Goal: Task Accomplishment & Management: Use online tool/utility

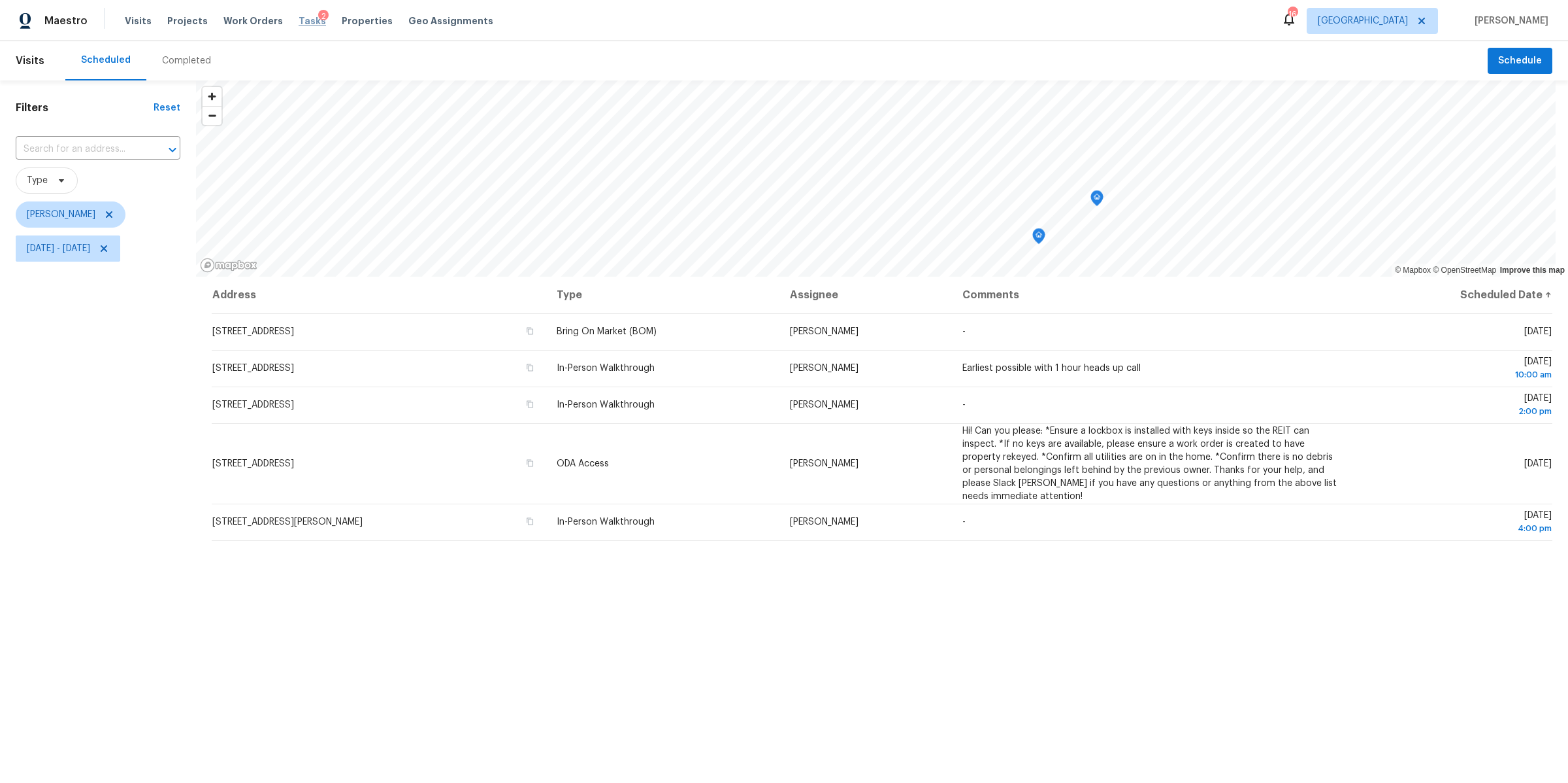
click at [299, 18] on span "Tasks" at bounding box center [312, 21] width 28 height 9
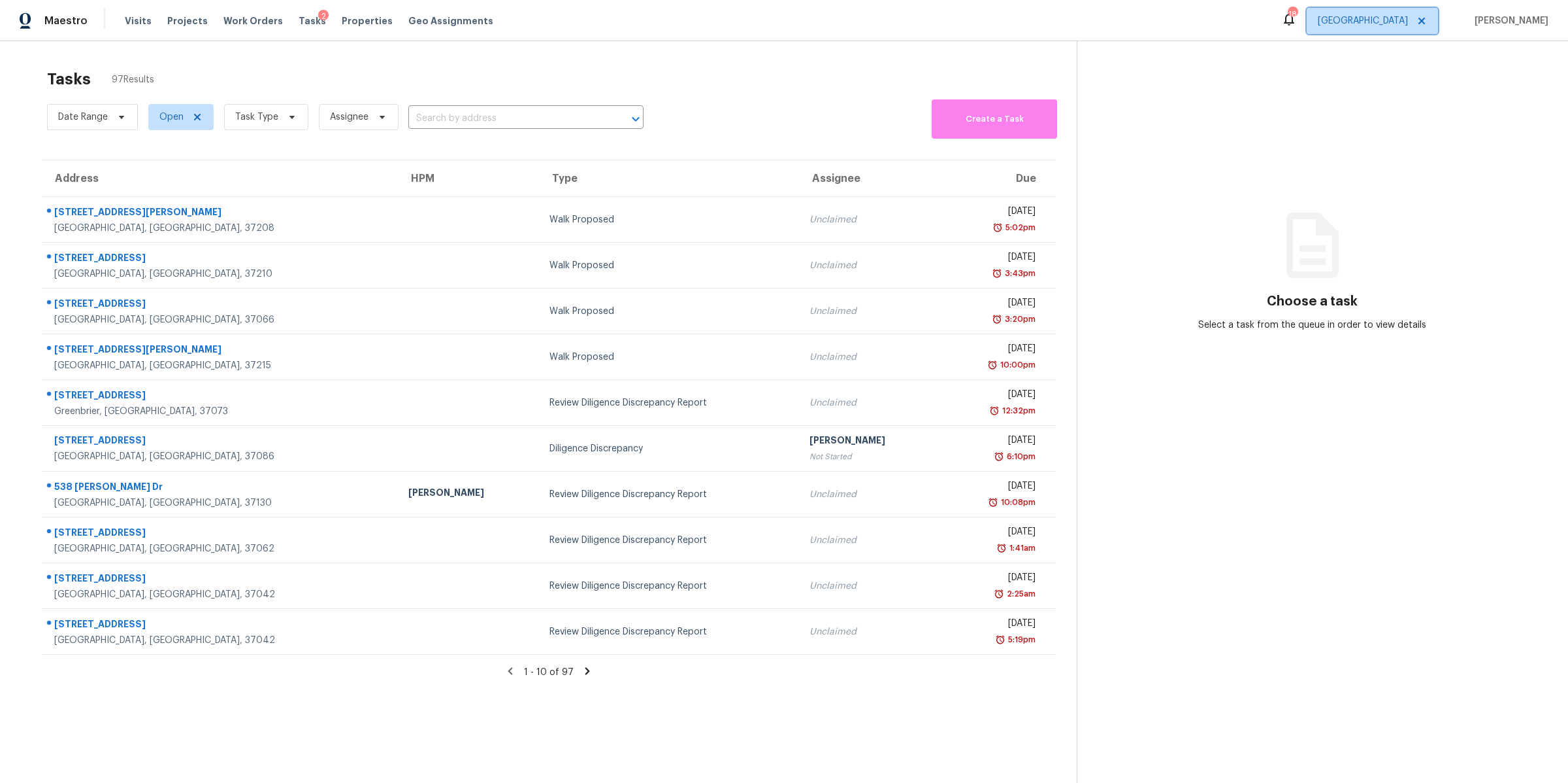
click at [1397, 26] on span "[GEOGRAPHIC_DATA]" at bounding box center [1363, 21] width 90 height 13
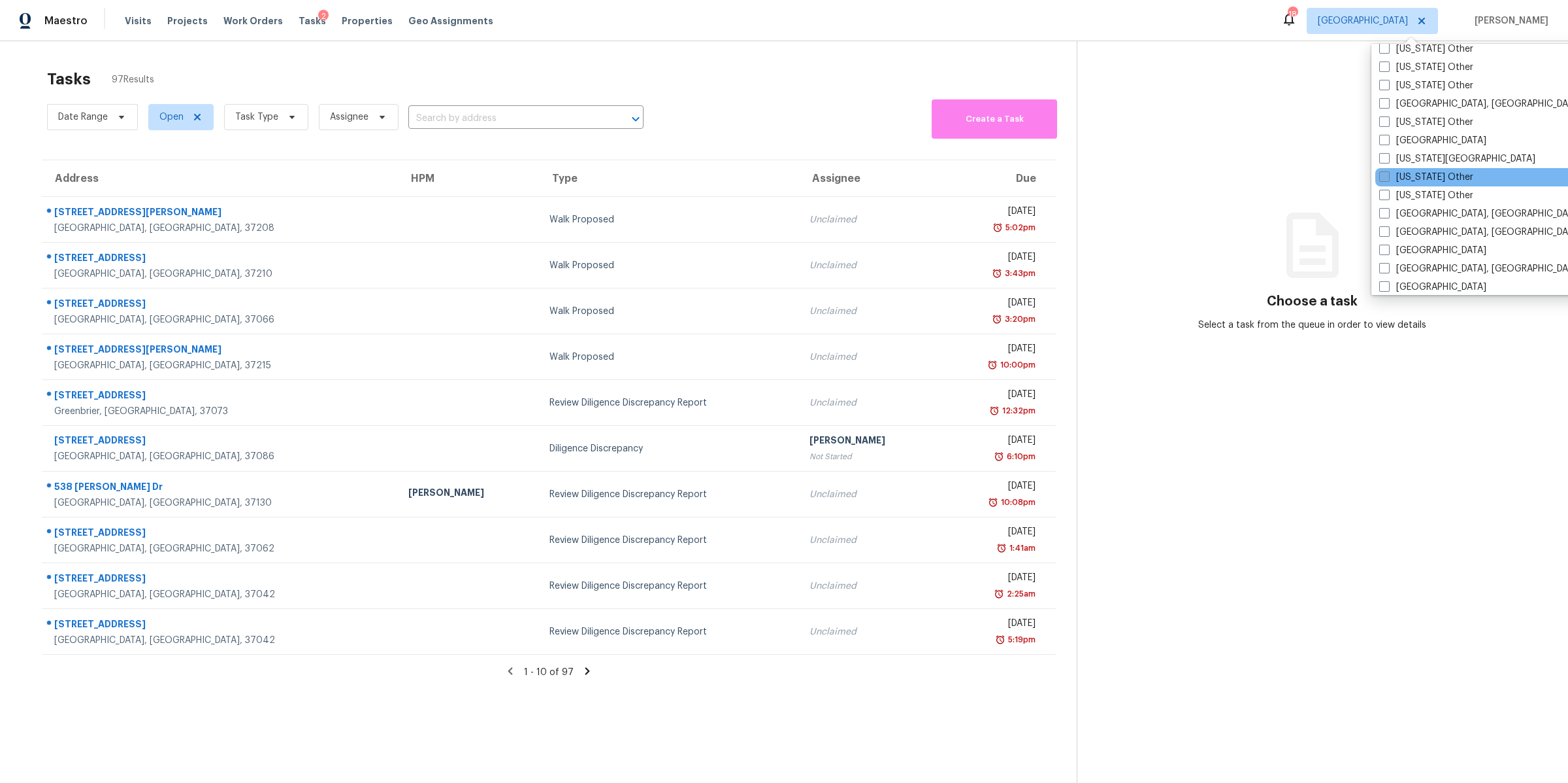
scroll to position [709, 0]
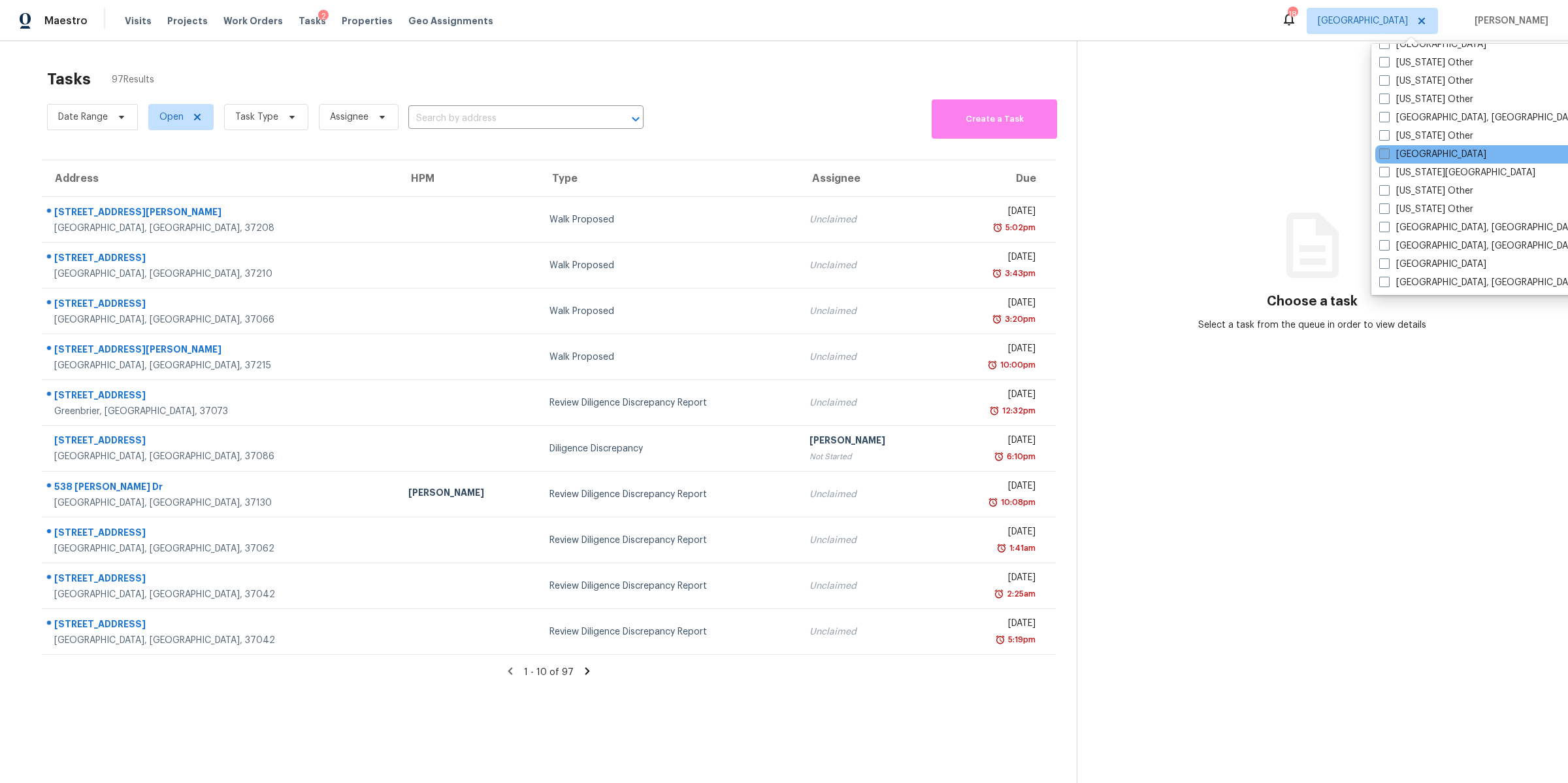
click at [1419, 153] on label "[GEOGRAPHIC_DATA]" at bounding box center [1433, 154] width 107 height 13
click at [1388, 153] on input "[GEOGRAPHIC_DATA]" at bounding box center [1383, 152] width 8 height 8
checkbox input "true"
click at [277, 119] on span "Task Type" at bounding box center [266, 117] width 85 height 26
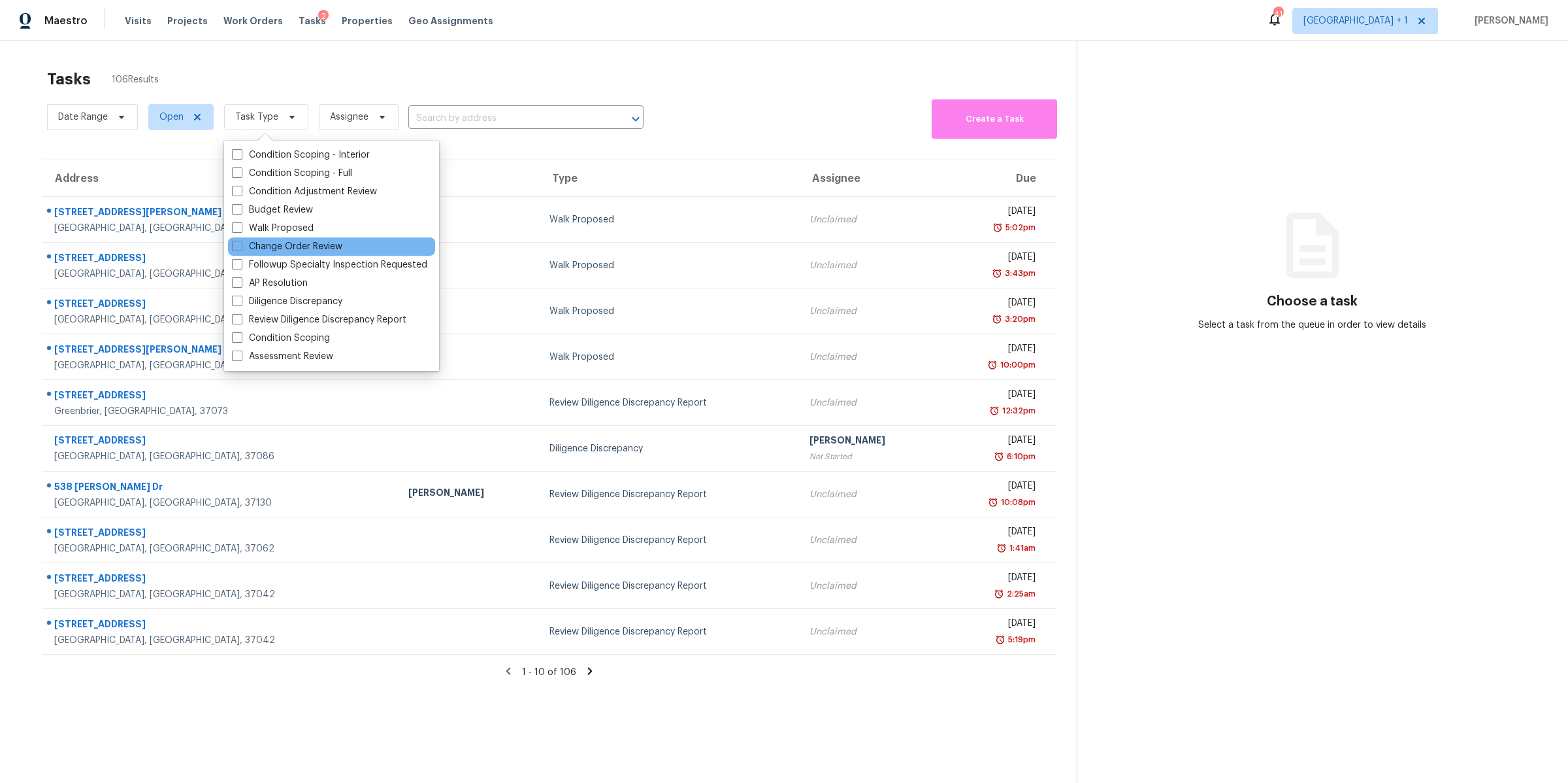
click at [332, 238] on div "Change Order Review" at bounding box center [332, 246] width 208 height 18
click at [331, 242] on label "Change Order Review" at bounding box center [288, 246] width 110 height 13
click at [241, 242] on input "Change Order Review" at bounding box center [236, 244] width 8 height 8
checkbox input "true"
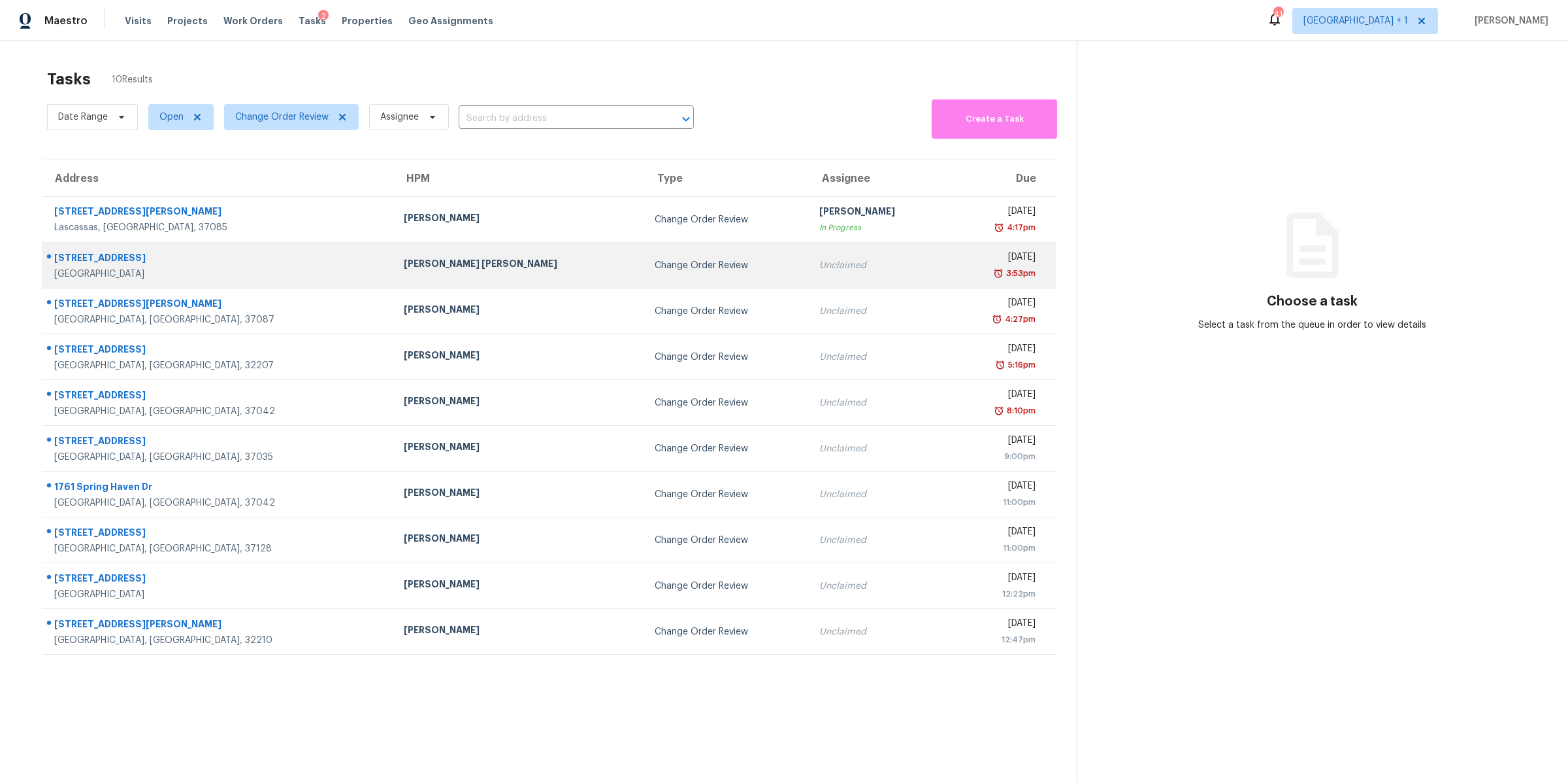
click at [110, 267] on div "[STREET_ADDRESS]" at bounding box center [219, 259] width 329 height 17
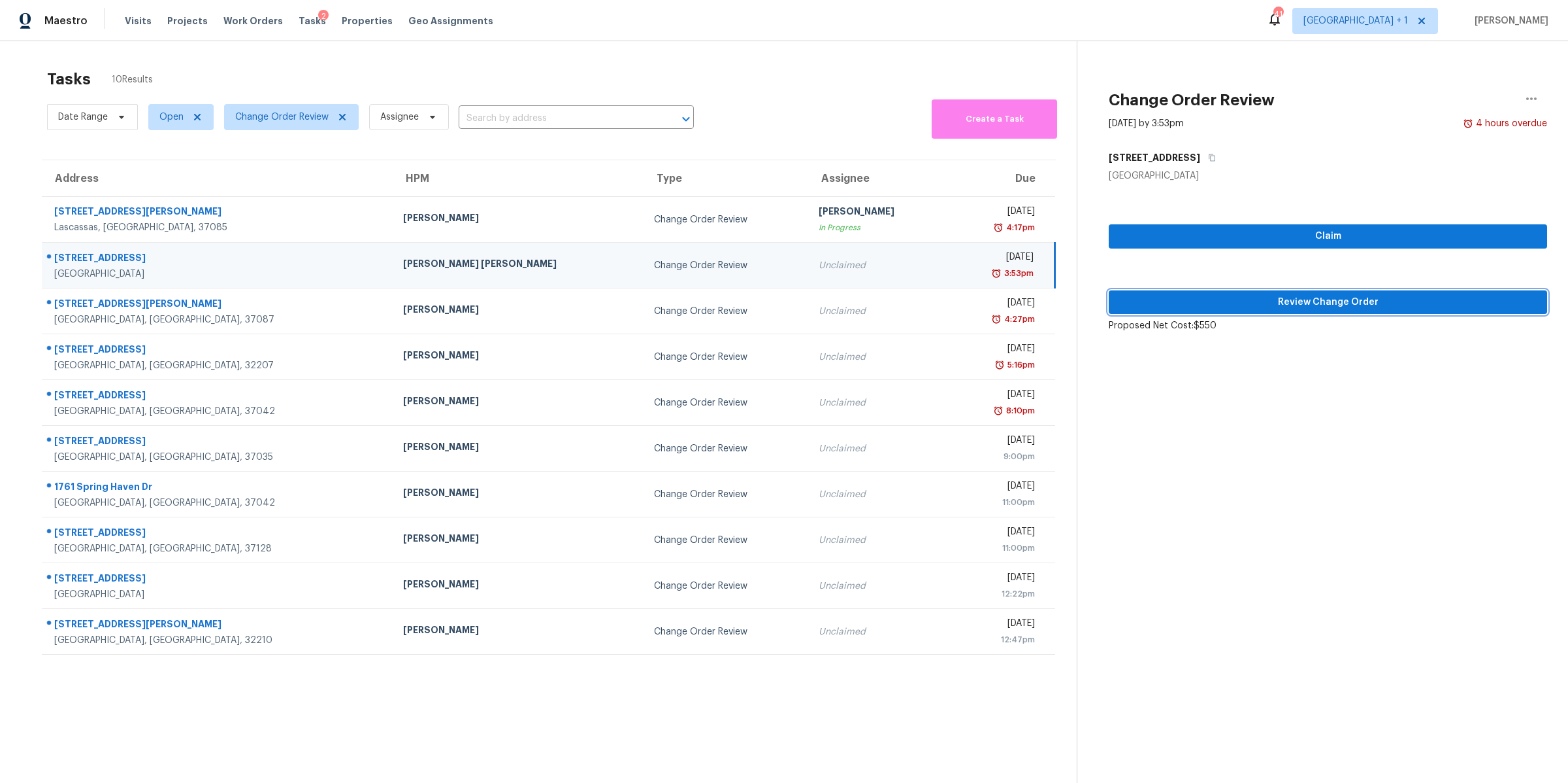
click at [1305, 305] on span "Review Change Order" at bounding box center [1328, 302] width 418 height 17
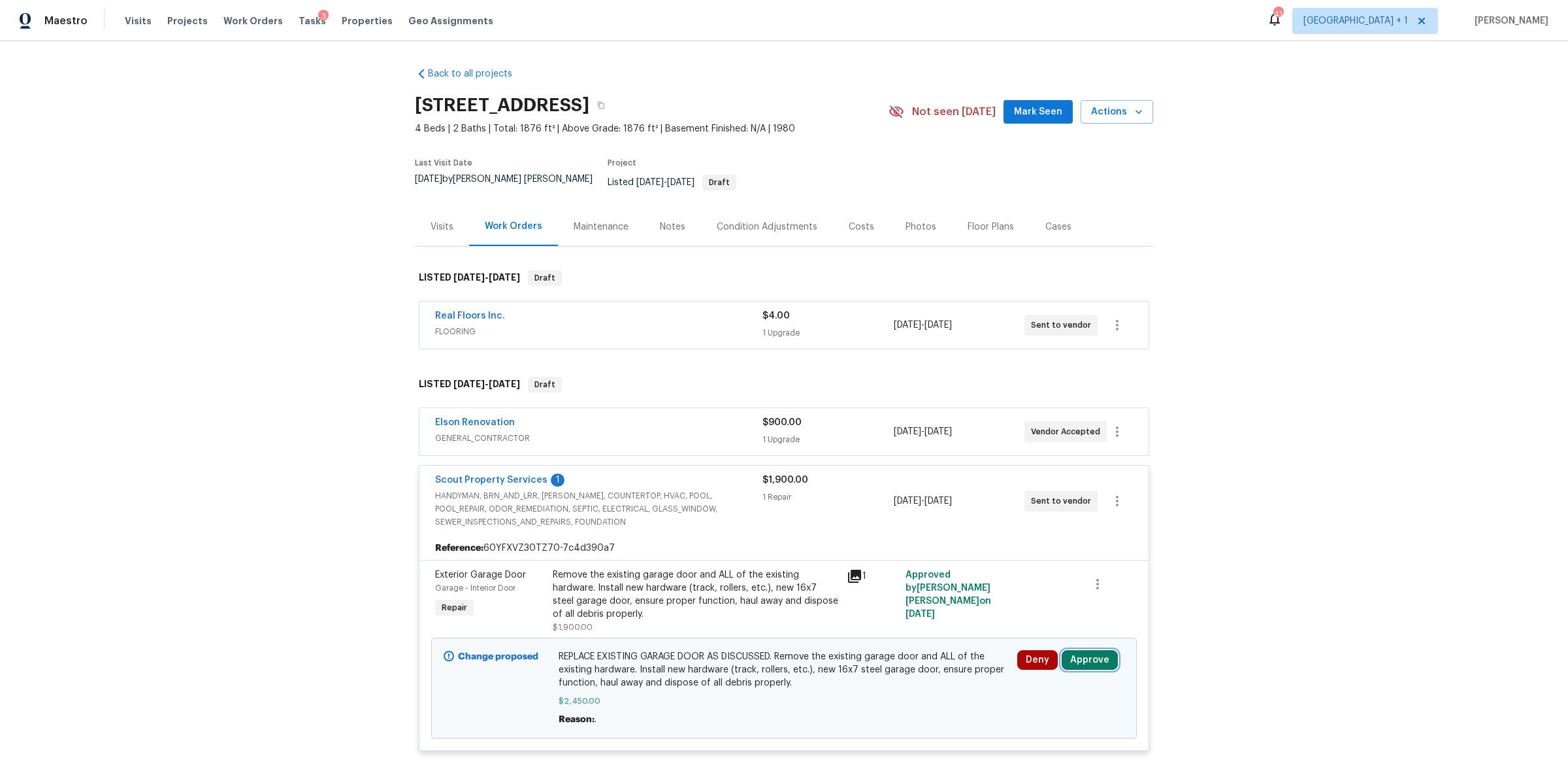
click at [1086, 650] on button "Approve" at bounding box center [1089, 659] width 56 height 19
click at [1023, 611] on button "Approve" at bounding box center [1045, 608] width 78 height 26
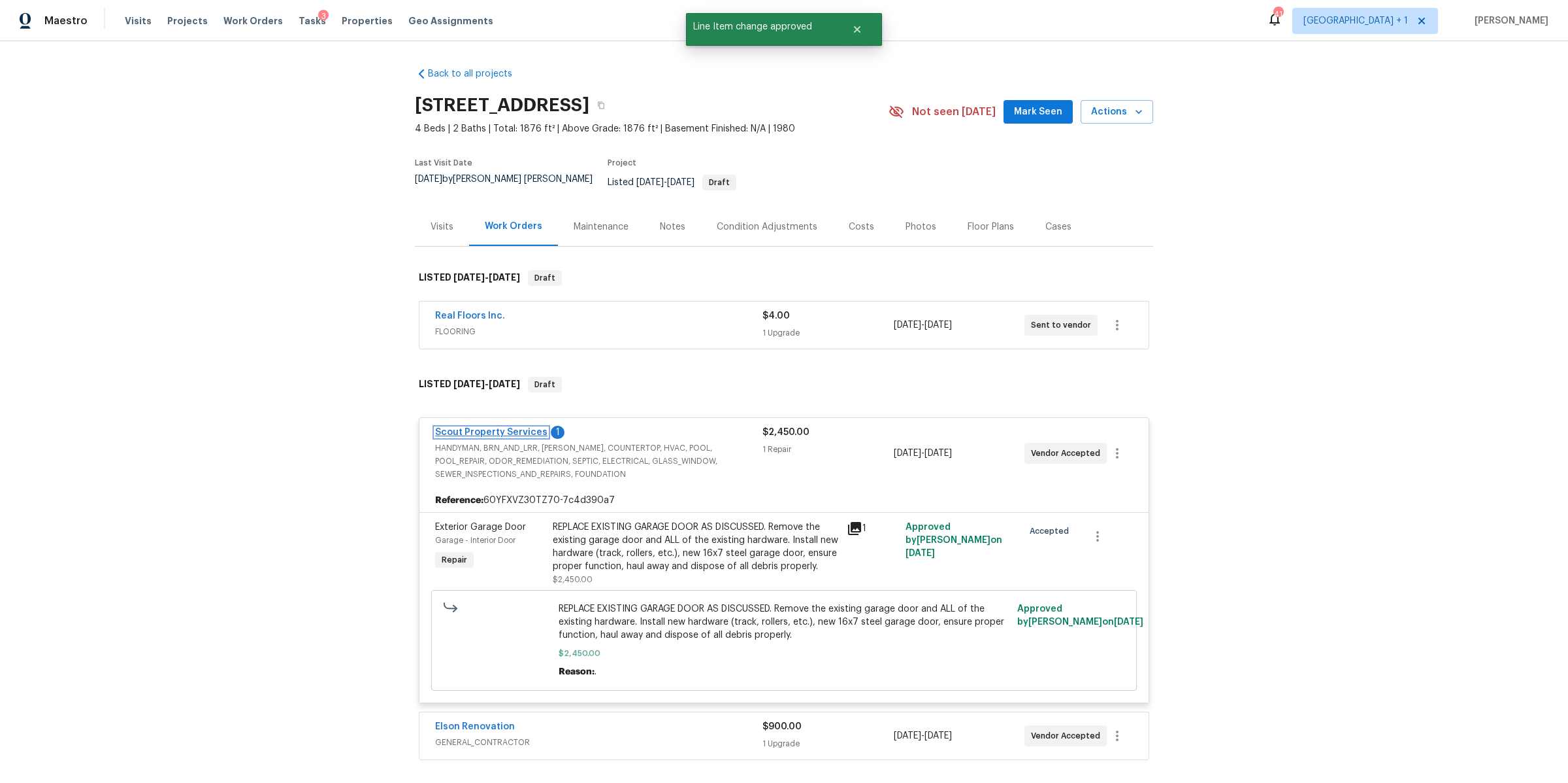
click at [485, 427] on link "Scout Property Services" at bounding box center [491, 432] width 112 height 9
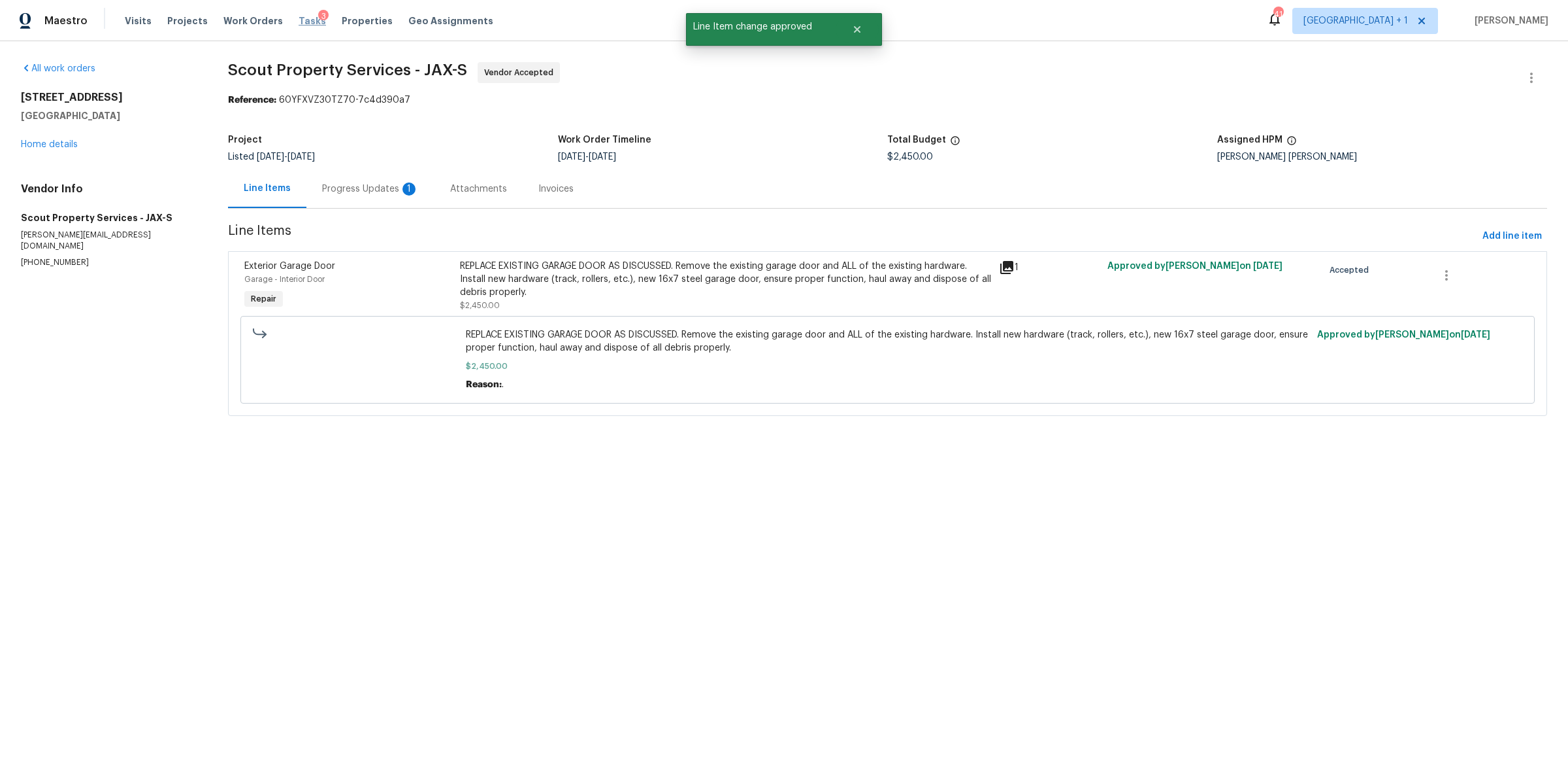
click at [299, 24] on span "Tasks" at bounding box center [312, 21] width 28 height 9
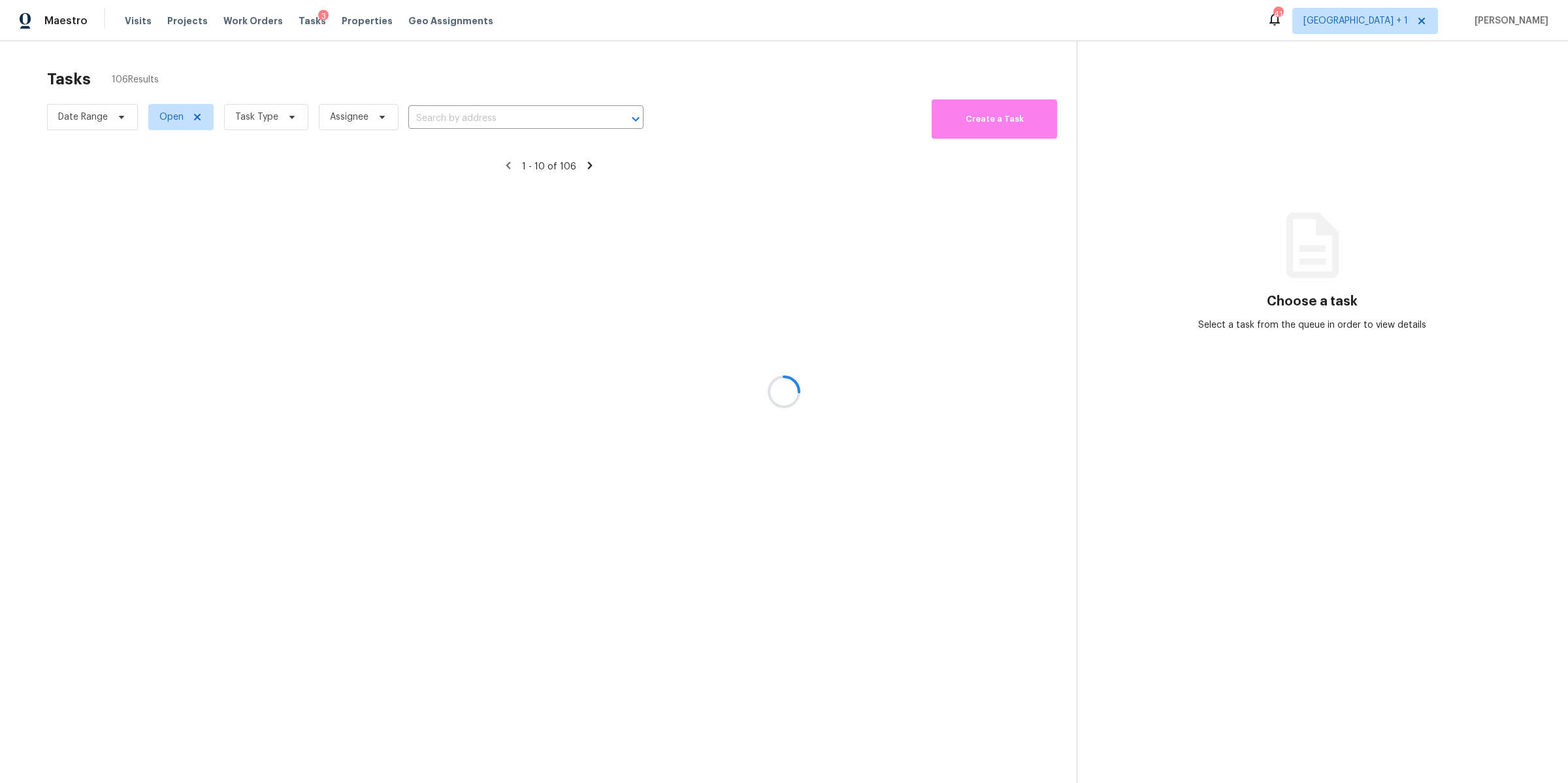
click at [287, 117] on div at bounding box center [784, 392] width 1568 height 783
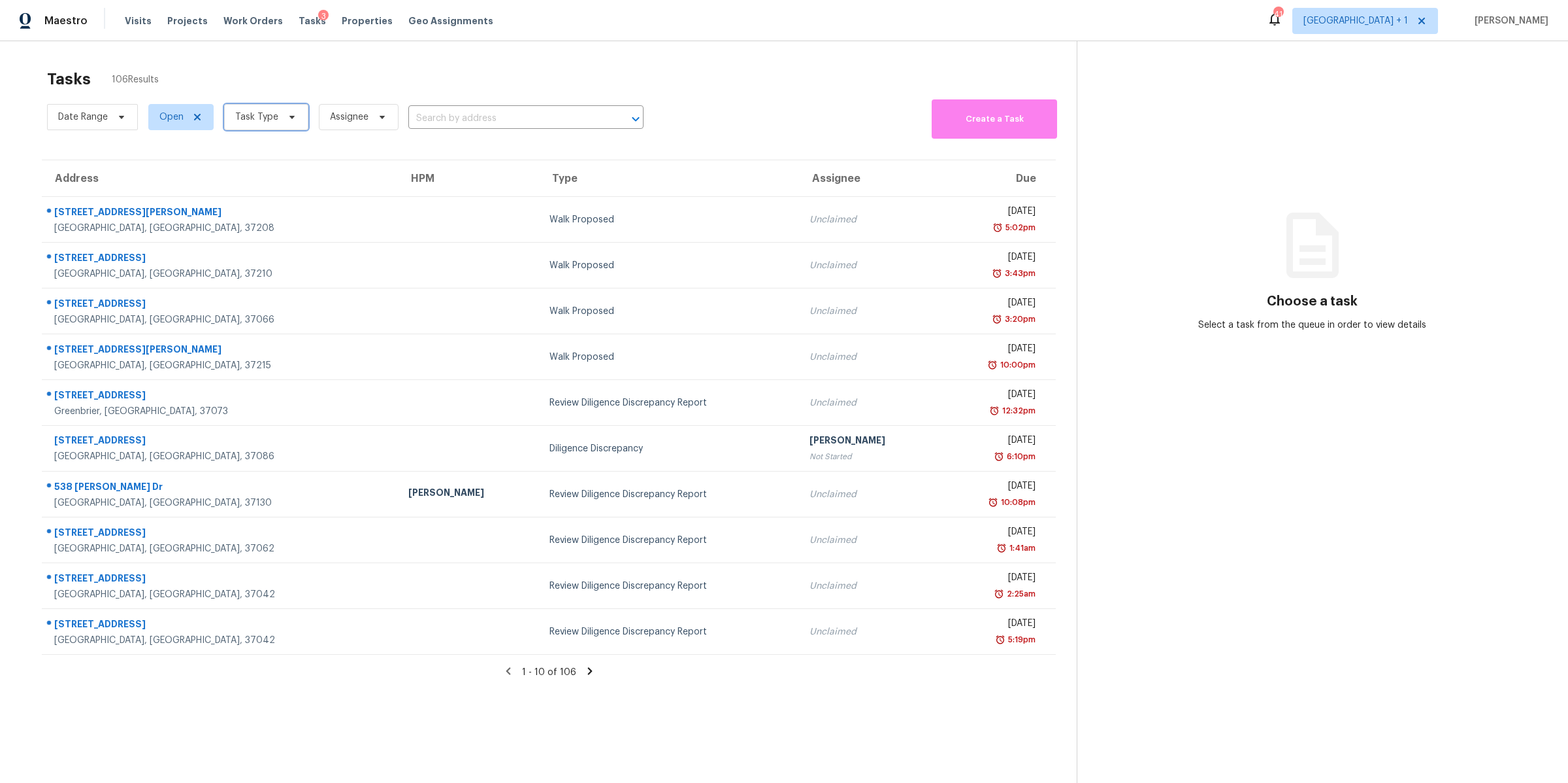
click at [287, 117] on icon at bounding box center [291, 117] width 10 height 10
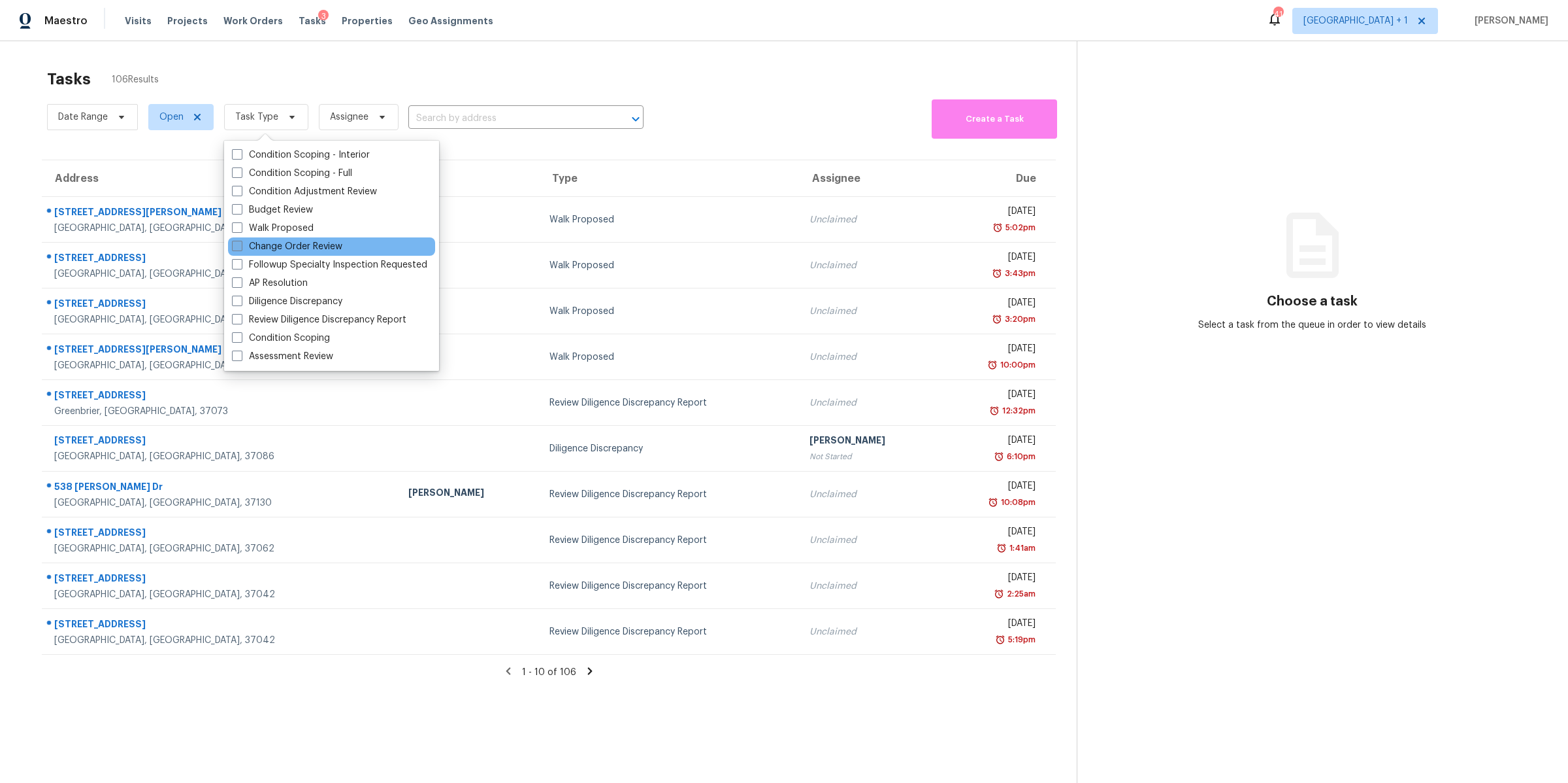
click at [276, 246] on label "Change Order Review" at bounding box center [288, 246] width 110 height 13
click at [241, 246] on input "Change Order Review" at bounding box center [236, 244] width 8 height 8
checkbox input "true"
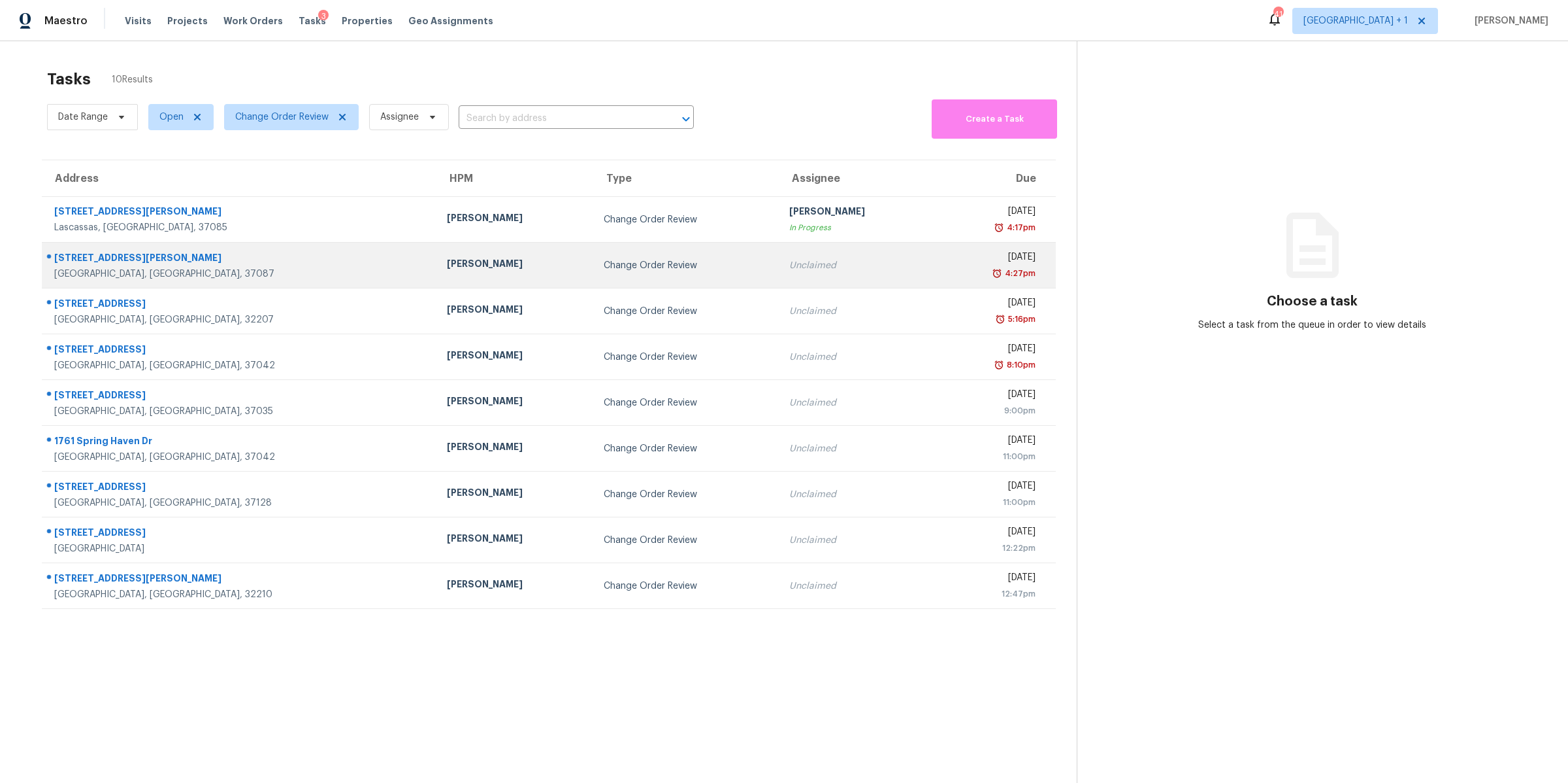
click at [107, 278] on div "[GEOGRAPHIC_DATA], [GEOGRAPHIC_DATA], 37087" at bounding box center [240, 274] width 372 height 13
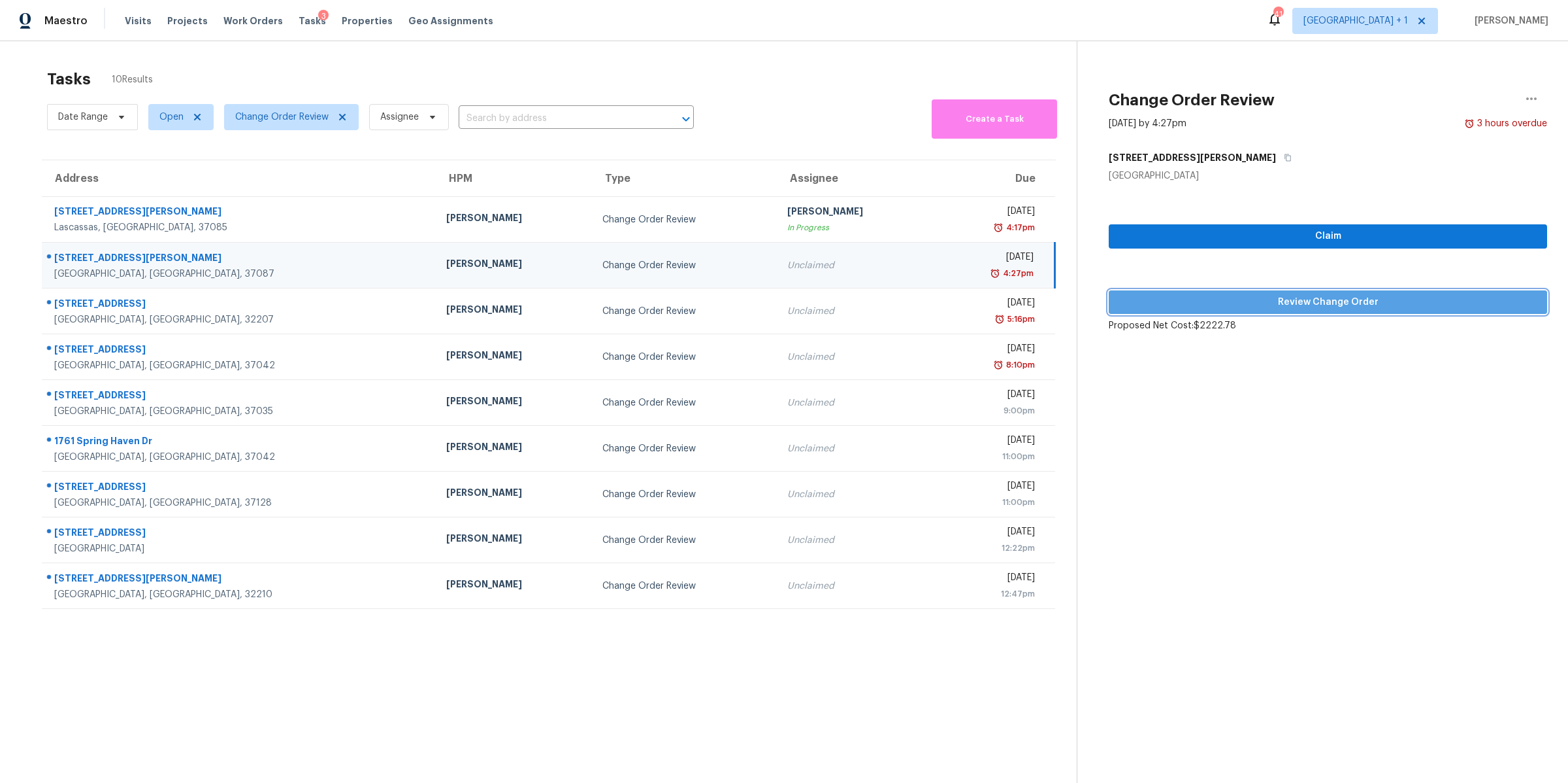
click at [1305, 298] on span "Review Change Order" at bounding box center [1328, 302] width 418 height 17
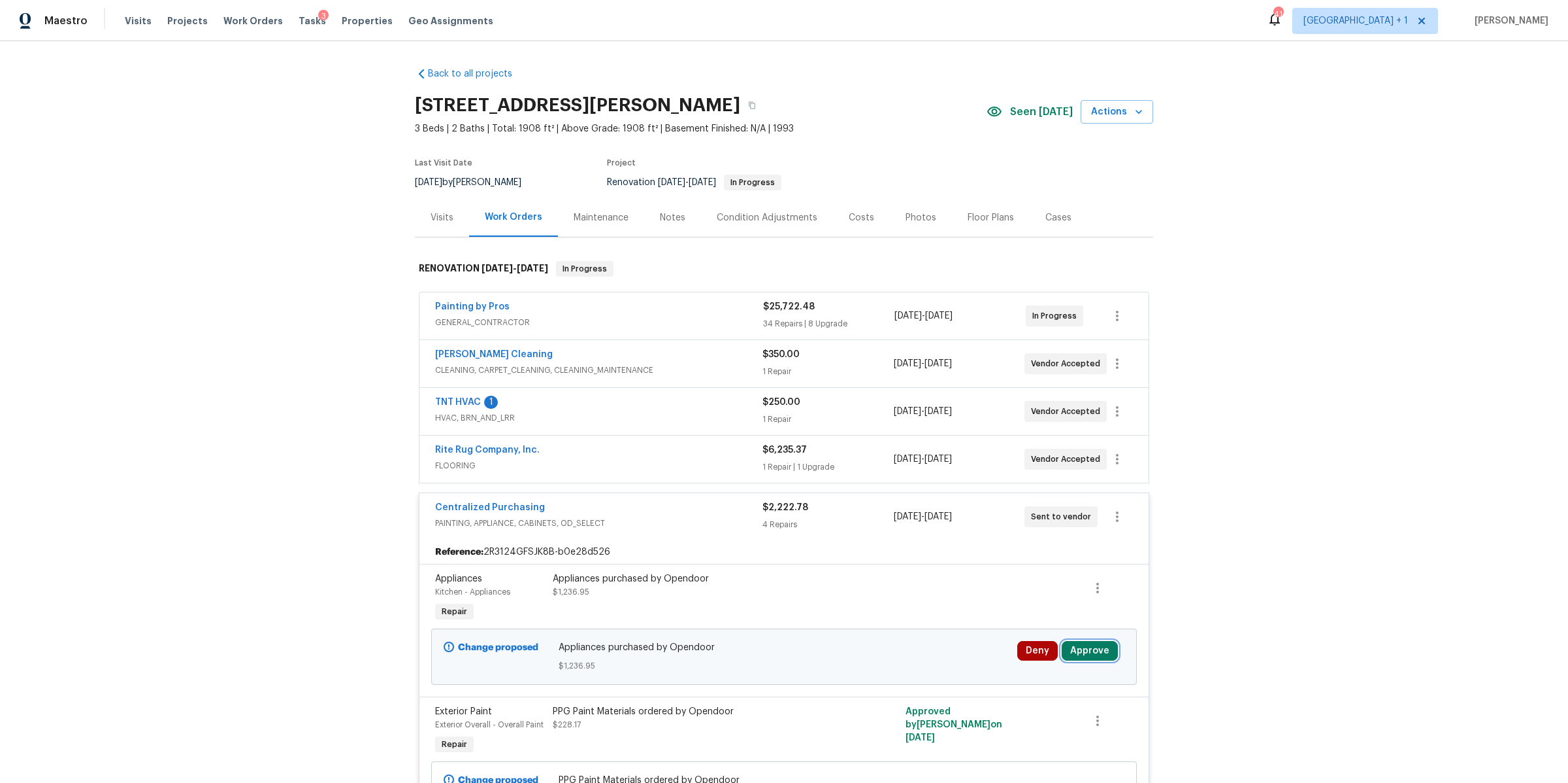
click at [1100, 655] on button "Approve" at bounding box center [1089, 650] width 56 height 19
click at [1033, 601] on button "Approve" at bounding box center [1045, 609] width 78 height 26
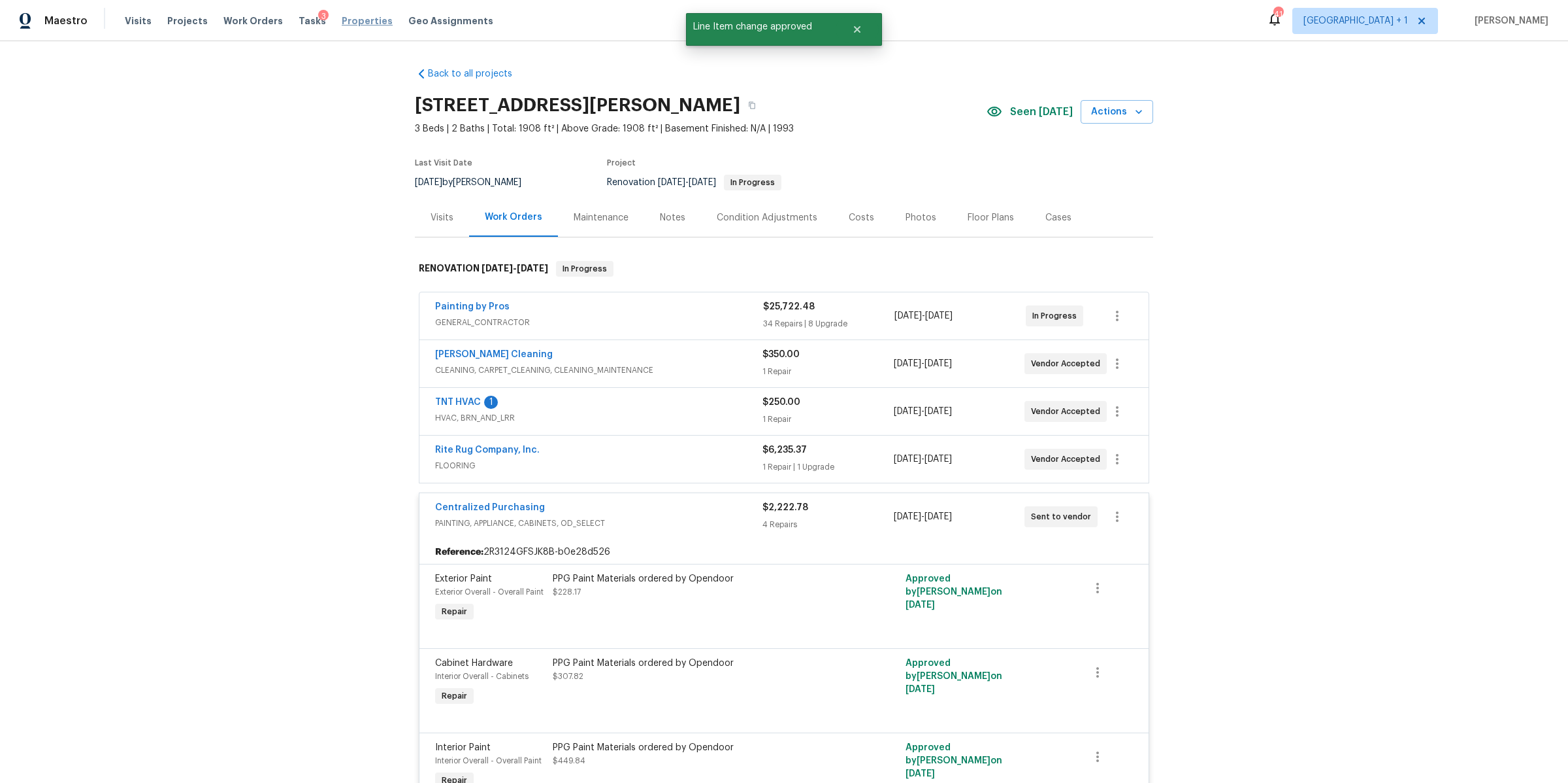
click at [346, 19] on span "Properties" at bounding box center [367, 21] width 51 height 13
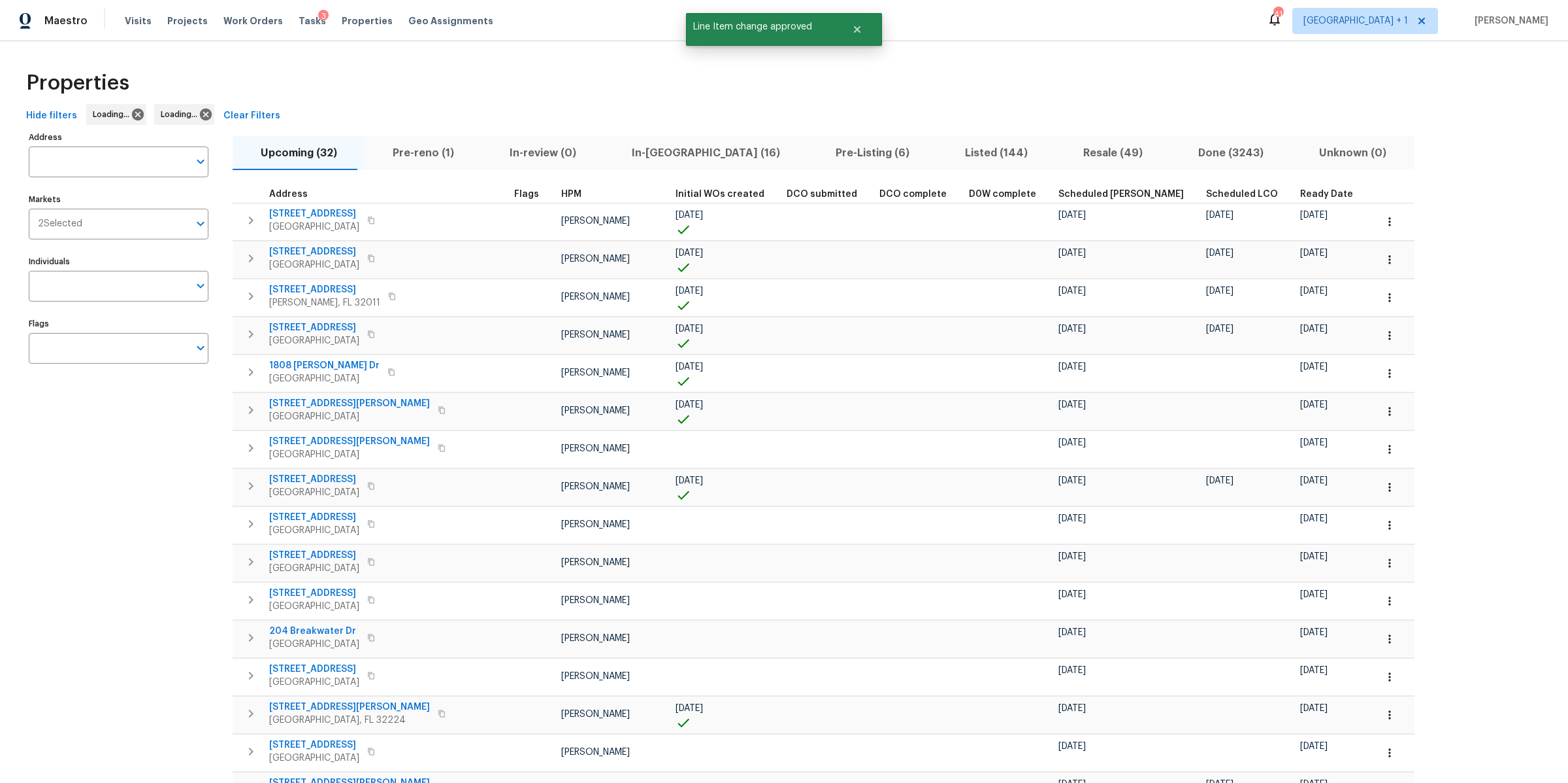
click at [318, 20] on div "3" at bounding box center [322, 17] width 10 height 13
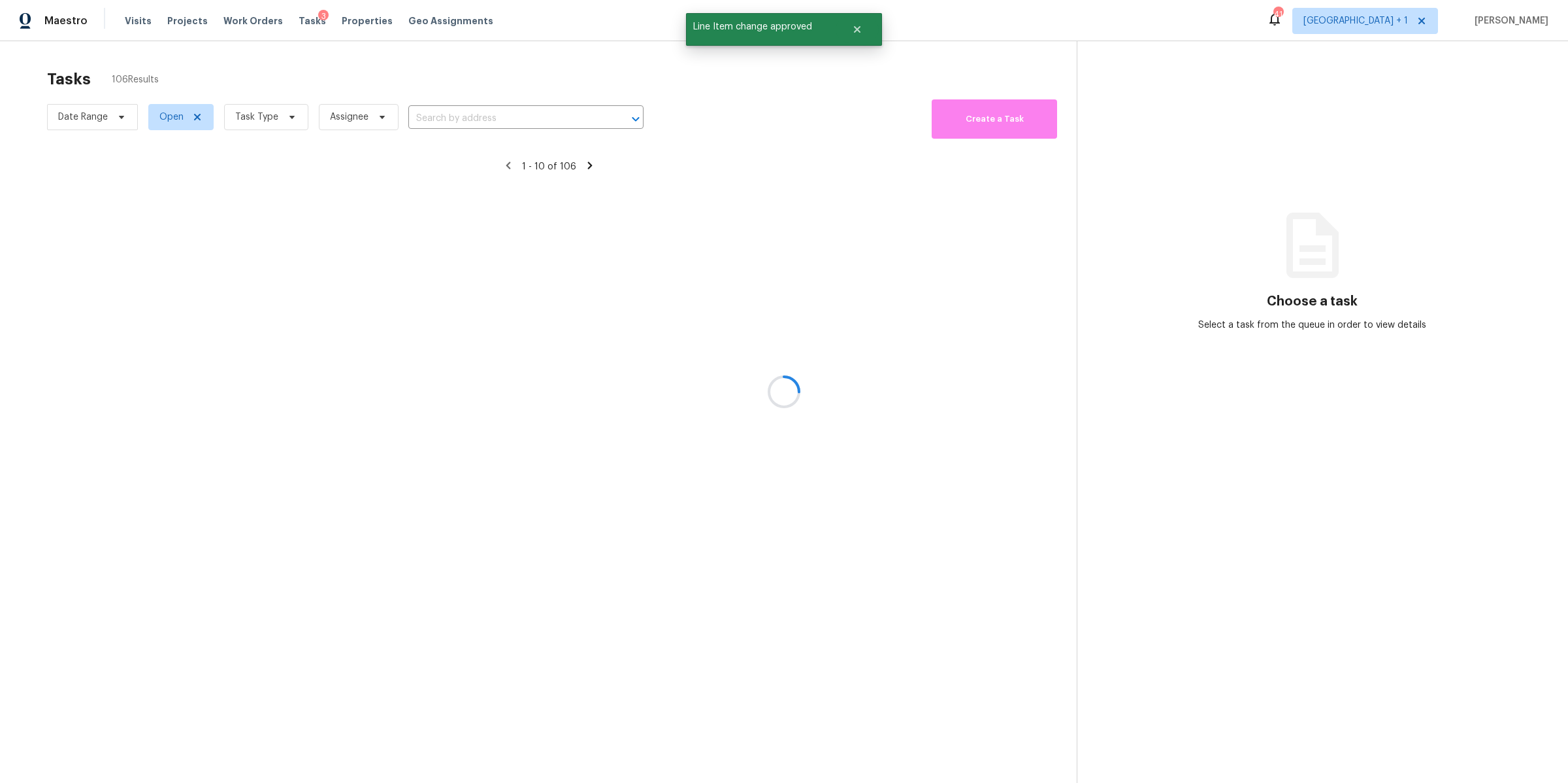
click at [298, 127] on div at bounding box center [784, 392] width 1568 height 783
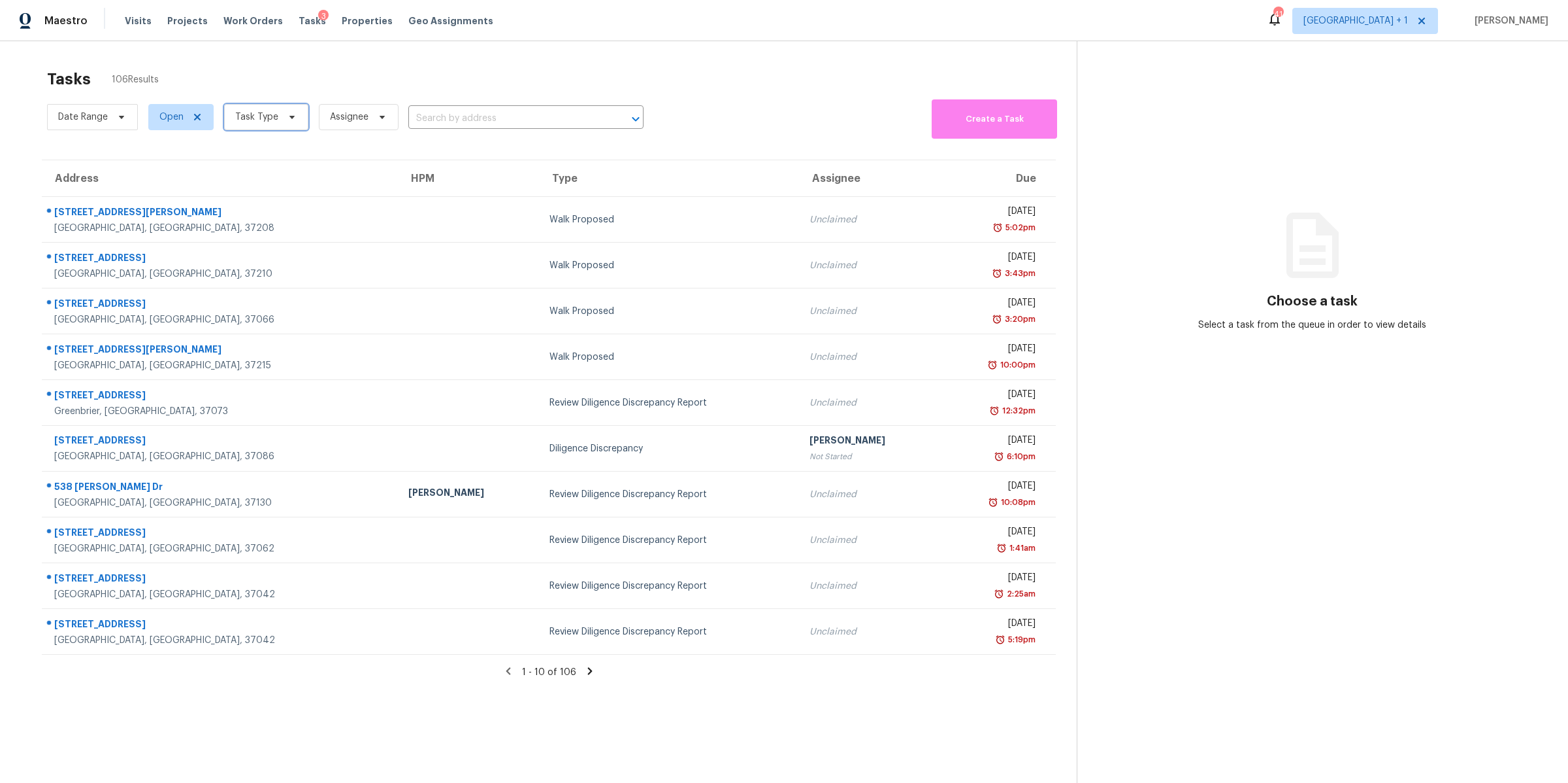
click at [288, 121] on icon at bounding box center [291, 117] width 10 height 10
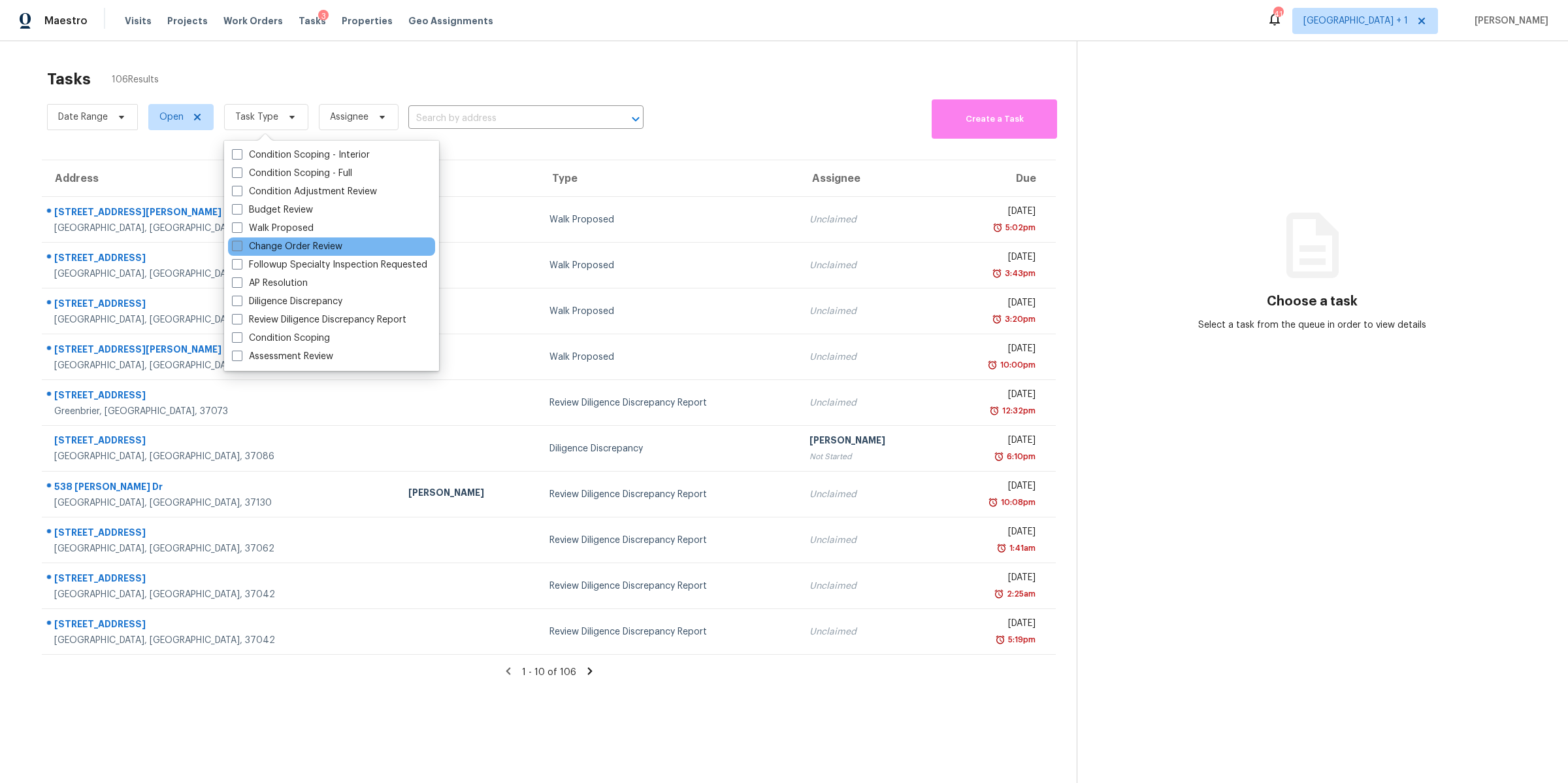
click at [297, 242] on label "Change Order Review" at bounding box center [288, 246] width 110 height 13
click at [241, 242] on input "Change Order Review" at bounding box center [236, 244] width 8 height 8
checkbox input "true"
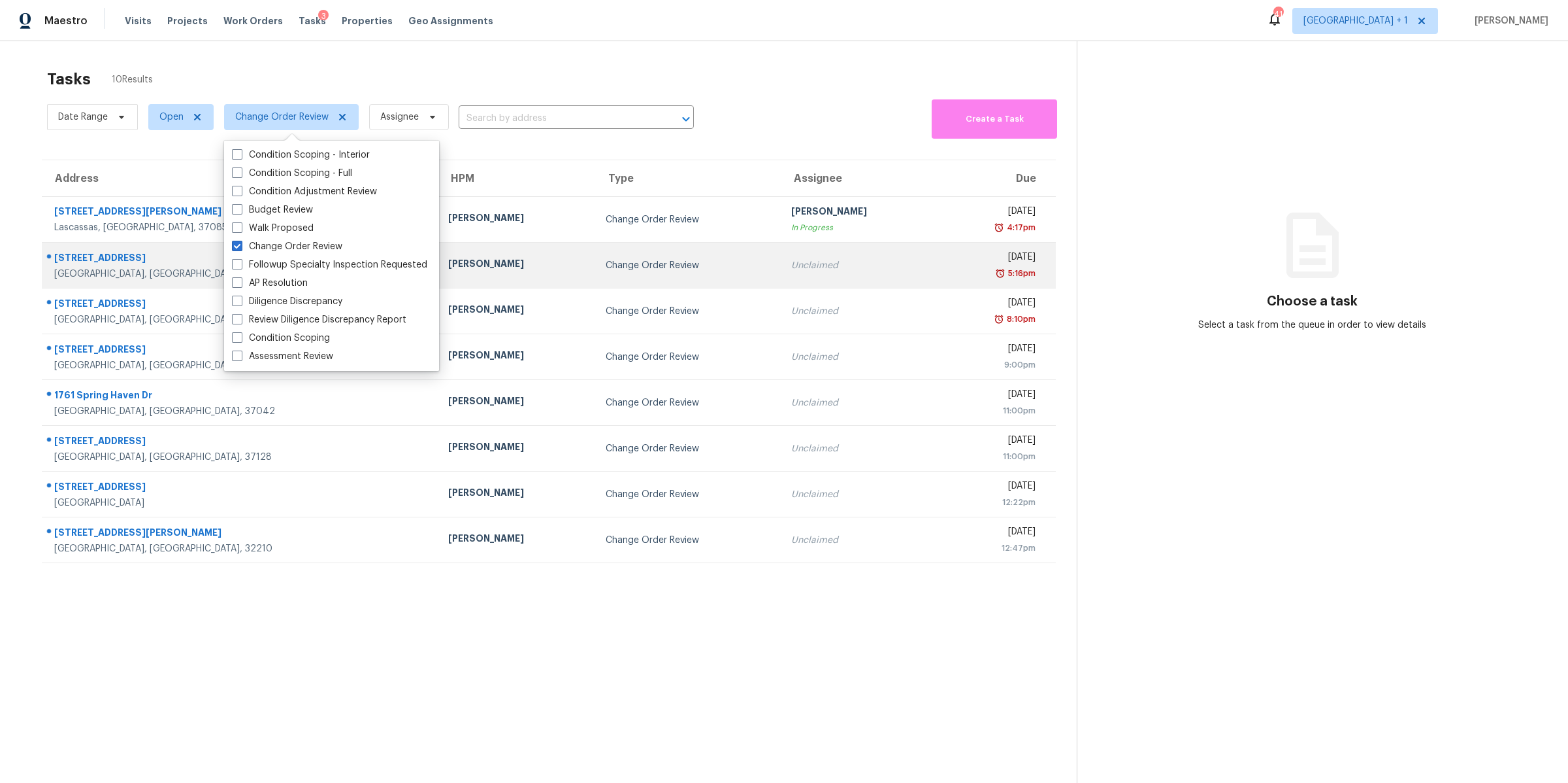
click at [104, 267] on div "[STREET_ADDRESS]" at bounding box center [241, 259] width 373 height 17
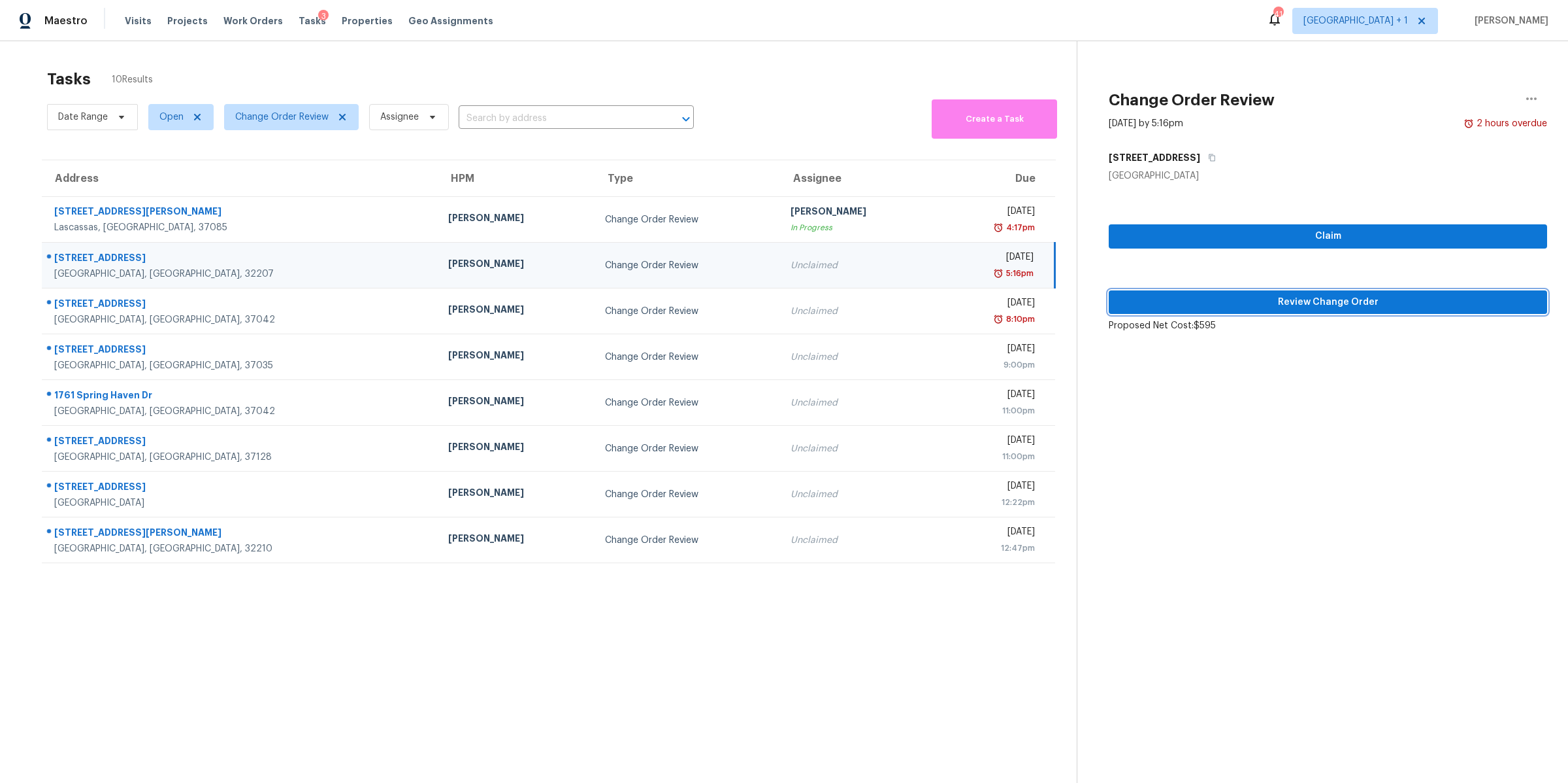
click at [1360, 305] on span "Review Change Order" at bounding box center [1328, 302] width 418 height 17
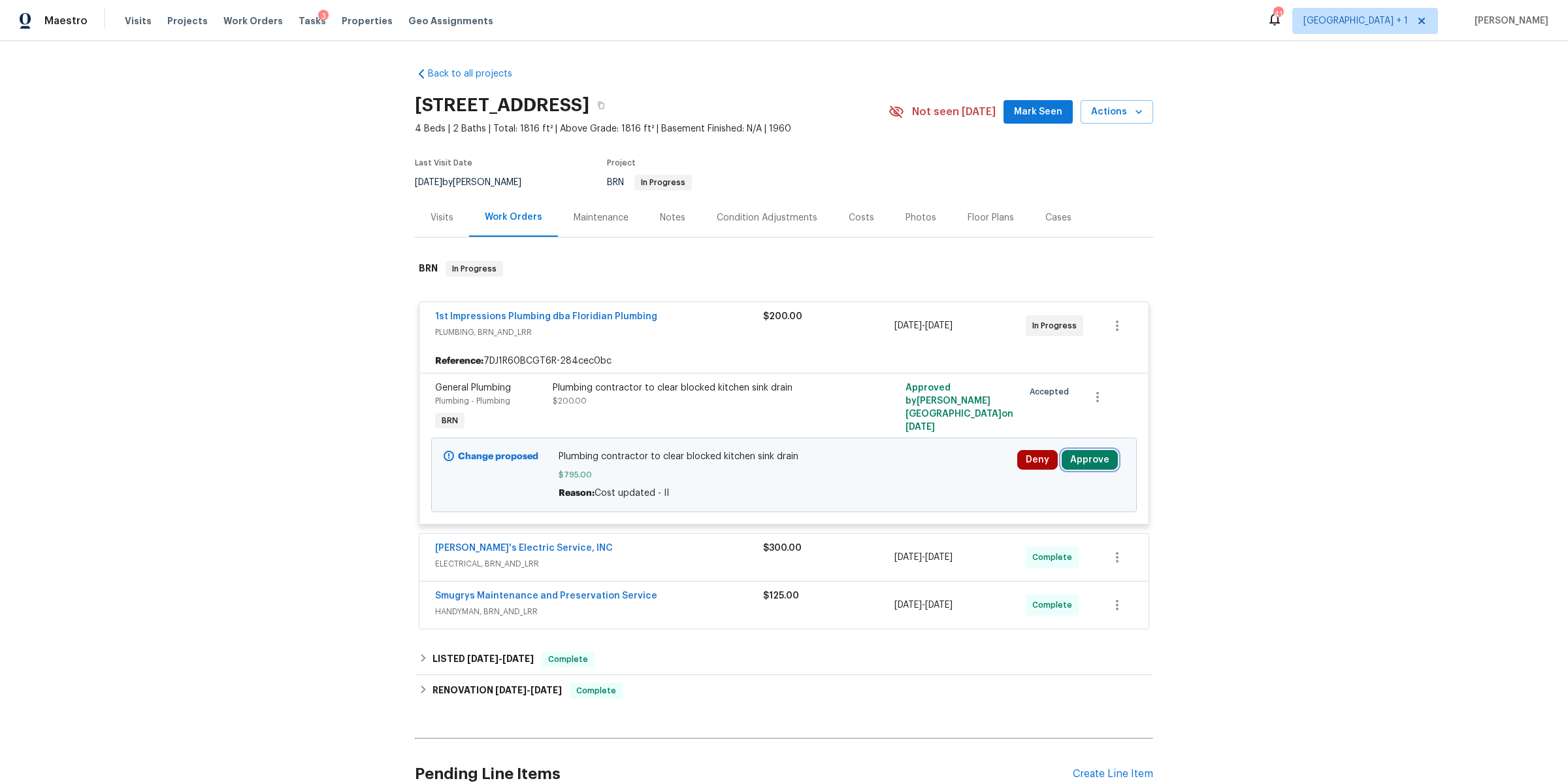
click at [1090, 461] on button "Approve" at bounding box center [1089, 459] width 56 height 19
click at [896, 475] on span "Approve" at bounding box center [897, 472] width 37 height 10
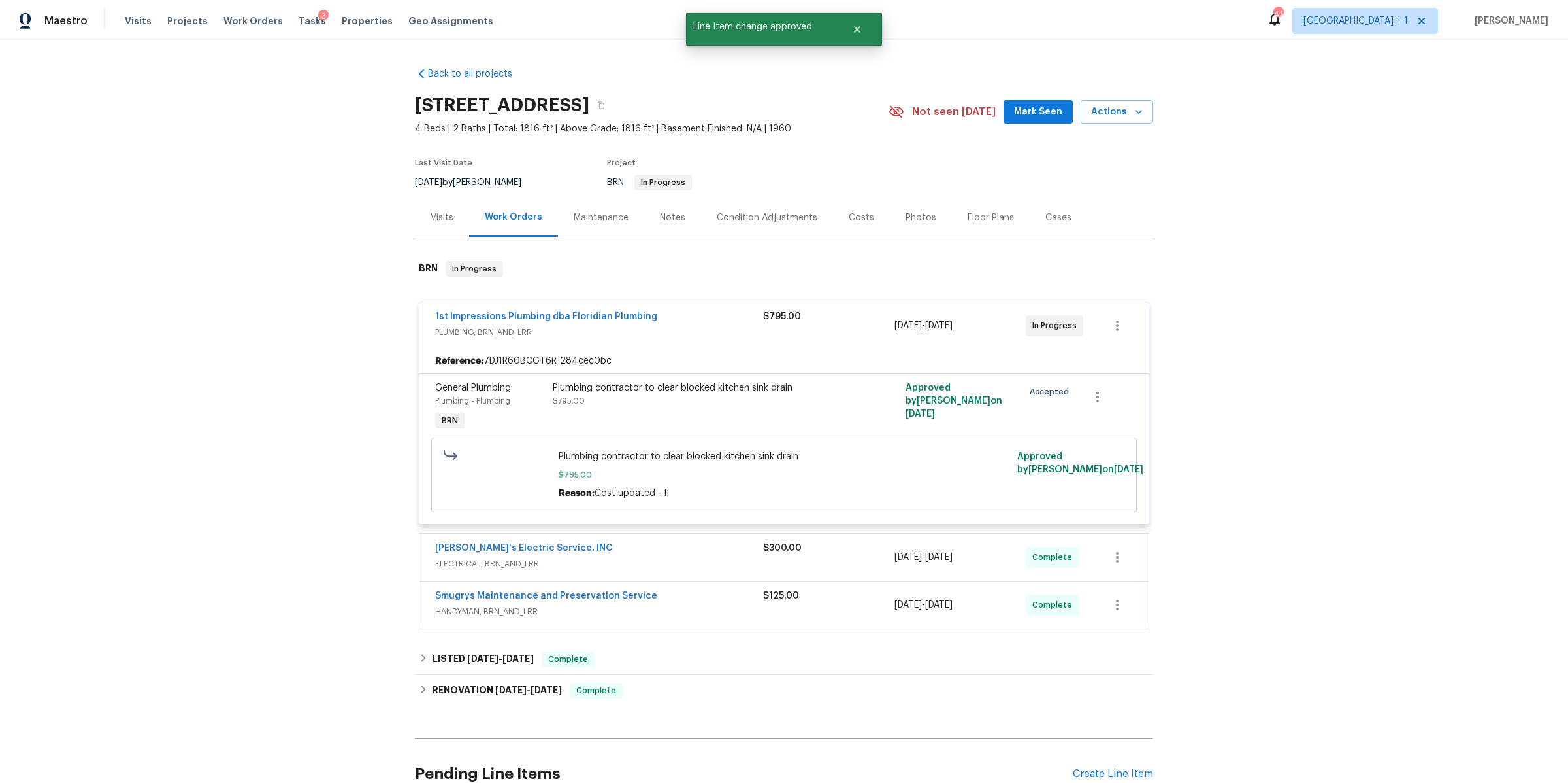
click at [541, 308] on div "1st Impressions Plumbing dba Floridian Plumbing PLUMBING, BRN_AND_LRR $795.00 […" at bounding box center [784, 325] width 729 height 47
click at [545, 316] on link "1st Impressions Plumbing dba Floridian Plumbing" at bounding box center [547, 316] width 222 height 9
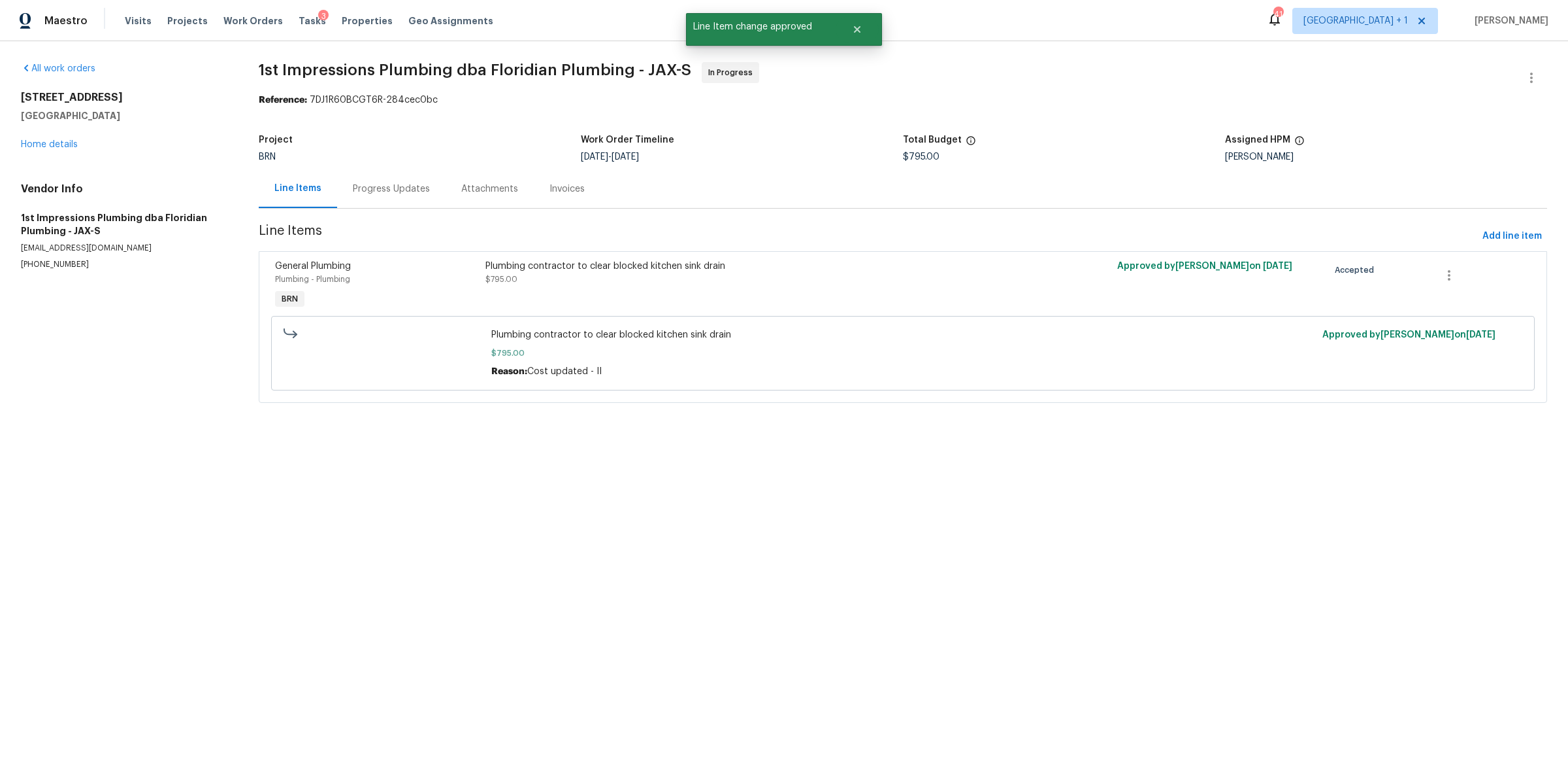
click at [388, 183] on div "Progress Updates" at bounding box center [391, 188] width 77 height 13
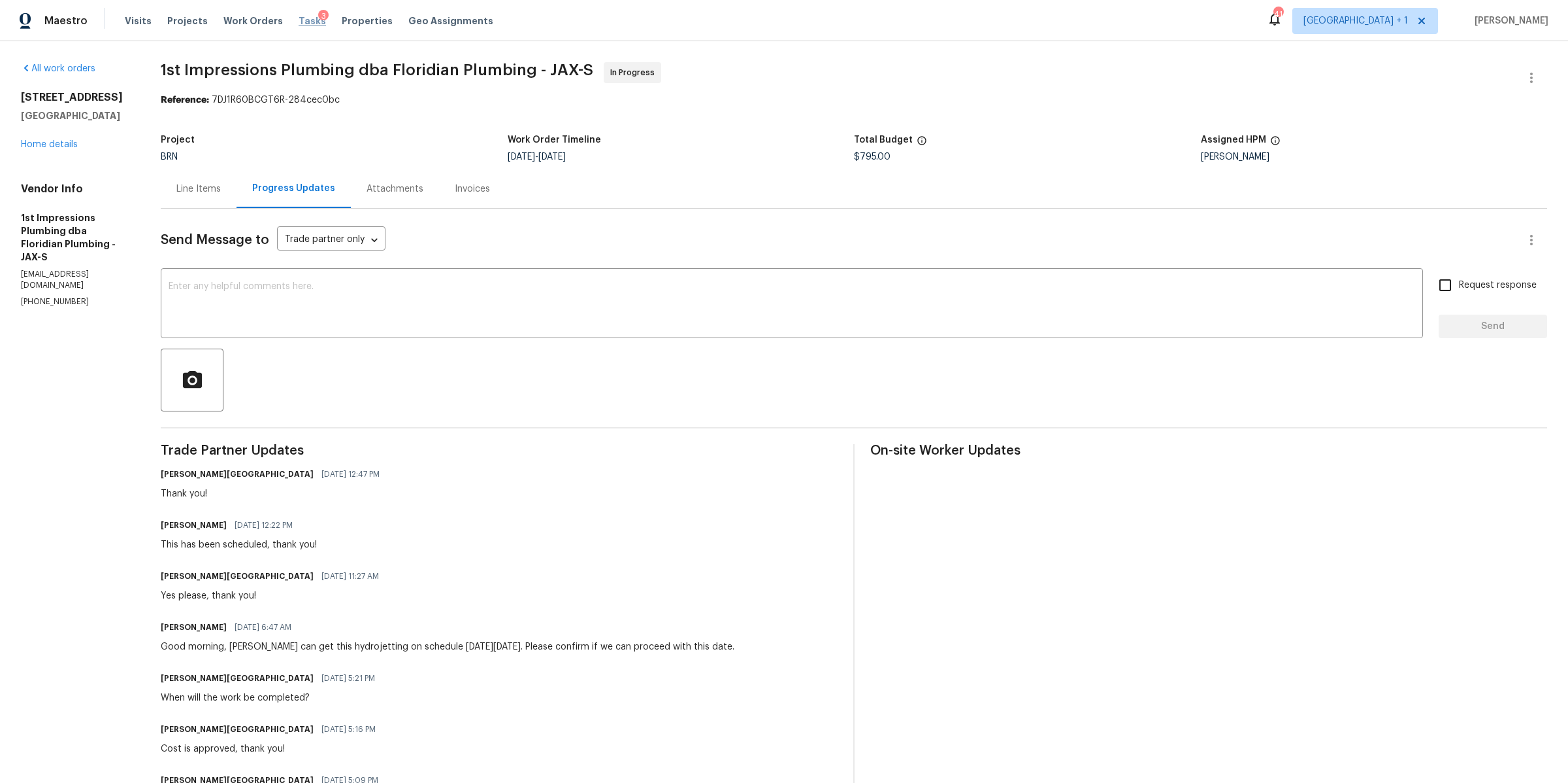
click at [299, 20] on span "Tasks" at bounding box center [312, 21] width 28 height 9
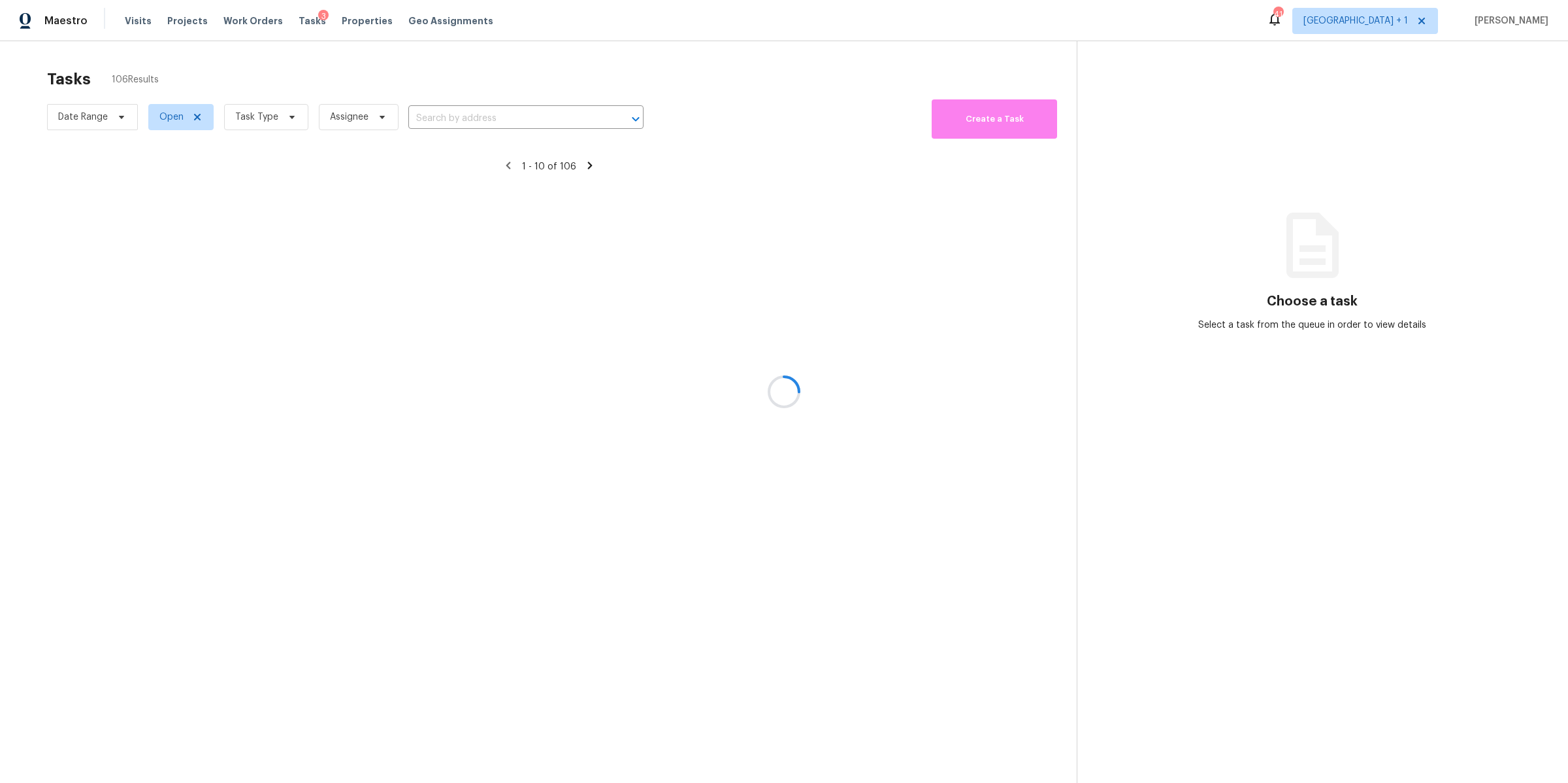
click at [280, 121] on div at bounding box center [784, 392] width 1568 height 783
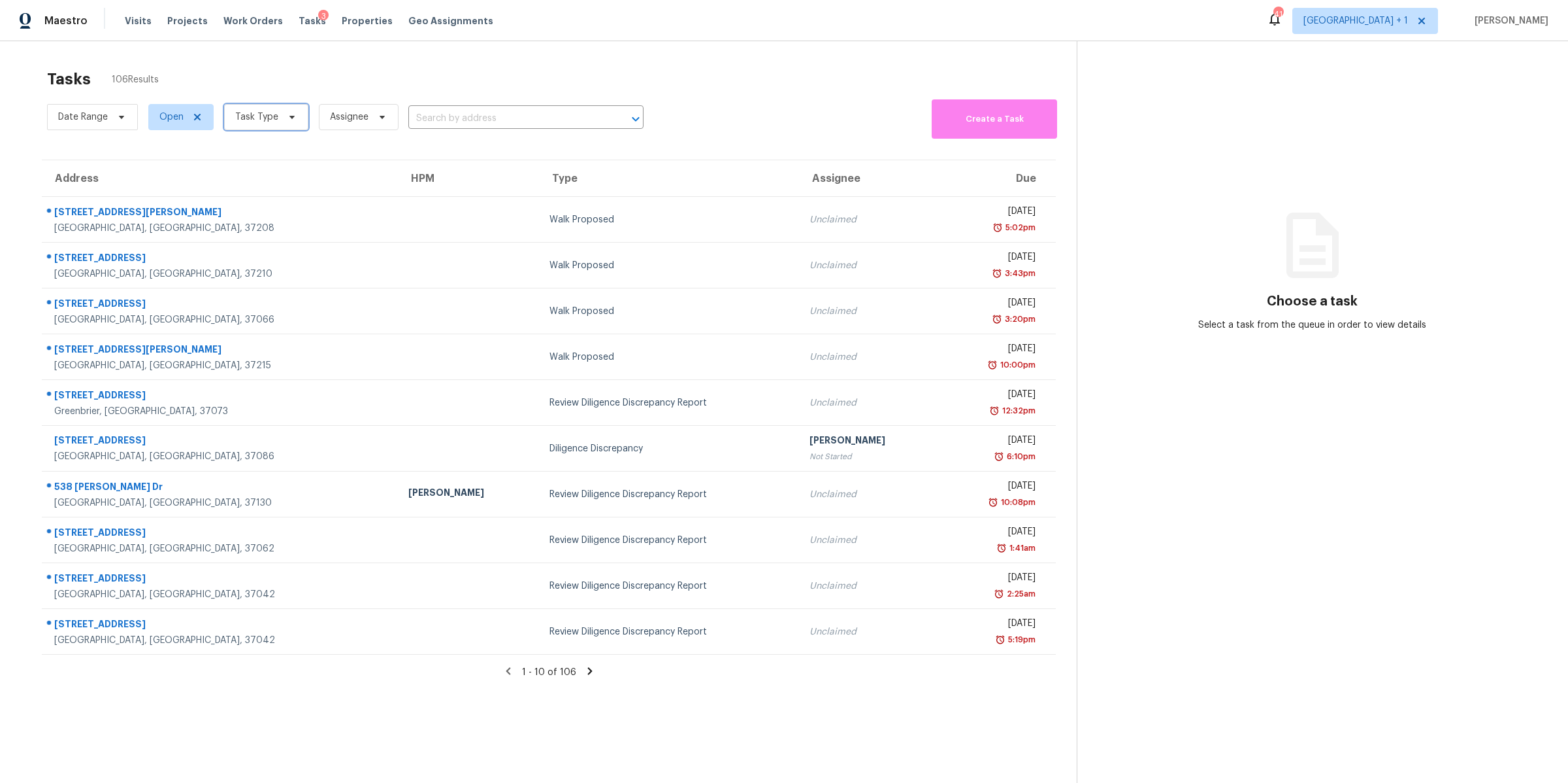
click at [279, 117] on span "Task Type" at bounding box center [266, 117] width 85 height 26
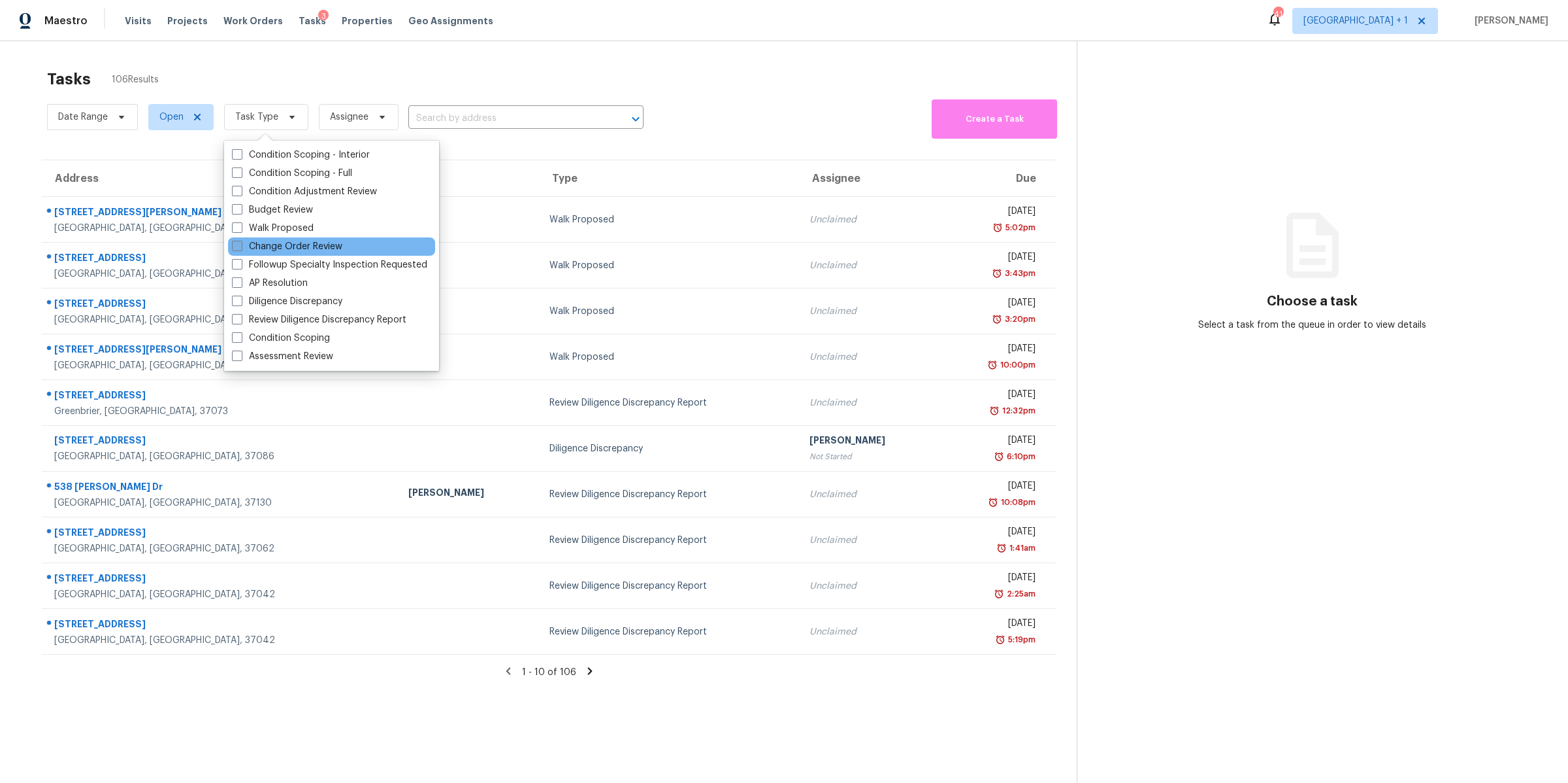
click at [305, 248] on label "Change Order Review" at bounding box center [288, 246] width 110 height 13
click at [241, 248] on input "Change Order Review" at bounding box center [236, 244] width 8 height 8
checkbox input "true"
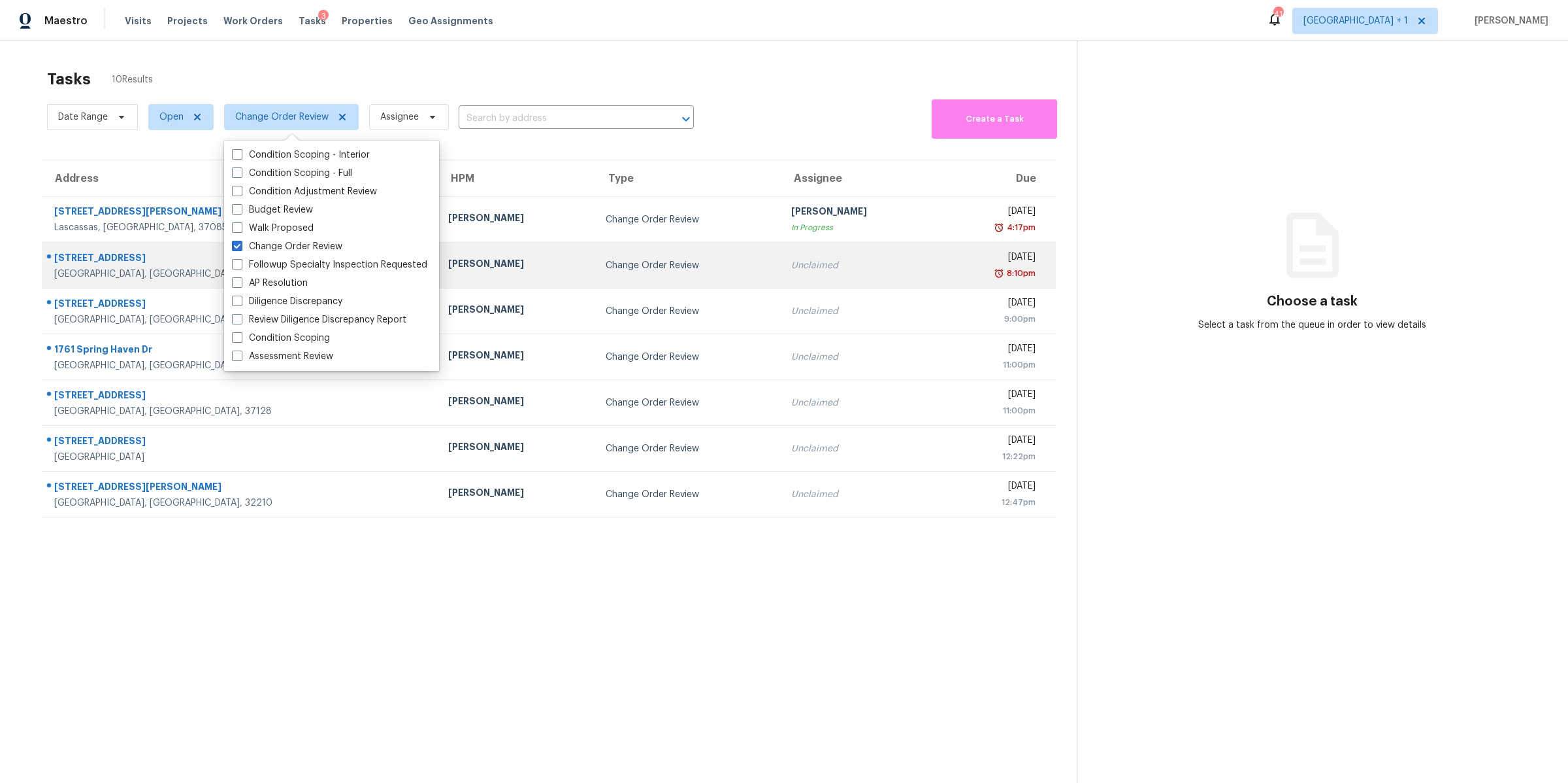
click at [85, 267] on div "[STREET_ADDRESS]" at bounding box center [241, 259] width 373 height 17
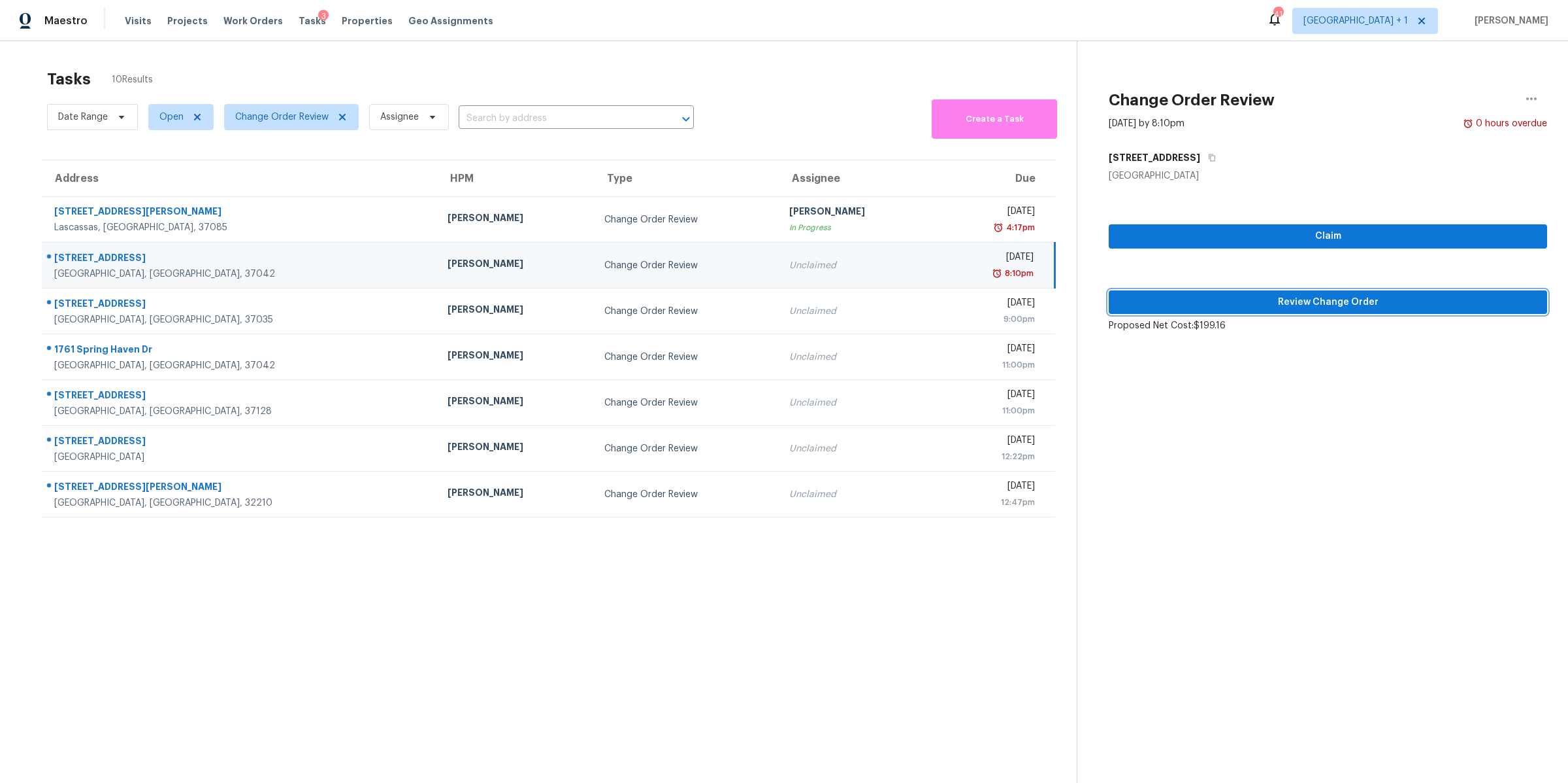
click at [1224, 306] on span "Review Change Order" at bounding box center [1328, 302] width 418 height 17
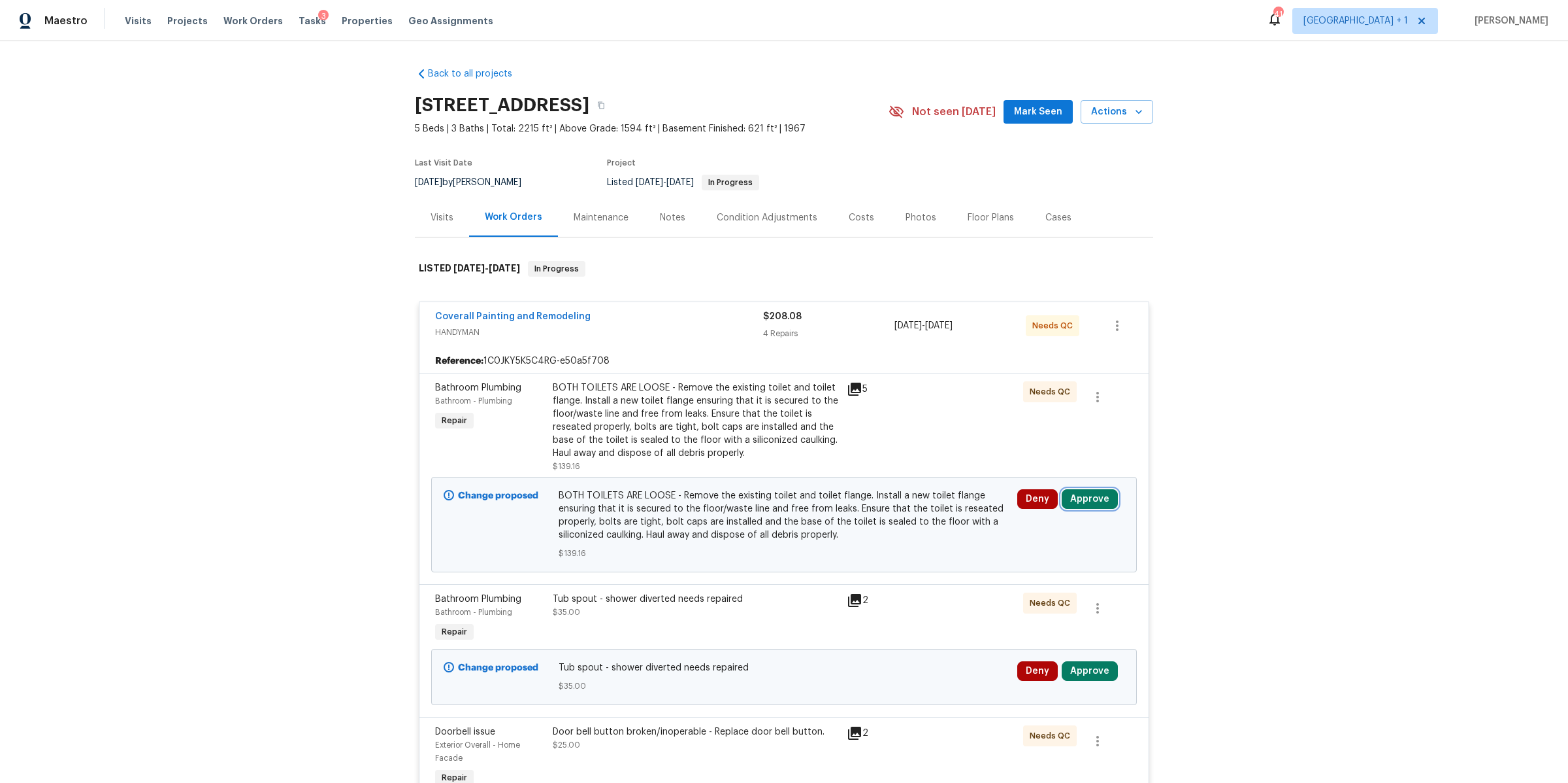
click at [1090, 496] on button "Approve" at bounding box center [1089, 498] width 56 height 19
click at [911, 508] on span "Approve" at bounding box center [897, 511] width 37 height 10
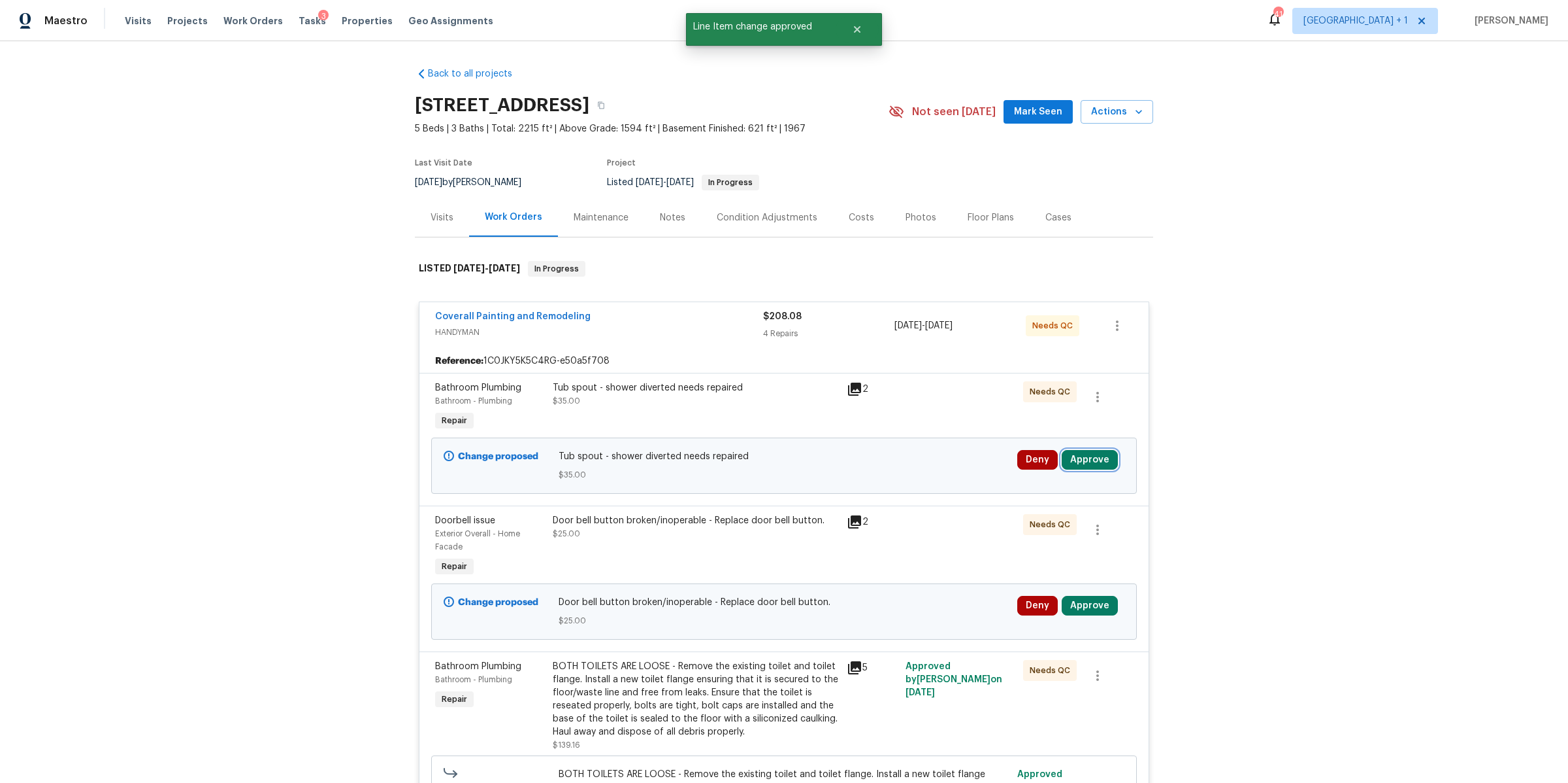
click at [1104, 456] on button "Approve" at bounding box center [1089, 459] width 56 height 19
click at [928, 472] on button "Approve" at bounding box center [896, 471] width 78 height 26
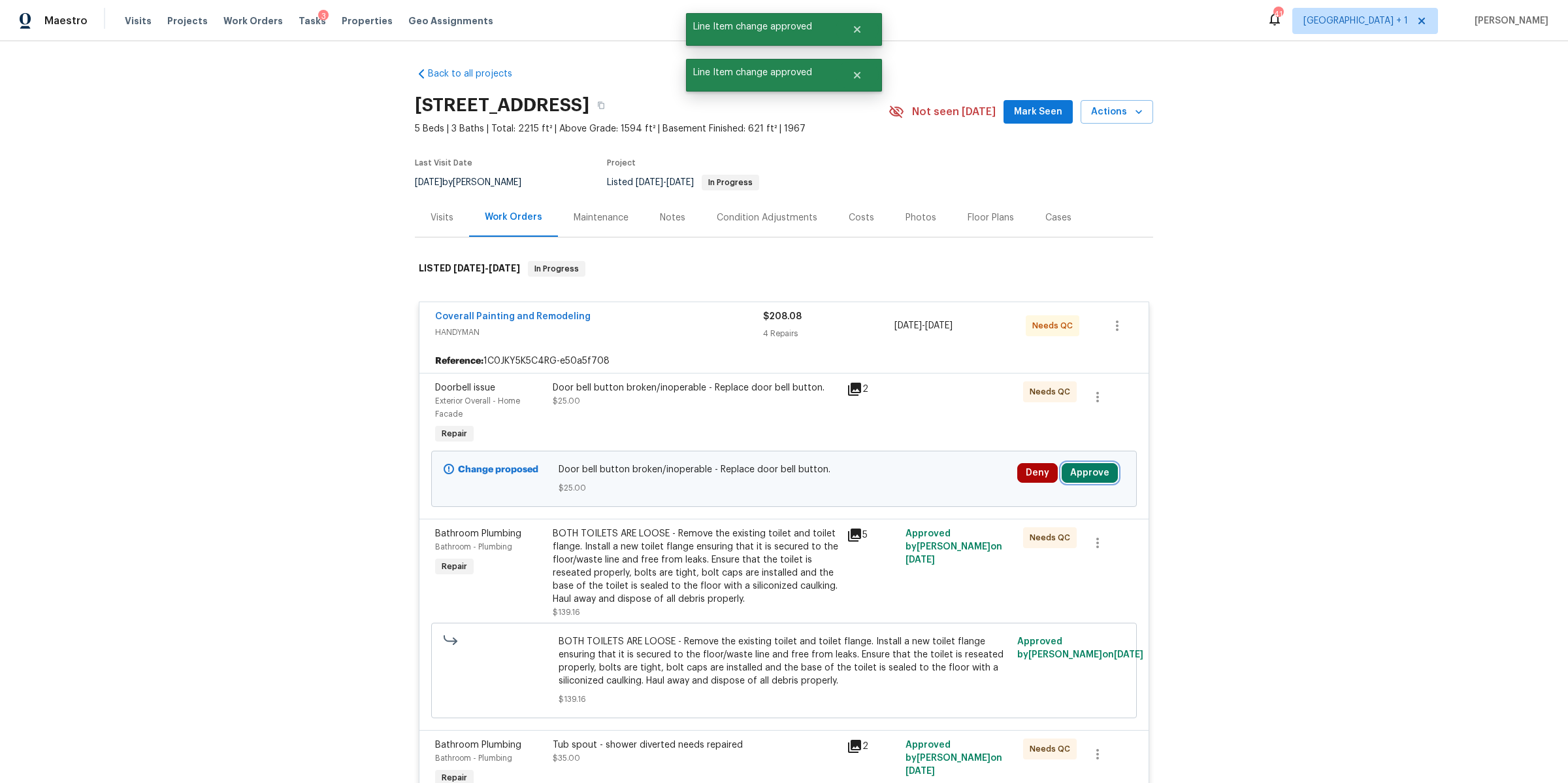
click at [1081, 472] on button "Approve" at bounding box center [1089, 472] width 56 height 19
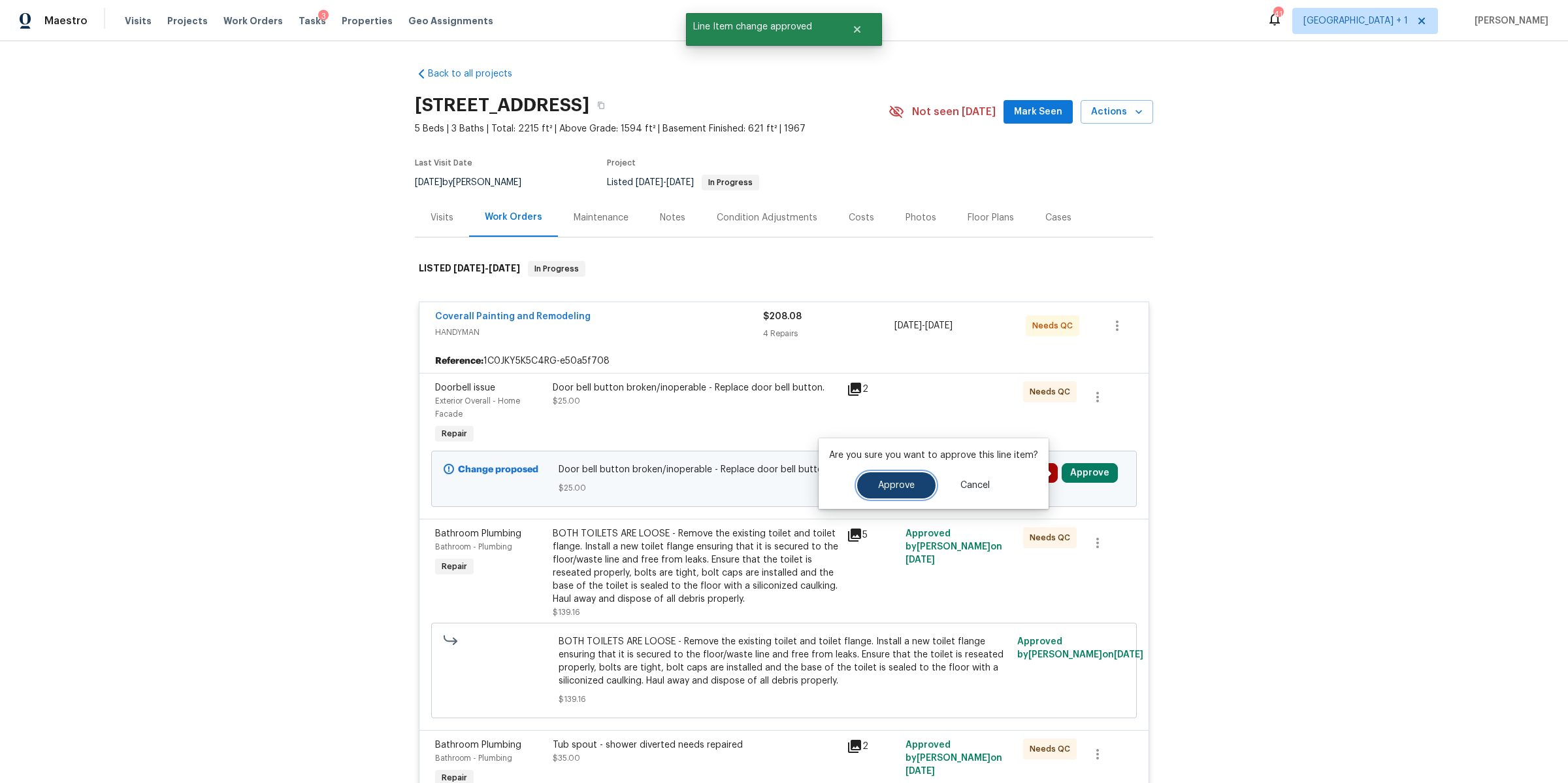
click at [911, 489] on span "Approve" at bounding box center [897, 485] width 37 height 10
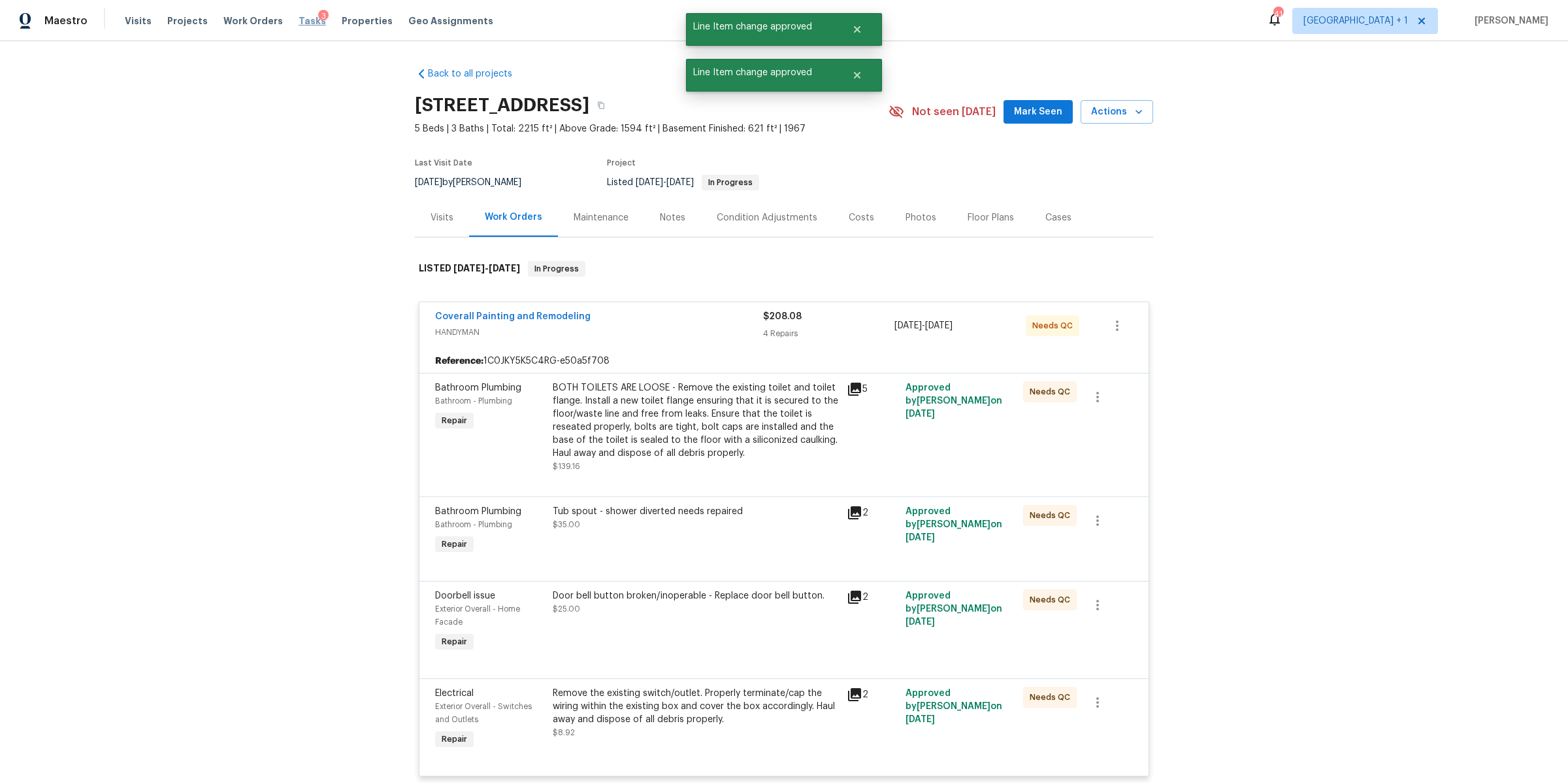
click at [299, 22] on span "Tasks" at bounding box center [312, 21] width 28 height 9
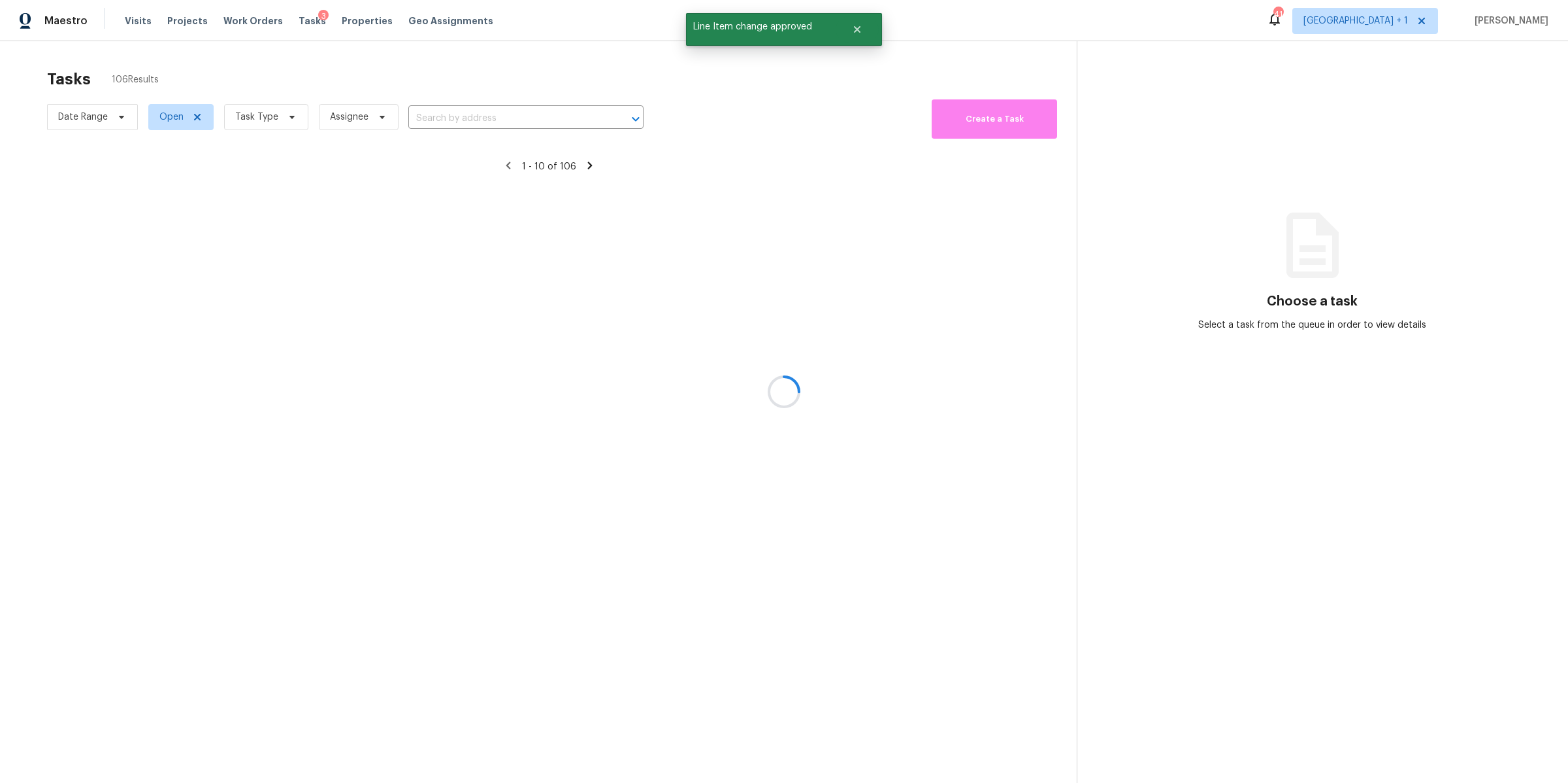
click at [256, 121] on div at bounding box center [784, 392] width 1568 height 783
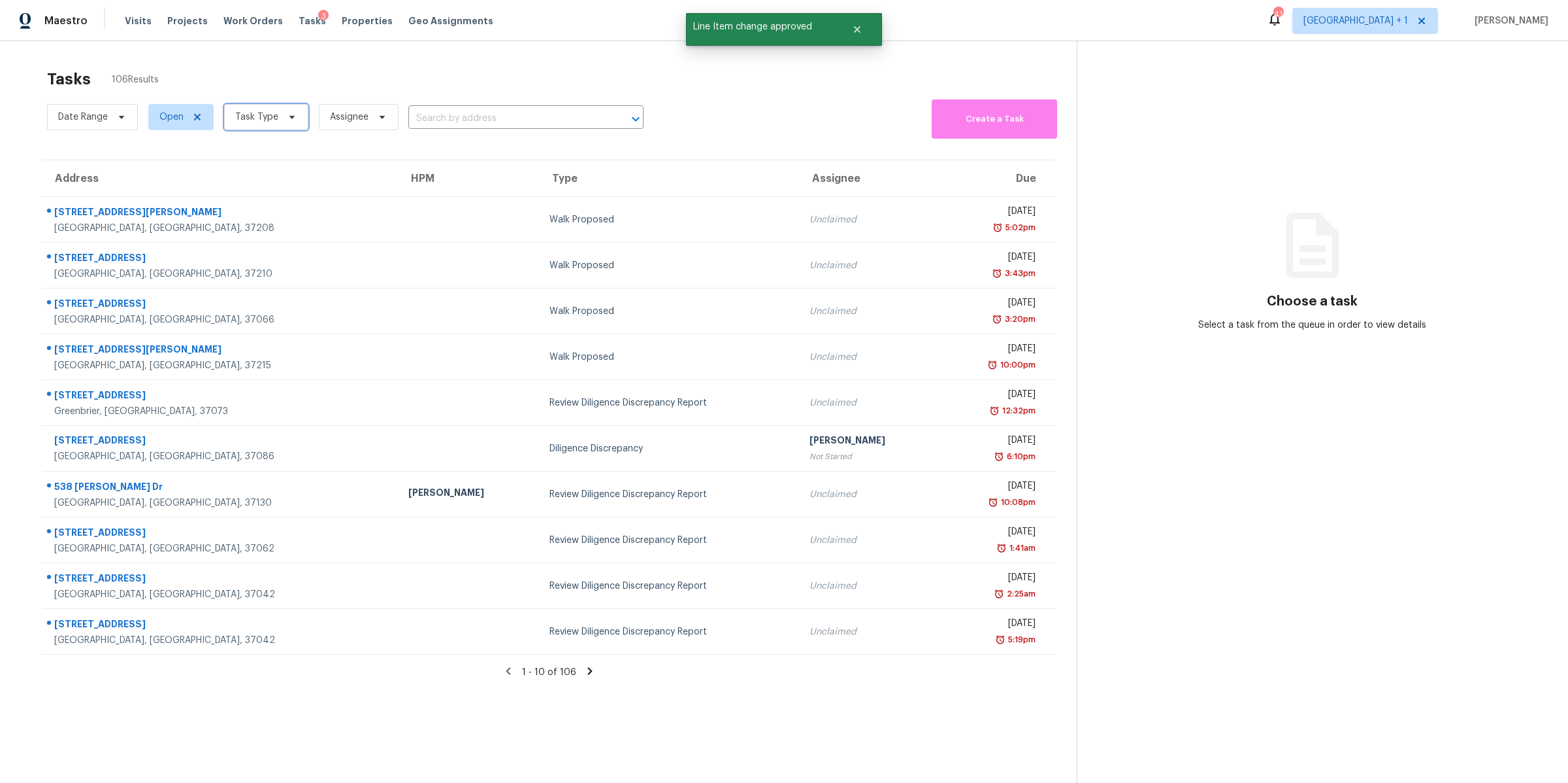
click at [256, 117] on span "Task Type" at bounding box center [256, 117] width 43 height 13
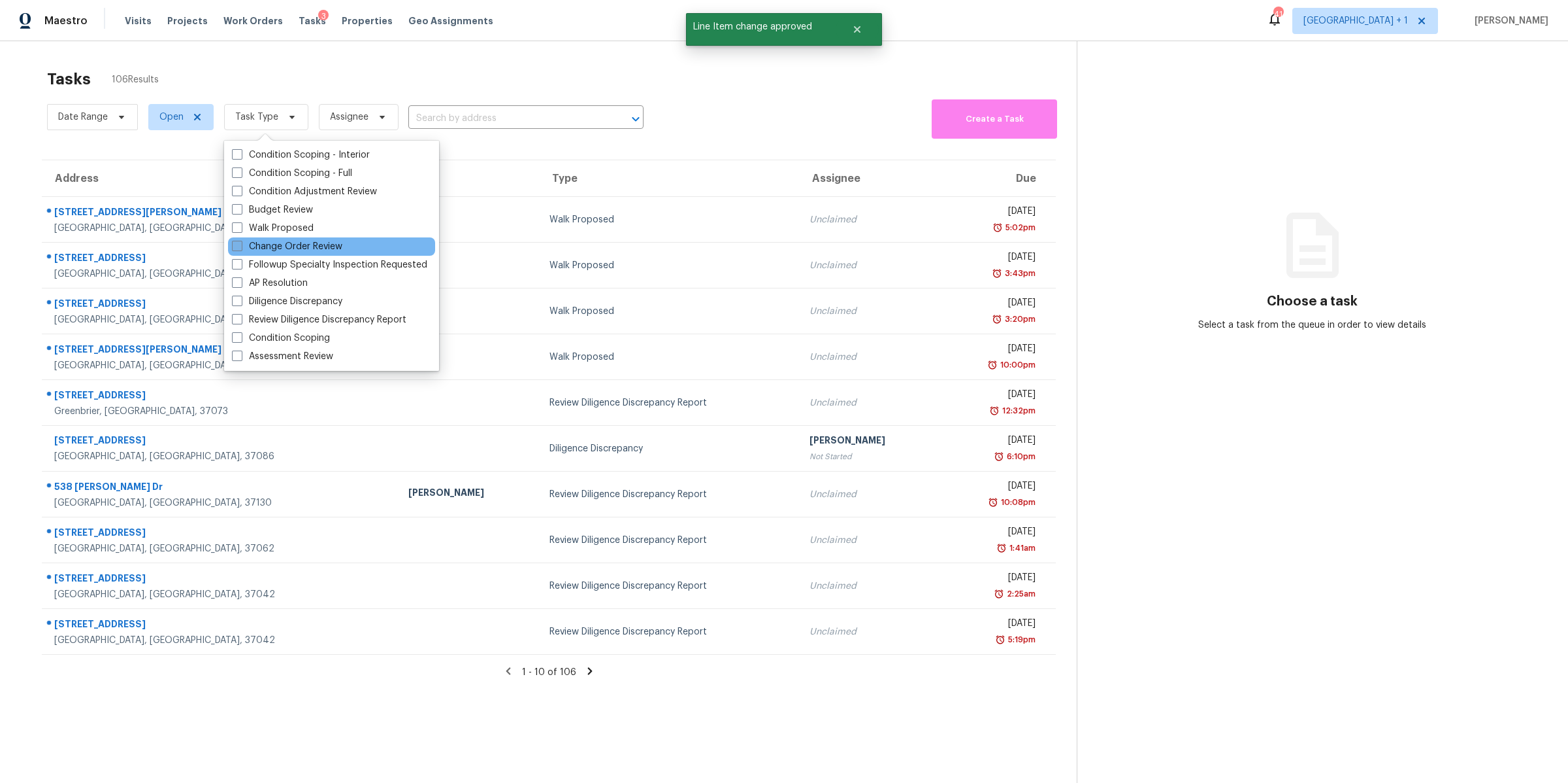
click at [325, 240] on label "Change Order Review" at bounding box center [288, 246] width 110 height 13
click at [241, 240] on input "Change Order Review" at bounding box center [236, 244] width 8 height 8
checkbox input "true"
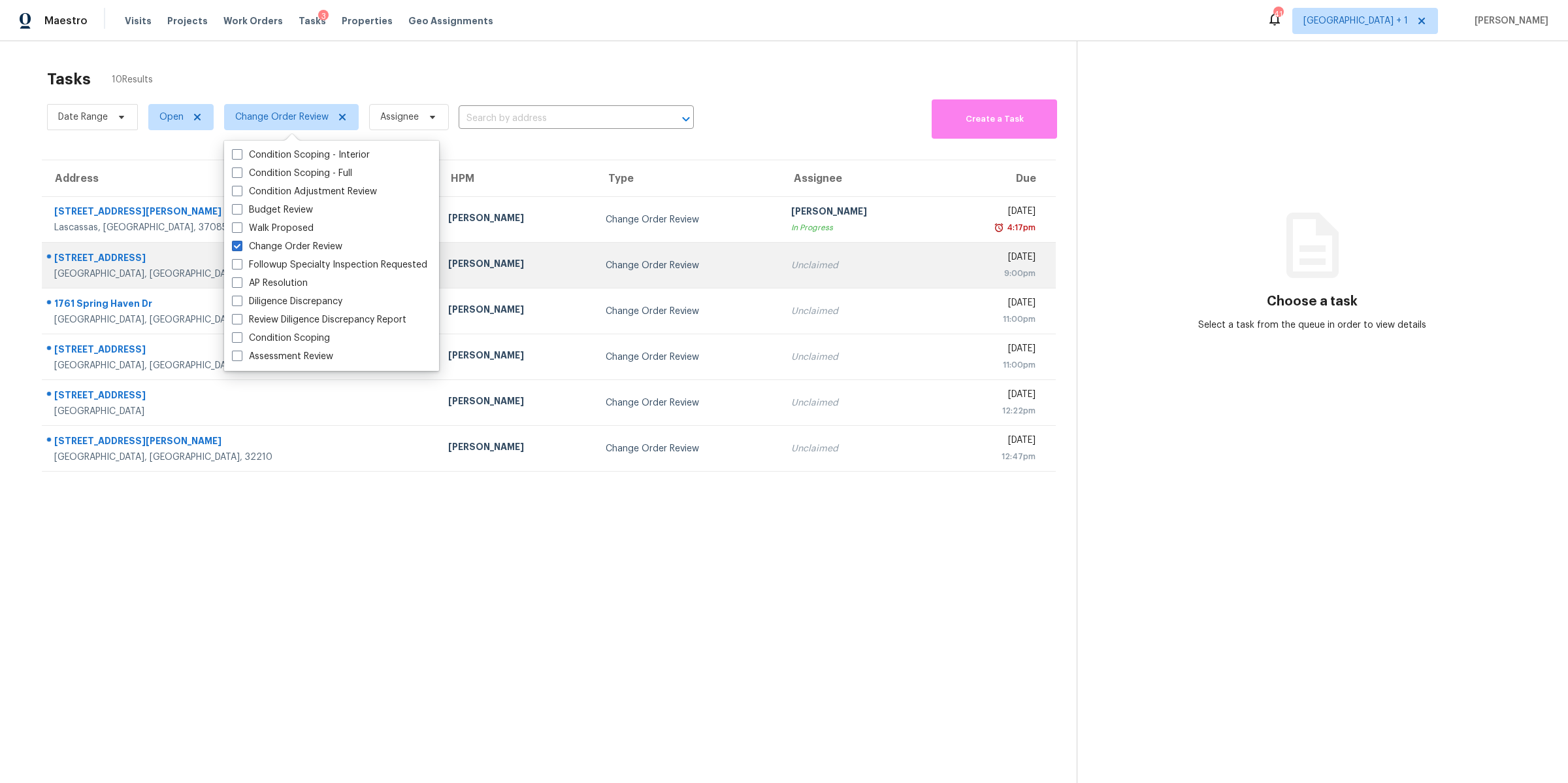
click at [127, 273] on div "[GEOGRAPHIC_DATA], [GEOGRAPHIC_DATA], 37035" at bounding box center [241, 274] width 373 height 13
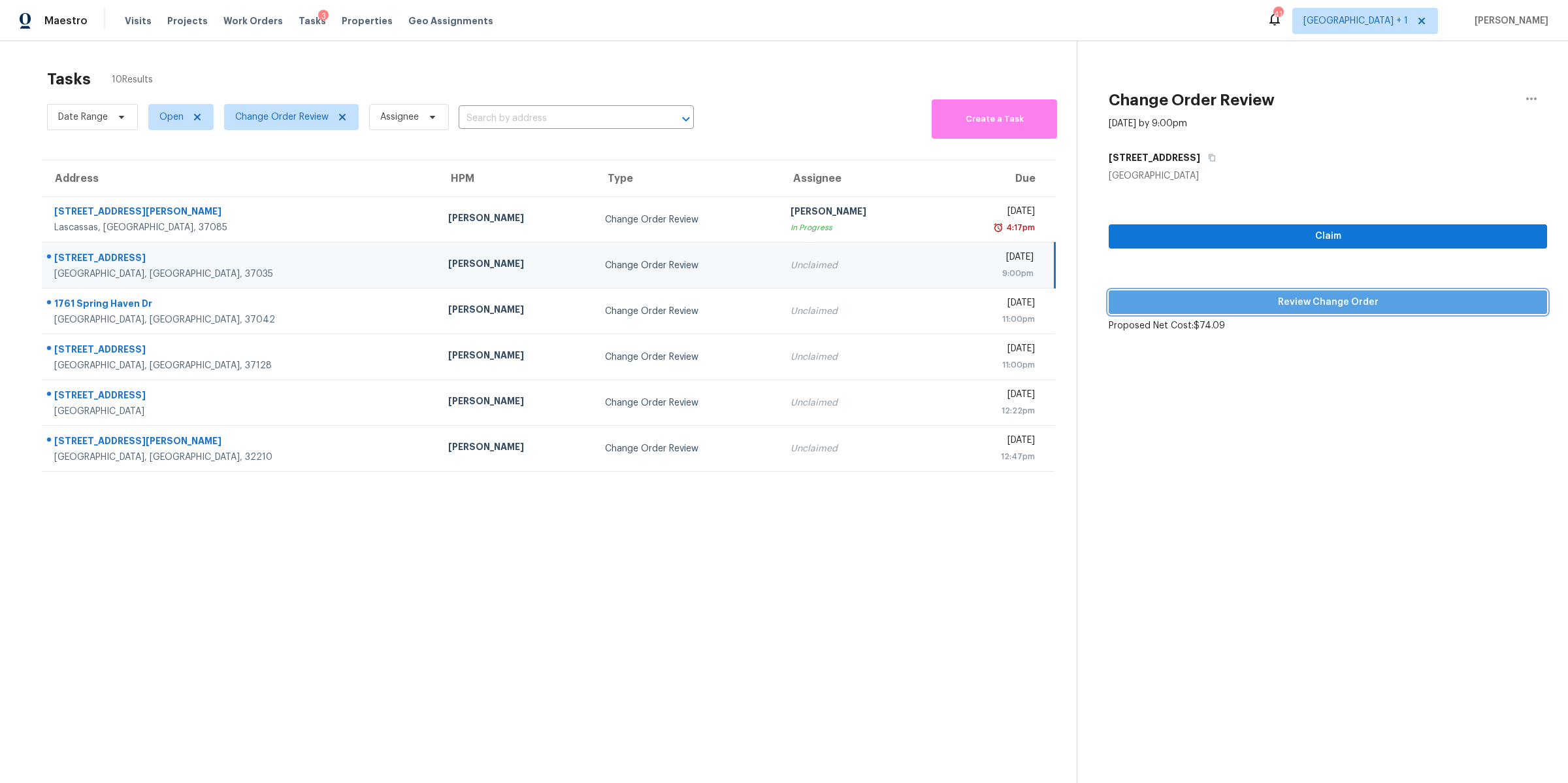
click at [1233, 301] on span "Review Change Order" at bounding box center [1328, 302] width 418 height 17
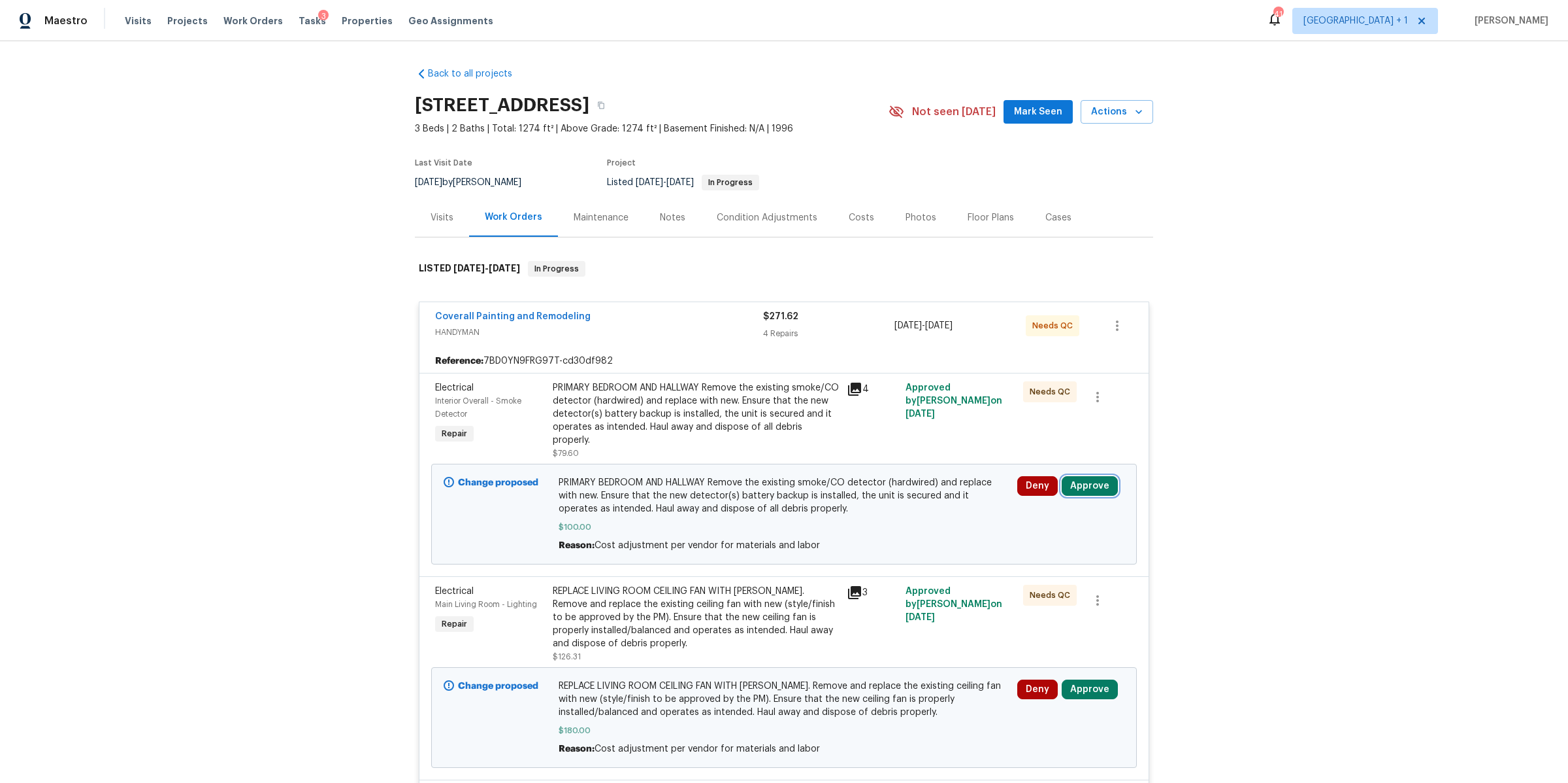
click at [1090, 479] on button "Approve" at bounding box center [1089, 485] width 56 height 19
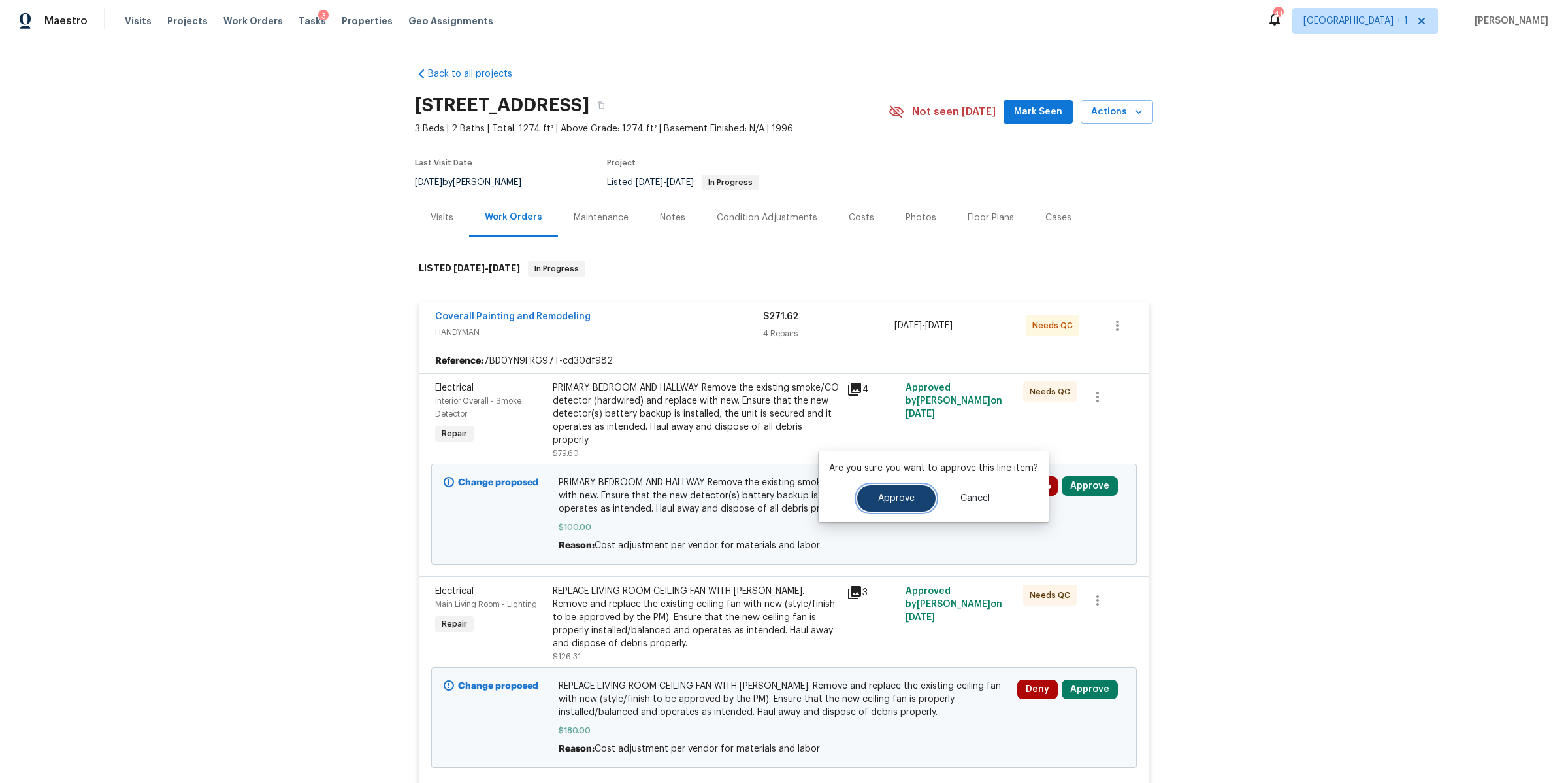
click at [883, 495] on span "Approve" at bounding box center [897, 498] width 37 height 10
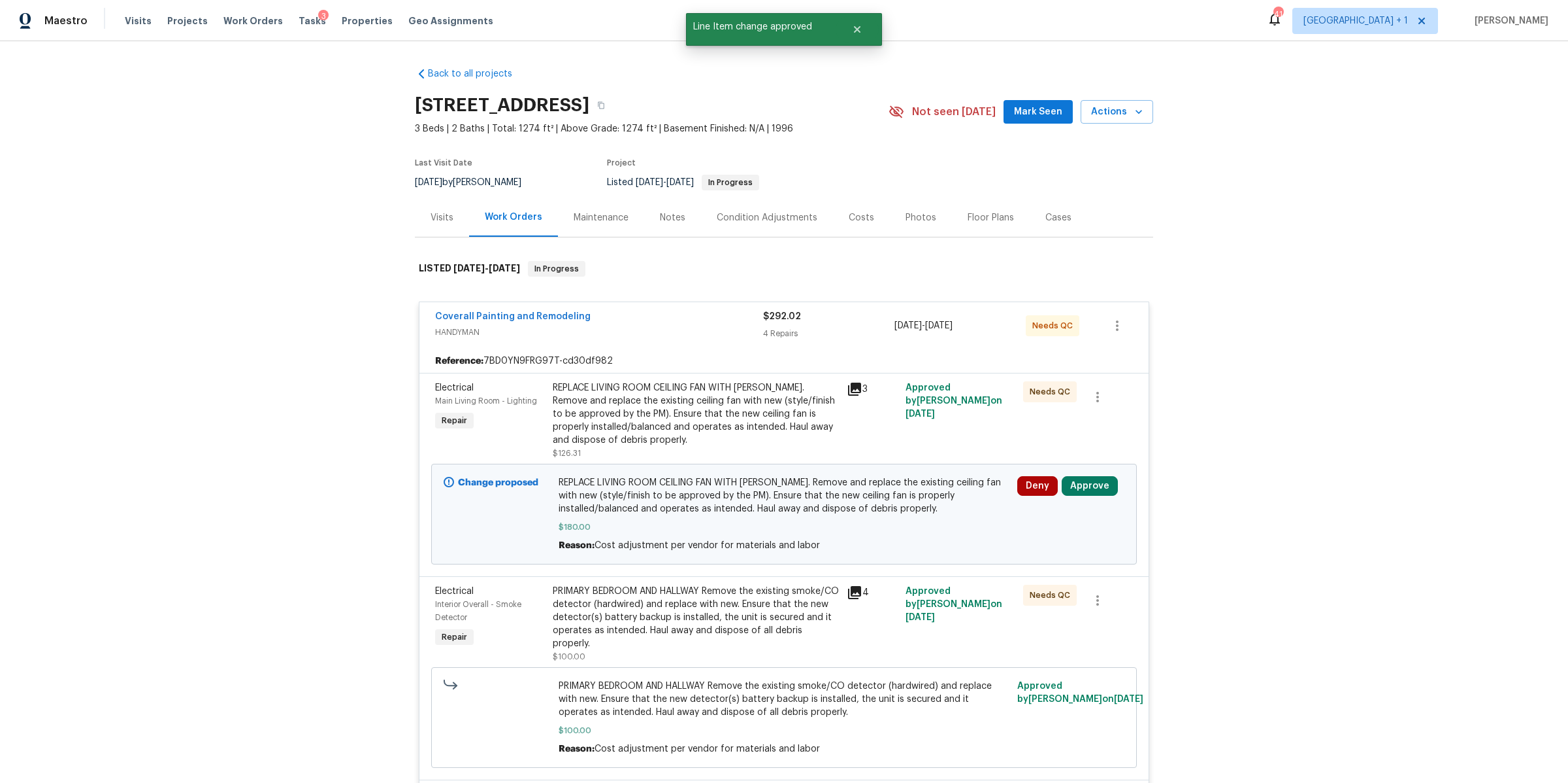
click at [851, 389] on icon at bounding box center [854, 389] width 16 height 16
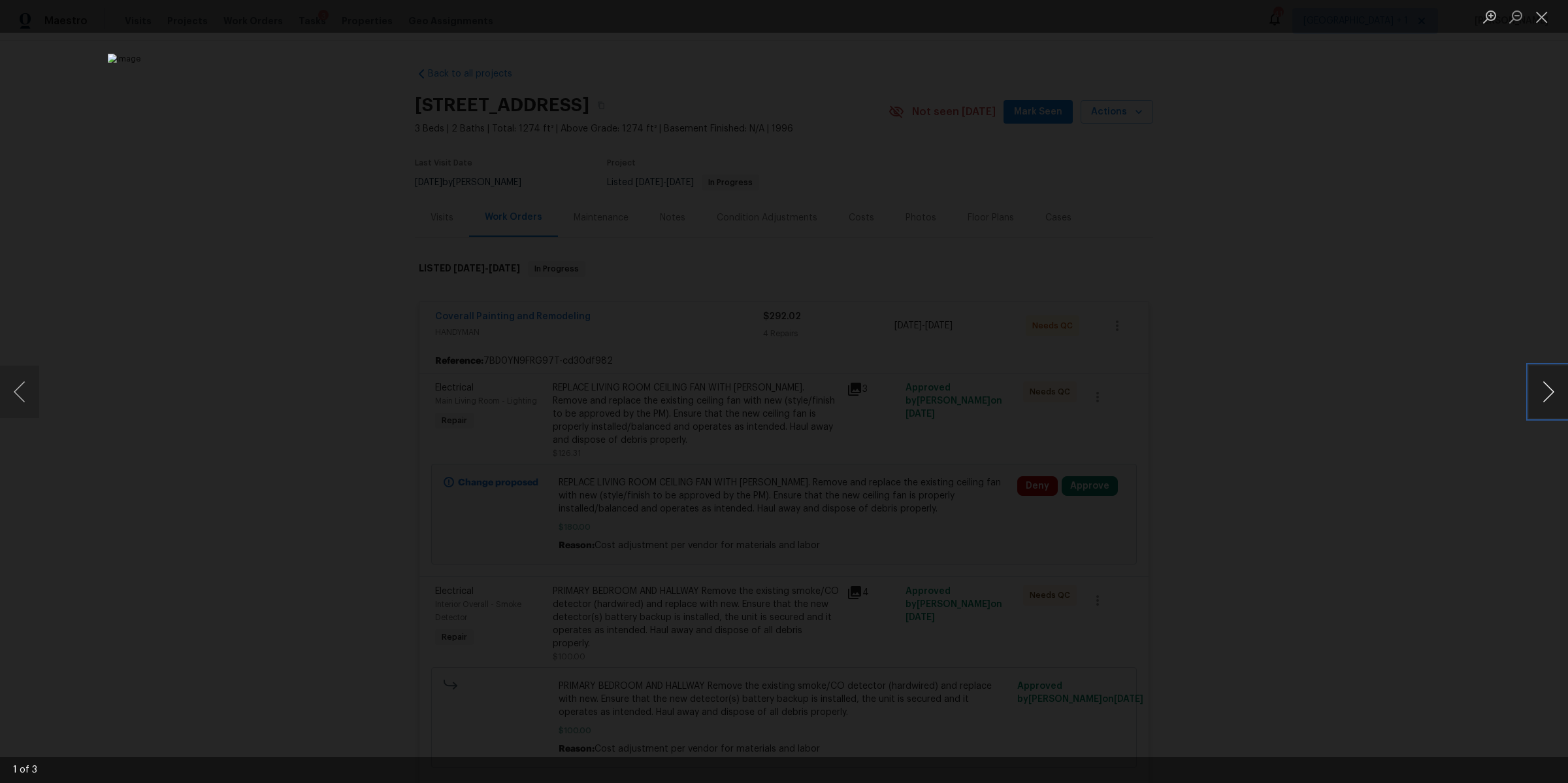
click at [1537, 395] on button "Next image" at bounding box center [1549, 392] width 39 height 52
click at [1347, 397] on div "Lightbox" at bounding box center [784, 392] width 1568 height 783
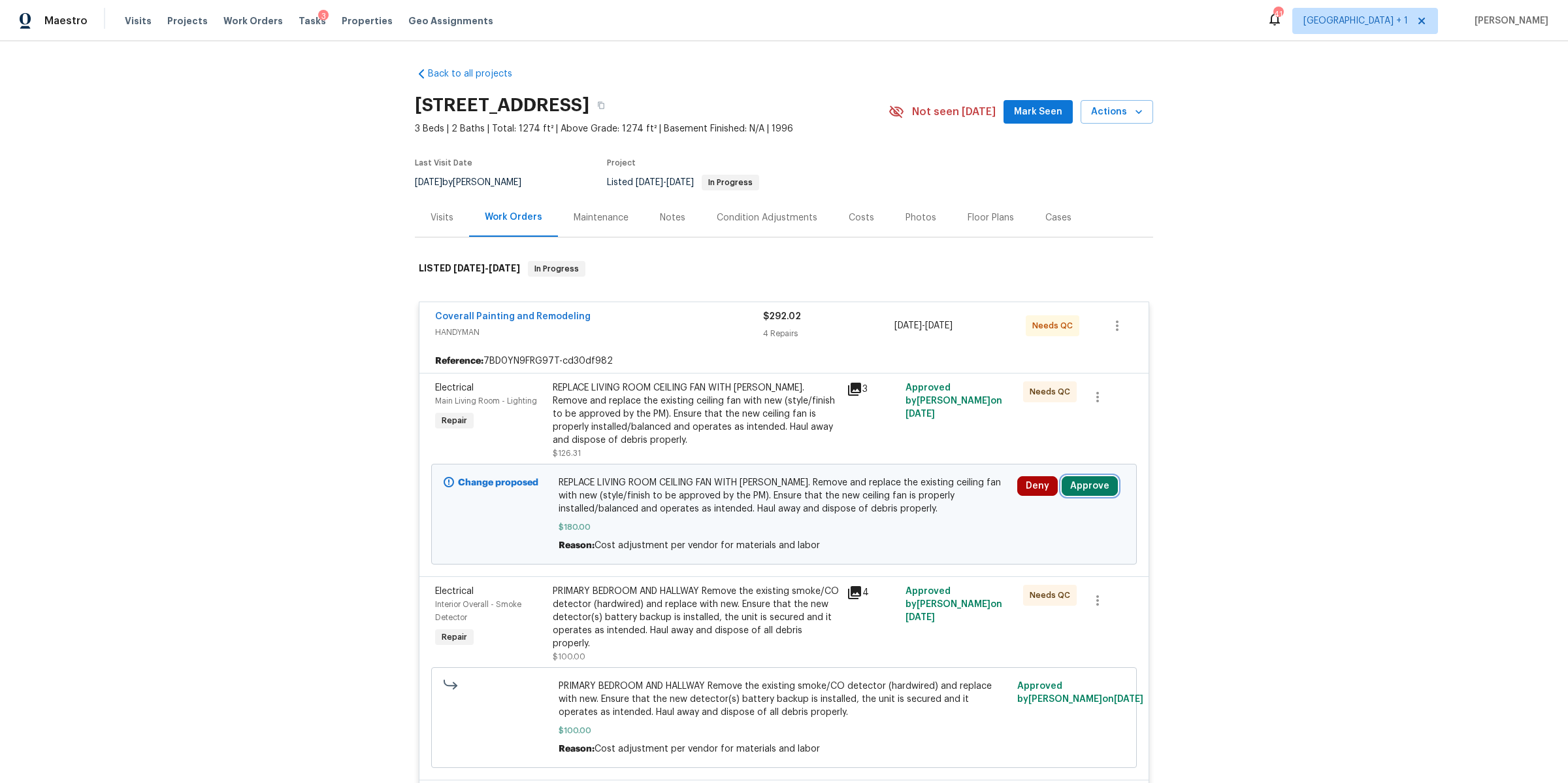
click at [1083, 486] on button "Approve" at bounding box center [1089, 485] width 56 height 19
click at [862, 503] on button "Approve" at bounding box center [896, 498] width 78 height 26
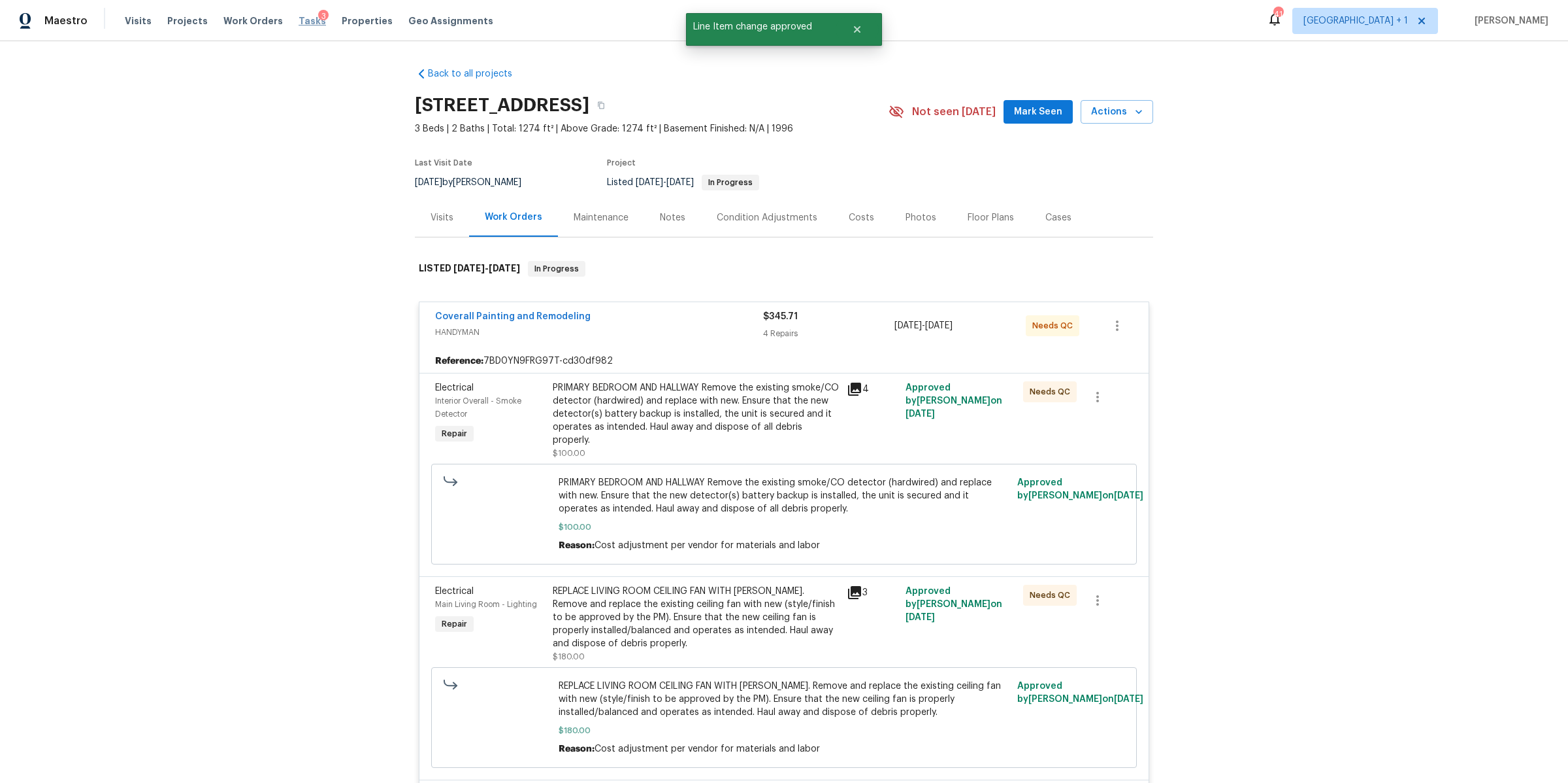
click at [299, 20] on span "Tasks" at bounding box center [312, 21] width 28 height 9
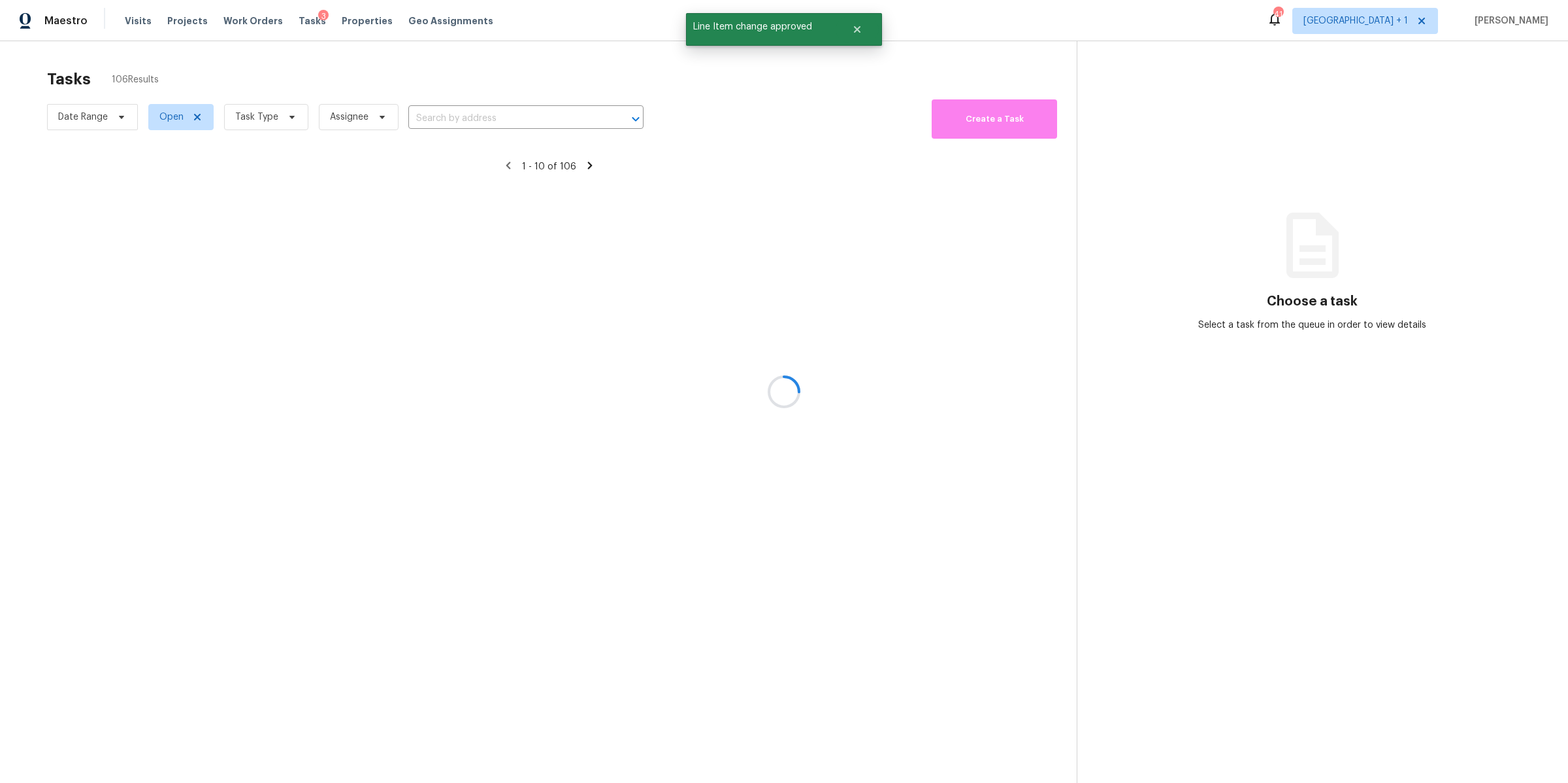
click at [277, 117] on div at bounding box center [784, 392] width 1568 height 783
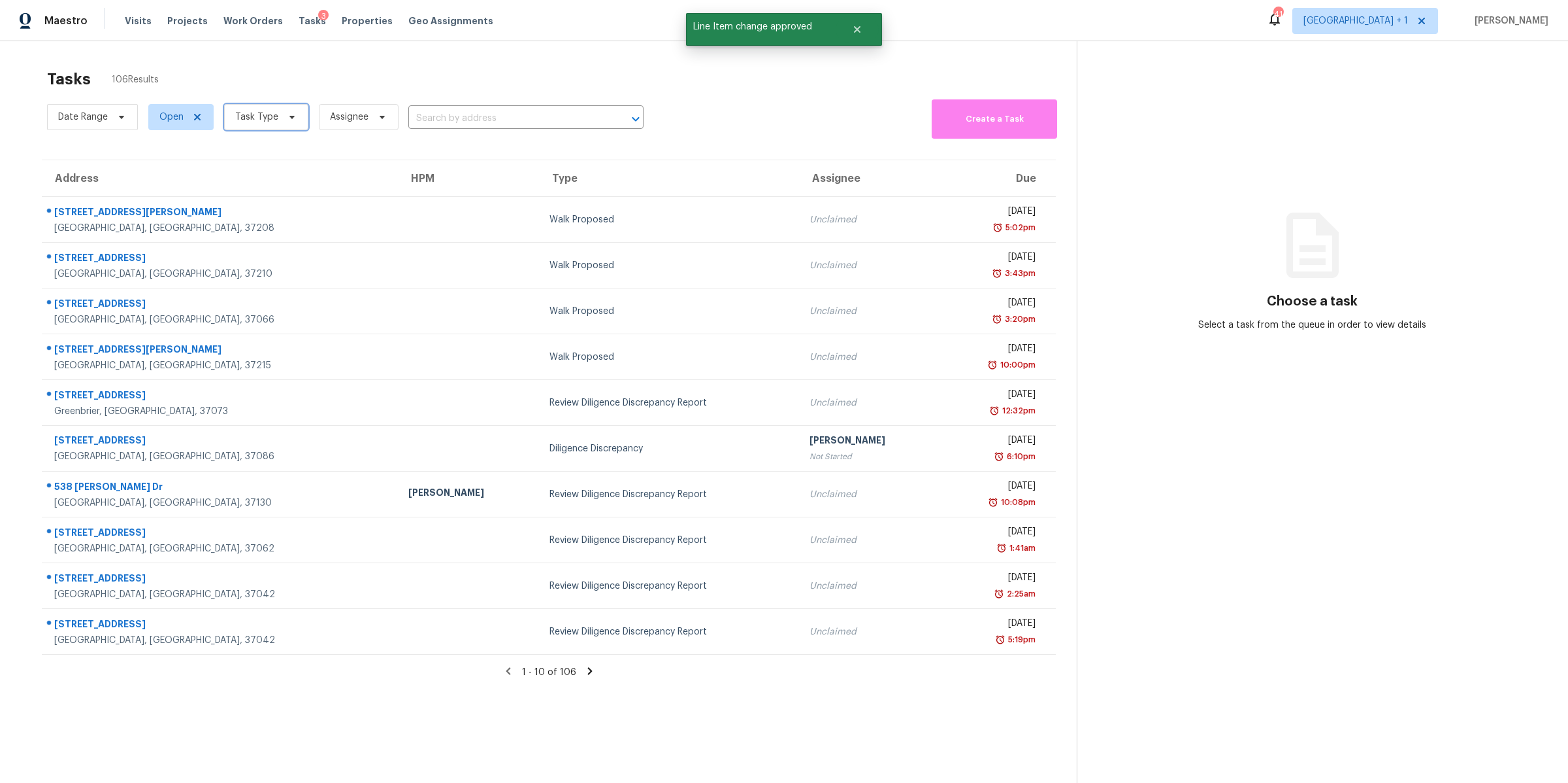
click at [277, 117] on span "Task Type" at bounding box center [266, 117] width 85 height 26
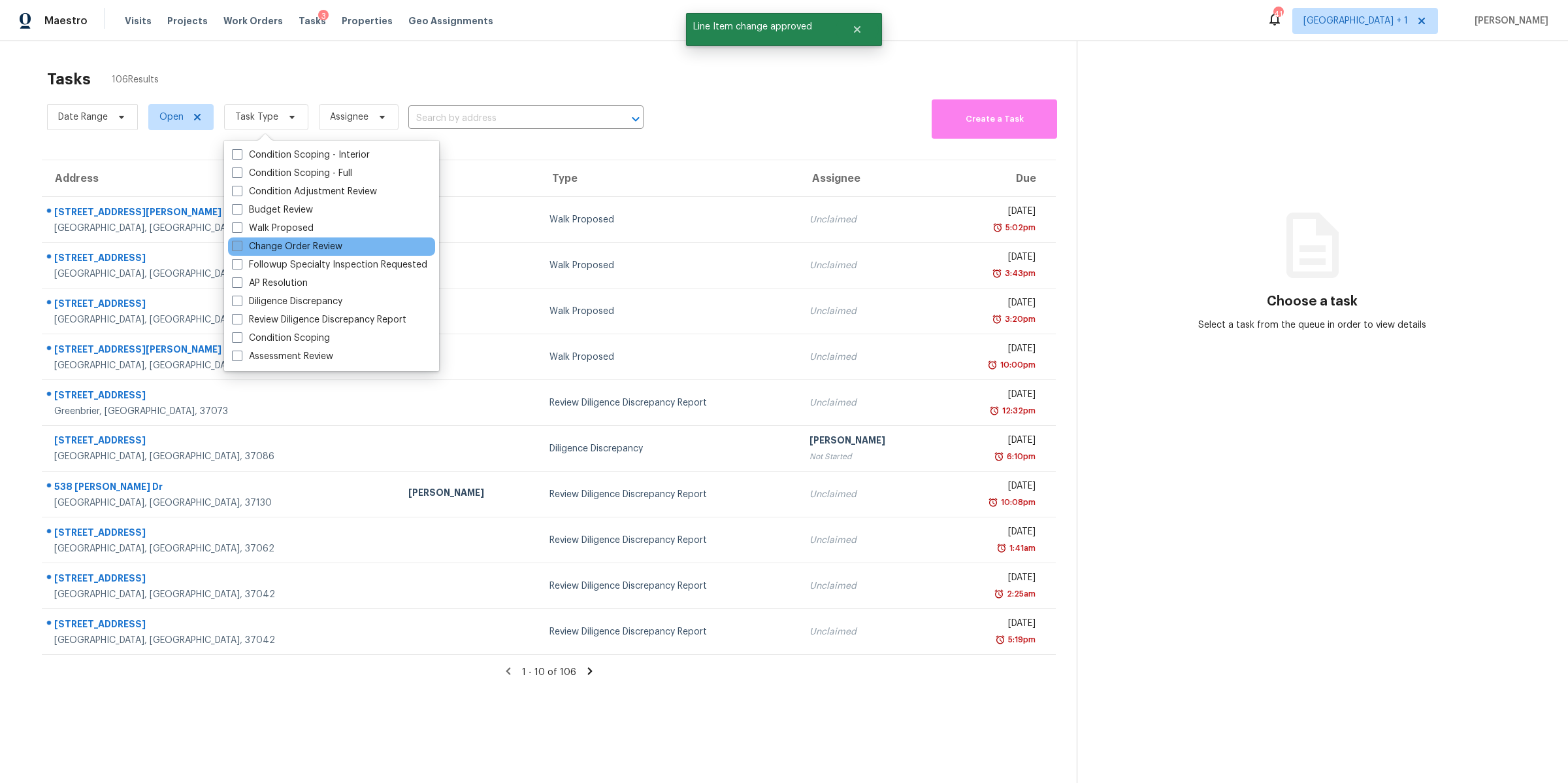
click at [321, 243] on label "Change Order Review" at bounding box center [288, 246] width 110 height 13
click at [241, 243] on input "Change Order Review" at bounding box center [236, 244] width 8 height 8
checkbox input "true"
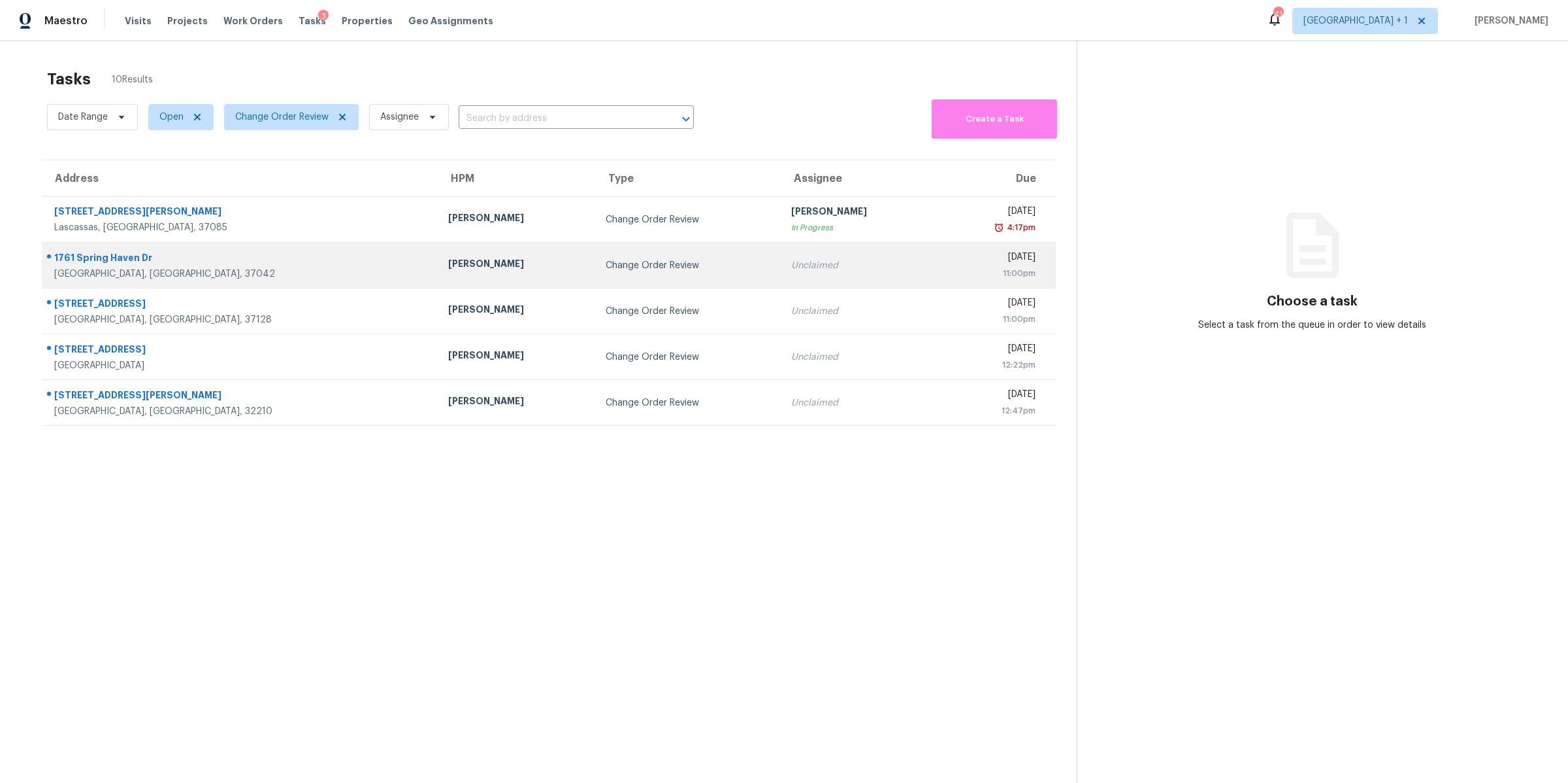
click at [95, 271] on div "[GEOGRAPHIC_DATA], [GEOGRAPHIC_DATA], 37042" at bounding box center [241, 274] width 373 height 13
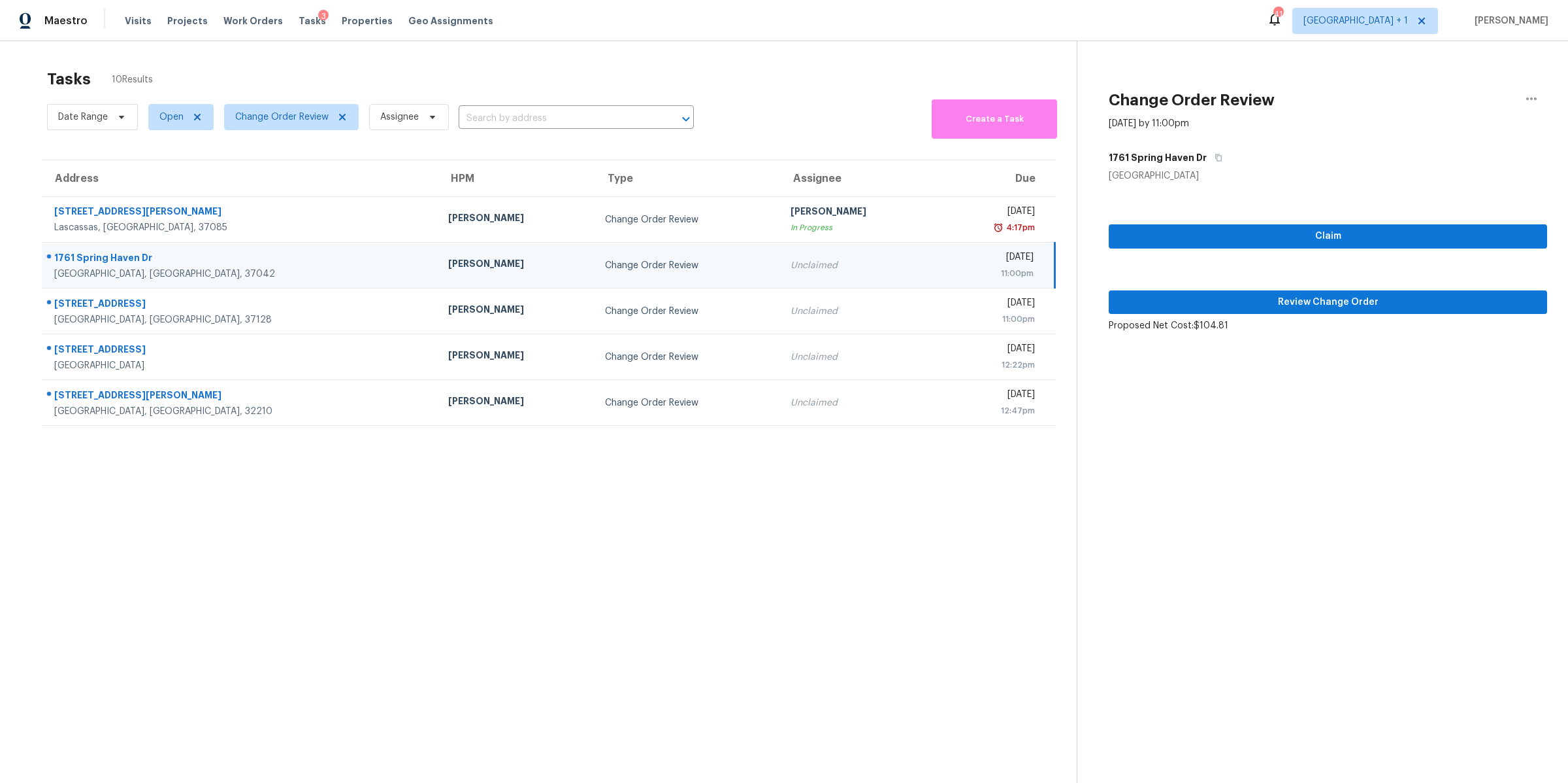
click at [1249, 289] on div "Claim Review Change Order Proposed Net Cost: $104.81" at bounding box center [1327, 256] width 438 height 150
click at [1247, 295] on span "Review Change Order" at bounding box center [1328, 302] width 418 height 17
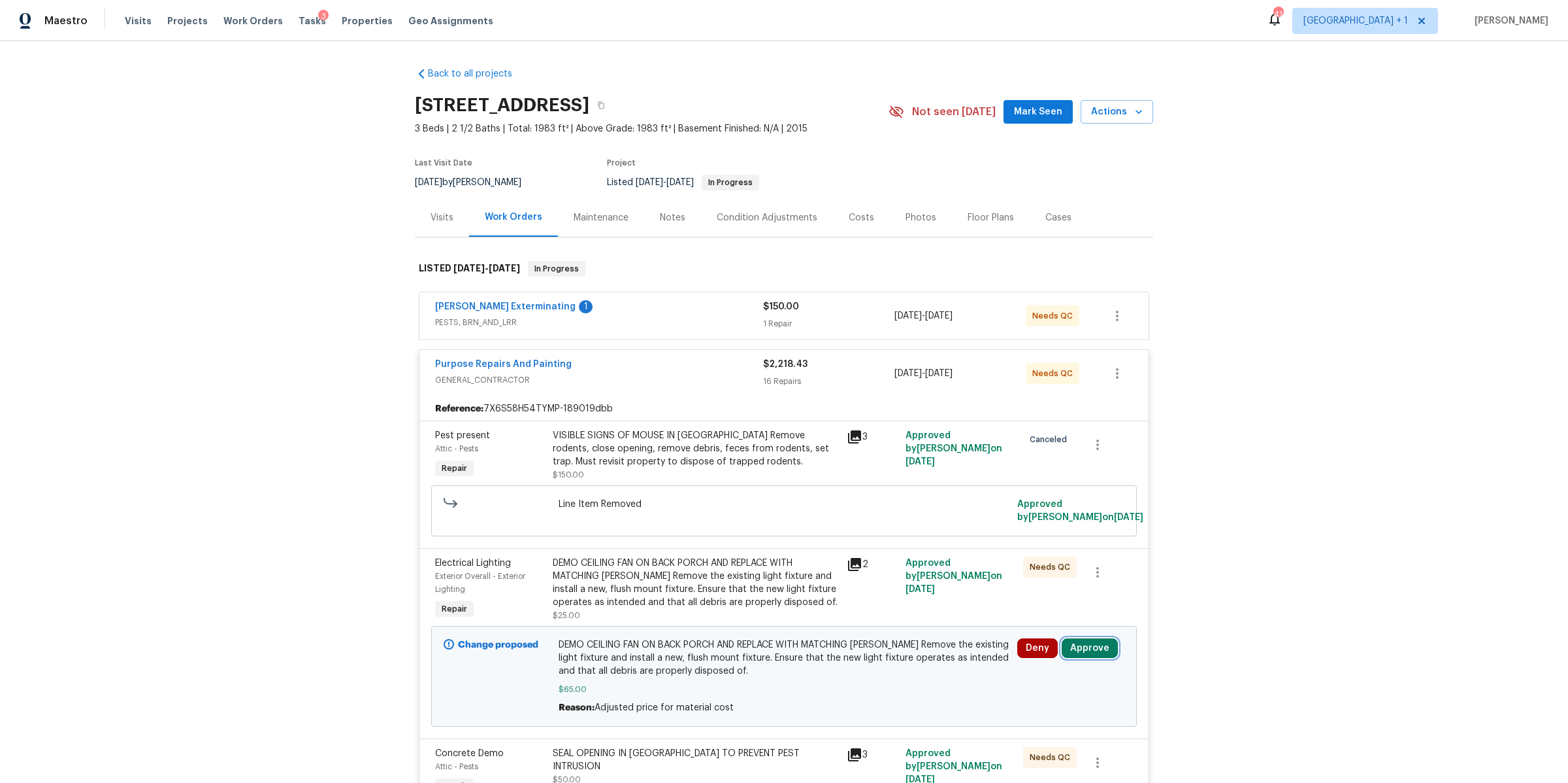
click at [1090, 648] on button "Approve" at bounding box center [1089, 647] width 56 height 19
click at [1047, 596] on button "Approve" at bounding box center [1045, 606] width 78 height 26
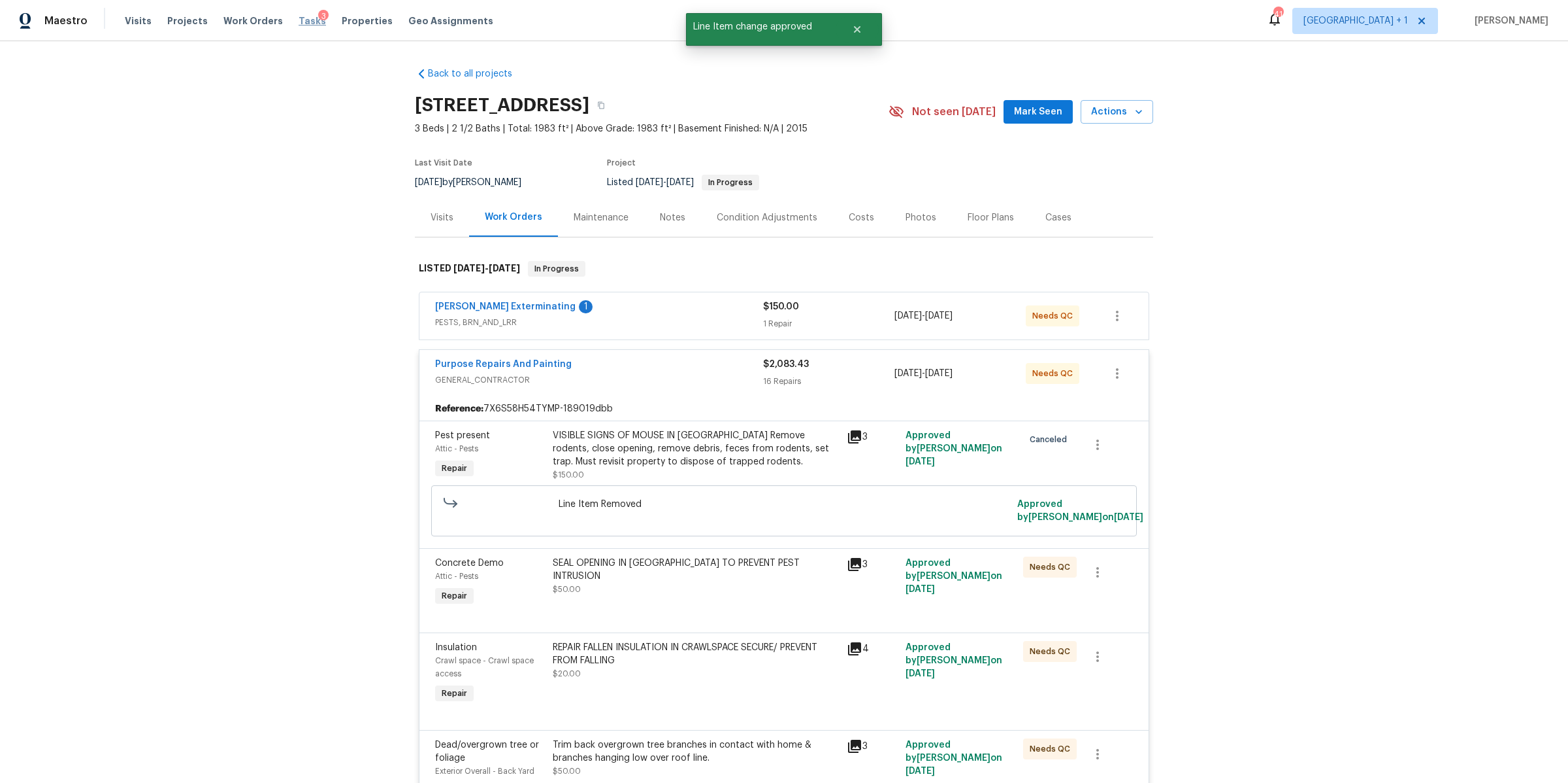
click at [299, 17] on span "Tasks" at bounding box center [312, 21] width 28 height 9
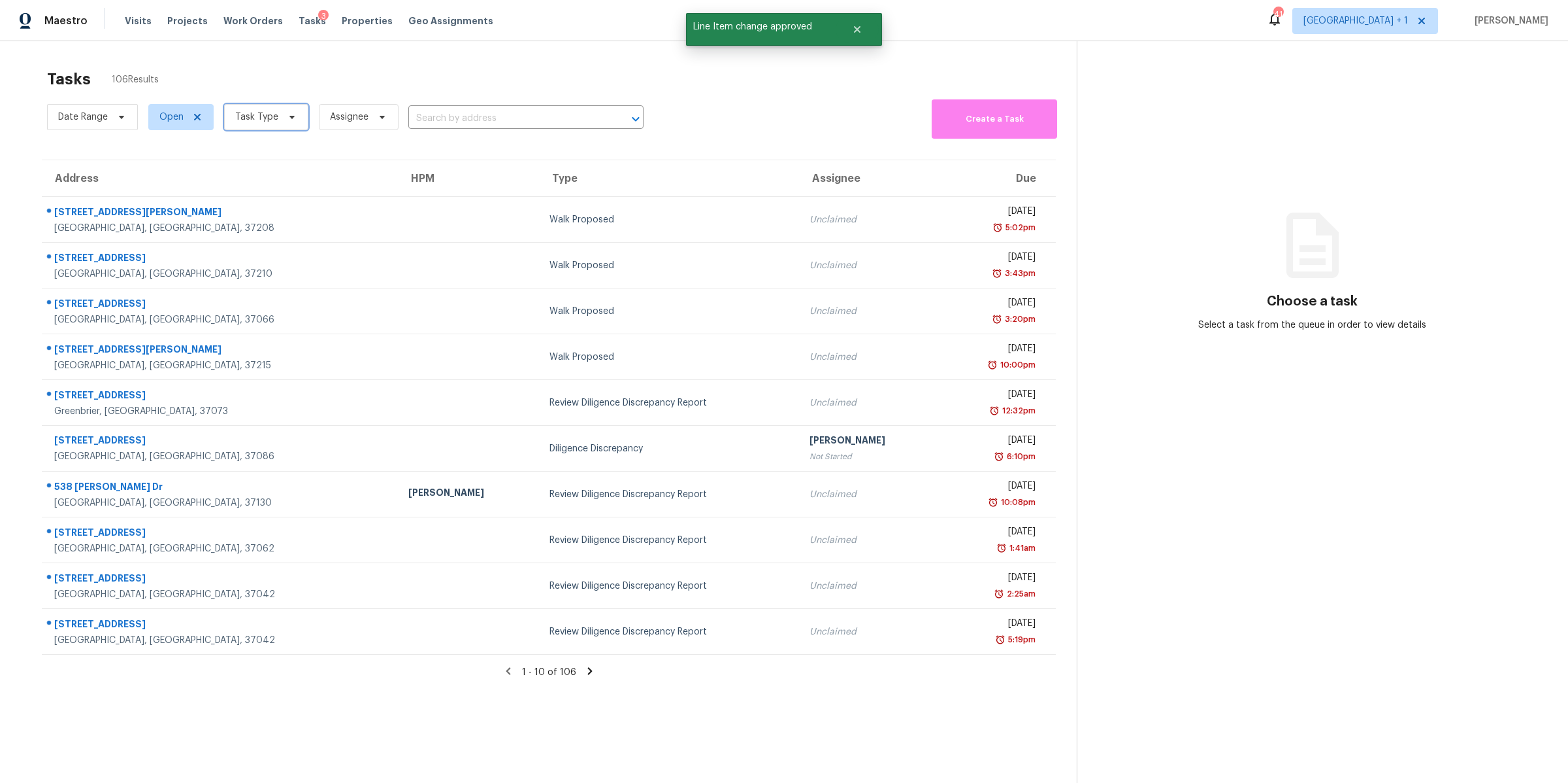
click at [277, 117] on span "Task Type" at bounding box center [266, 117] width 85 height 26
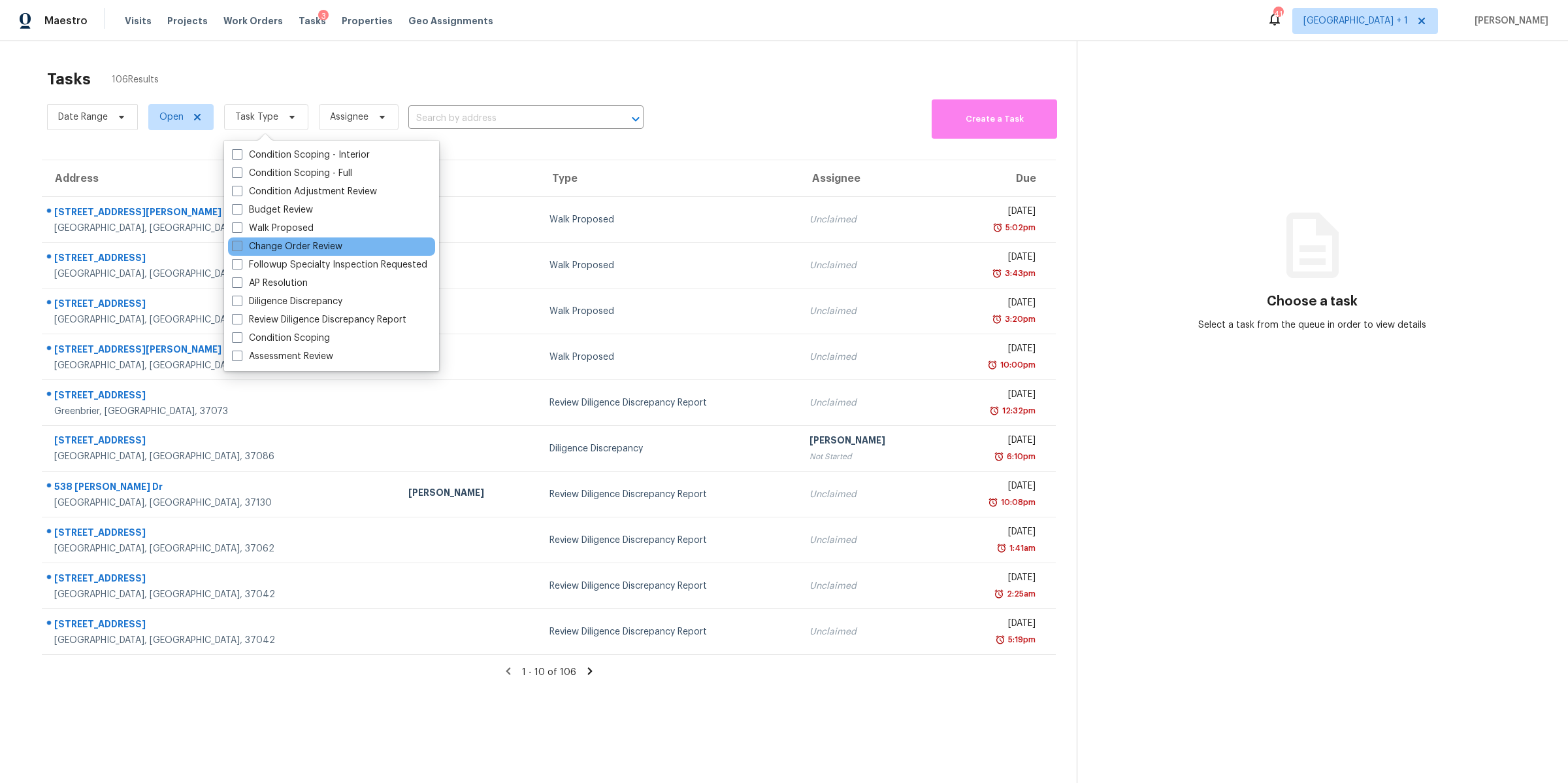
click at [279, 244] on label "Change Order Review" at bounding box center [288, 246] width 110 height 13
click at [241, 244] on input "Change Order Review" at bounding box center [236, 244] width 8 height 8
checkbox input "true"
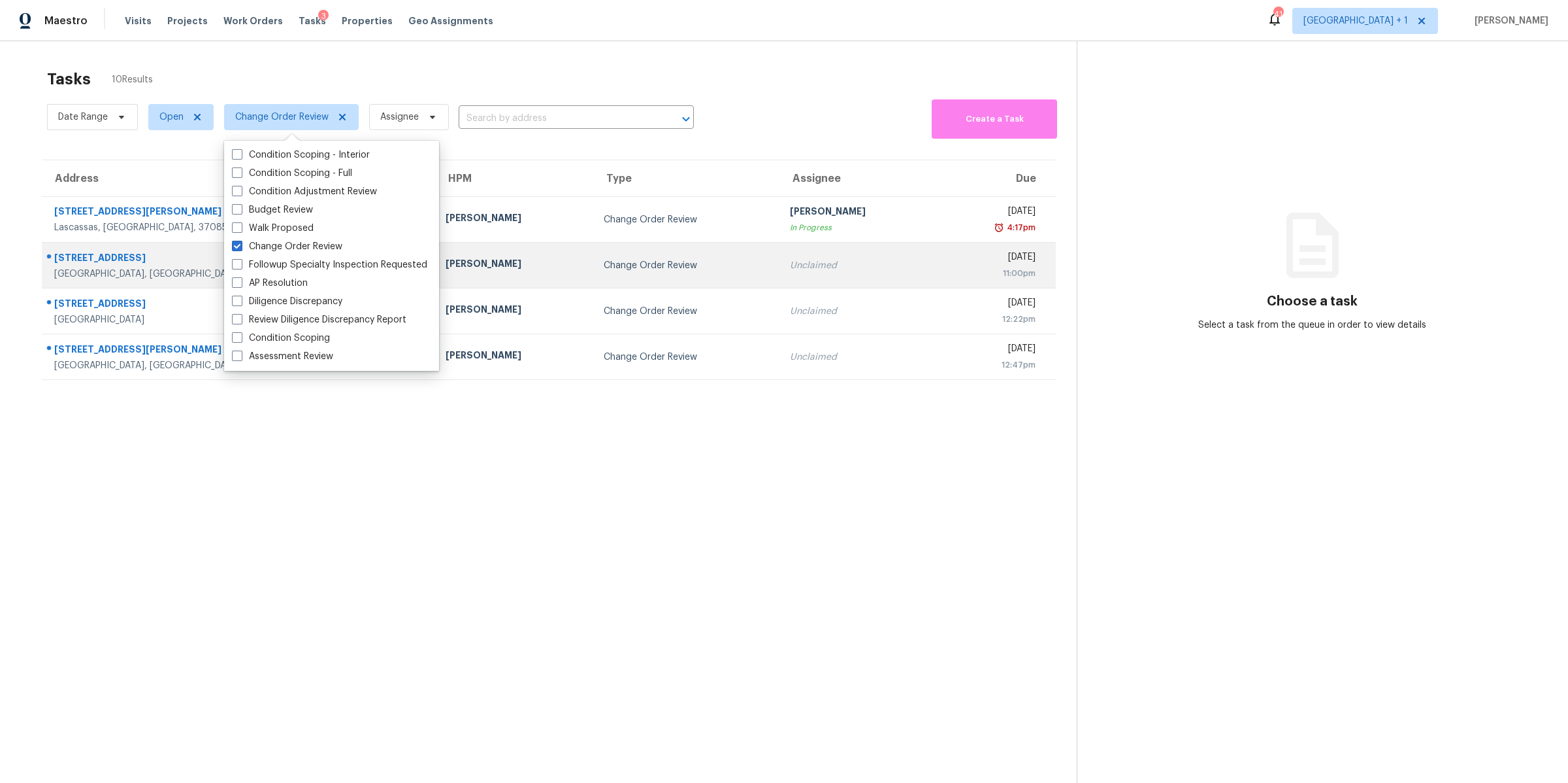
click at [98, 264] on div "[STREET_ADDRESS]" at bounding box center [239, 259] width 370 height 17
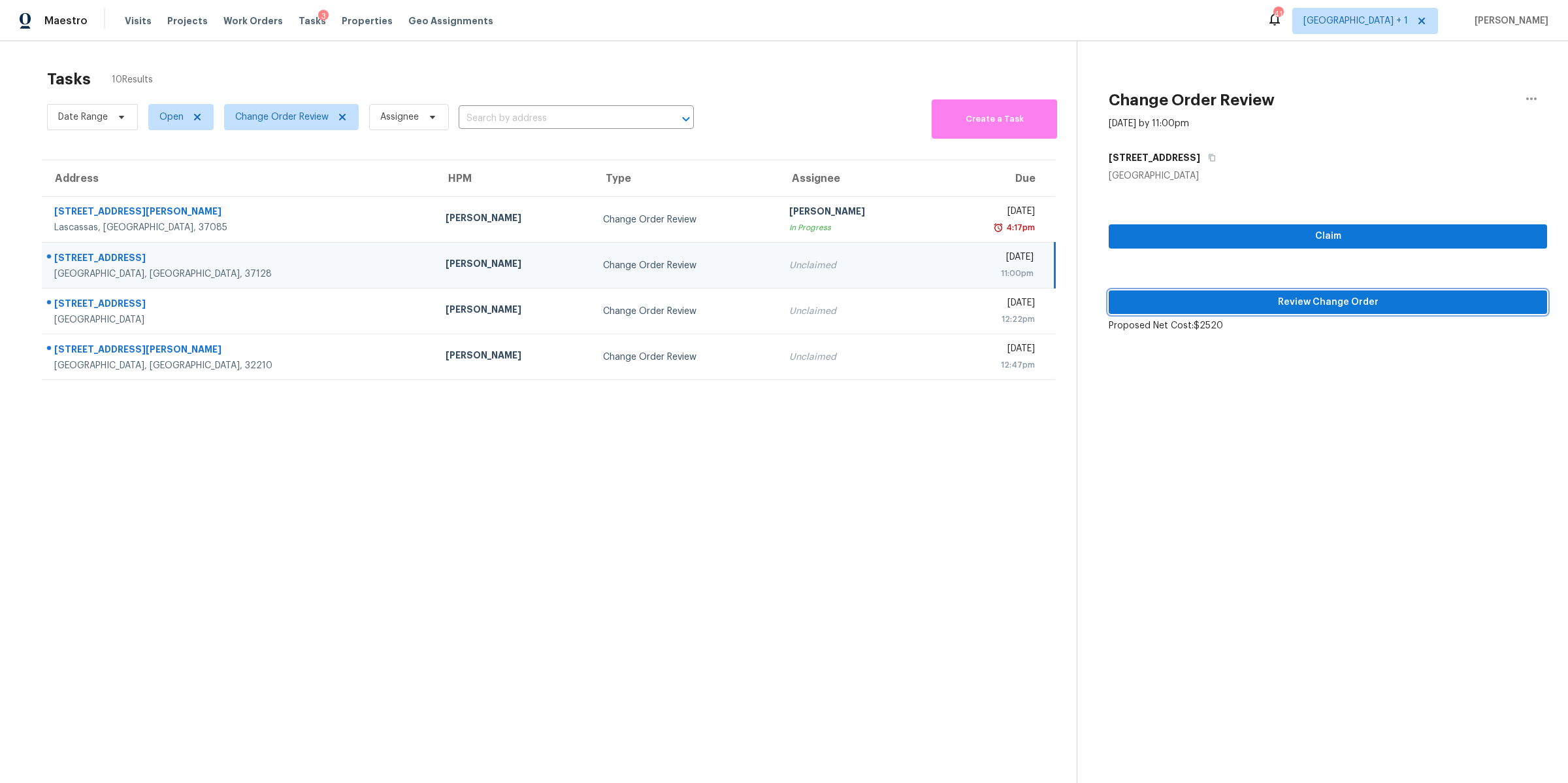
click at [1281, 303] on span "Review Change Order" at bounding box center [1328, 302] width 418 height 17
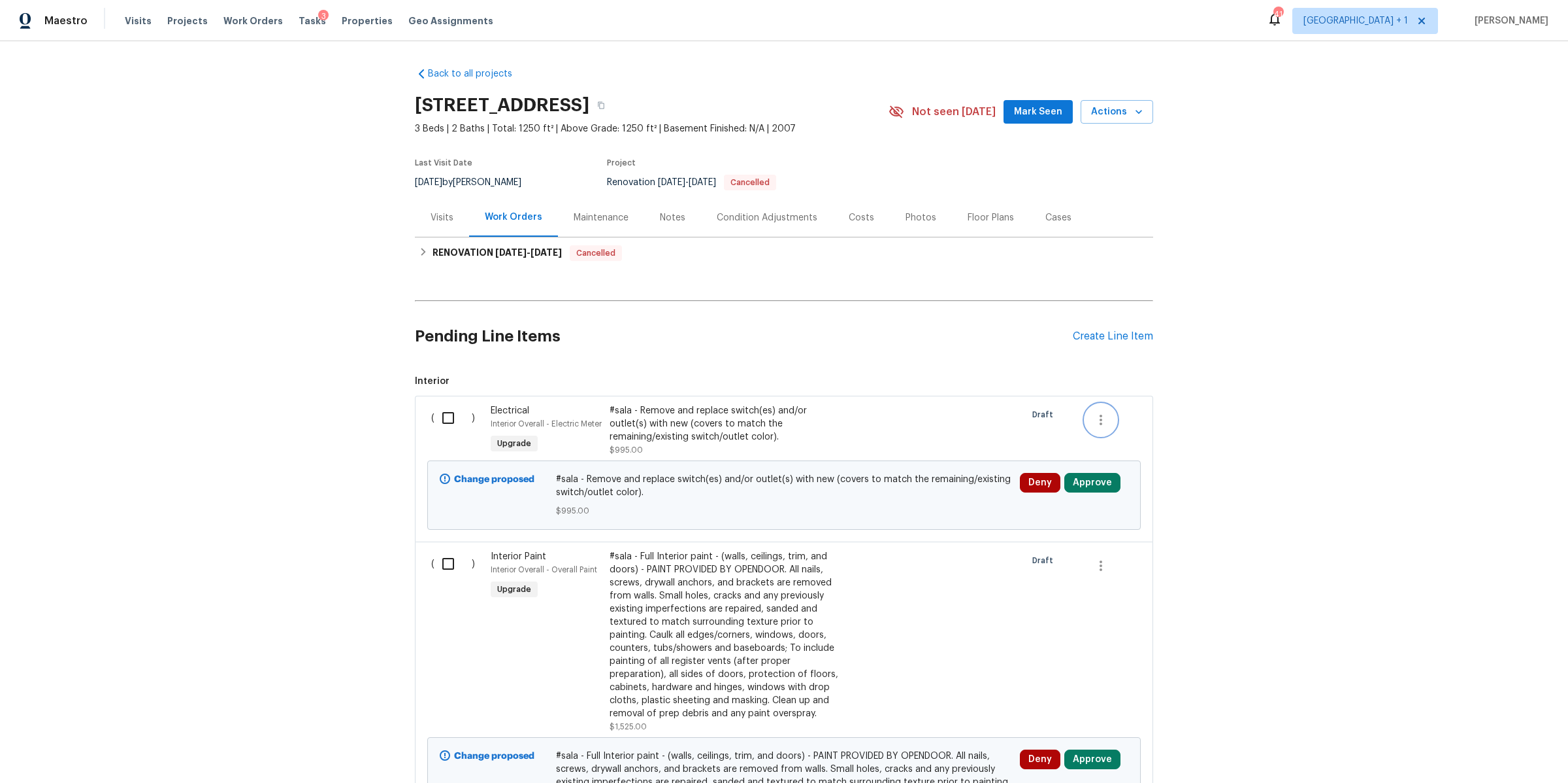
click at [1100, 417] on icon "button" at bounding box center [1100, 419] width 16 height 16
click at [1104, 422] on li "Cancel" at bounding box center [1104, 419] width 51 height 21
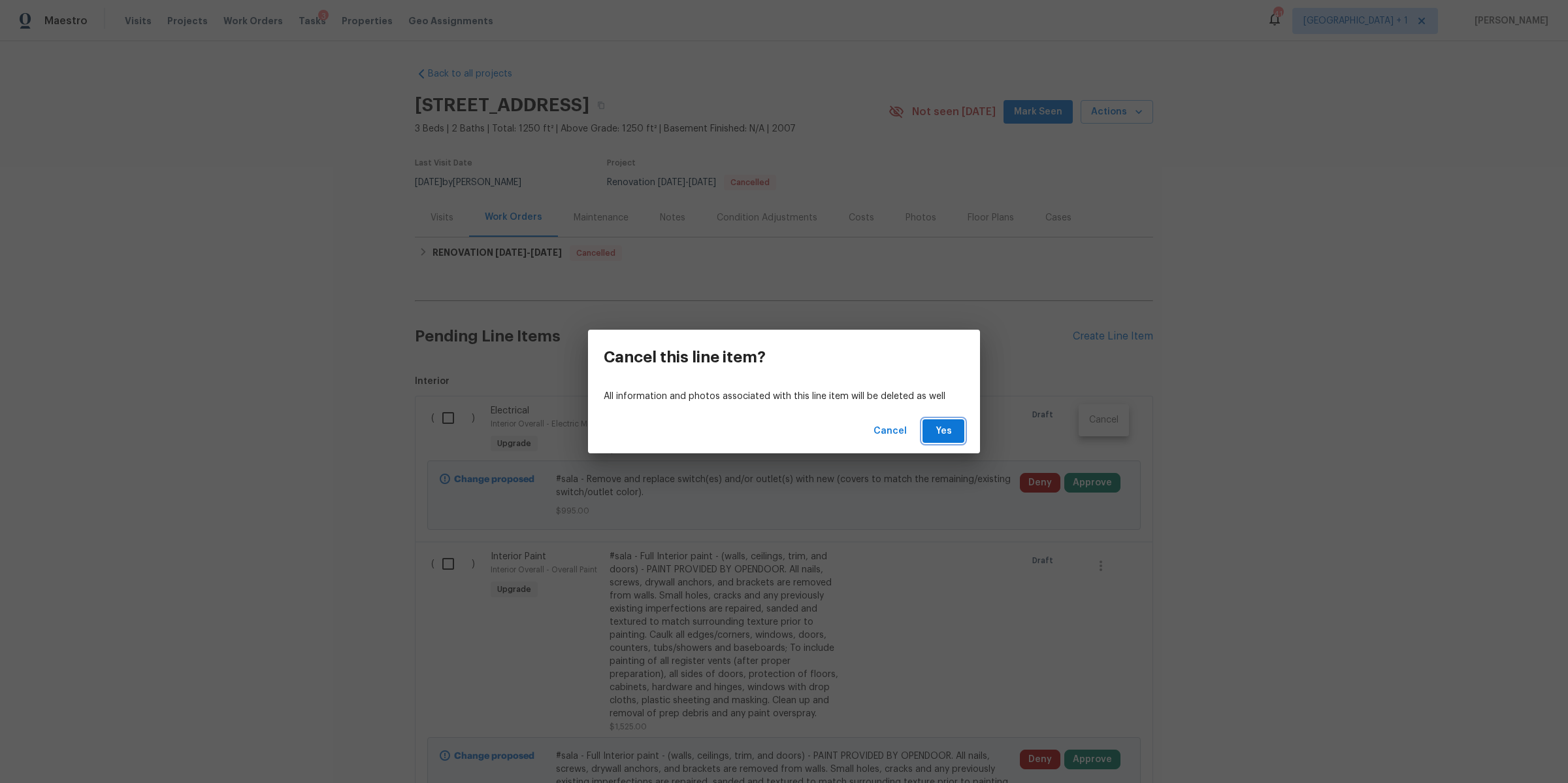
click at [942, 428] on span "Yes" at bounding box center [943, 431] width 21 height 17
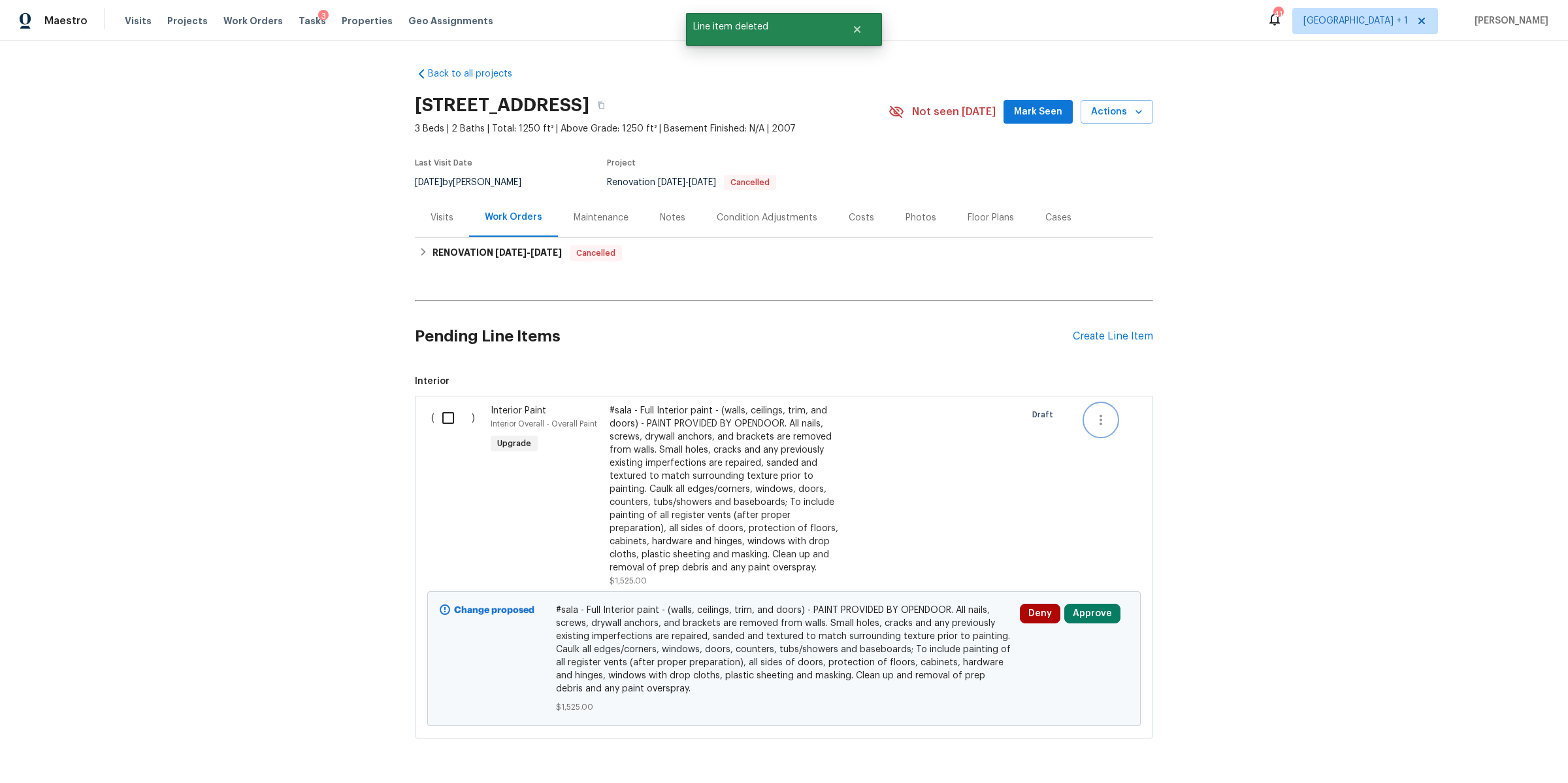
click at [1093, 422] on icon "button" at bounding box center [1100, 419] width 16 height 16
click at [1111, 418] on li "Cancel" at bounding box center [1104, 419] width 51 height 21
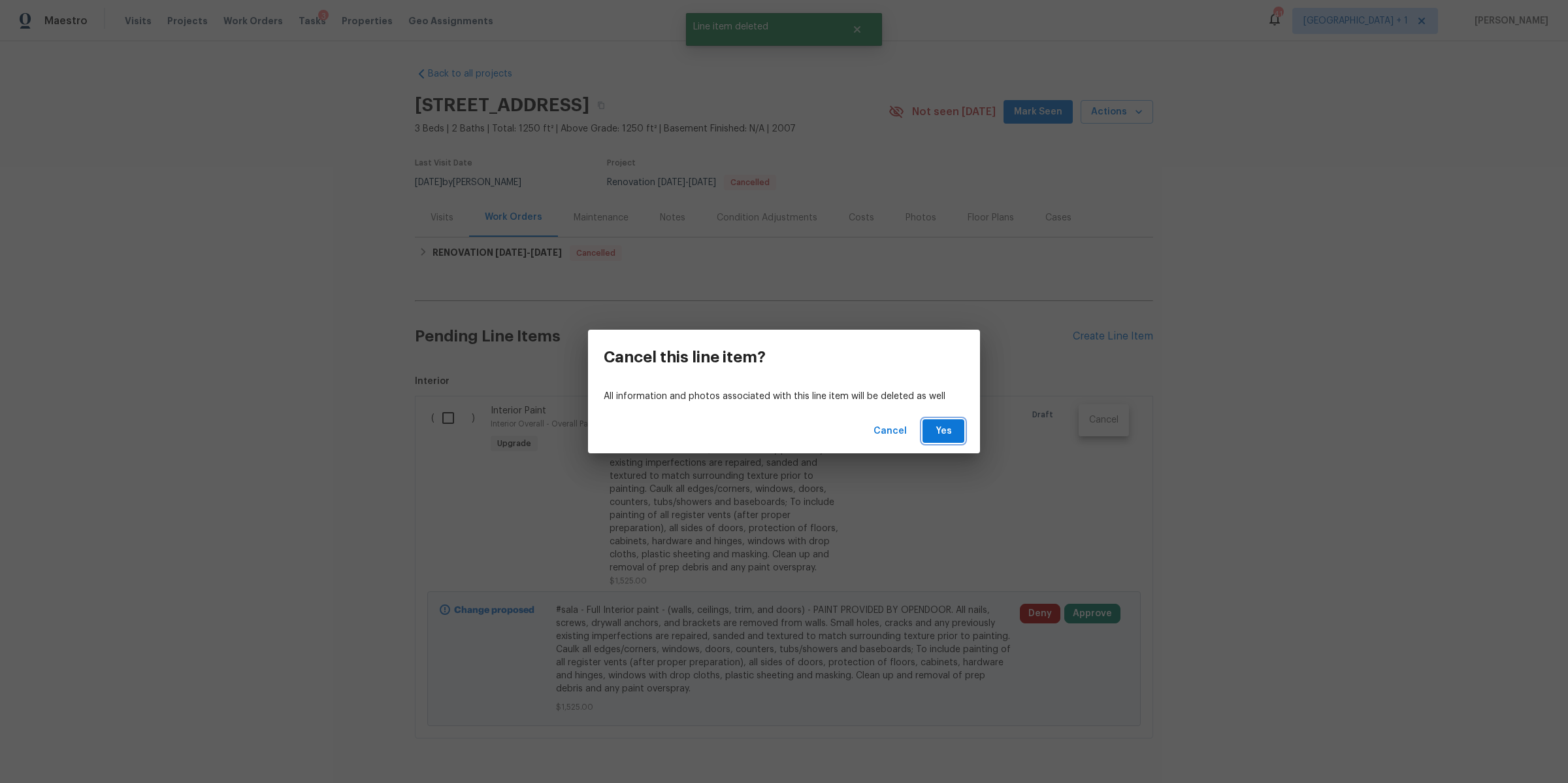
click at [942, 427] on span "Yes" at bounding box center [943, 431] width 21 height 17
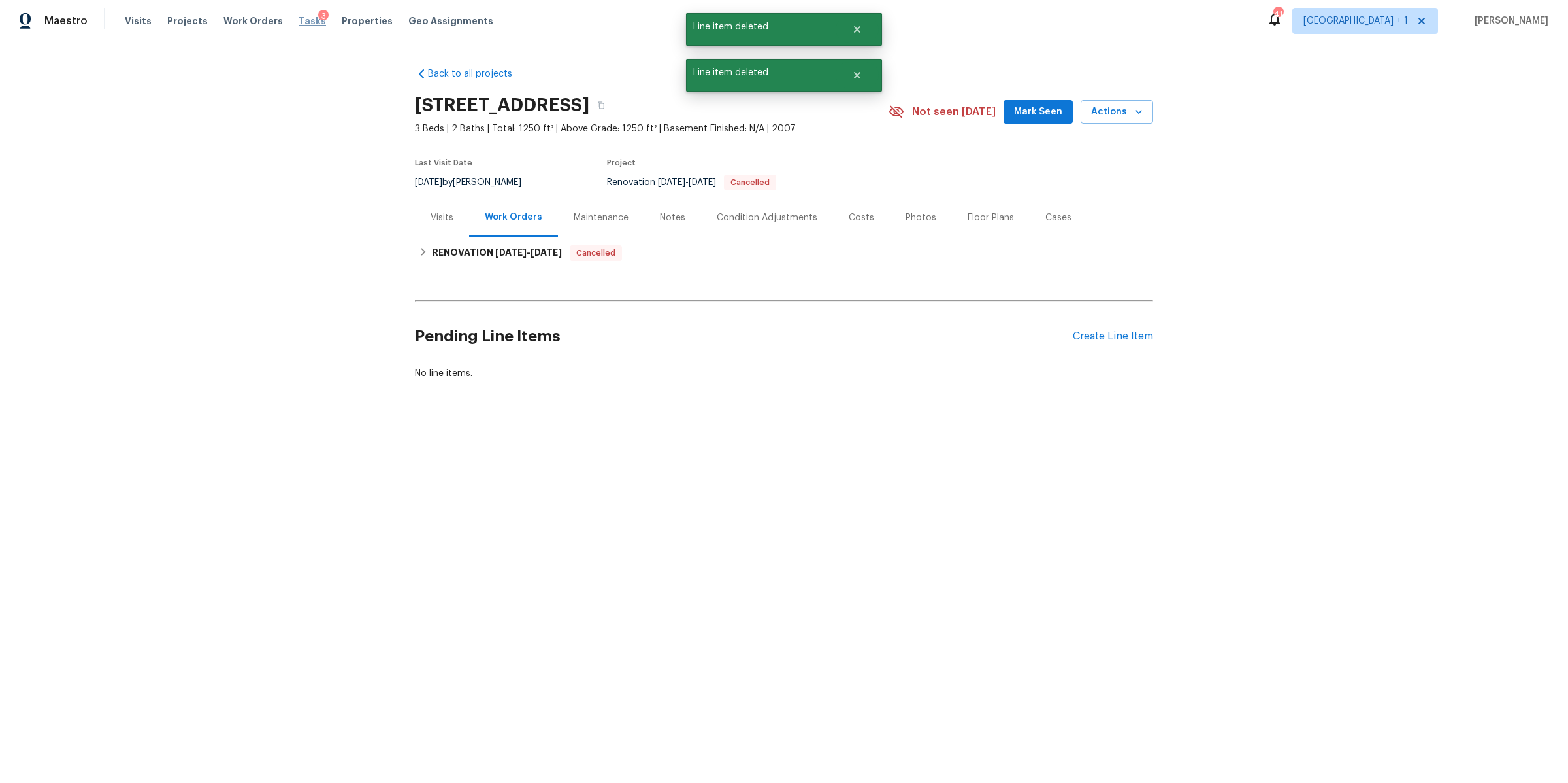
click at [299, 22] on span "Tasks" at bounding box center [312, 21] width 28 height 9
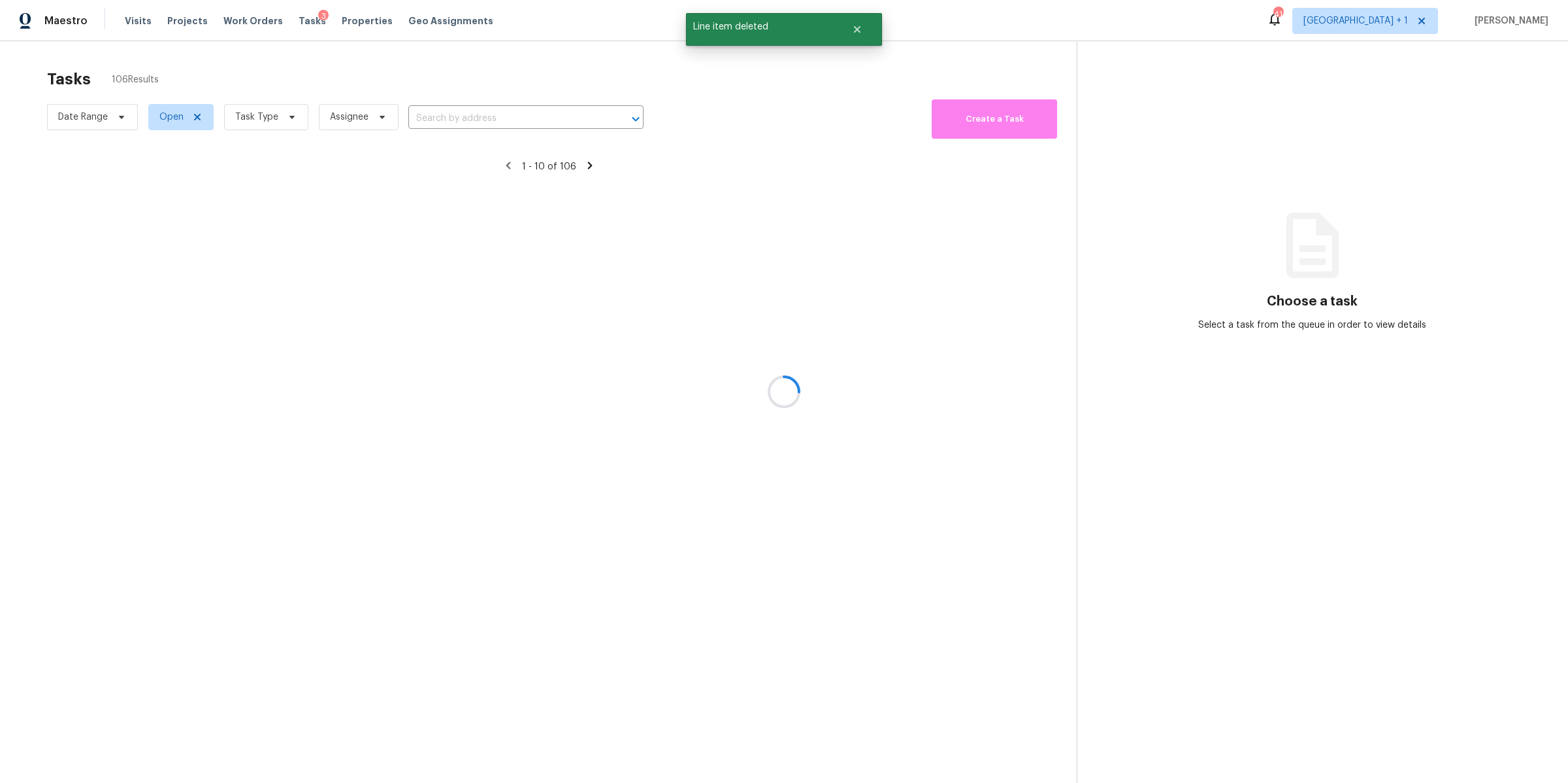
click at [282, 114] on div at bounding box center [784, 392] width 1568 height 783
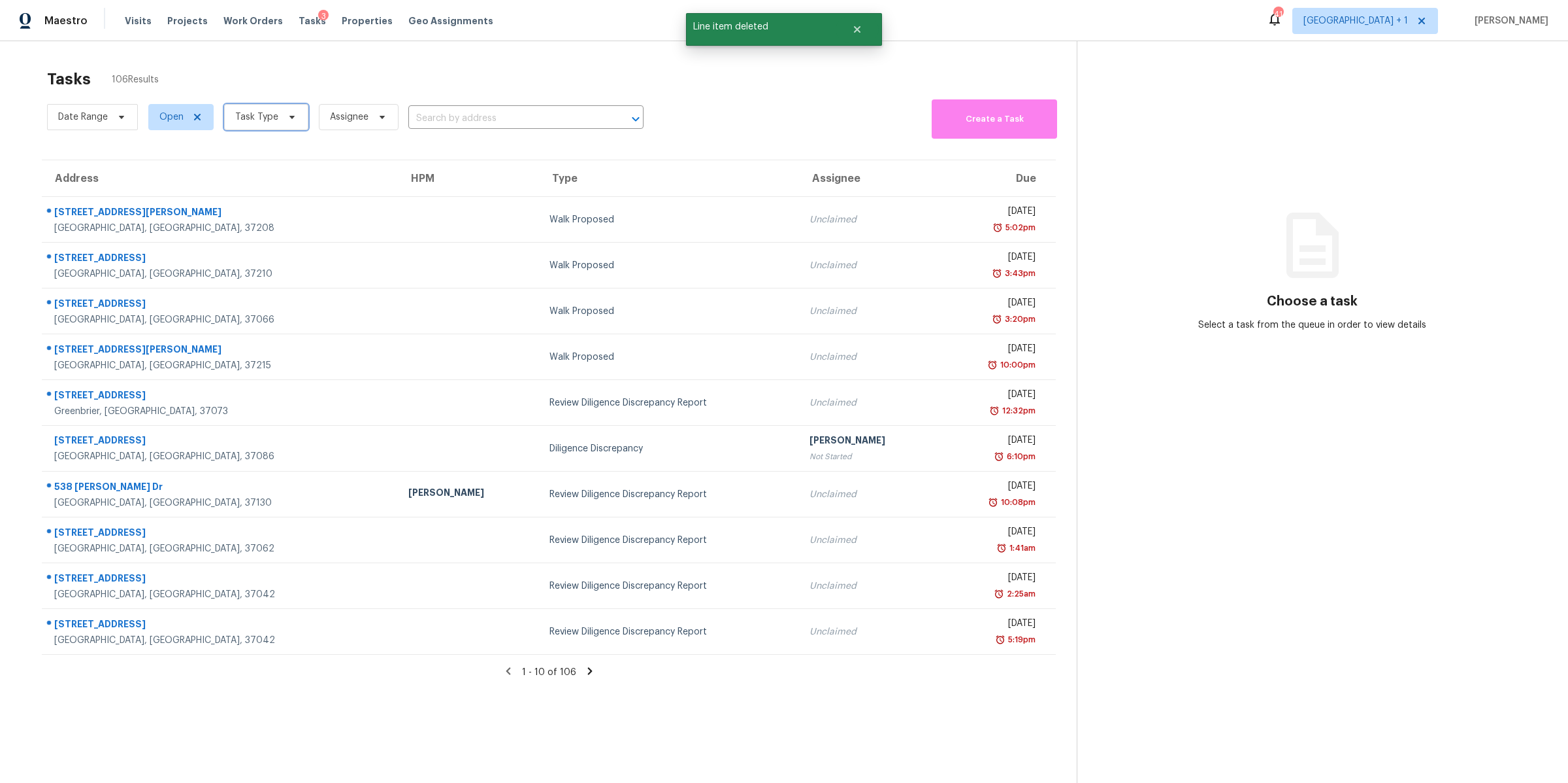
click at [283, 120] on span at bounding box center [290, 117] width 15 height 10
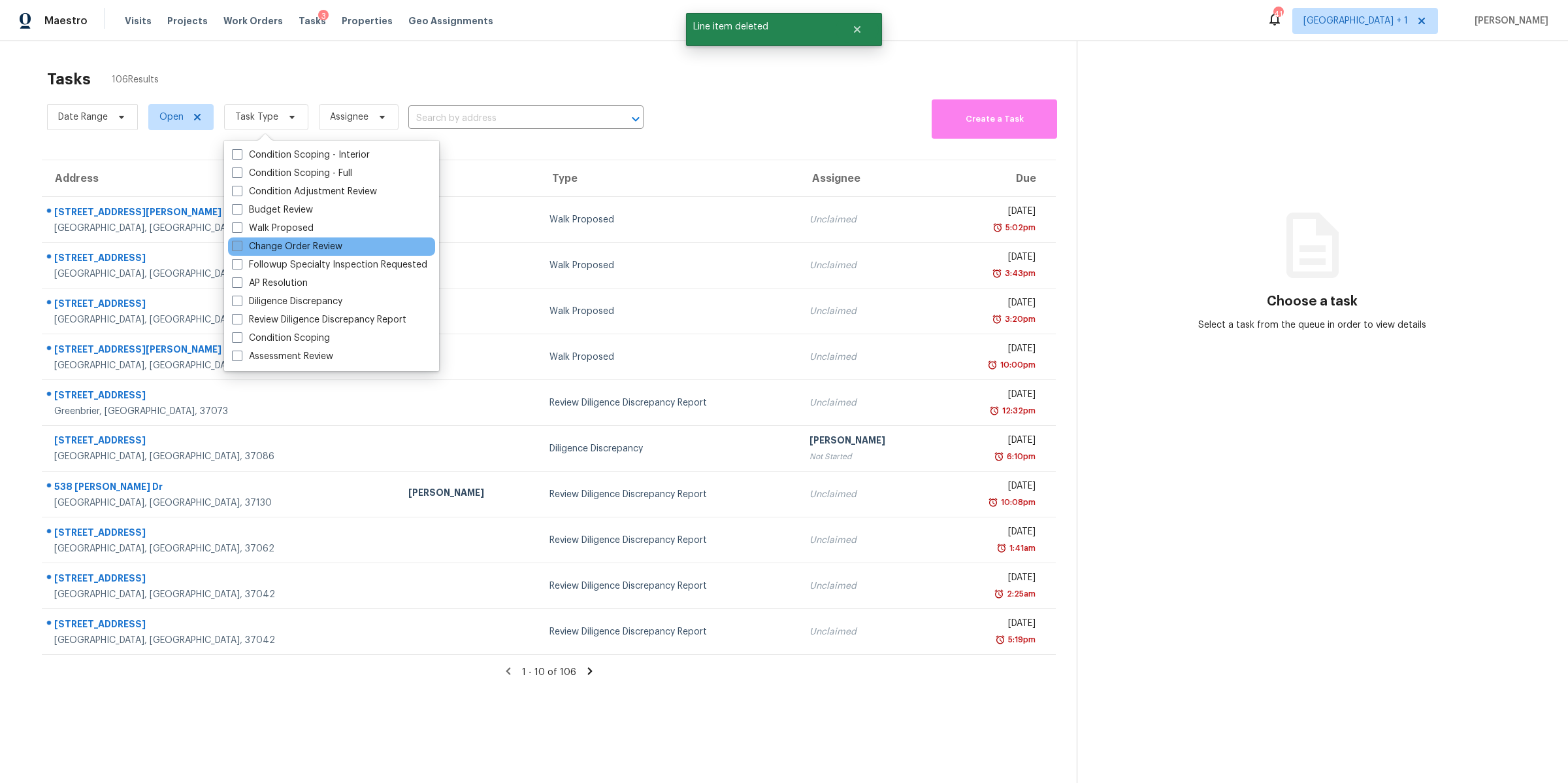
click at [299, 248] on label "Change Order Review" at bounding box center [288, 246] width 110 height 13
click at [241, 248] on input "Change Order Review" at bounding box center [236, 244] width 8 height 8
checkbox input "true"
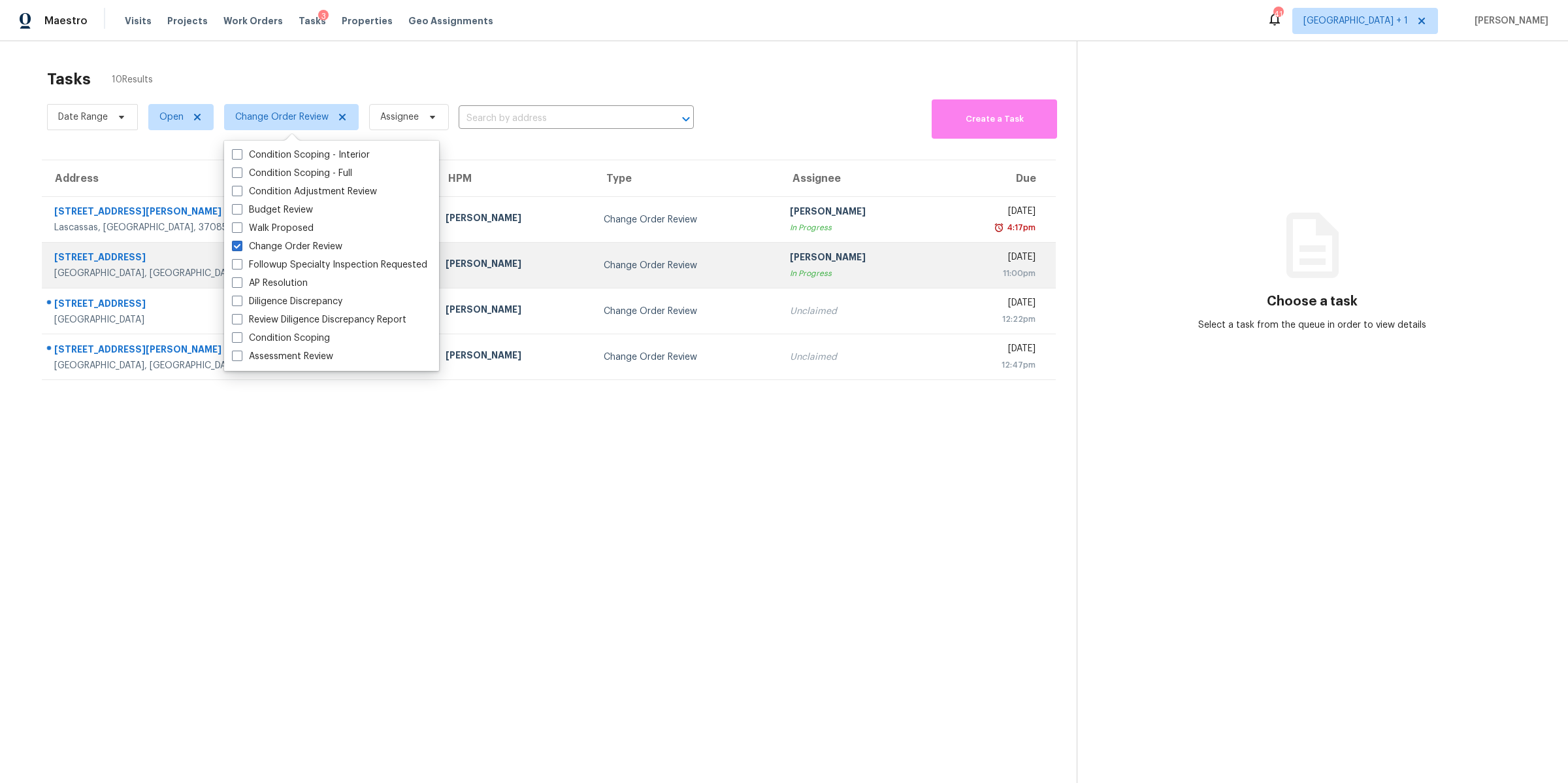
click at [121, 276] on div "[GEOGRAPHIC_DATA], [GEOGRAPHIC_DATA], 37128" at bounding box center [239, 273] width 370 height 13
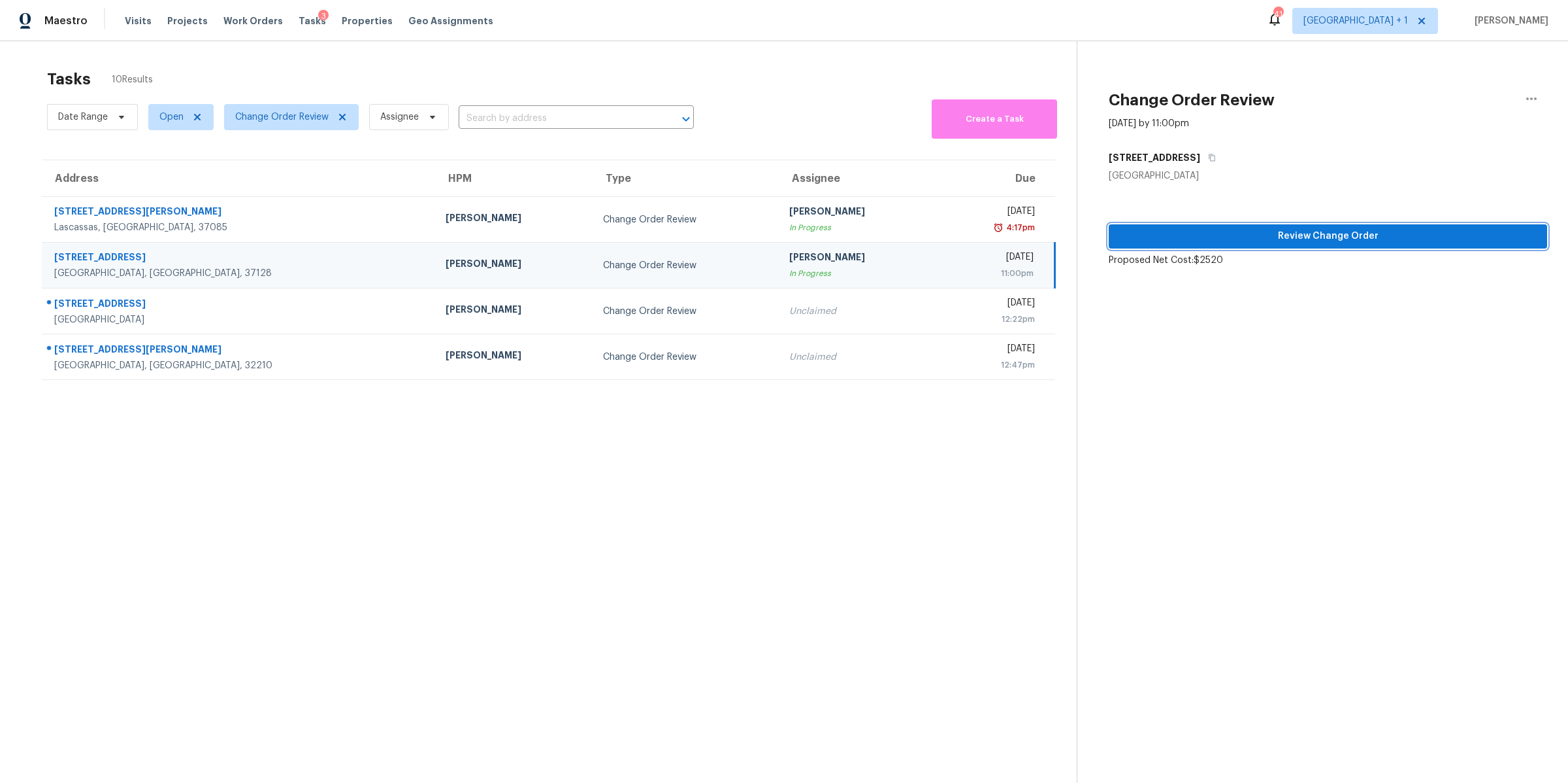
click at [1285, 238] on span "Review Change Order" at bounding box center [1328, 236] width 418 height 17
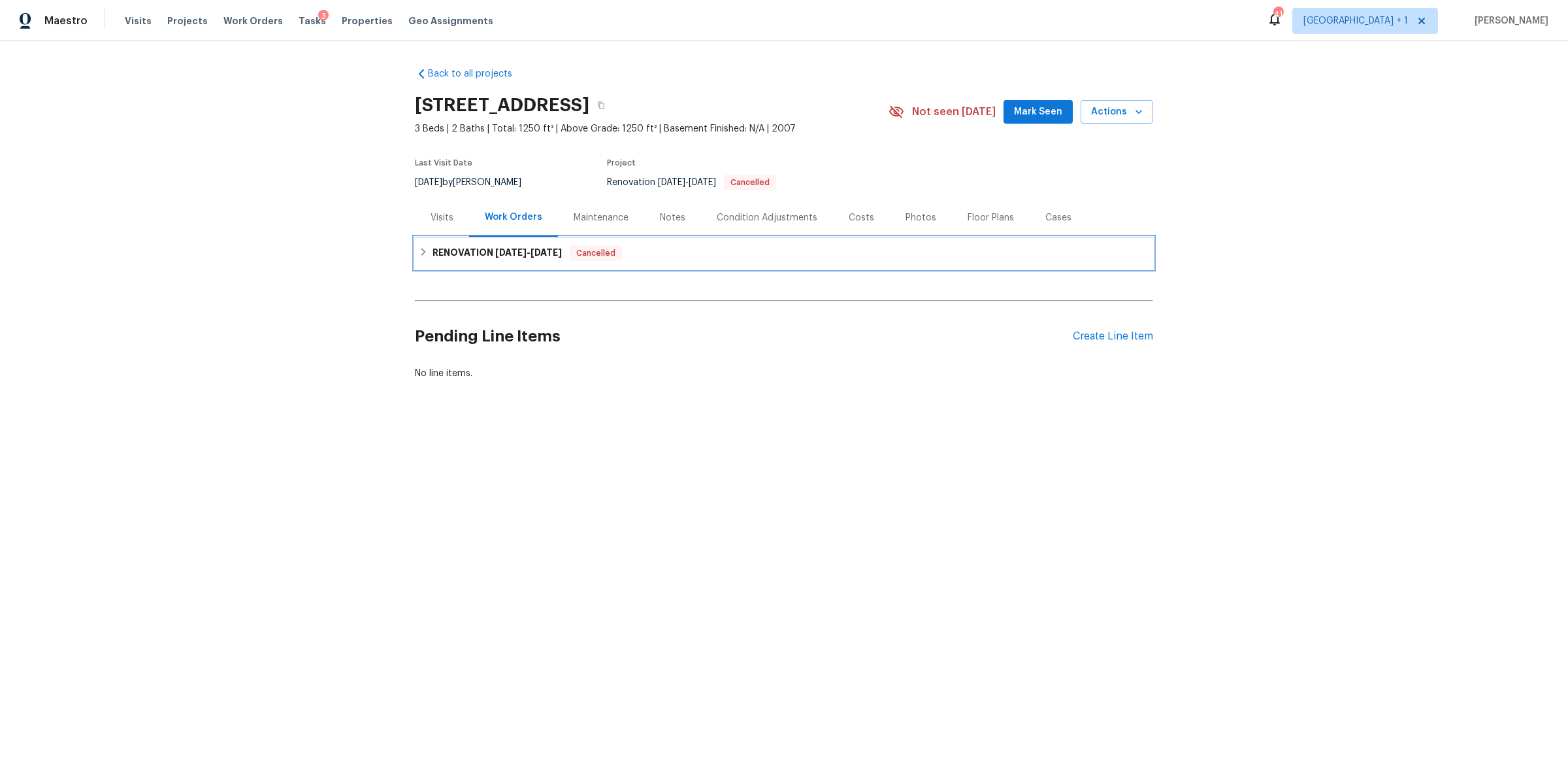
click at [931, 248] on div "RENOVATION [DATE] - [DATE] Cancelled" at bounding box center [784, 253] width 730 height 16
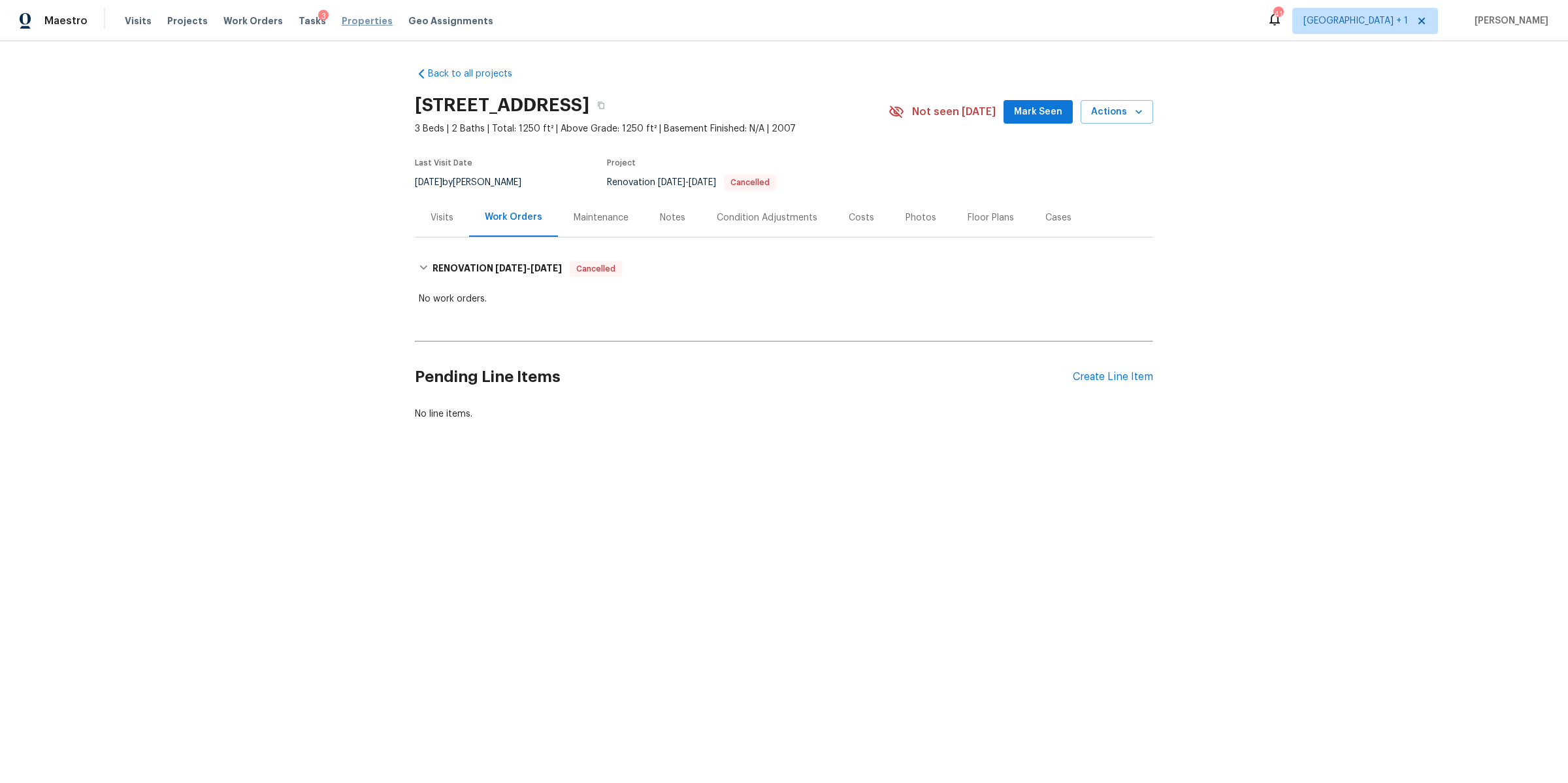
click at [352, 22] on span "Properties" at bounding box center [367, 21] width 51 height 13
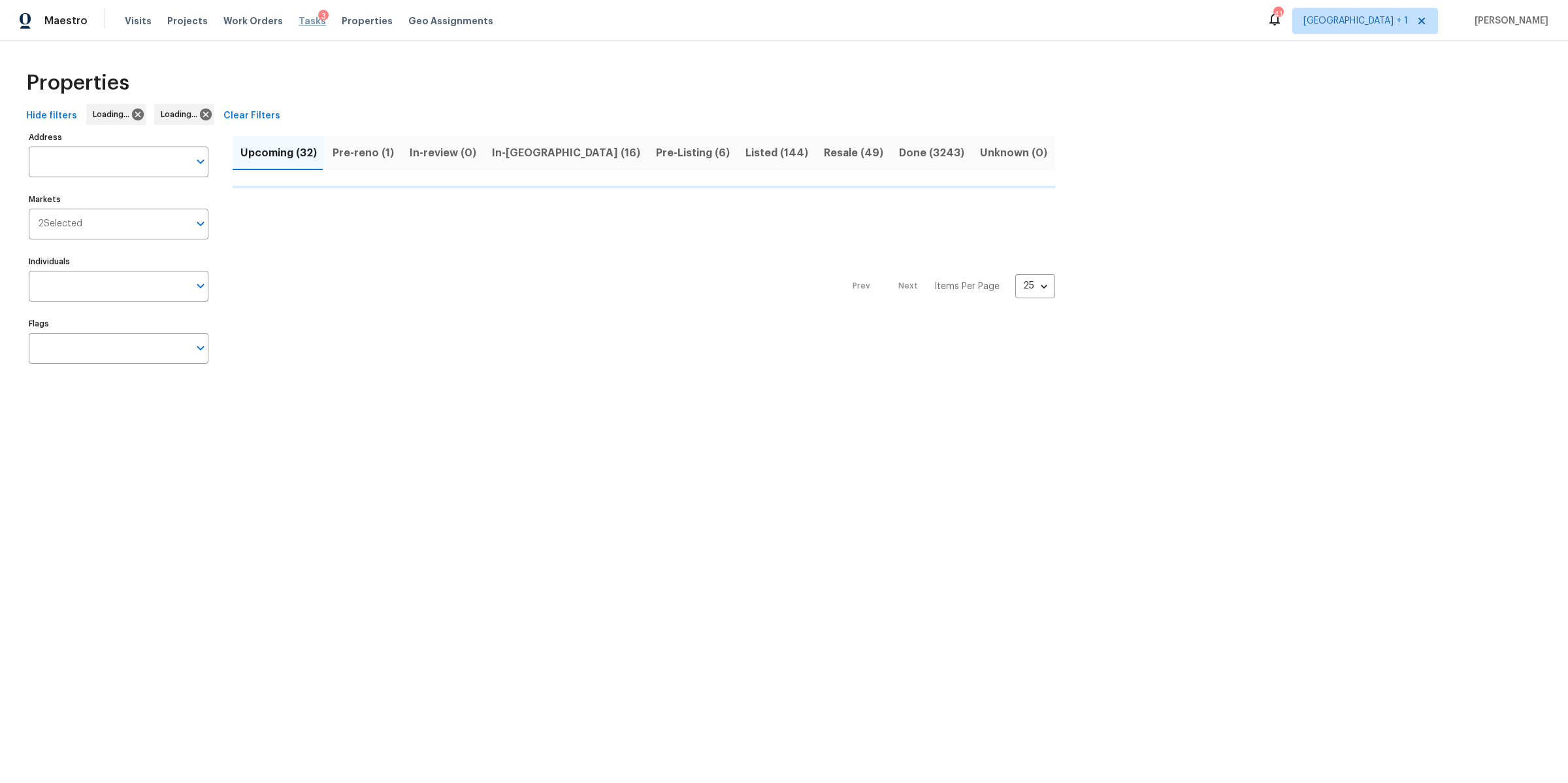
click at [299, 24] on span "Tasks" at bounding box center [312, 21] width 28 height 9
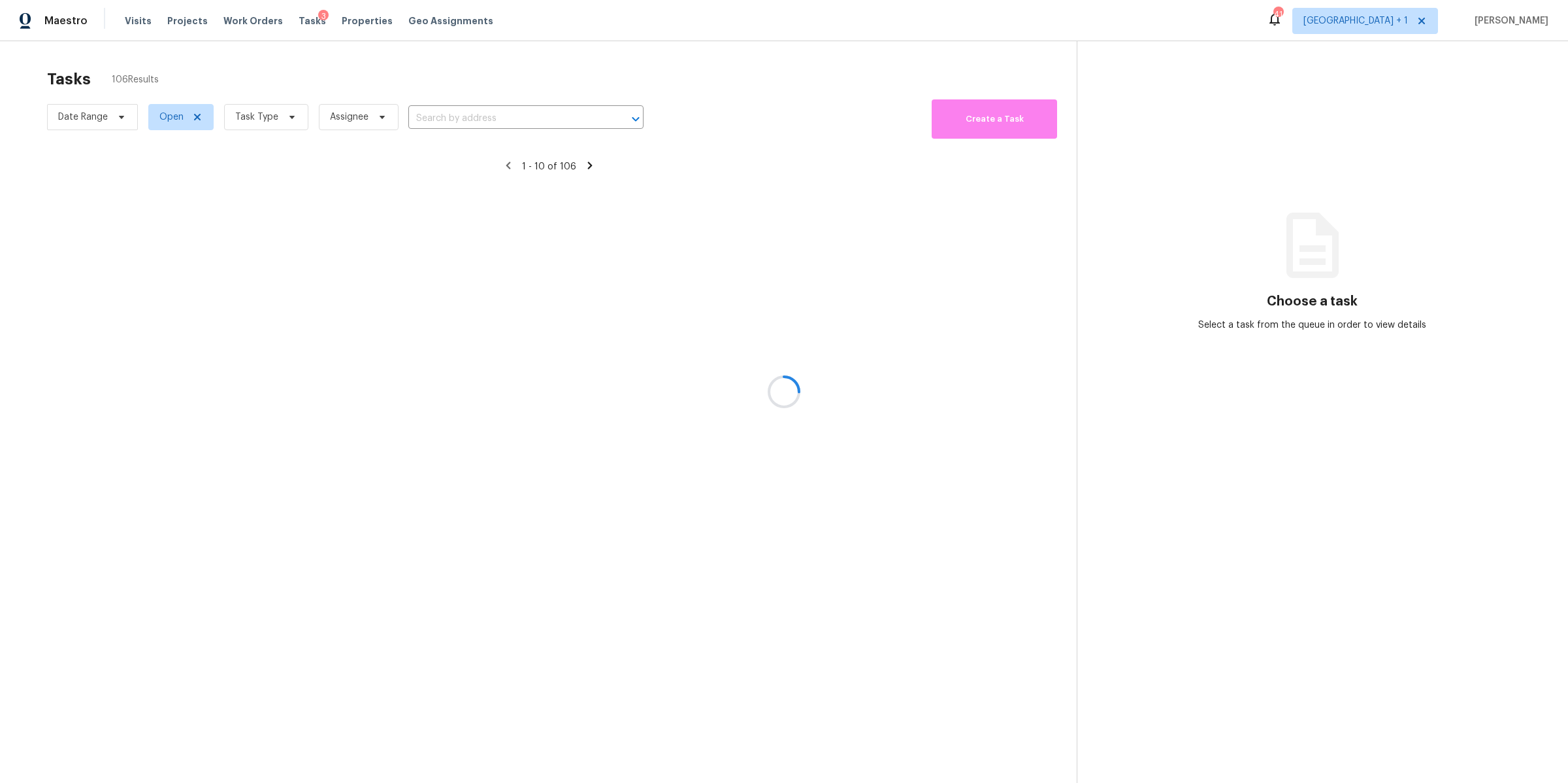
click at [298, 130] on div at bounding box center [784, 392] width 1568 height 783
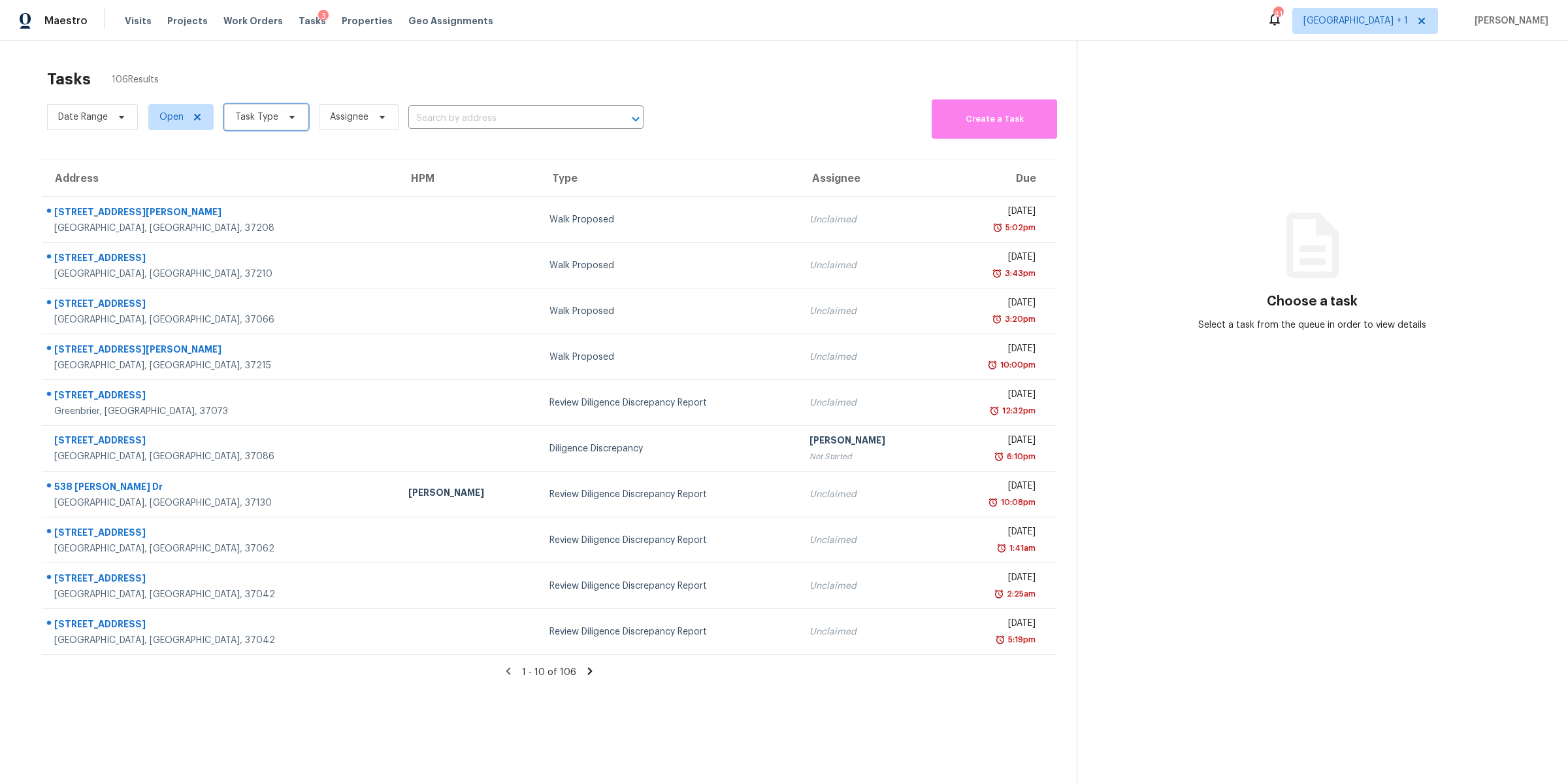
click at [293, 123] on span "Task Type" at bounding box center [266, 117] width 85 height 26
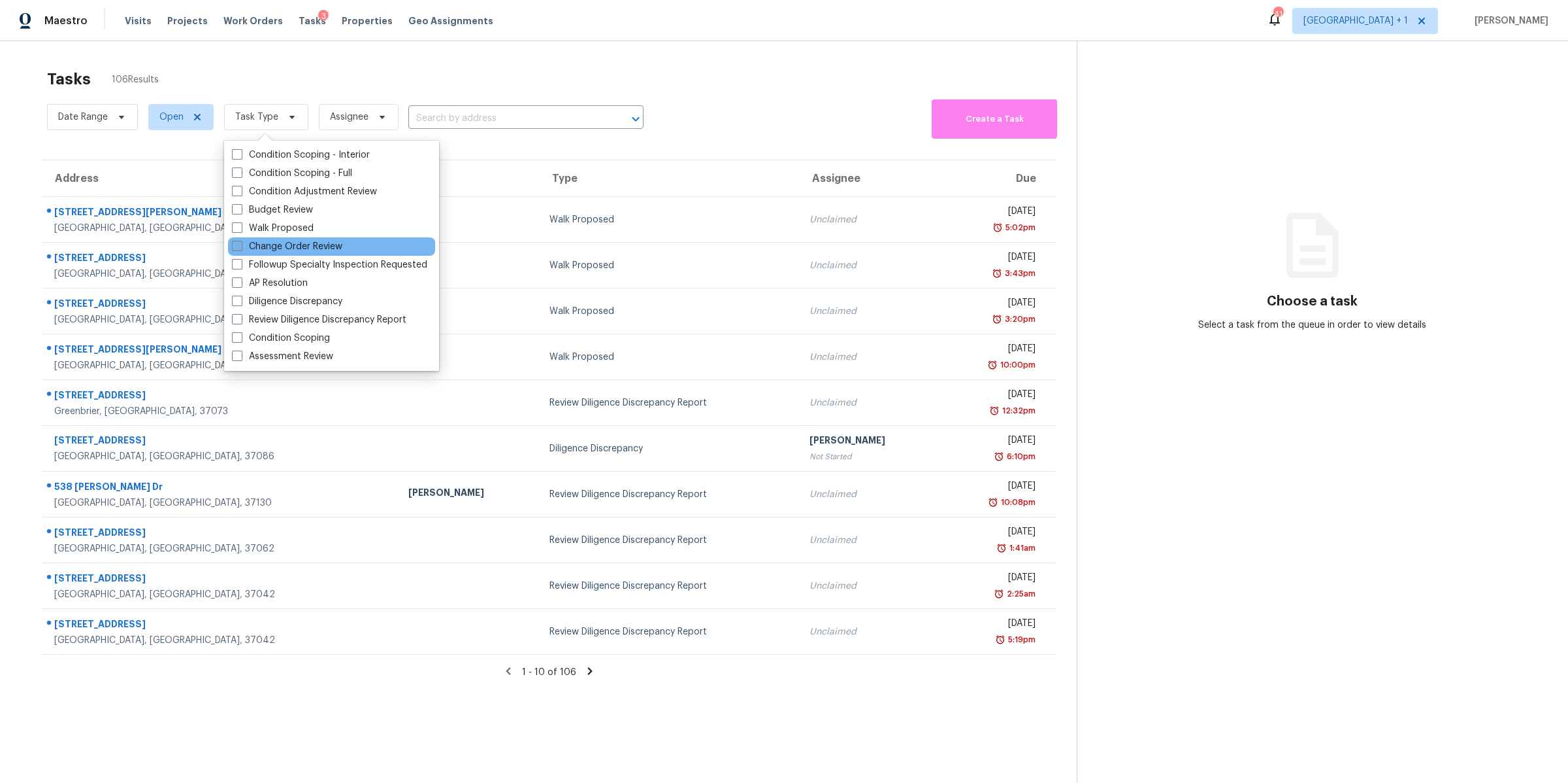
click at [311, 248] on label "Change Order Review" at bounding box center [288, 246] width 110 height 13
click at [241, 248] on input "Change Order Review" at bounding box center [236, 244] width 8 height 8
checkbox input "true"
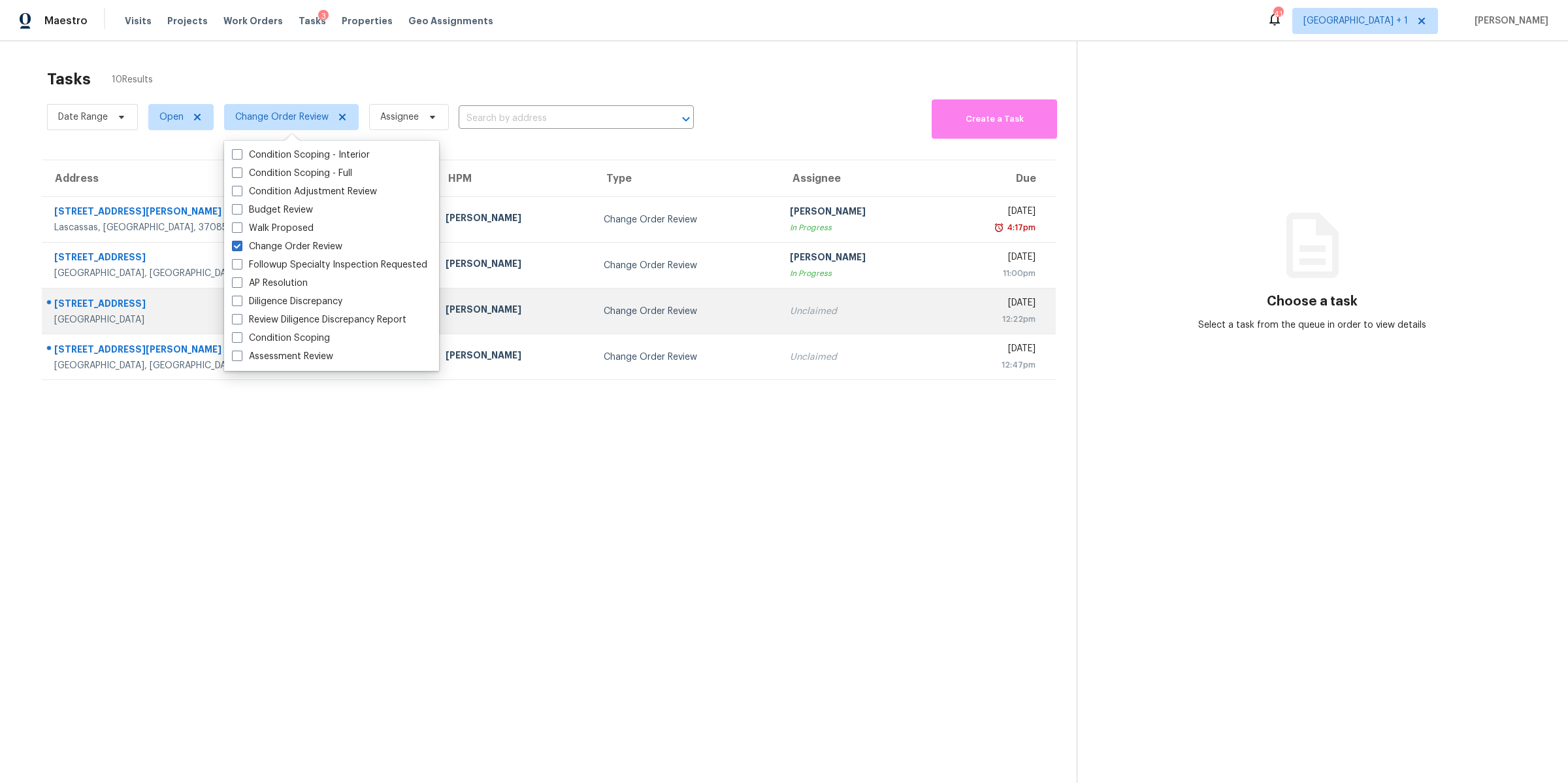
click at [110, 308] on div "[STREET_ADDRESS]" at bounding box center [239, 305] width 370 height 17
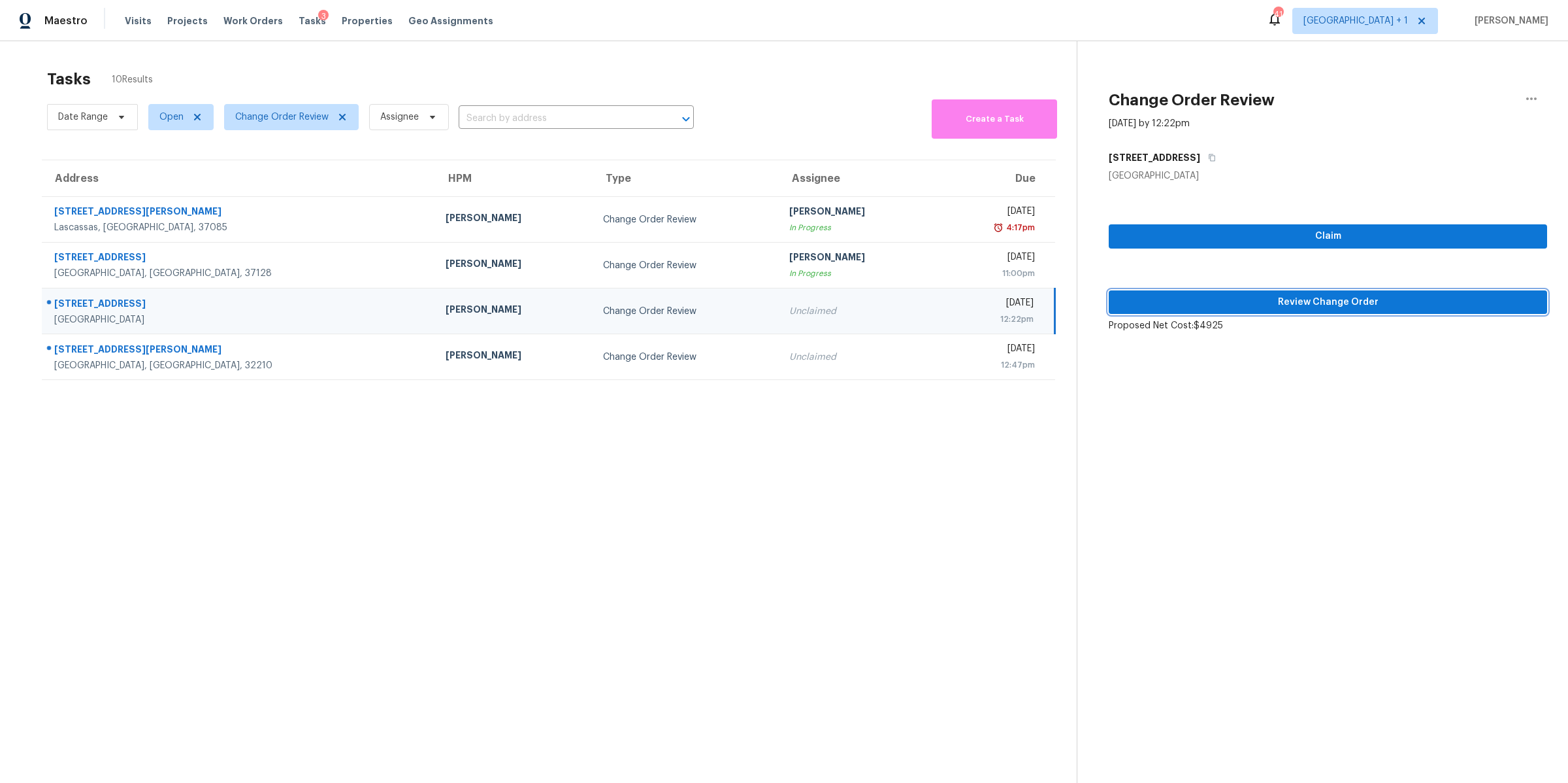
click at [1262, 303] on span "Review Change Order" at bounding box center [1328, 302] width 418 height 17
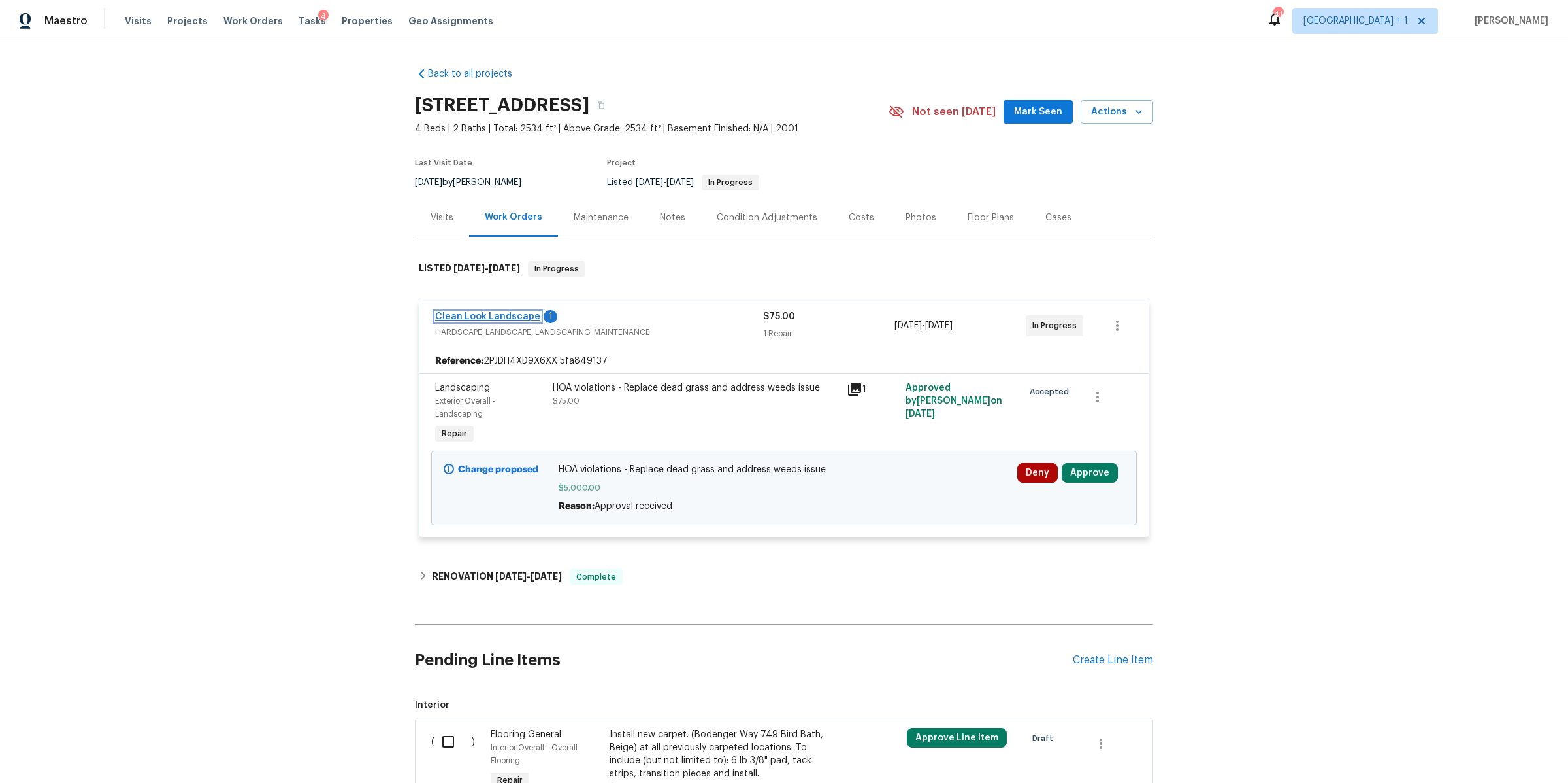
click at [505, 313] on link "Clean Look Landscape" at bounding box center [488, 316] width 106 height 9
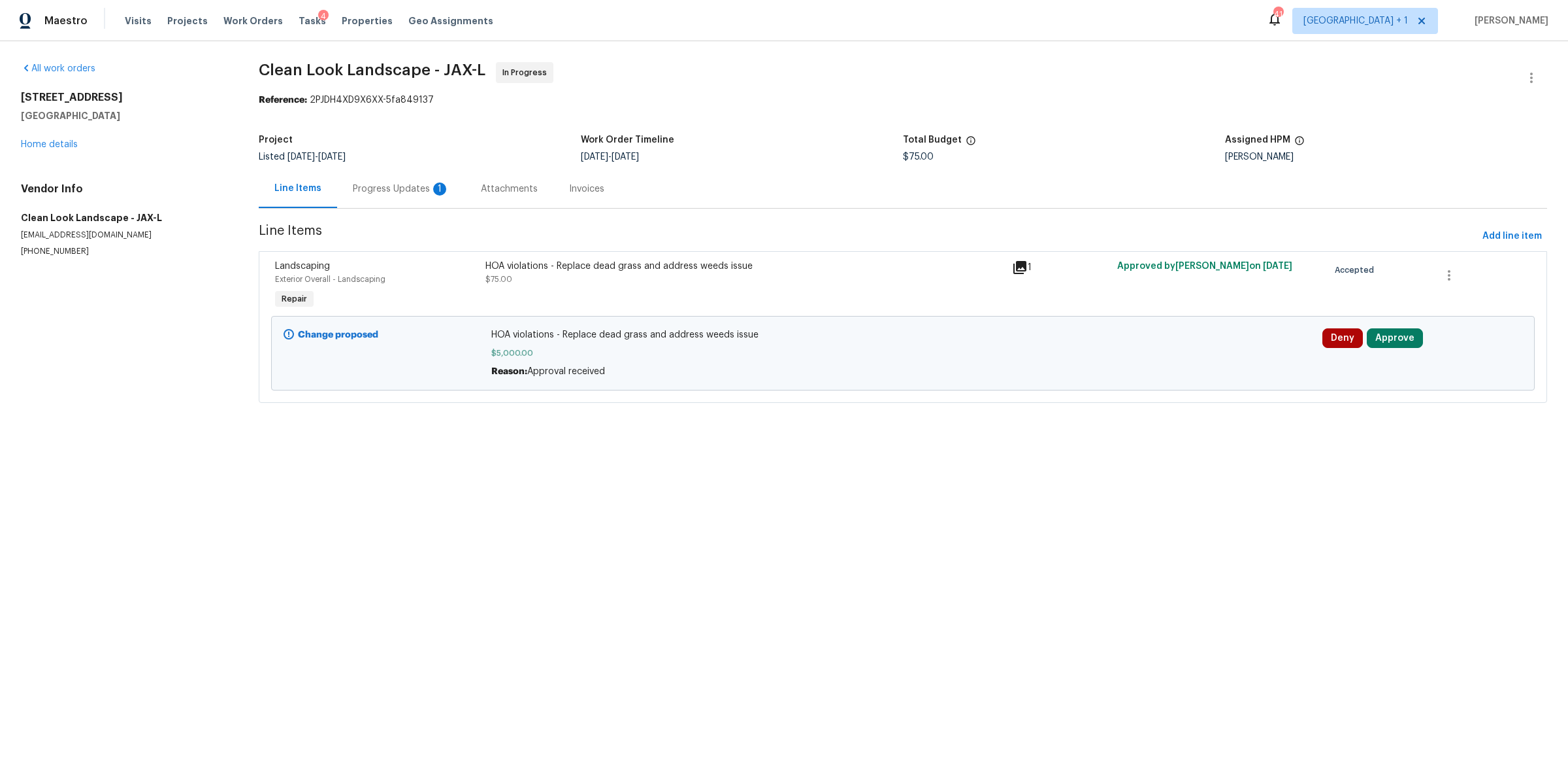
click at [375, 195] on div "Progress Updates 1" at bounding box center [400, 188] width 96 height 13
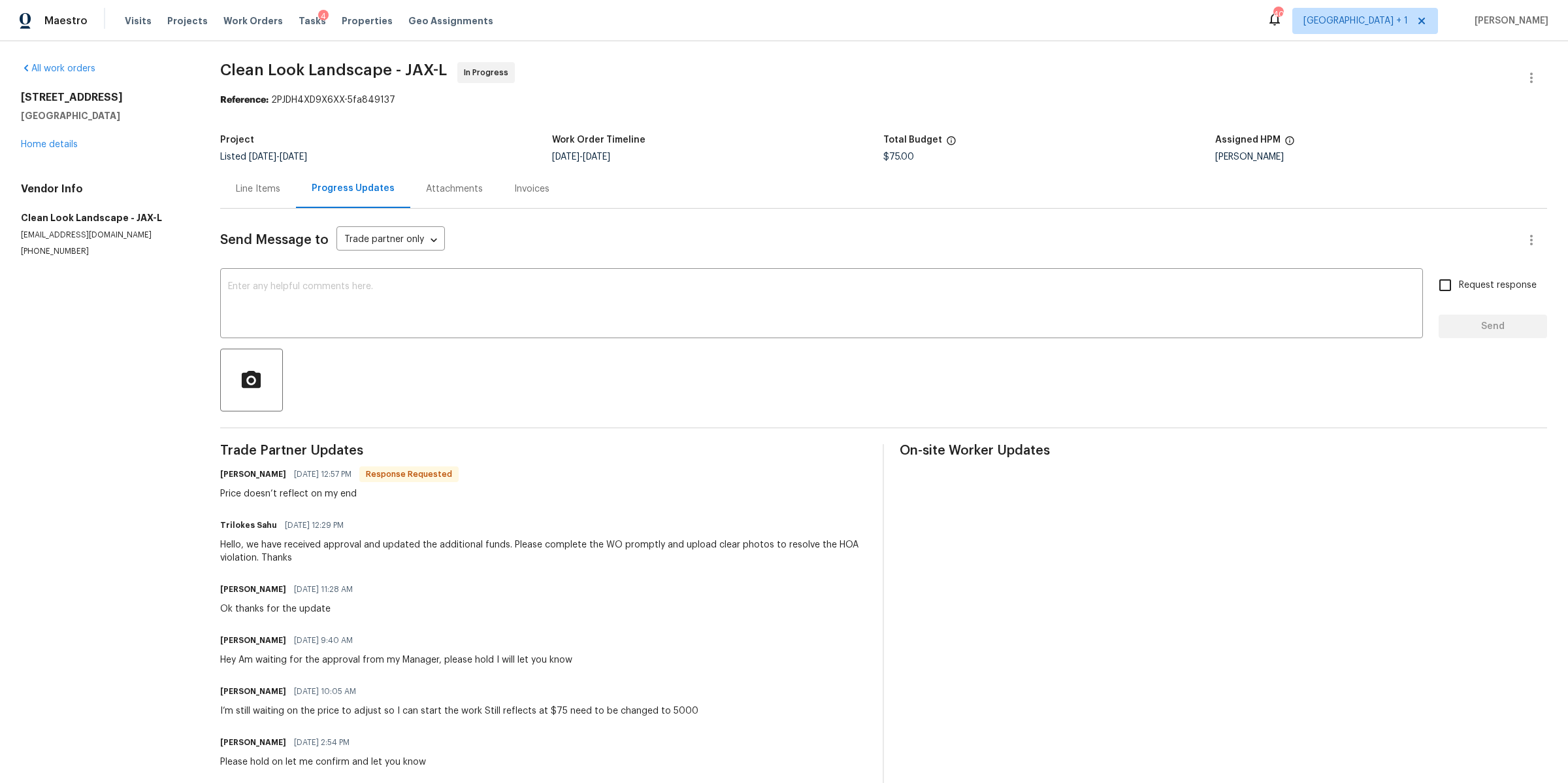
click at [276, 181] on div "Line Items" at bounding box center [258, 188] width 76 height 39
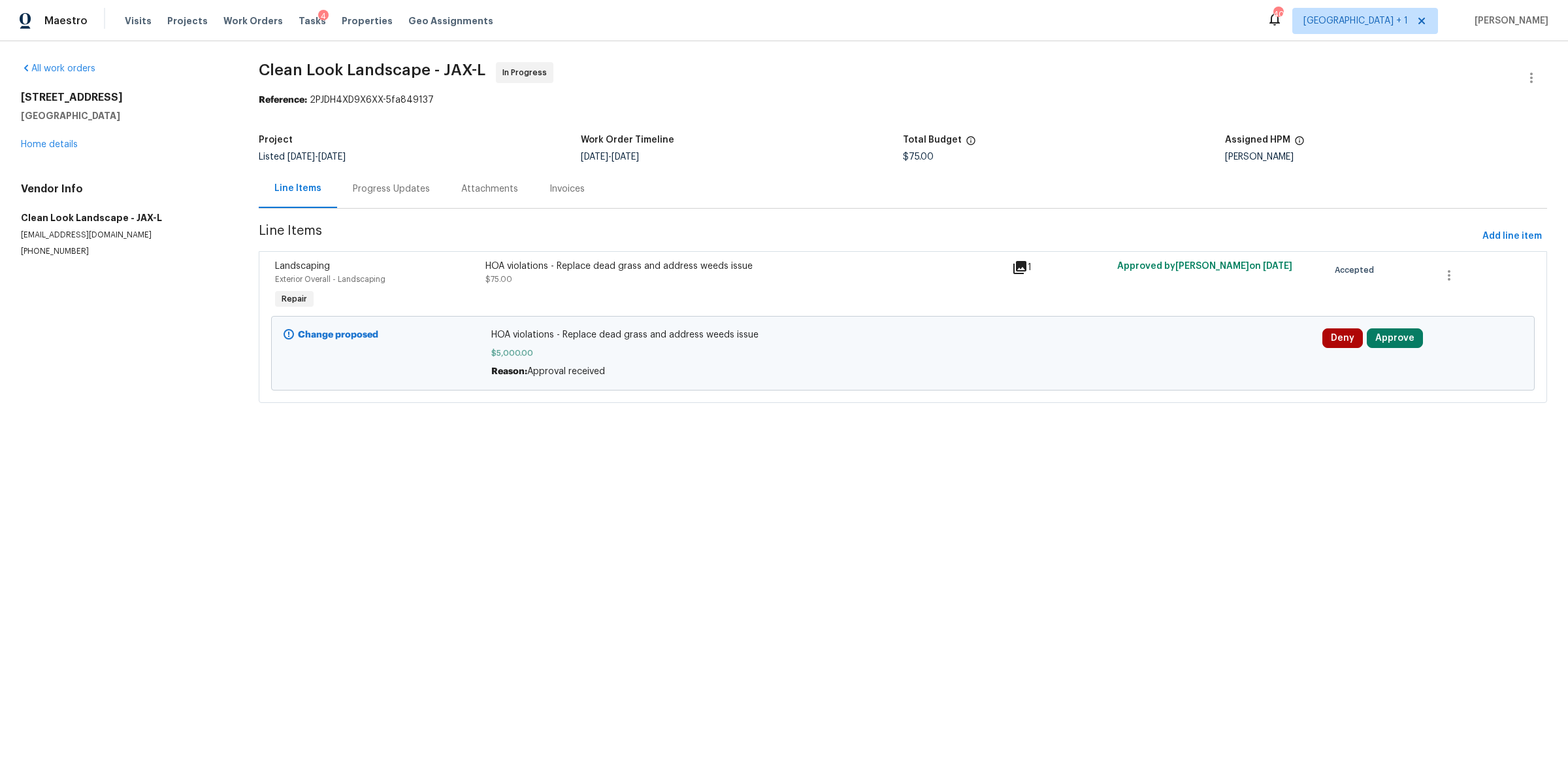
click at [1012, 270] on icon at bounding box center [1020, 267] width 16 height 16
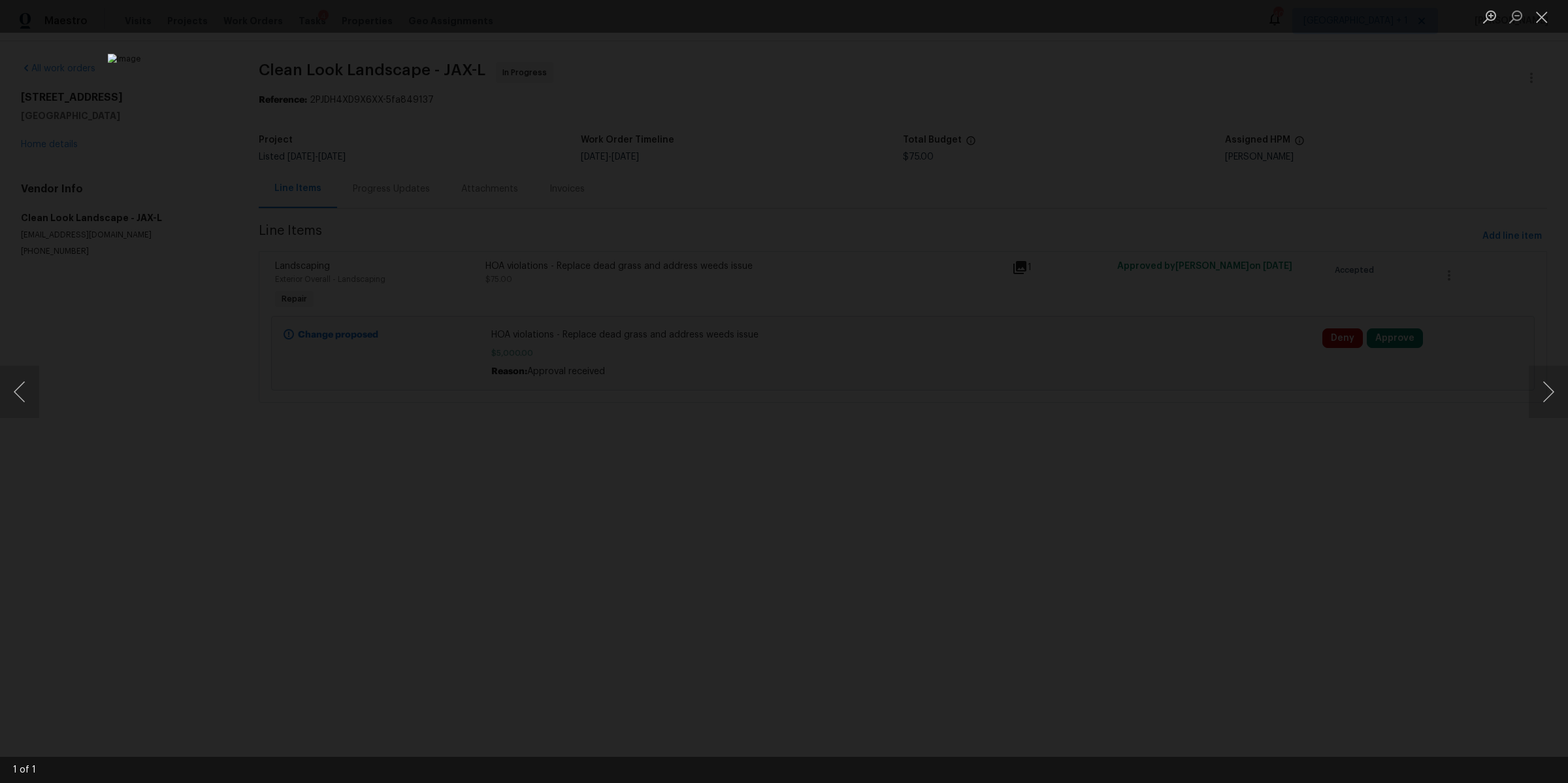
click at [370, 327] on div "Lightbox" at bounding box center [784, 392] width 1568 height 783
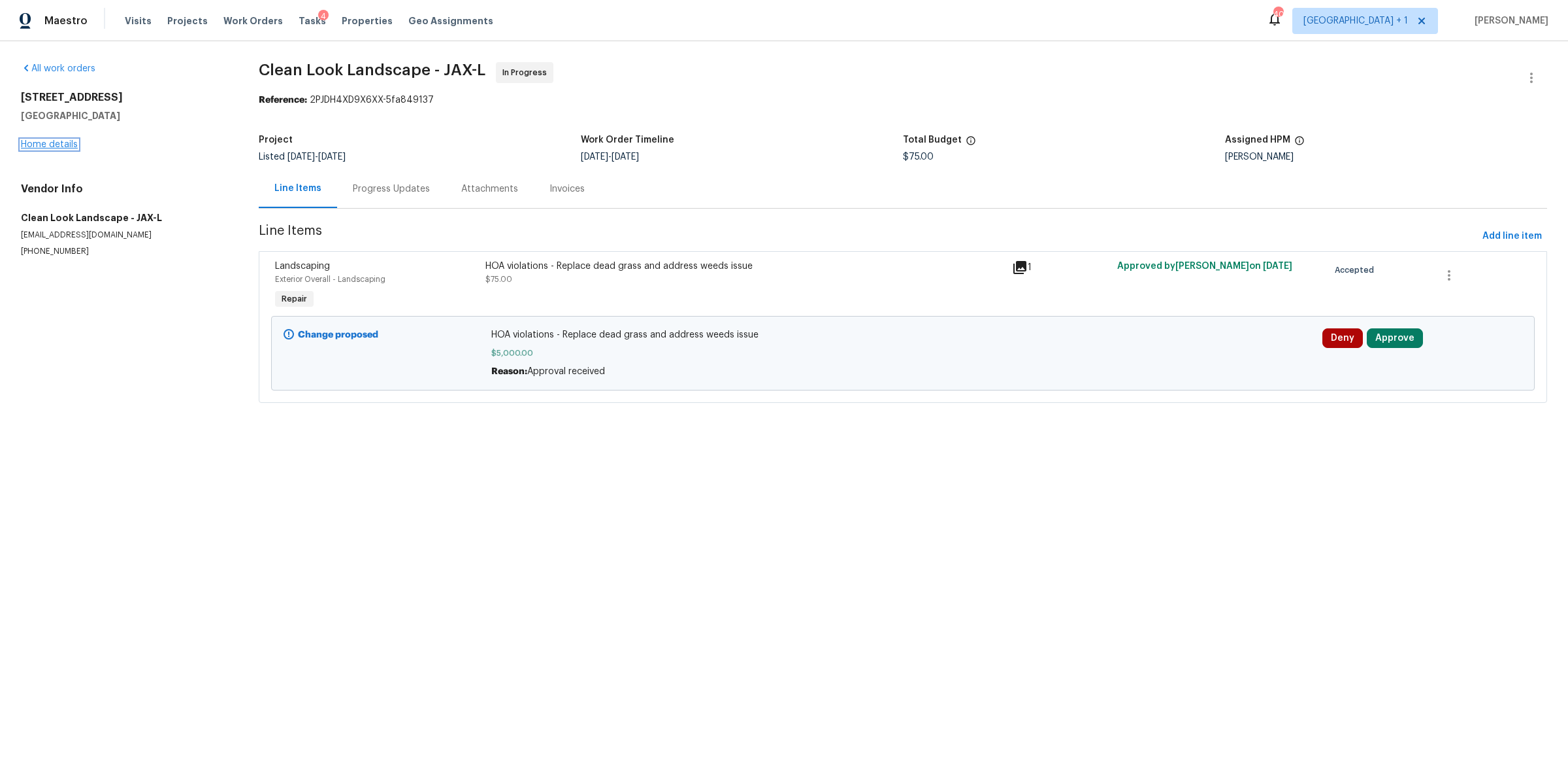
click at [33, 141] on link "Home details" at bounding box center [50, 144] width 57 height 9
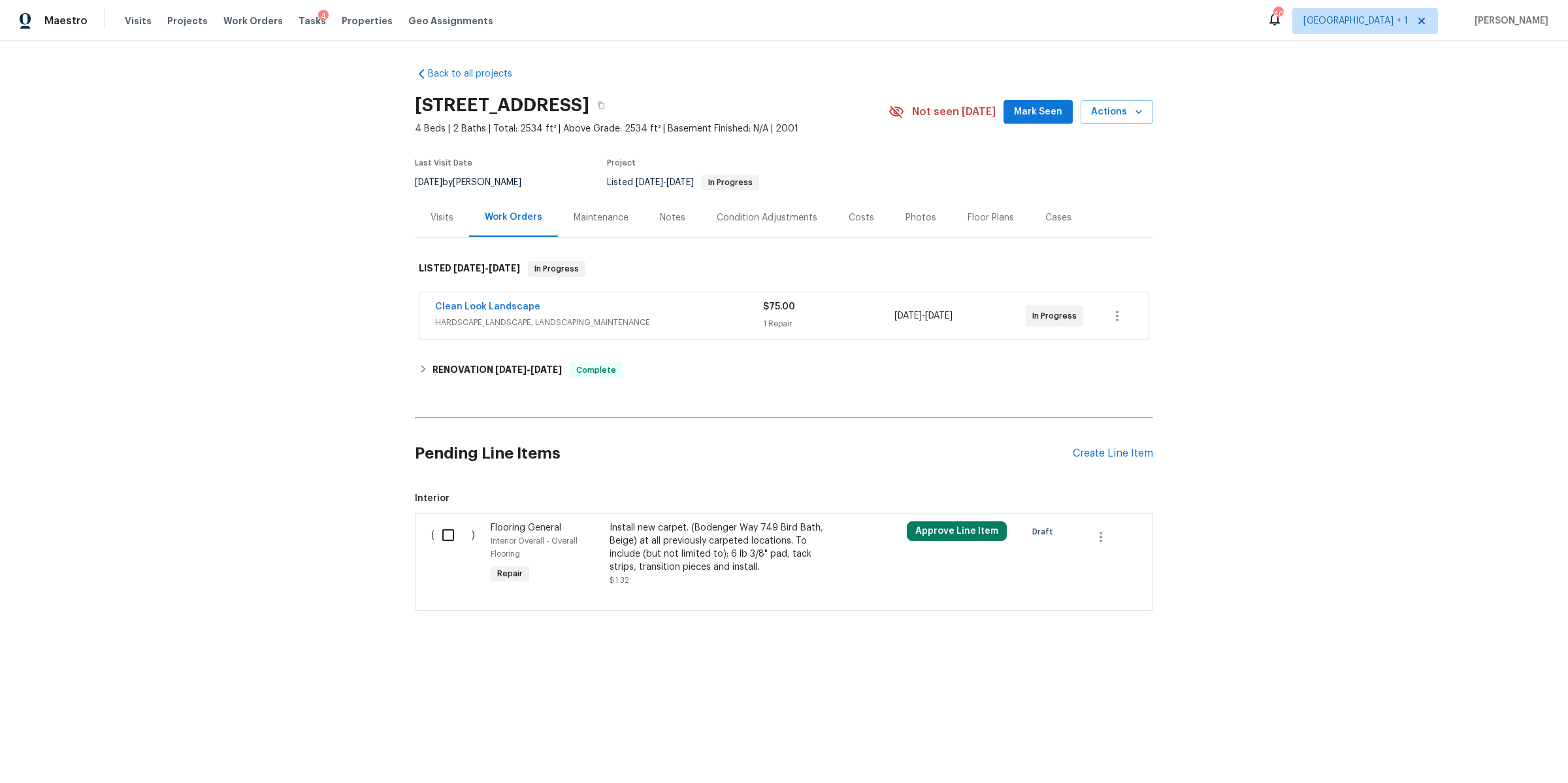
click at [446, 223] on div "Visits" at bounding box center [442, 218] width 54 height 39
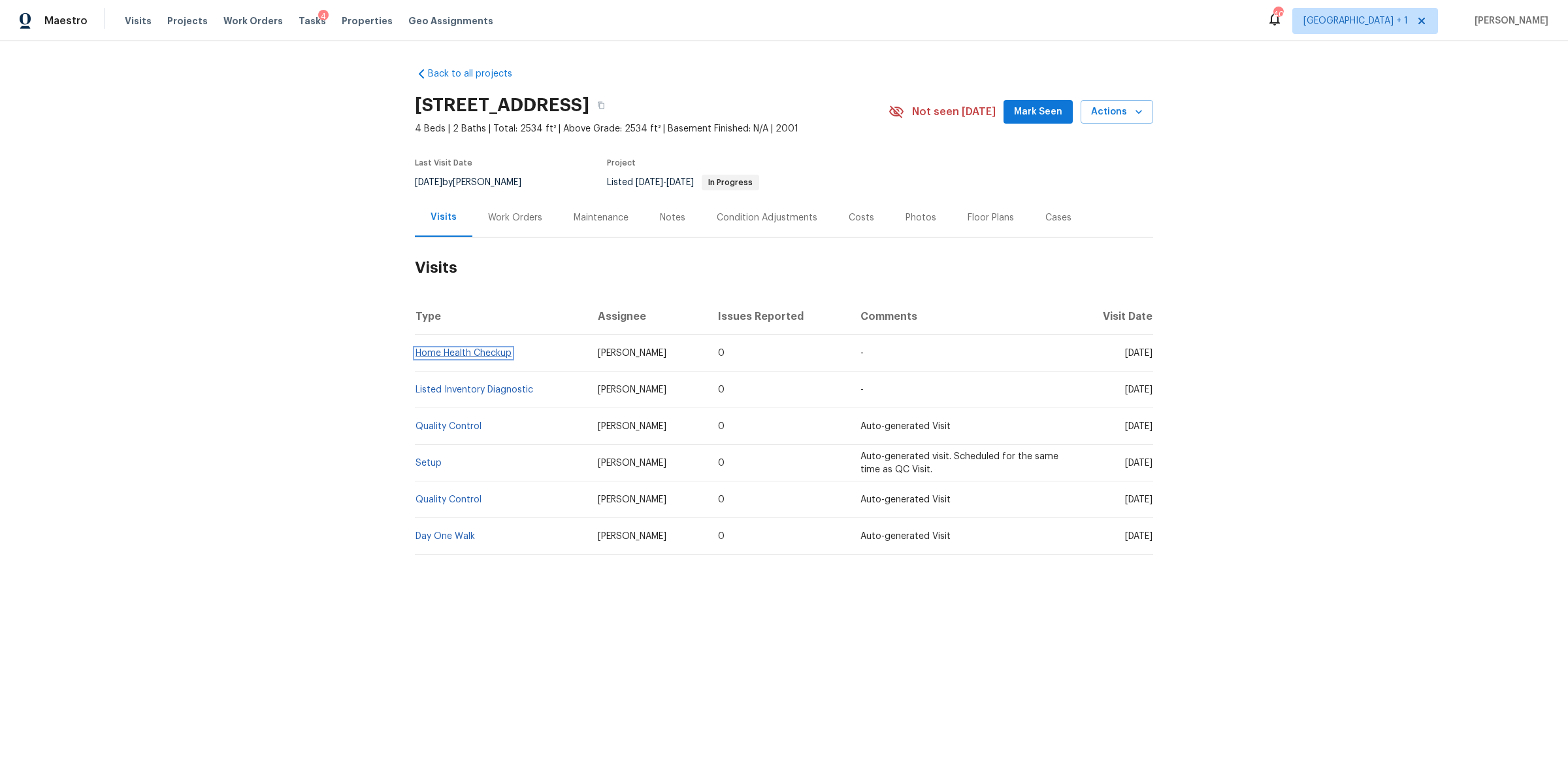
click at [468, 348] on link "Home Health Checkup" at bounding box center [463, 353] width 96 height 9
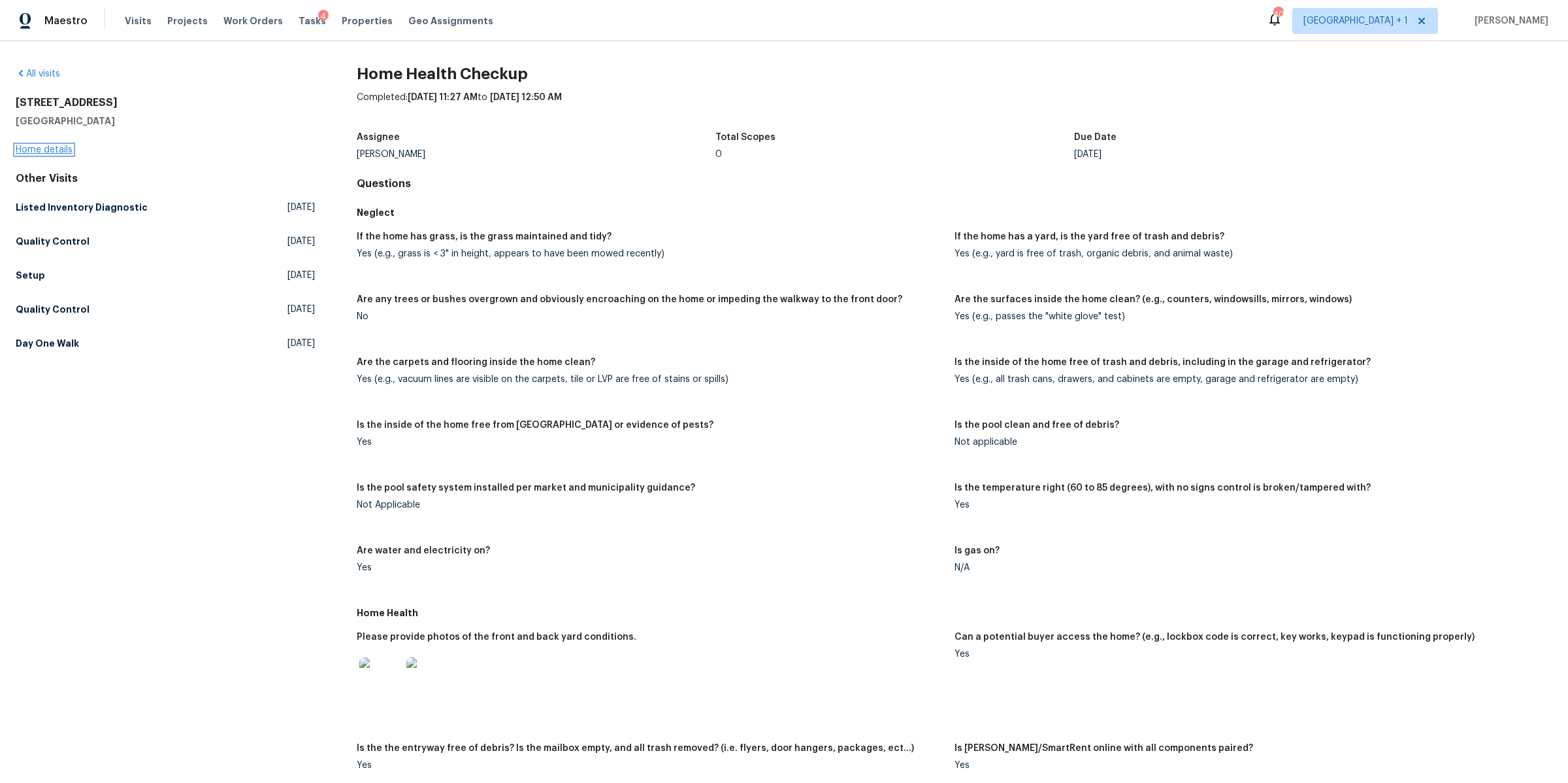
click at [53, 150] on link "Home details" at bounding box center [44, 150] width 57 height 9
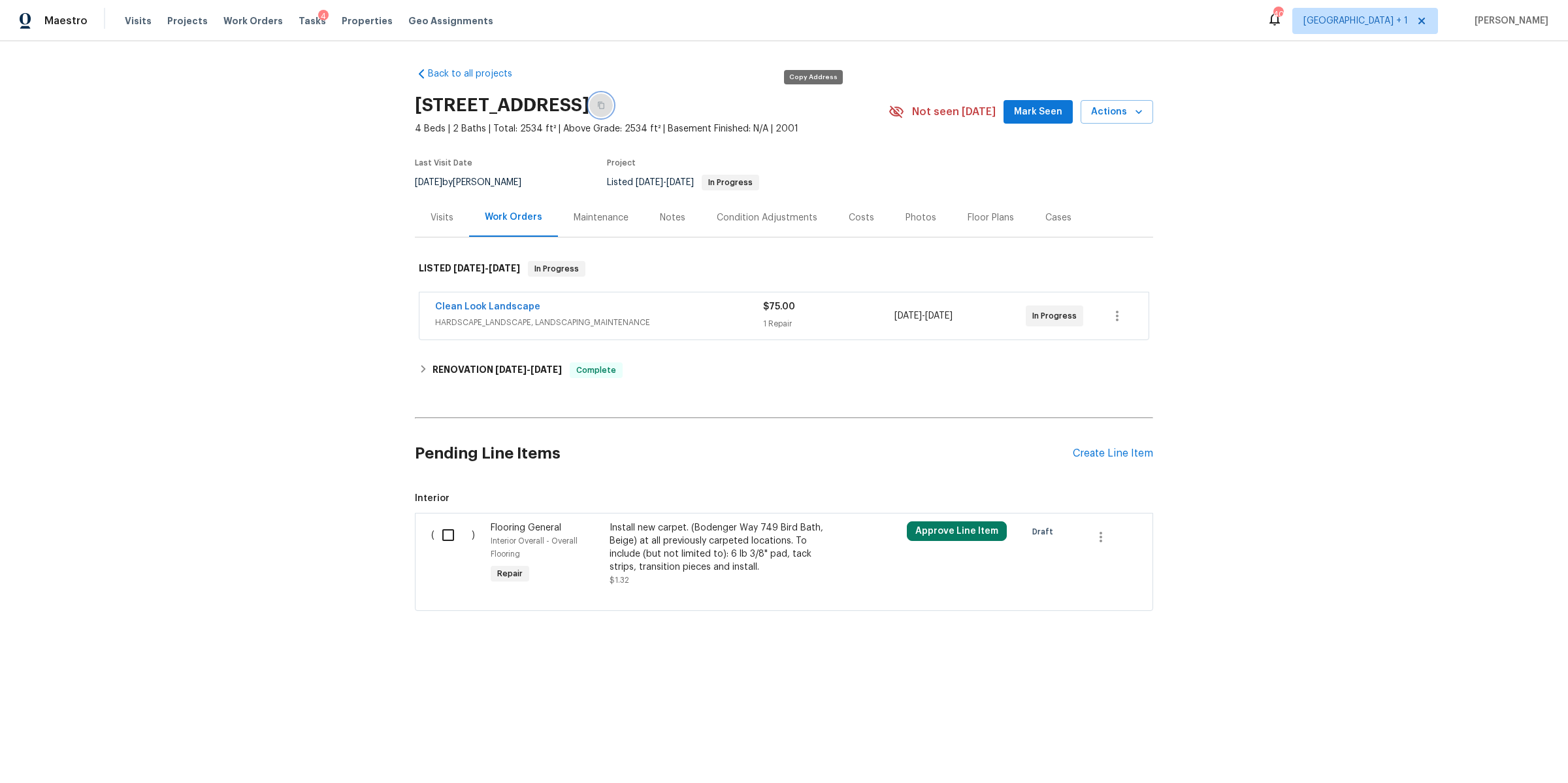
click at [605, 103] on icon "button" at bounding box center [601, 105] width 8 height 8
click at [299, 17] on span "Tasks" at bounding box center [312, 21] width 28 height 9
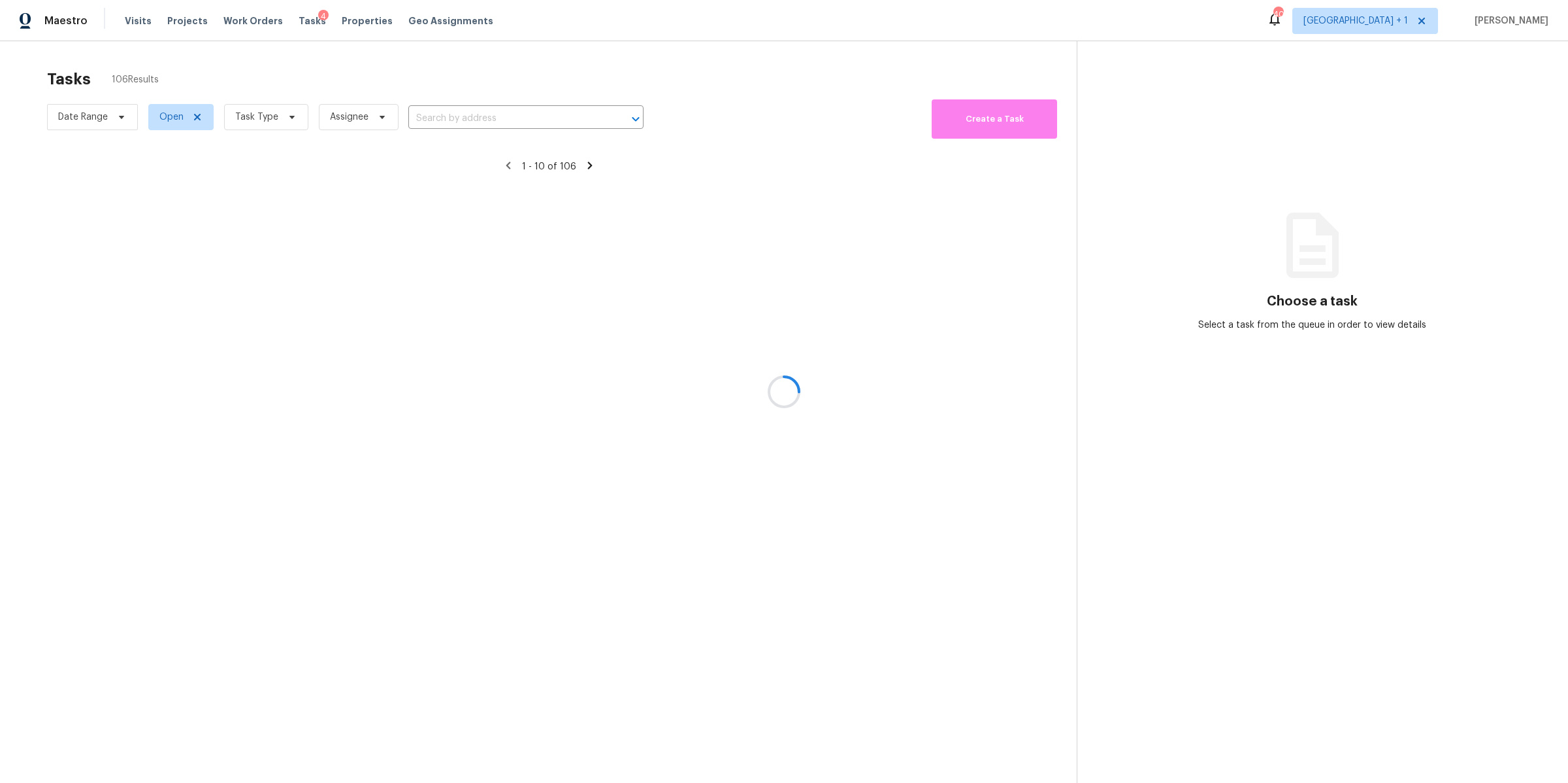
click at [281, 119] on div at bounding box center [784, 392] width 1568 height 783
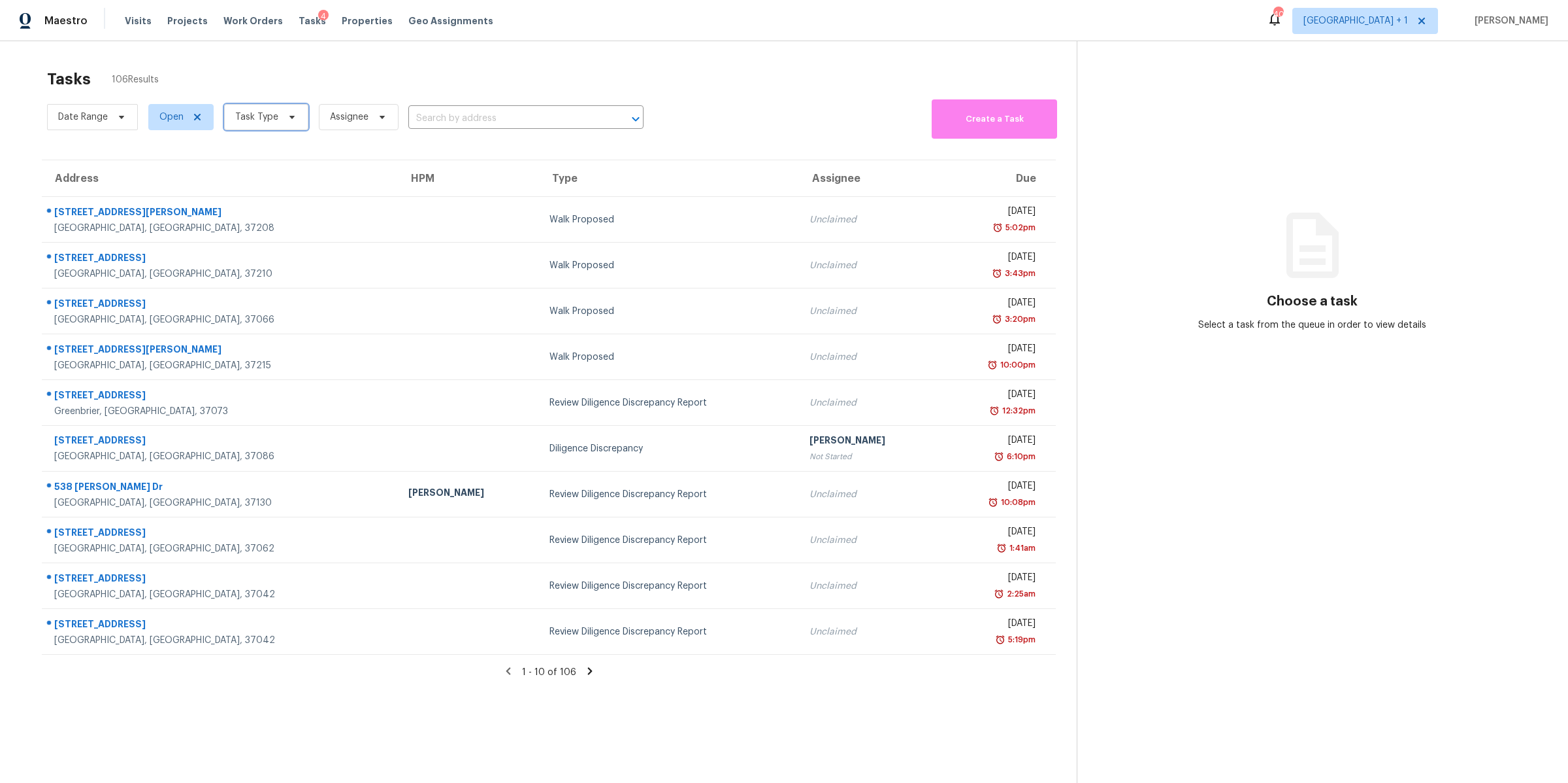
click at [283, 119] on span at bounding box center [290, 117] width 15 height 10
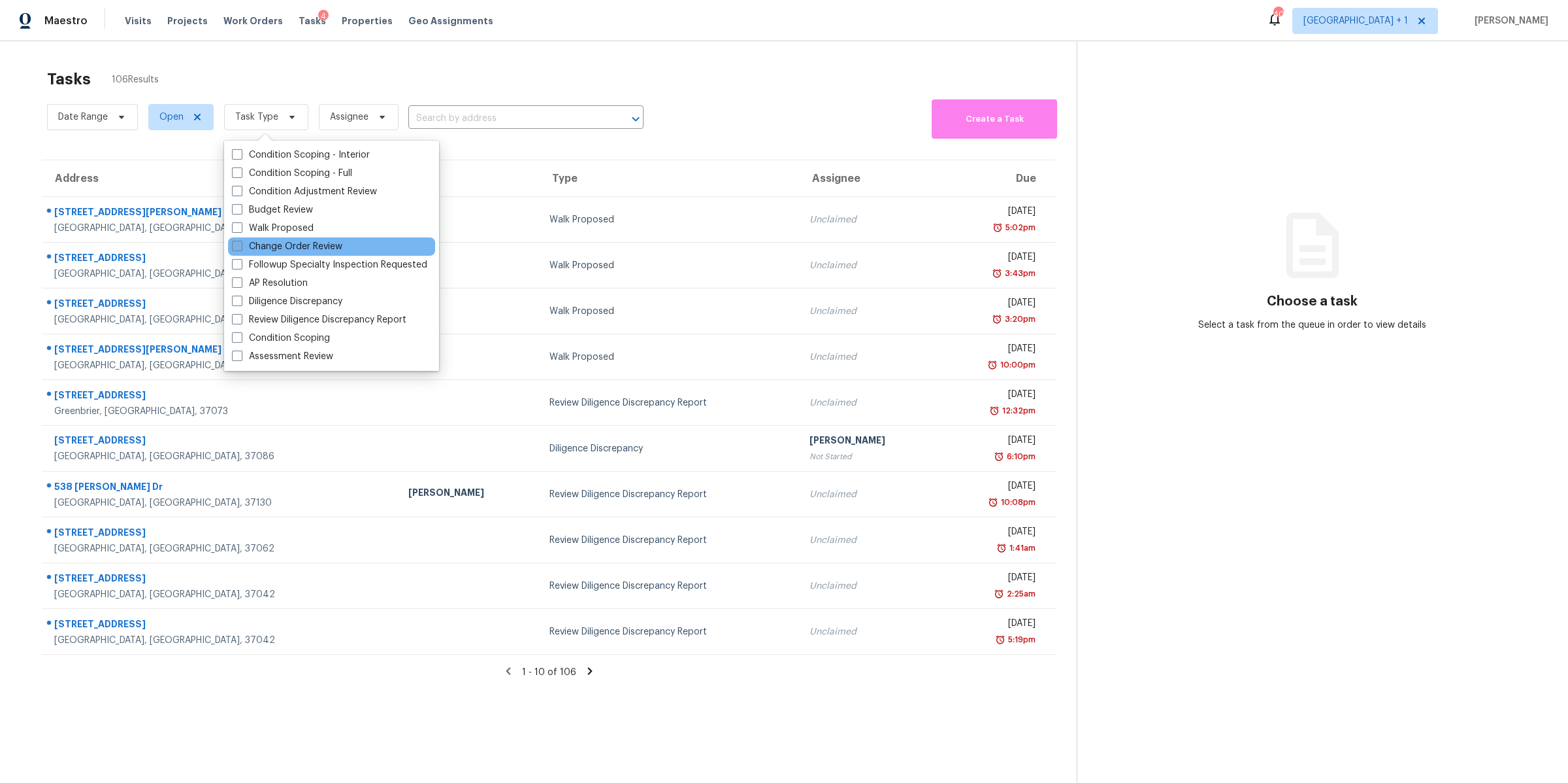
click at [266, 244] on label "Change Order Review" at bounding box center [288, 246] width 110 height 13
click at [241, 244] on input "Change Order Review" at bounding box center [236, 244] width 8 height 8
checkbox input "true"
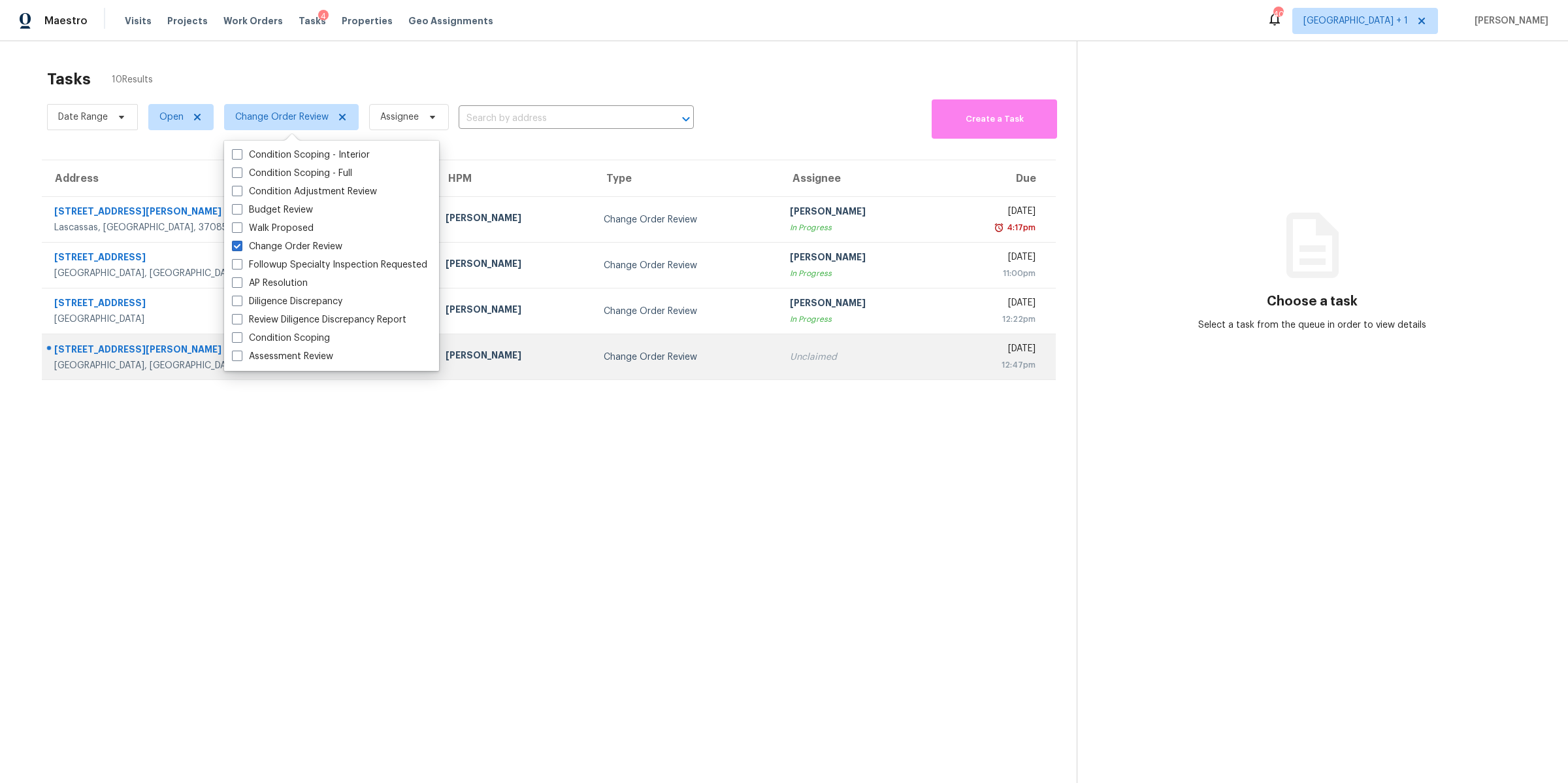
click at [106, 357] on div "[STREET_ADDRESS][PERSON_NAME]" at bounding box center [239, 351] width 370 height 17
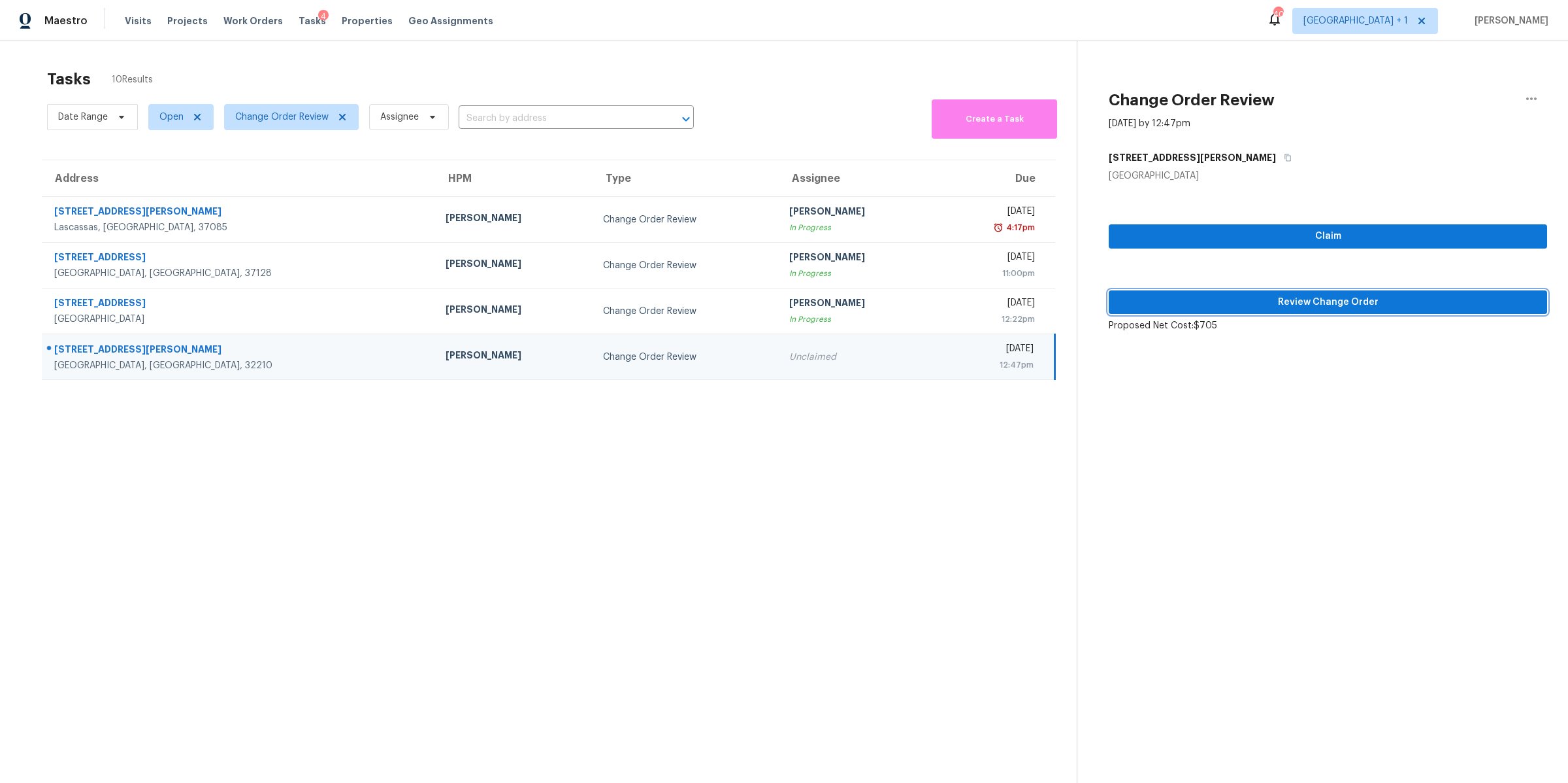
click at [1277, 297] on span "Review Change Order" at bounding box center [1328, 302] width 418 height 17
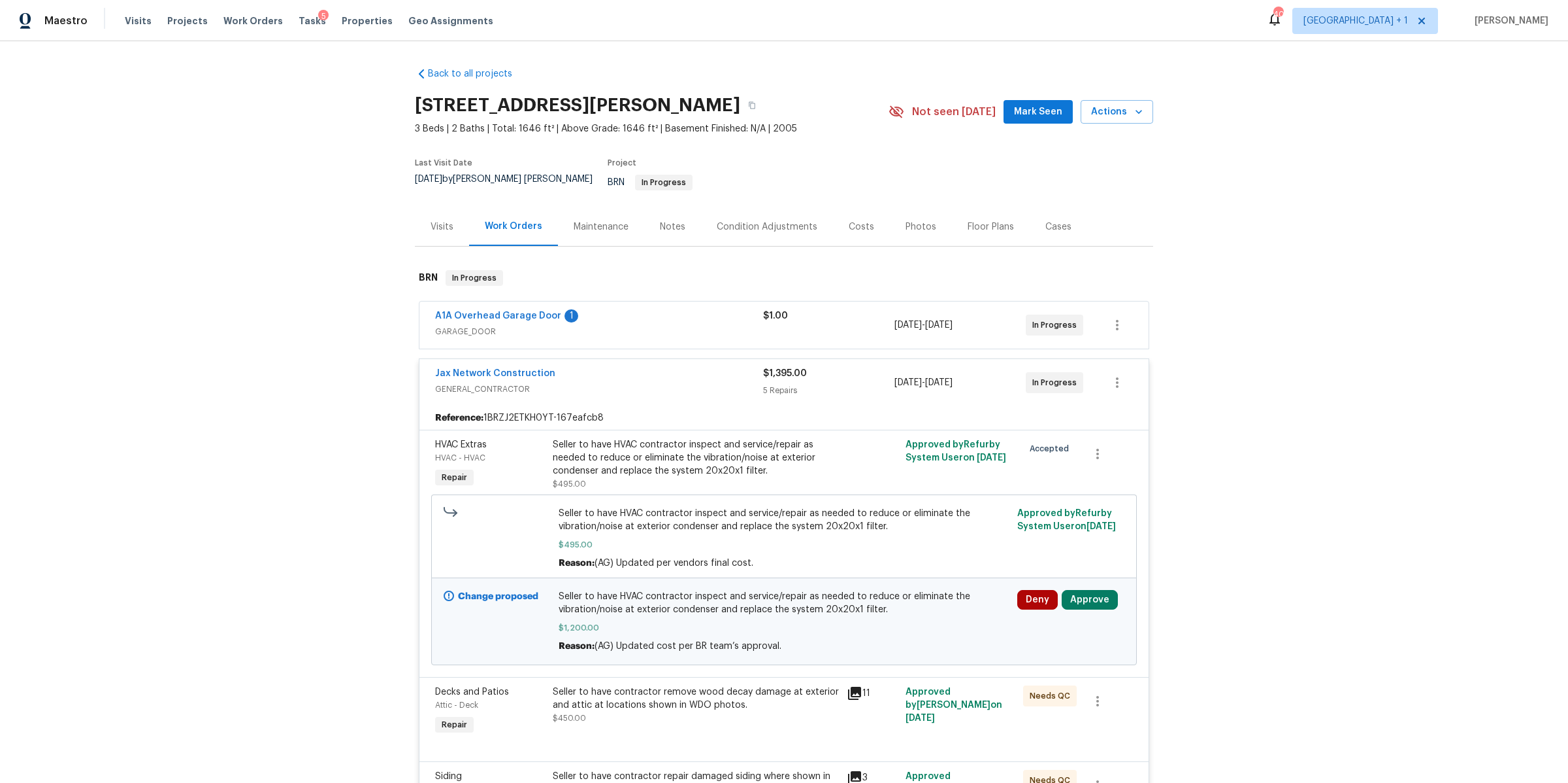
scroll to position [152, 0]
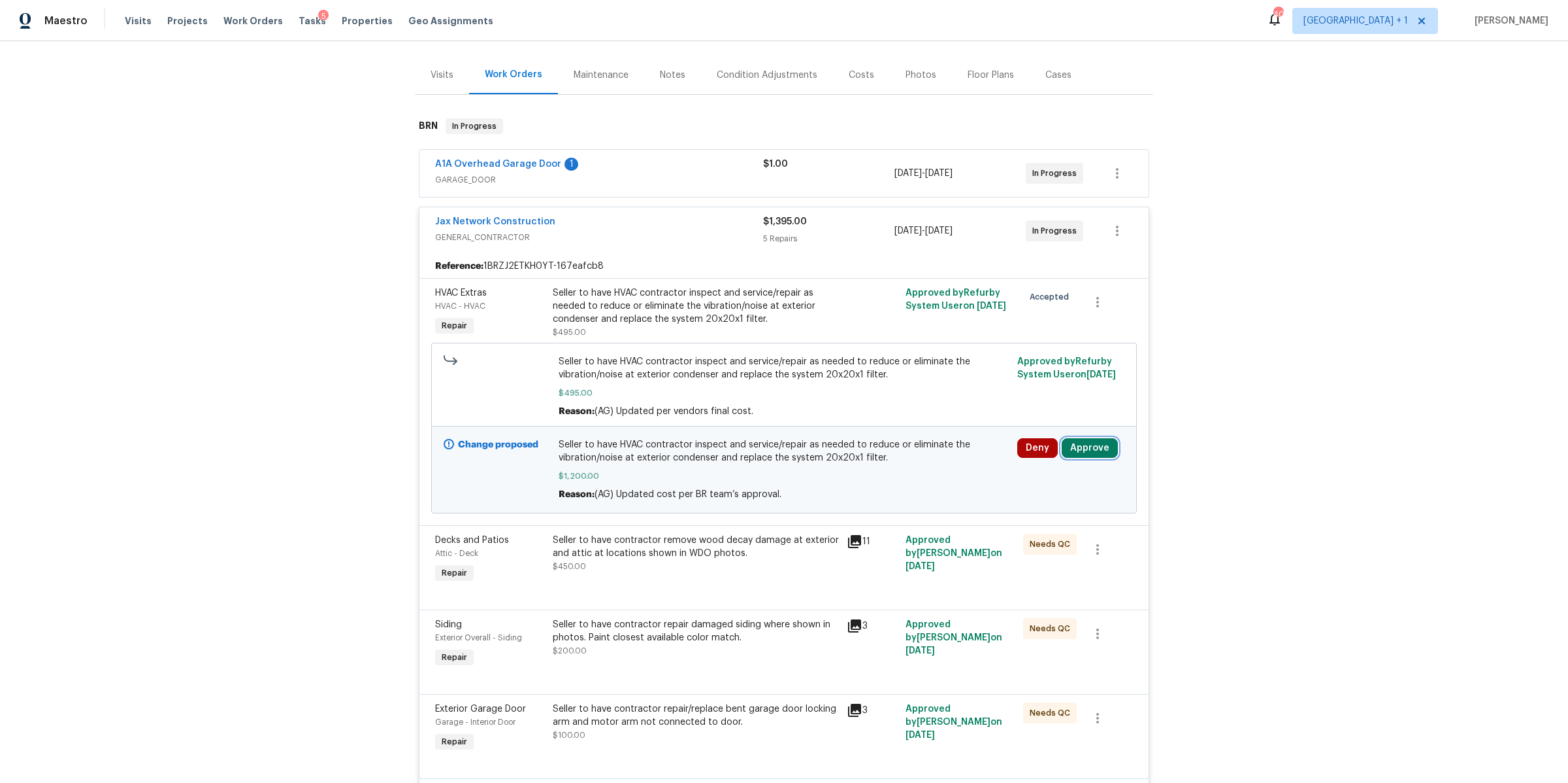
click at [1080, 438] on button "Approve" at bounding box center [1089, 448] width 56 height 19
click at [901, 444] on button "Approve" at bounding box center [896, 451] width 78 height 26
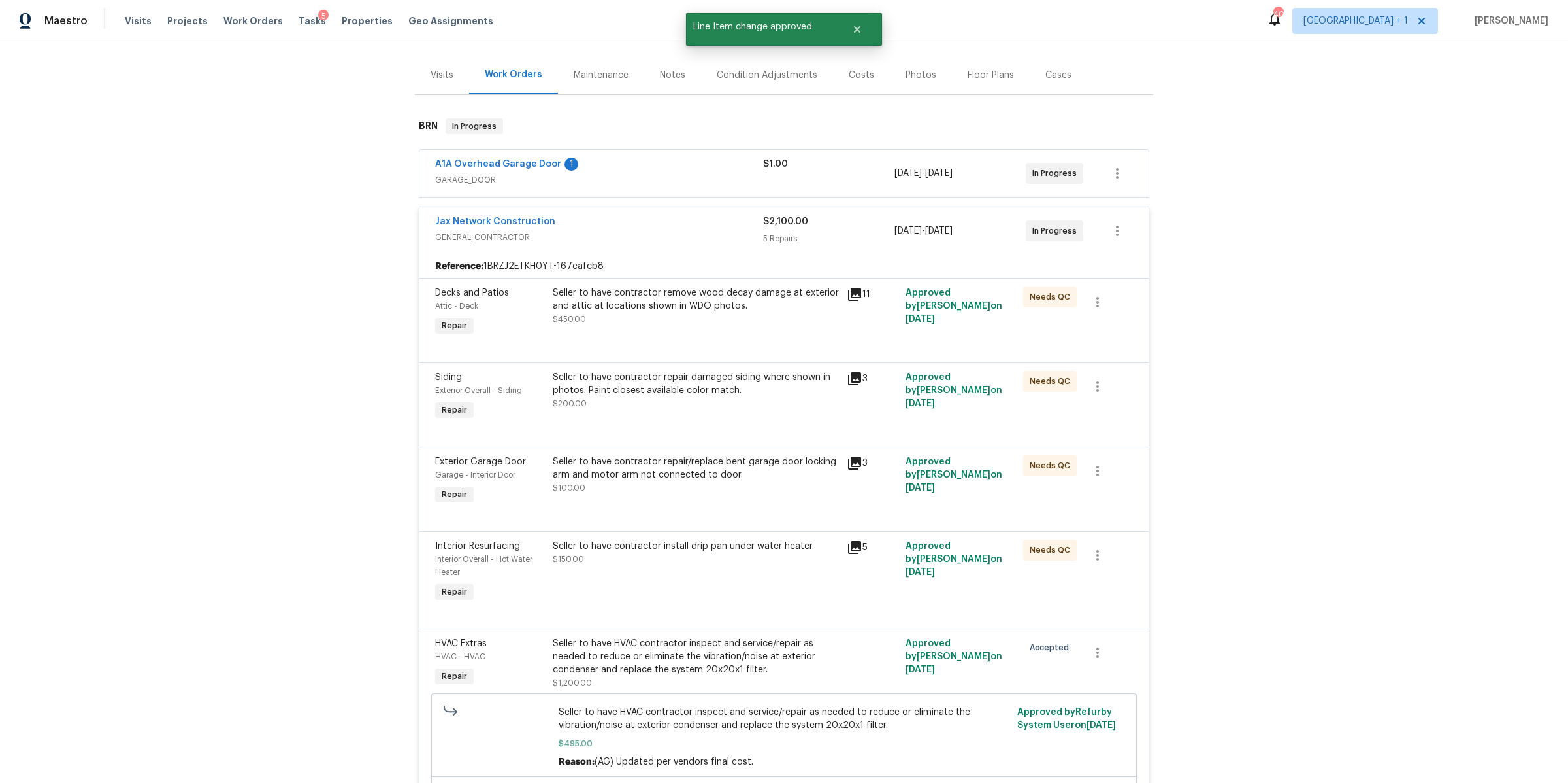
click at [664, 174] on span "GARAGE_DOOR" at bounding box center [599, 180] width 328 height 13
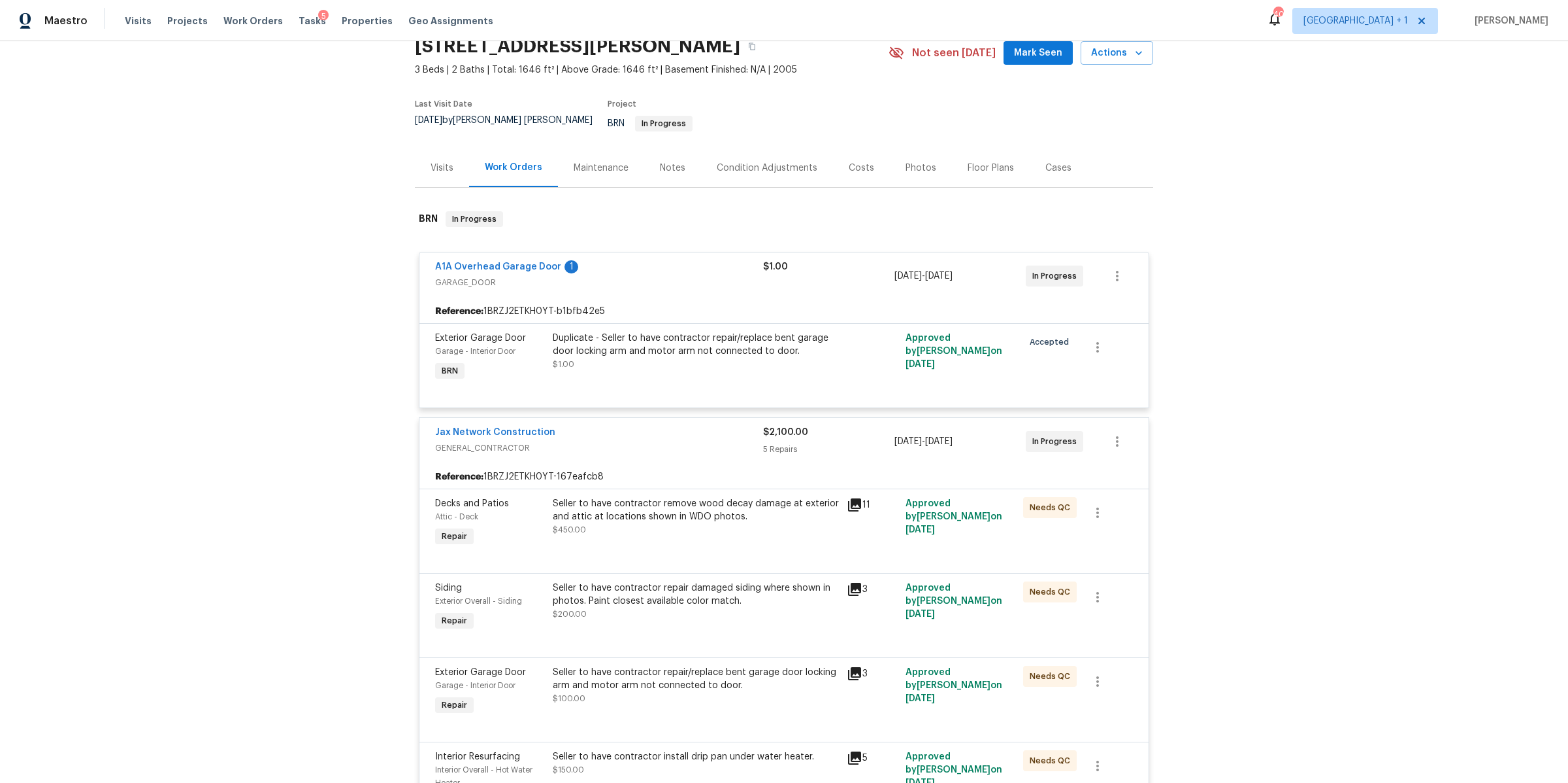
scroll to position [0, 0]
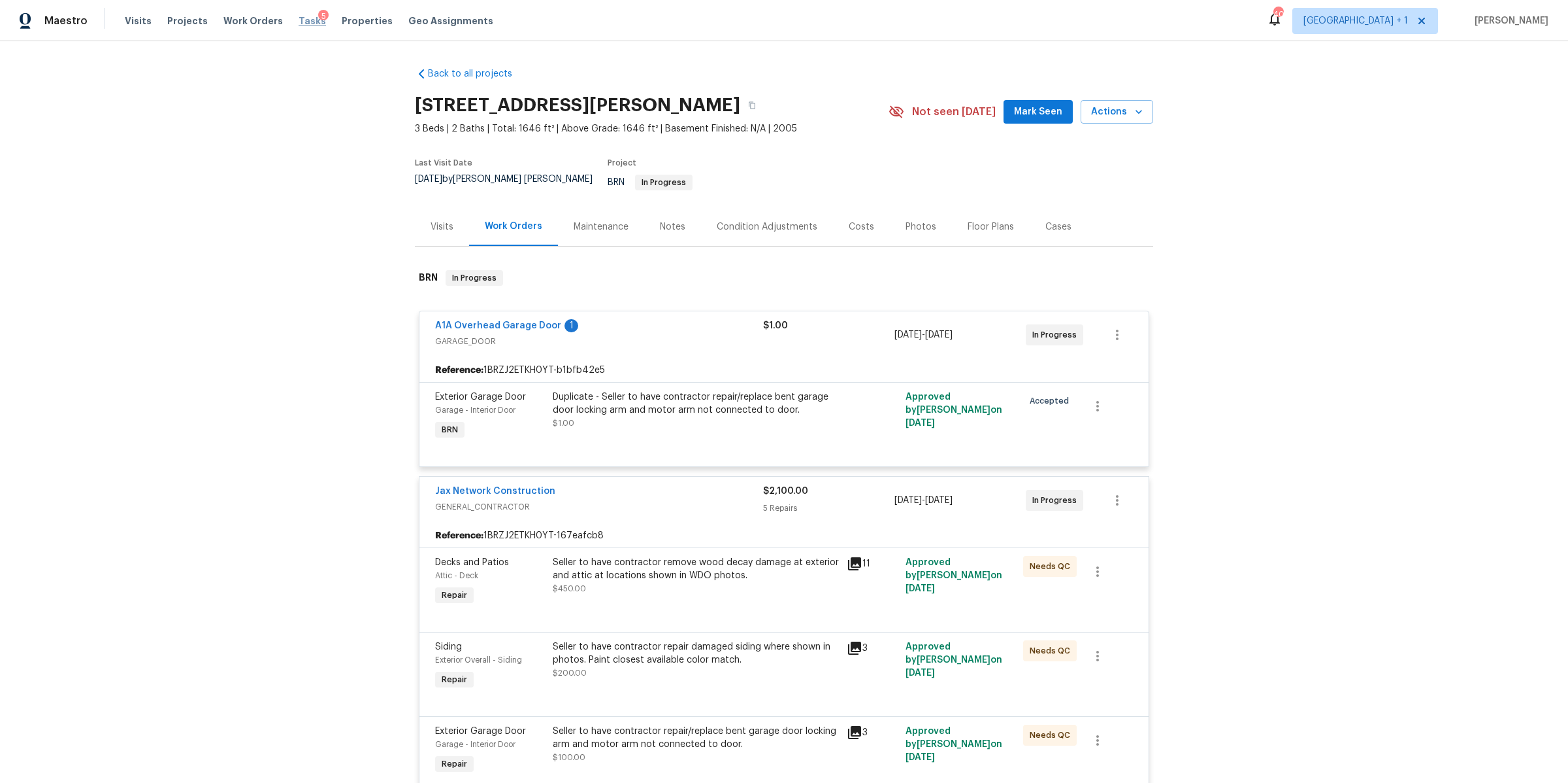
click at [299, 23] on span "Tasks" at bounding box center [312, 21] width 28 height 9
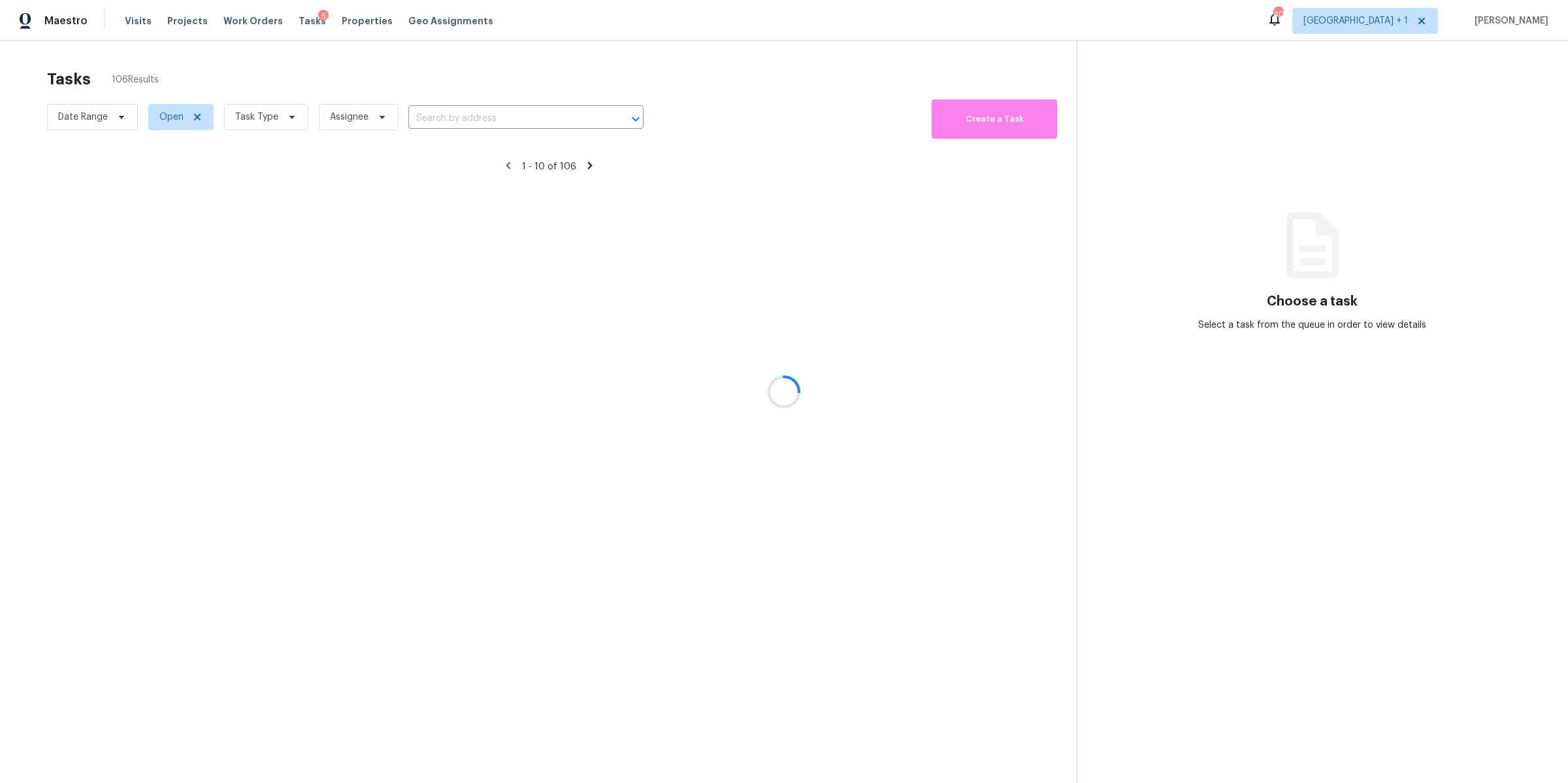
click at [275, 126] on div at bounding box center [784, 392] width 1568 height 783
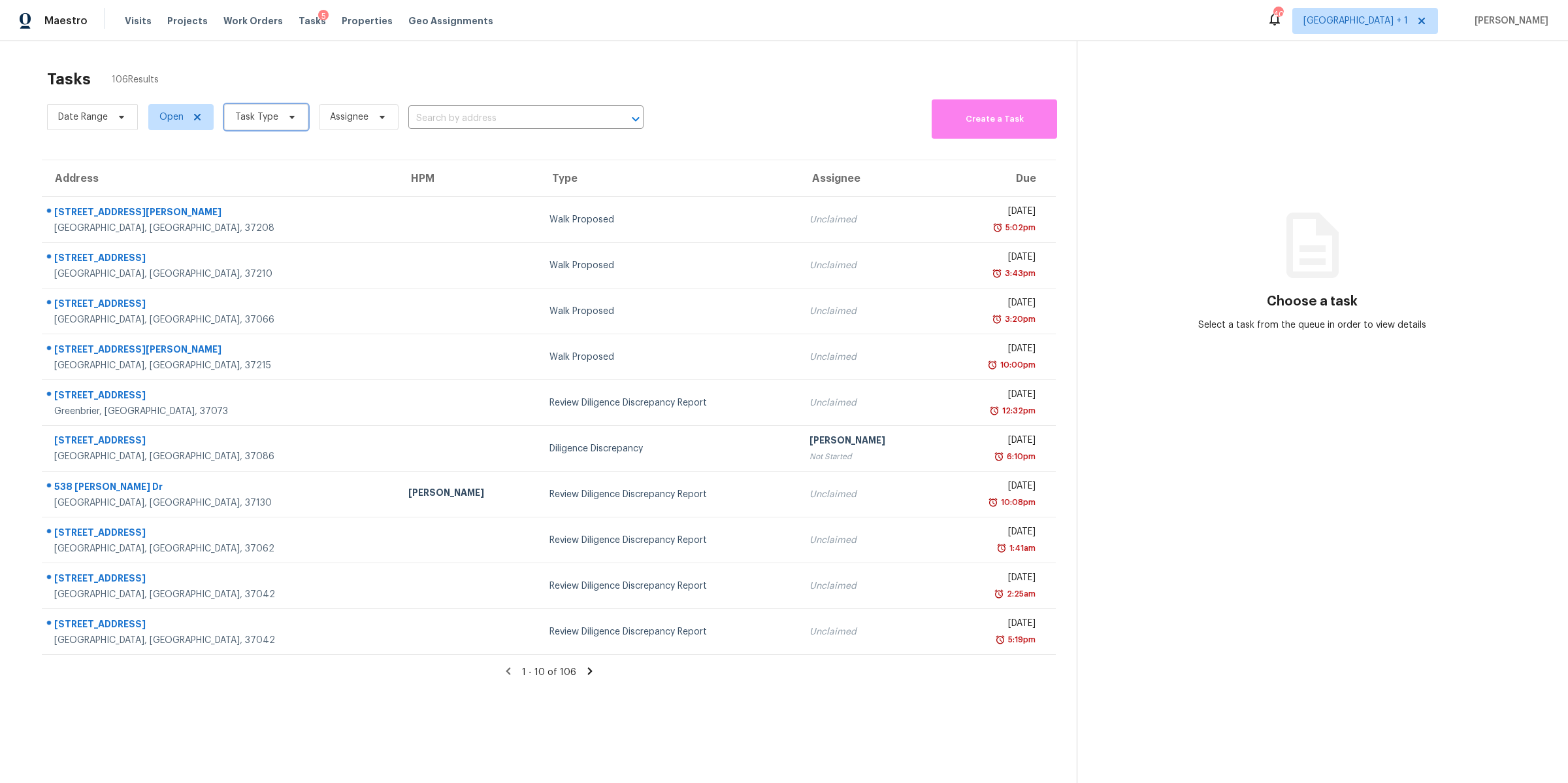
click at [272, 121] on span "Task Type" at bounding box center [256, 117] width 43 height 13
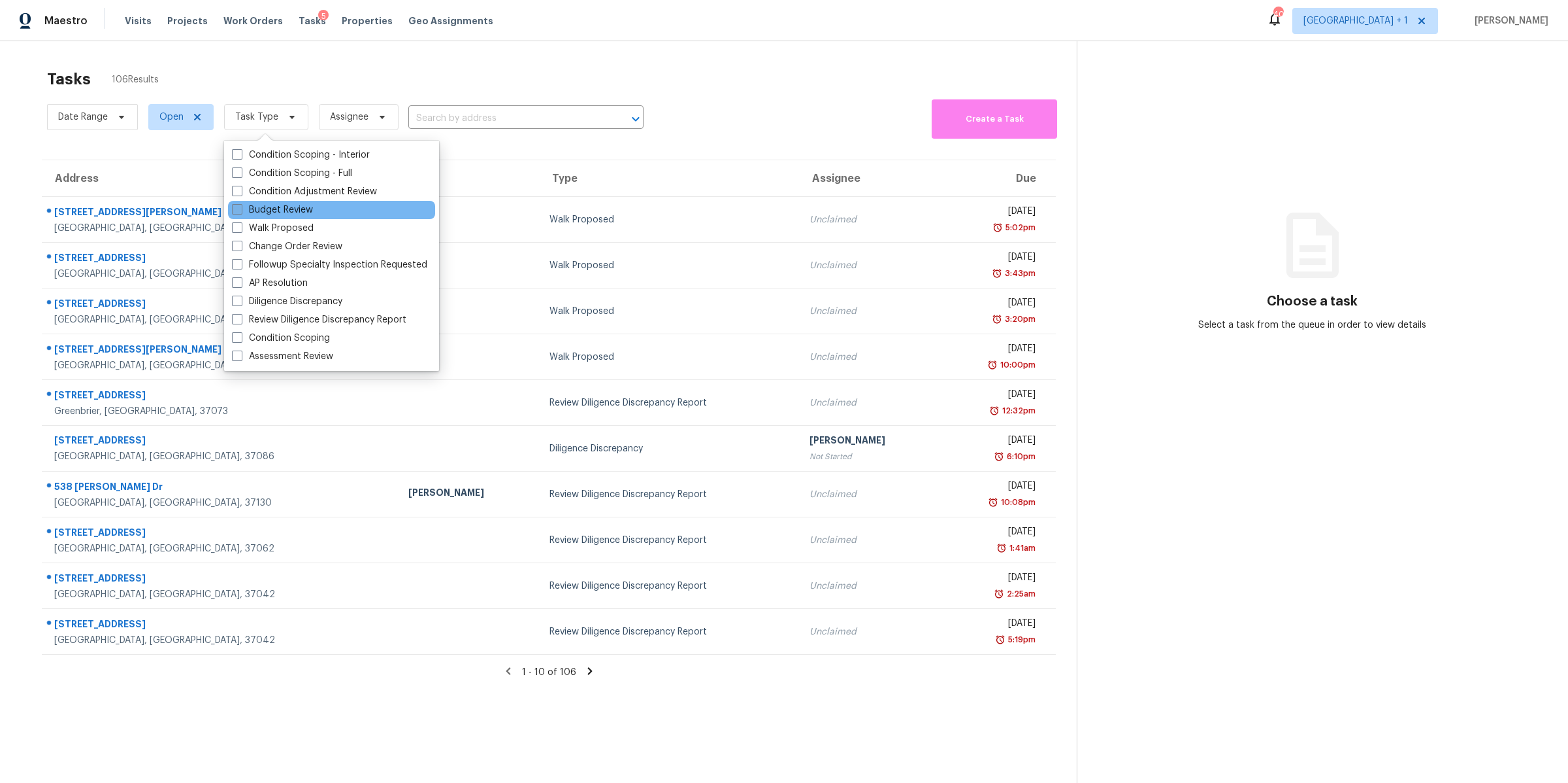
click at [286, 210] on label "Budget Review" at bounding box center [273, 210] width 81 height 13
click at [241, 210] on input "Budget Review" at bounding box center [236, 207] width 8 height 8
checkbox input "true"
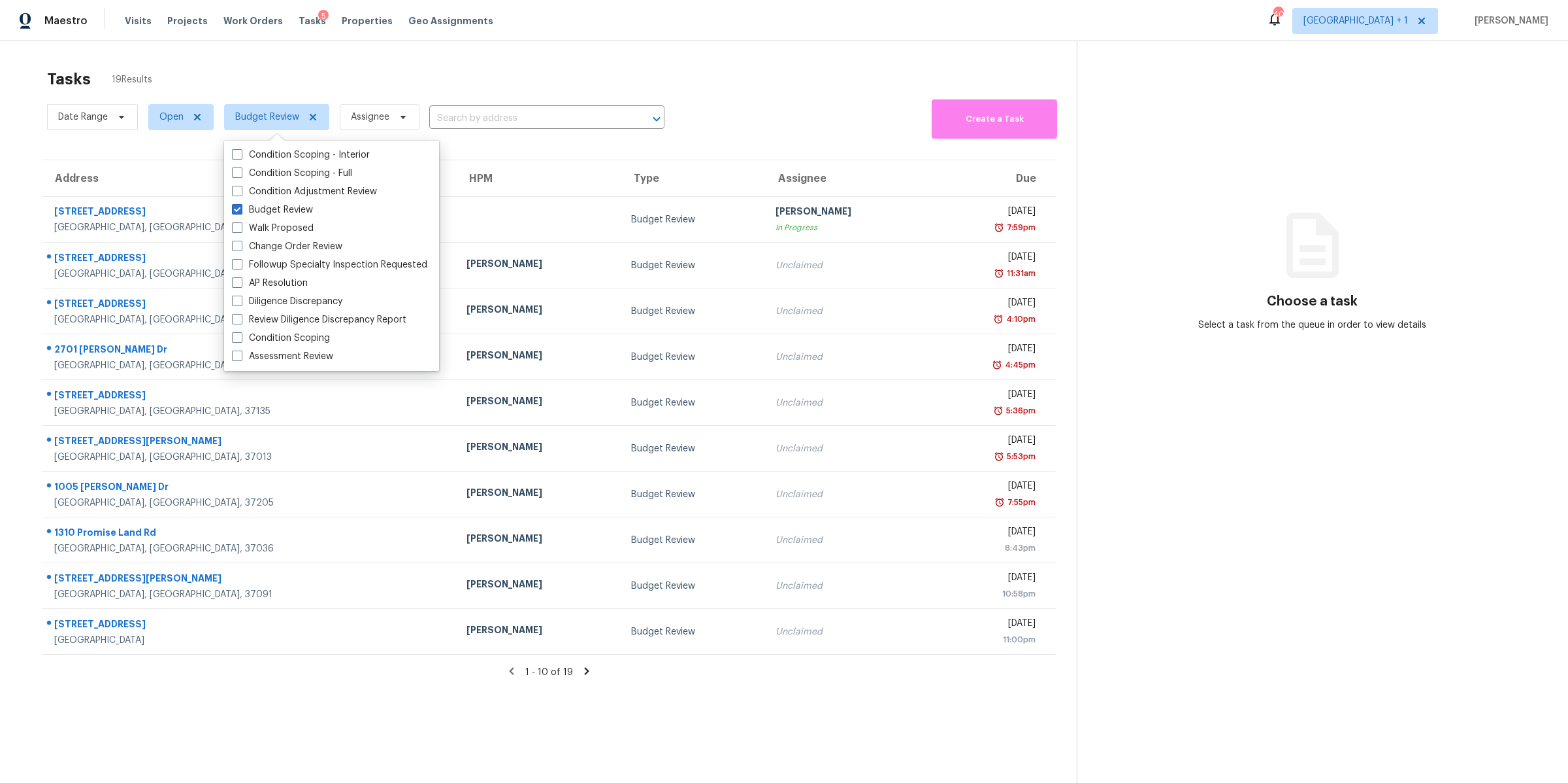
click at [164, 58] on div "Tasks 19 Results Date Range Open Budget Review Assignee ​ Create a Task Address…" at bounding box center [784, 433] width 1568 height 783
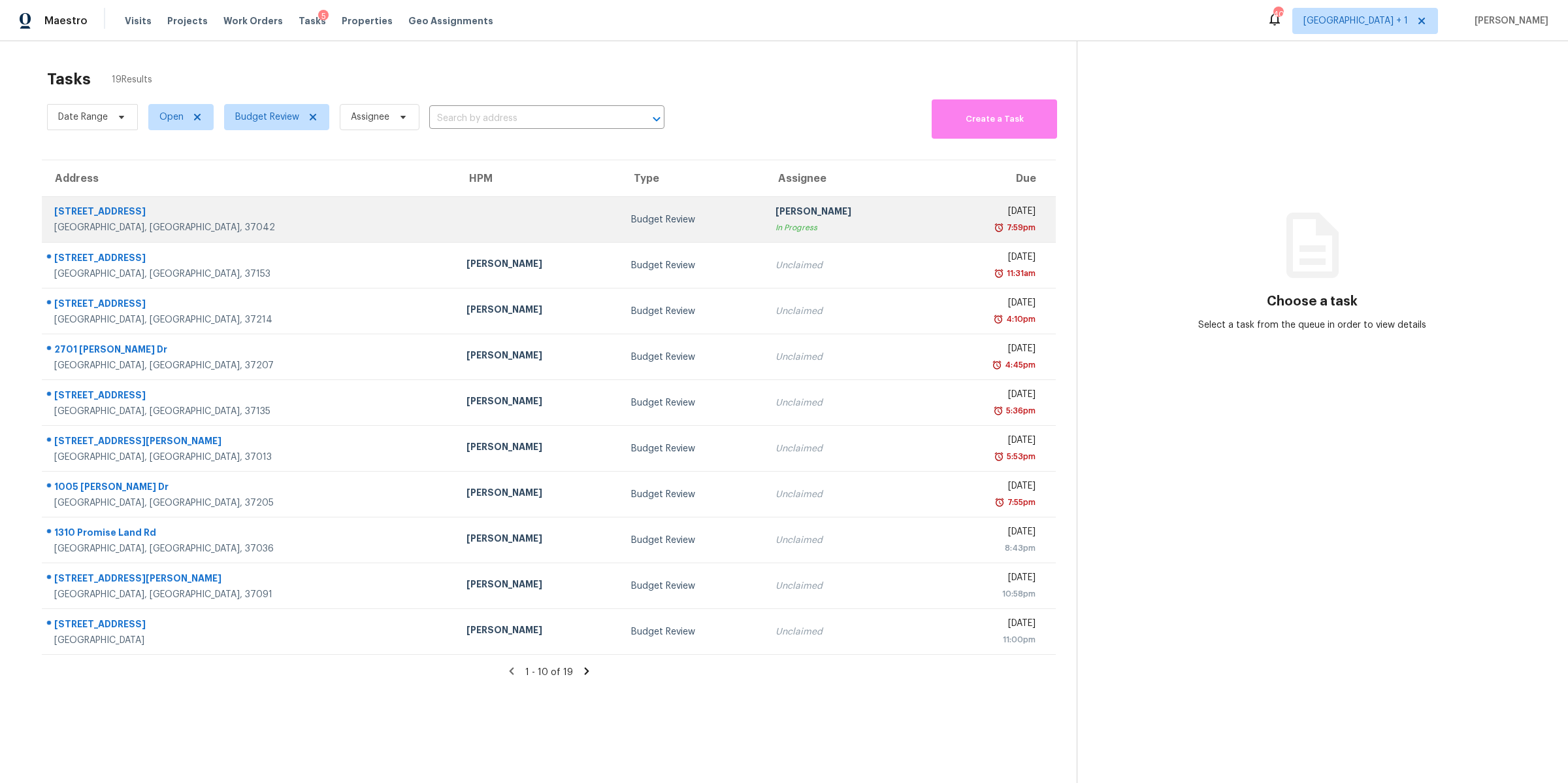
click at [106, 217] on div "[STREET_ADDRESS]" at bounding box center [250, 213] width 391 height 17
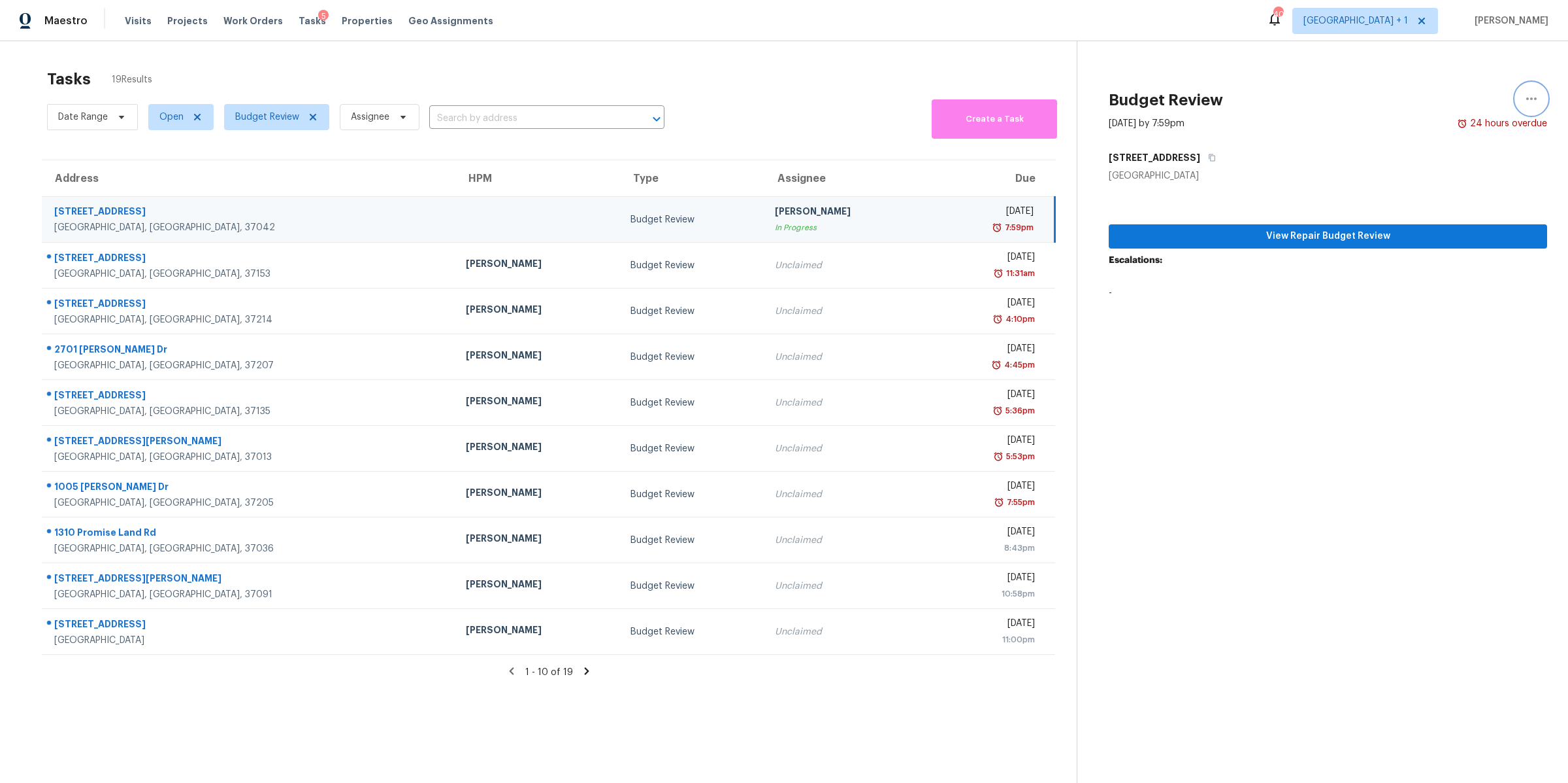
drag, startPoint x: 1521, startPoint y: 91, endPoint x: 1507, endPoint y: 121, distance: 33.1
click at [1524, 91] on icon "button" at bounding box center [1531, 98] width 16 height 16
click at [1438, 83] on div "Cancel this task" at bounding box center [1444, 82] width 102 height 13
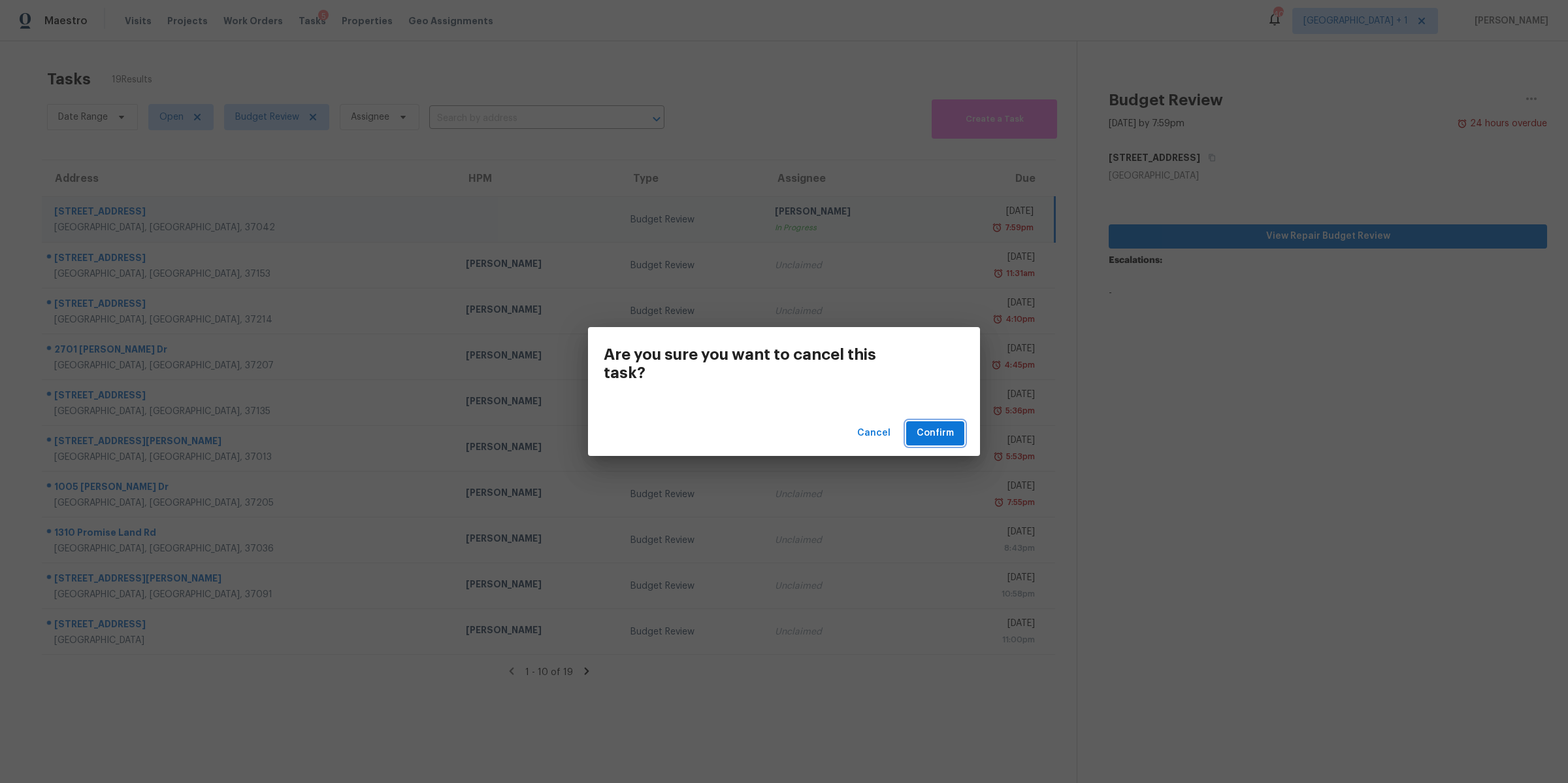
click at [934, 442] on button "Confirm" at bounding box center [935, 433] width 58 height 24
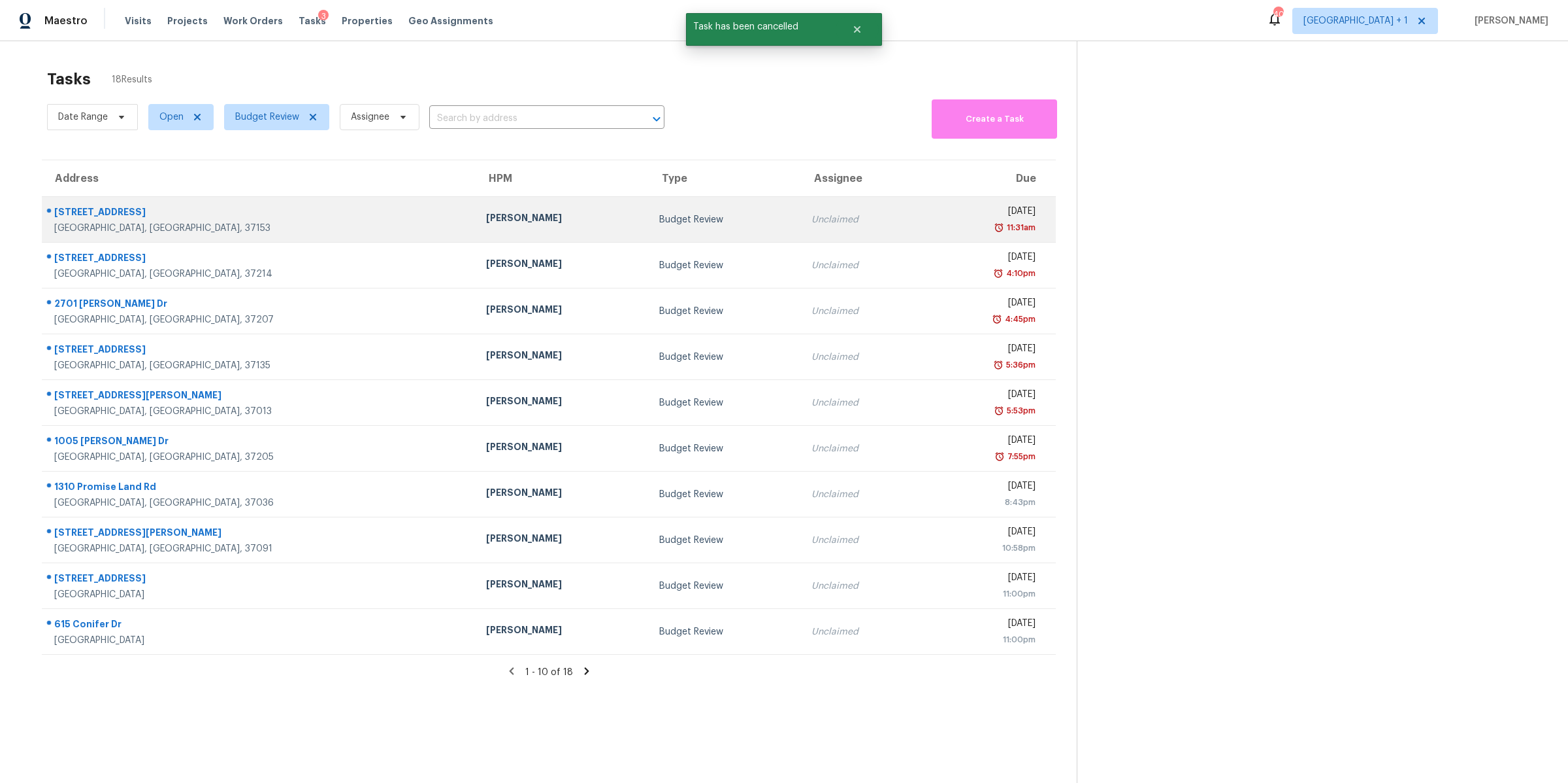
click at [104, 222] on div "[GEOGRAPHIC_DATA], [GEOGRAPHIC_DATA], 37153" at bounding box center [259, 228] width 411 height 13
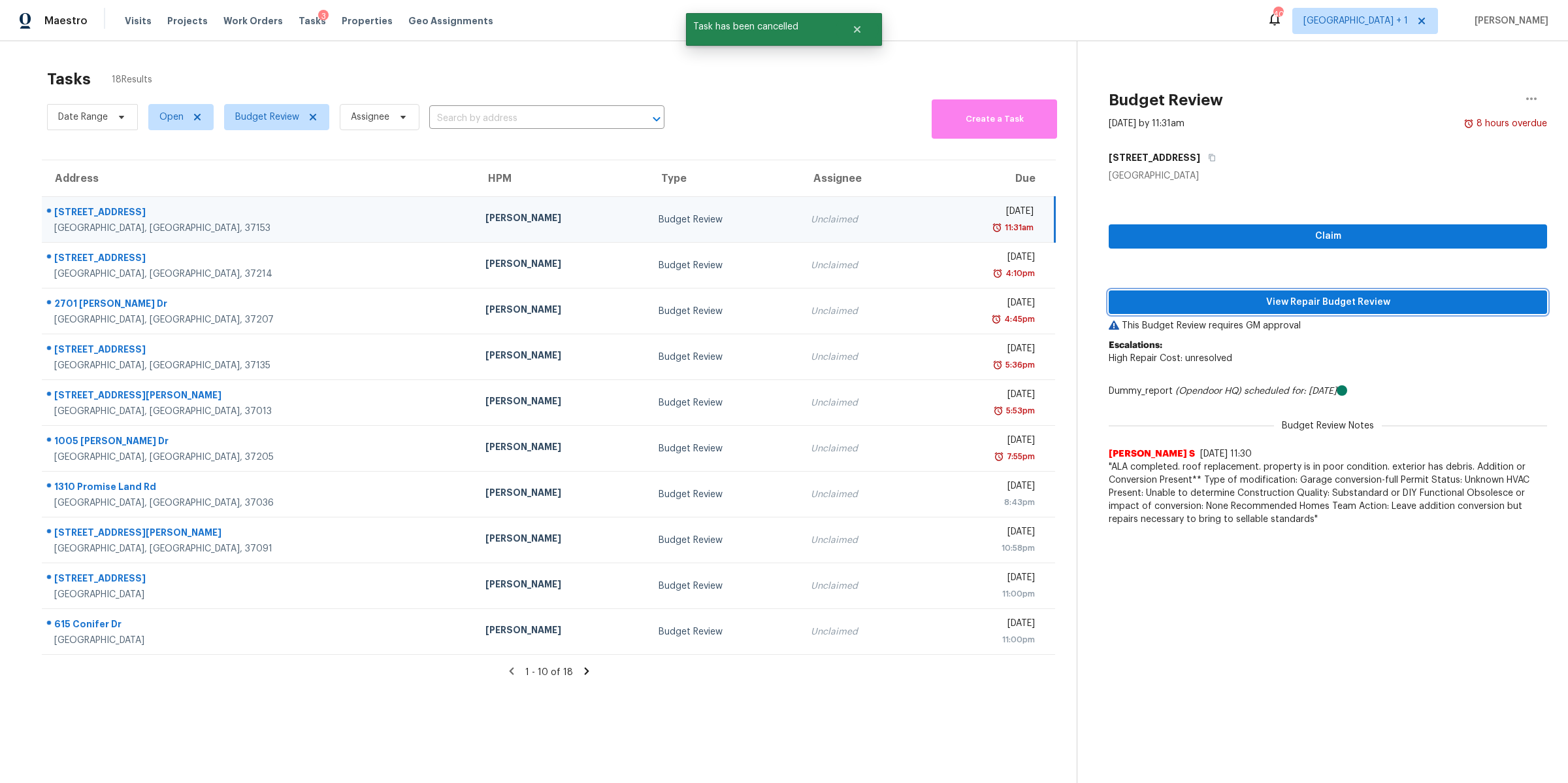
click at [1280, 302] on span "View Repair Budget Review" at bounding box center [1328, 302] width 418 height 17
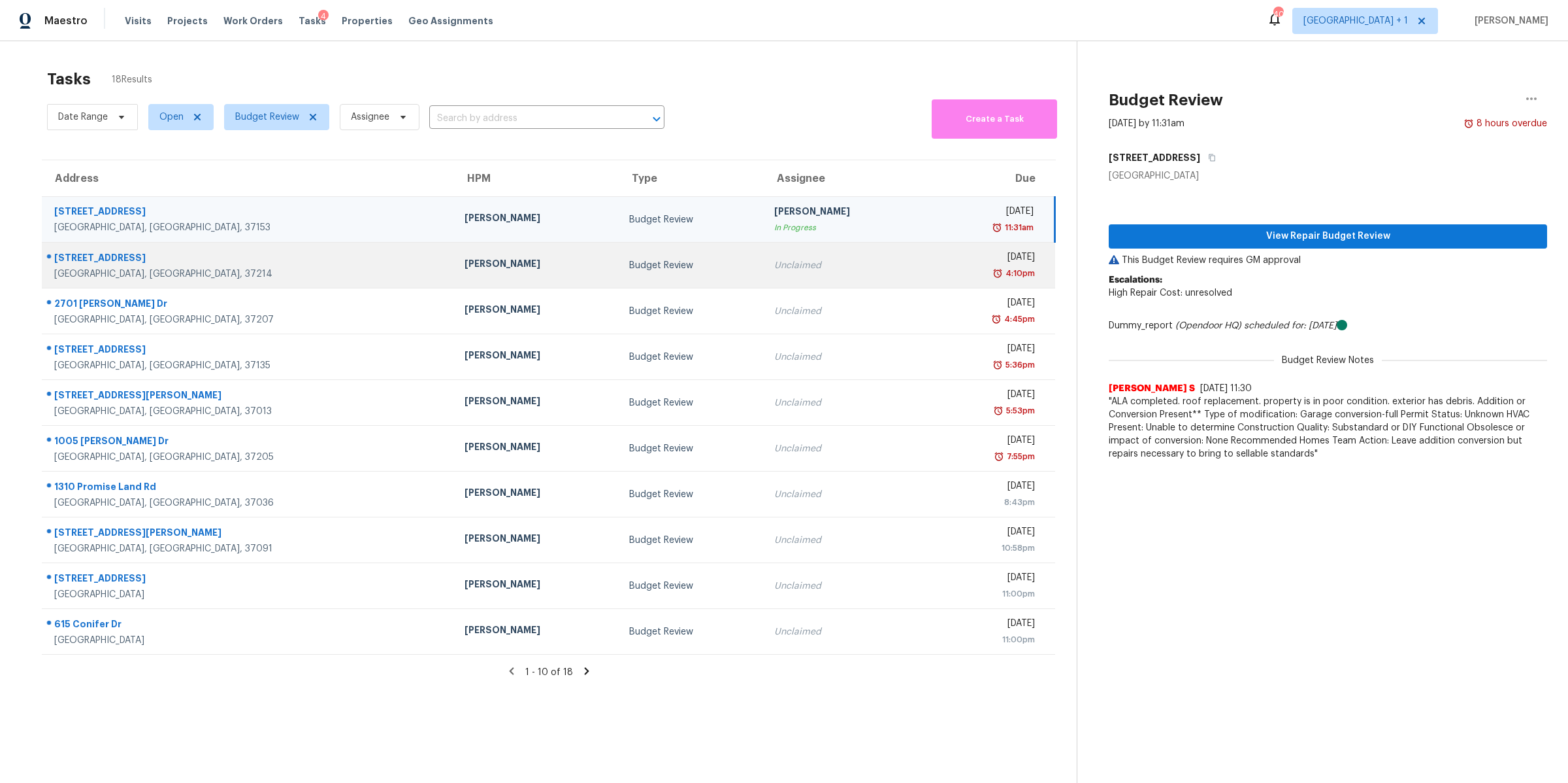
click at [101, 264] on div "[STREET_ADDRESS]" at bounding box center [249, 259] width 389 height 17
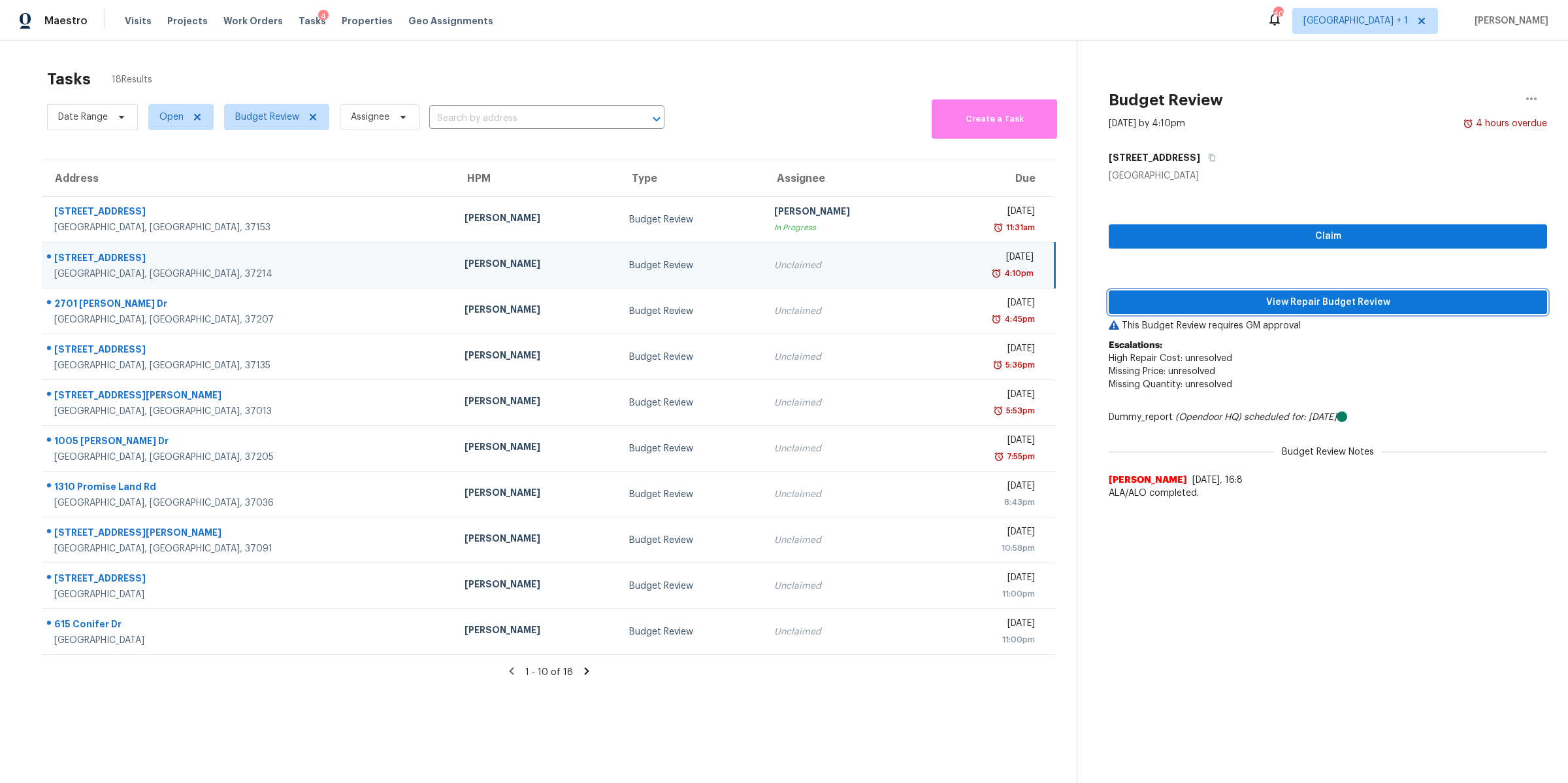
click at [1333, 300] on span "View Repair Budget Review" at bounding box center [1328, 302] width 418 height 17
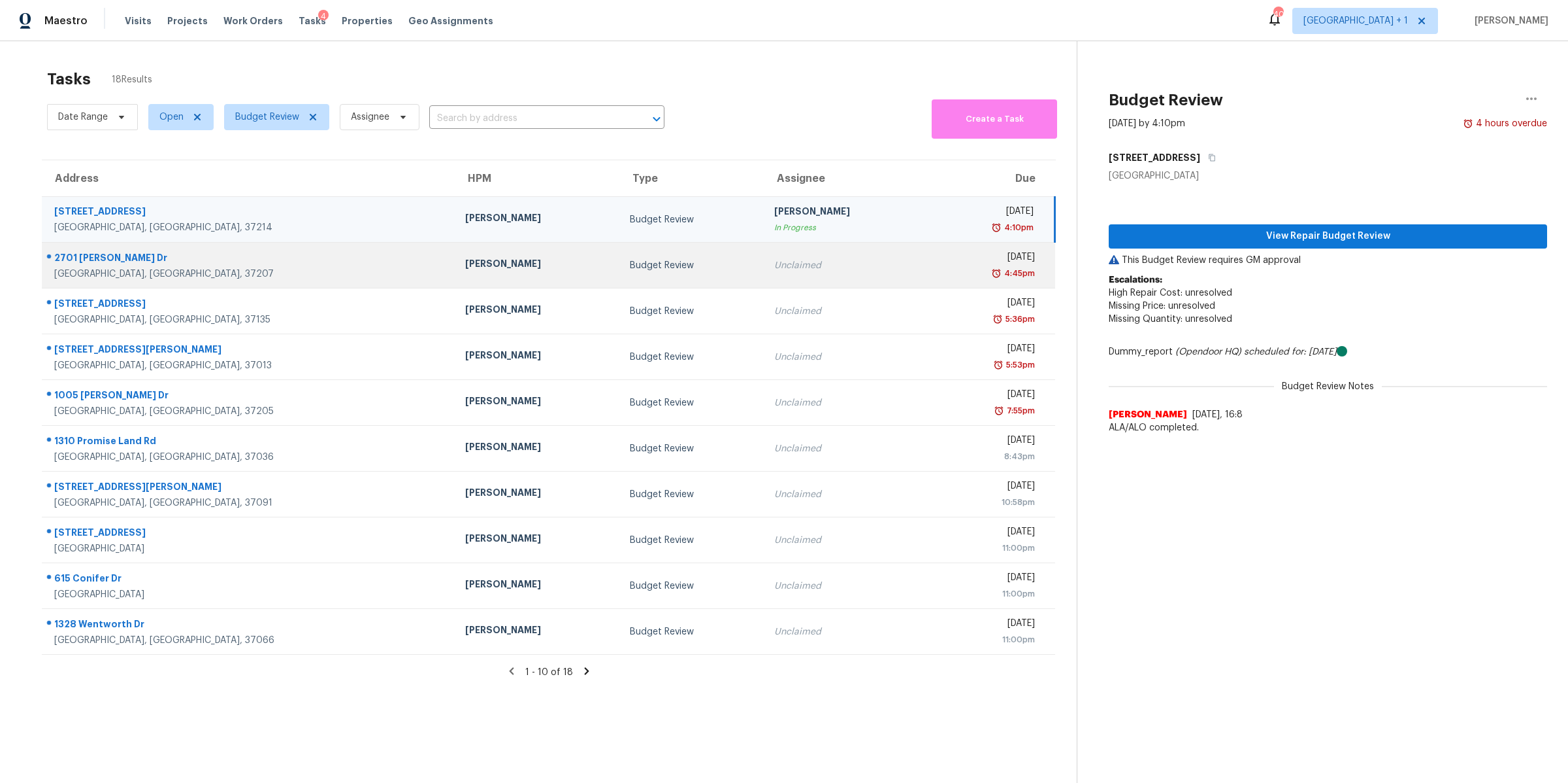
click at [90, 268] on div "[GEOGRAPHIC_DATA], [GEOGRAPHIC_DATA], 37207" at bounding box center [249, 274] width 390 height 13
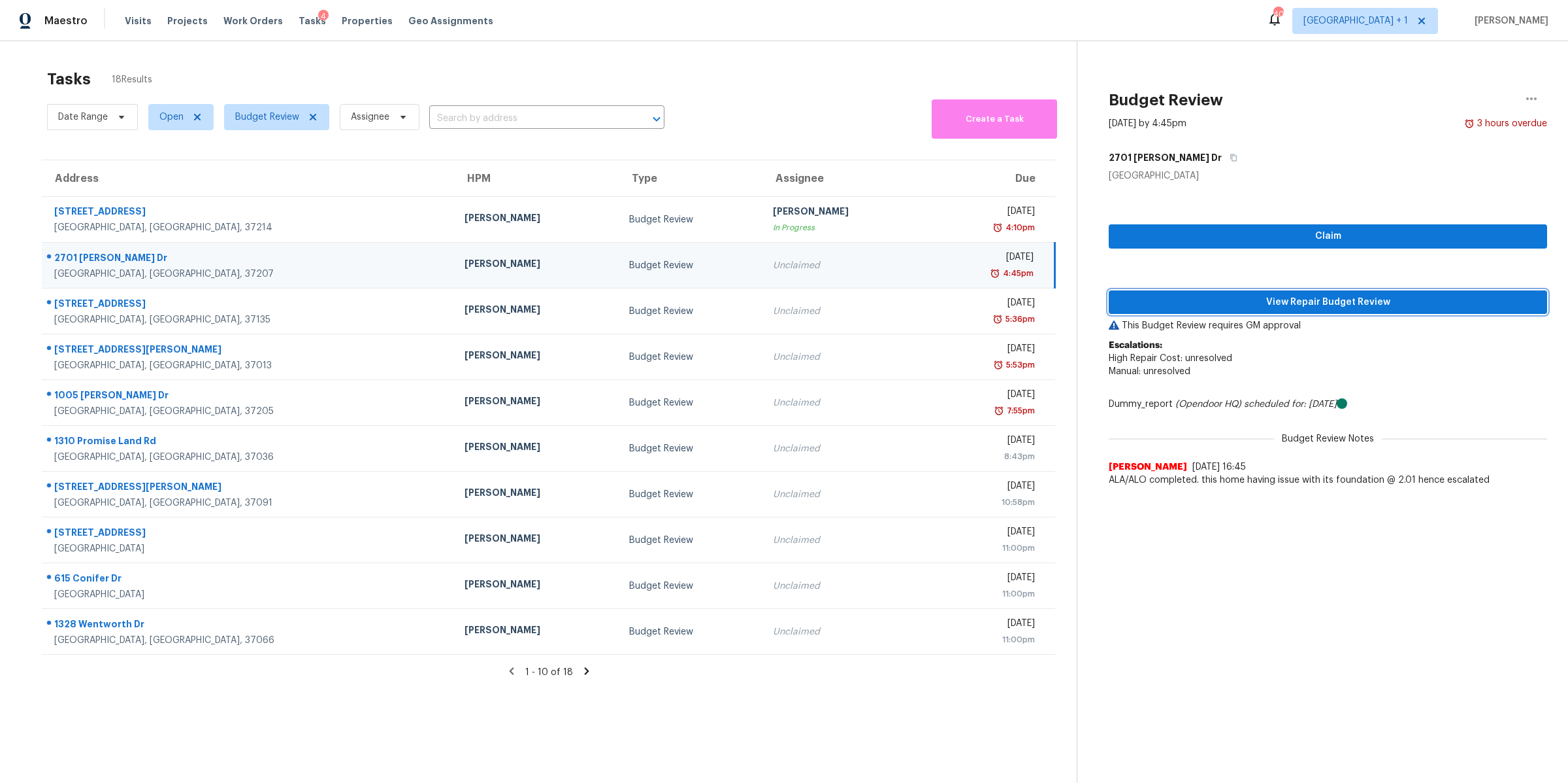
click at [1248, 290] on button "View Repair Budget Review" at bounding box center [1327, 302] width 438 height 24
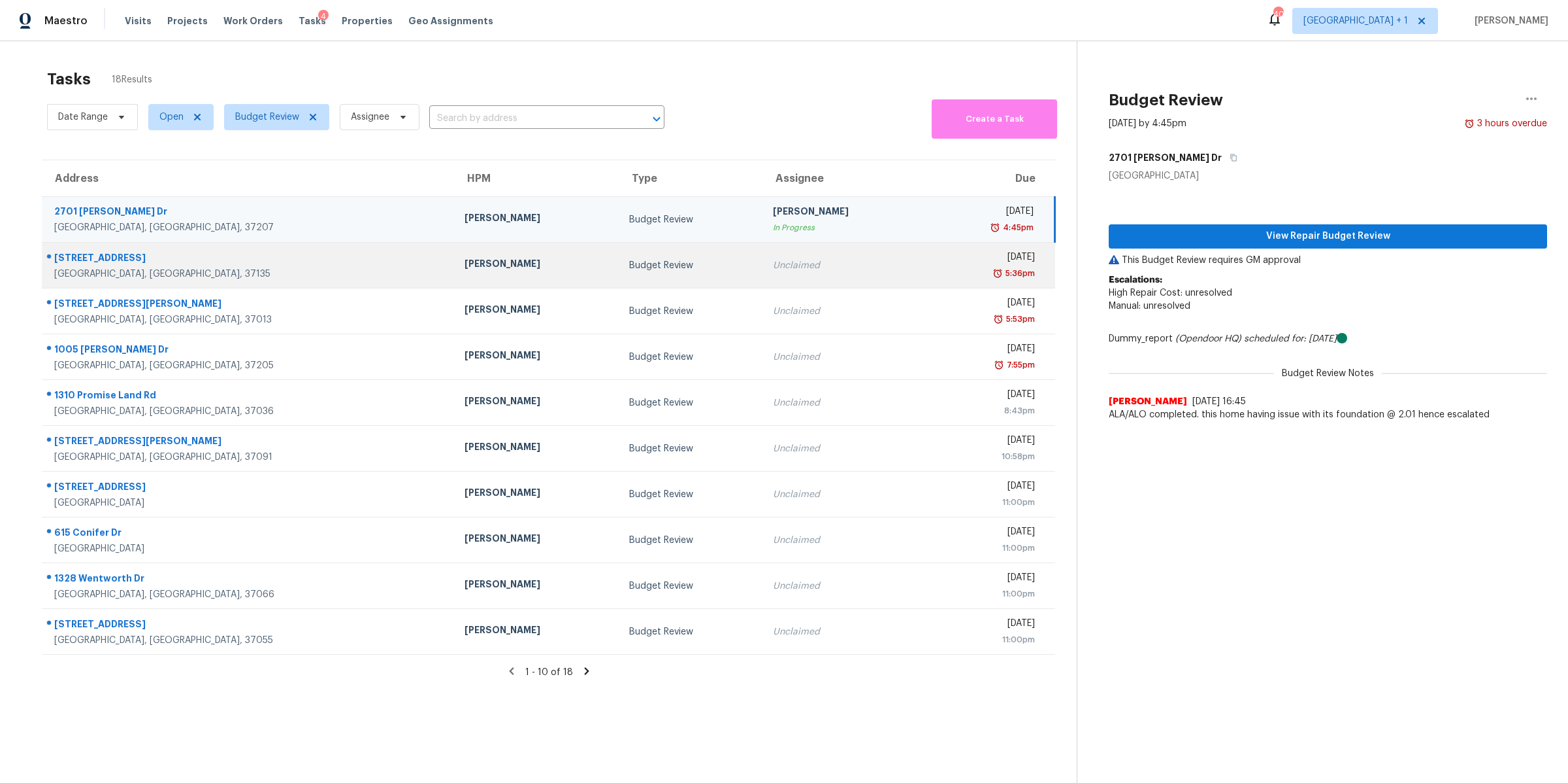
click at [107, 269] on div "[GEOGRAPHIC_DATA], [GEOGRAPHIC_DATA], 37135" at bounding box center [249, 274] width 389 height 13
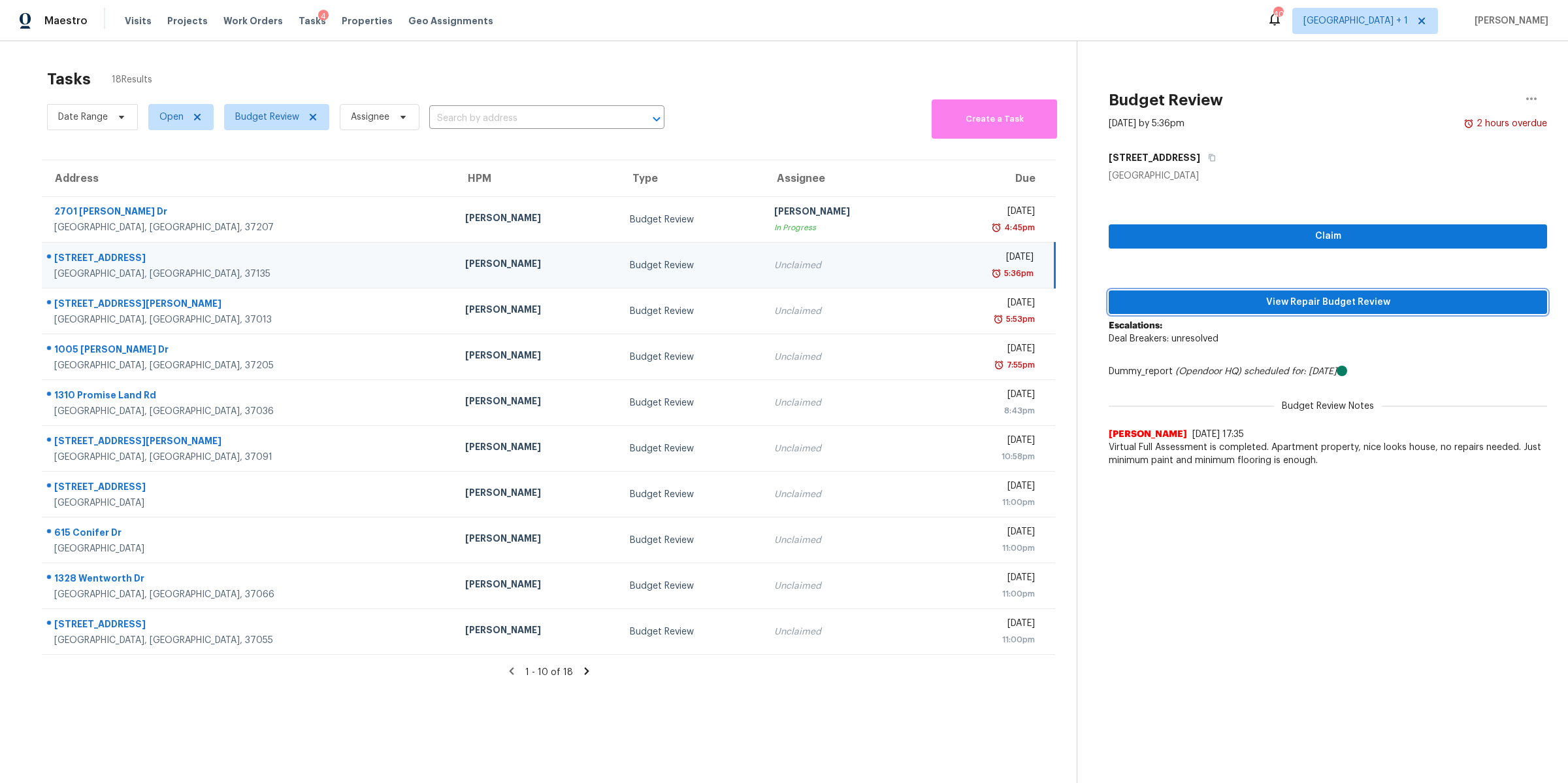
click at [1396, 301] on span "View Repair Budget Review" at bounding box center [1328, 302] width 418 height 17
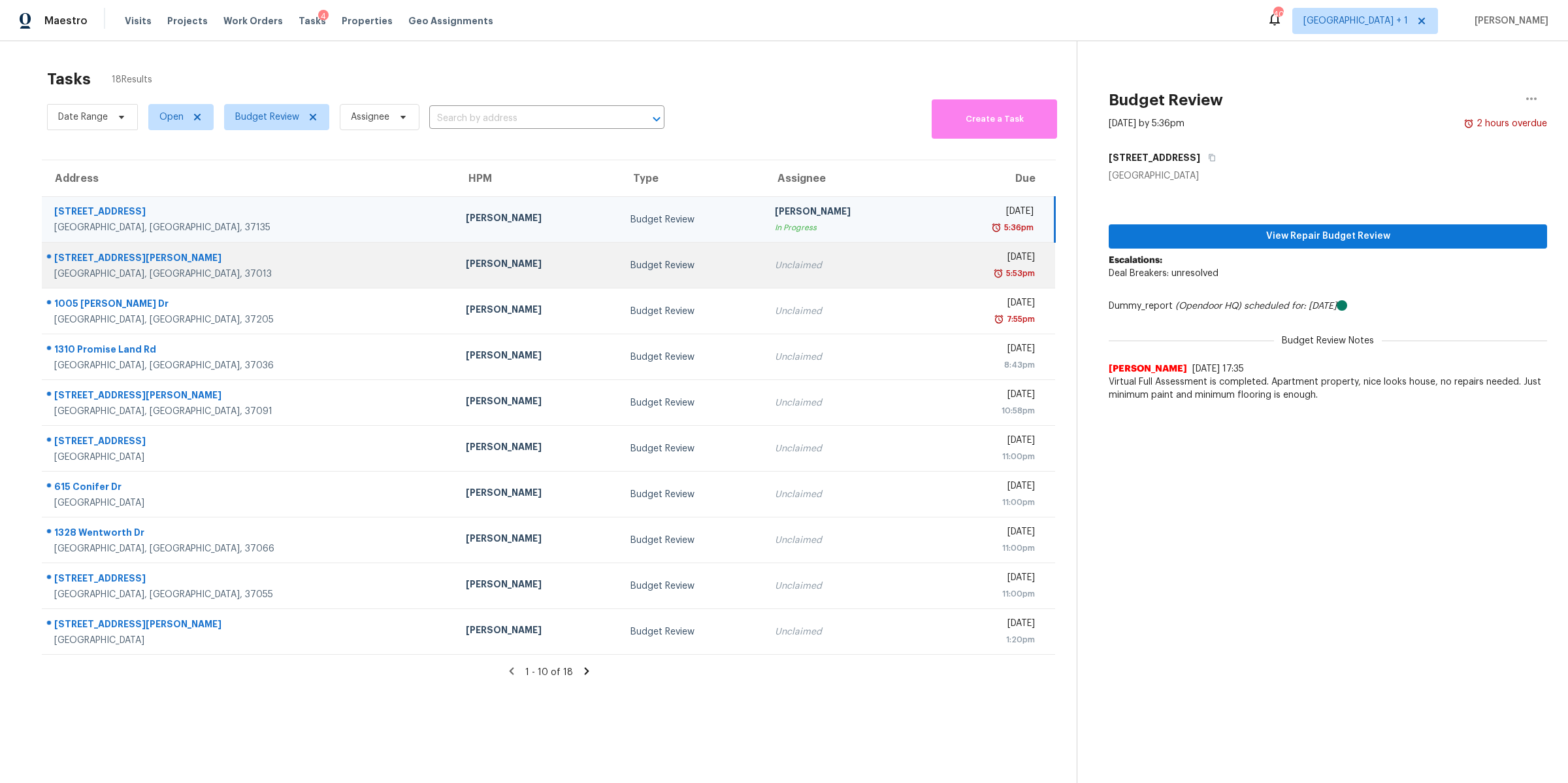
click at [99, 265] on div "[STREET_ADDRESS][PERSON_NAME]" at bounding box center [249, 259] width 390 height 17
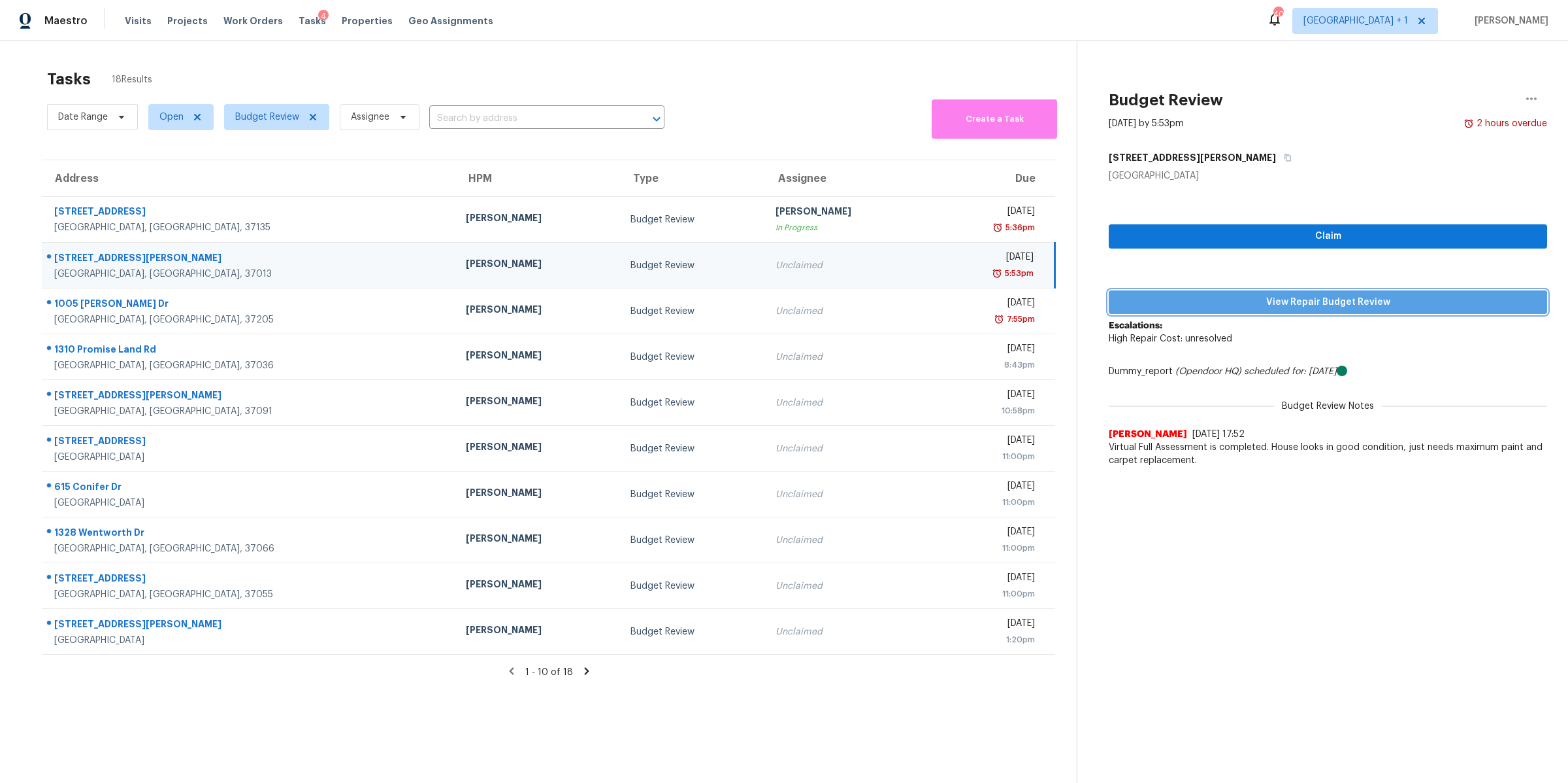
click at [1319, 292] on button "View Repair Budget Review" at bounding box center [1327, 302] width 438 height 24
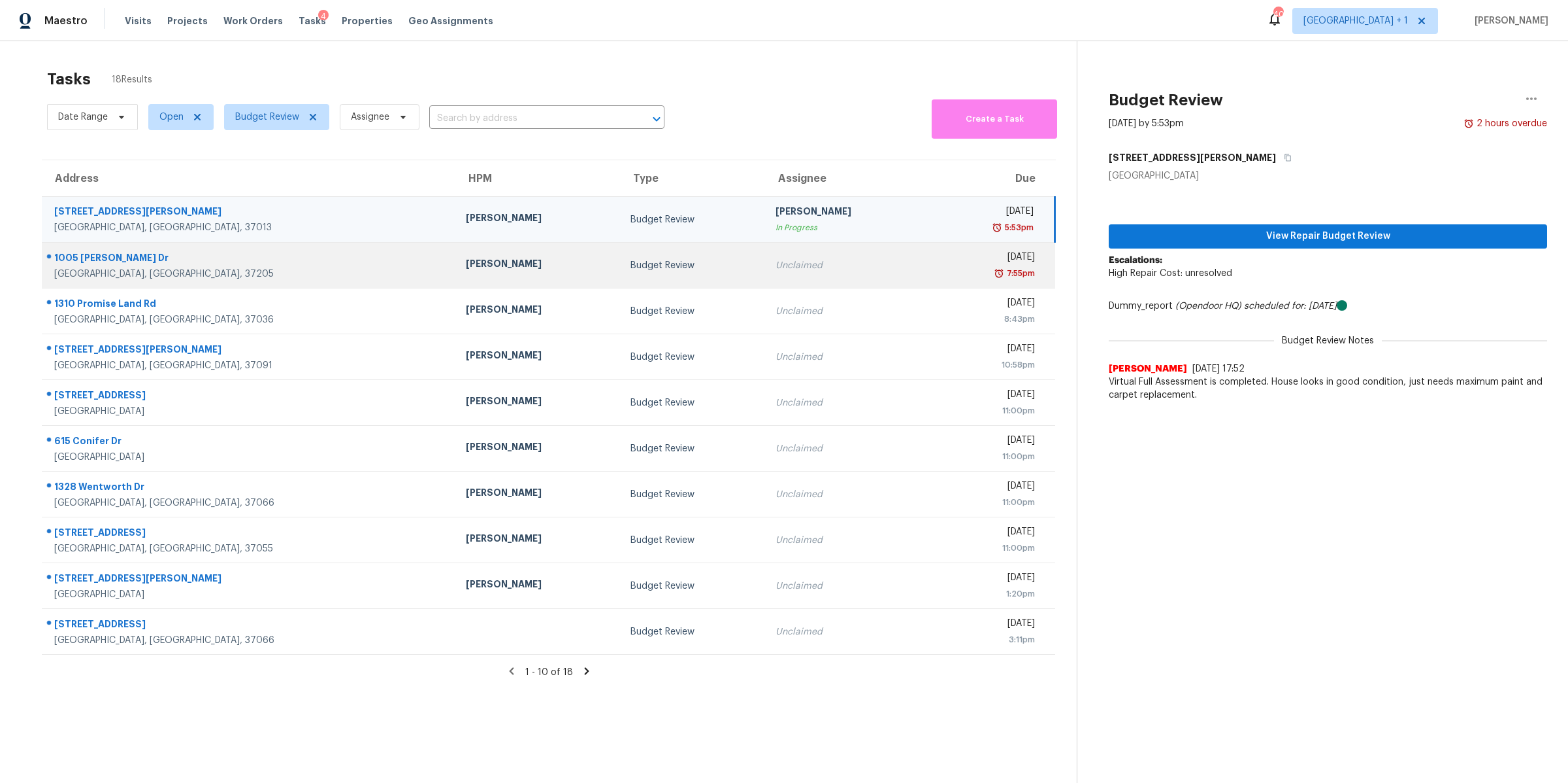
click at [73, 269] on div "[GEOGRAPHIC_DATA], [GEOGRAPHIC_DATA], 37205" at bounding box center [249, 274] width 390 height 13
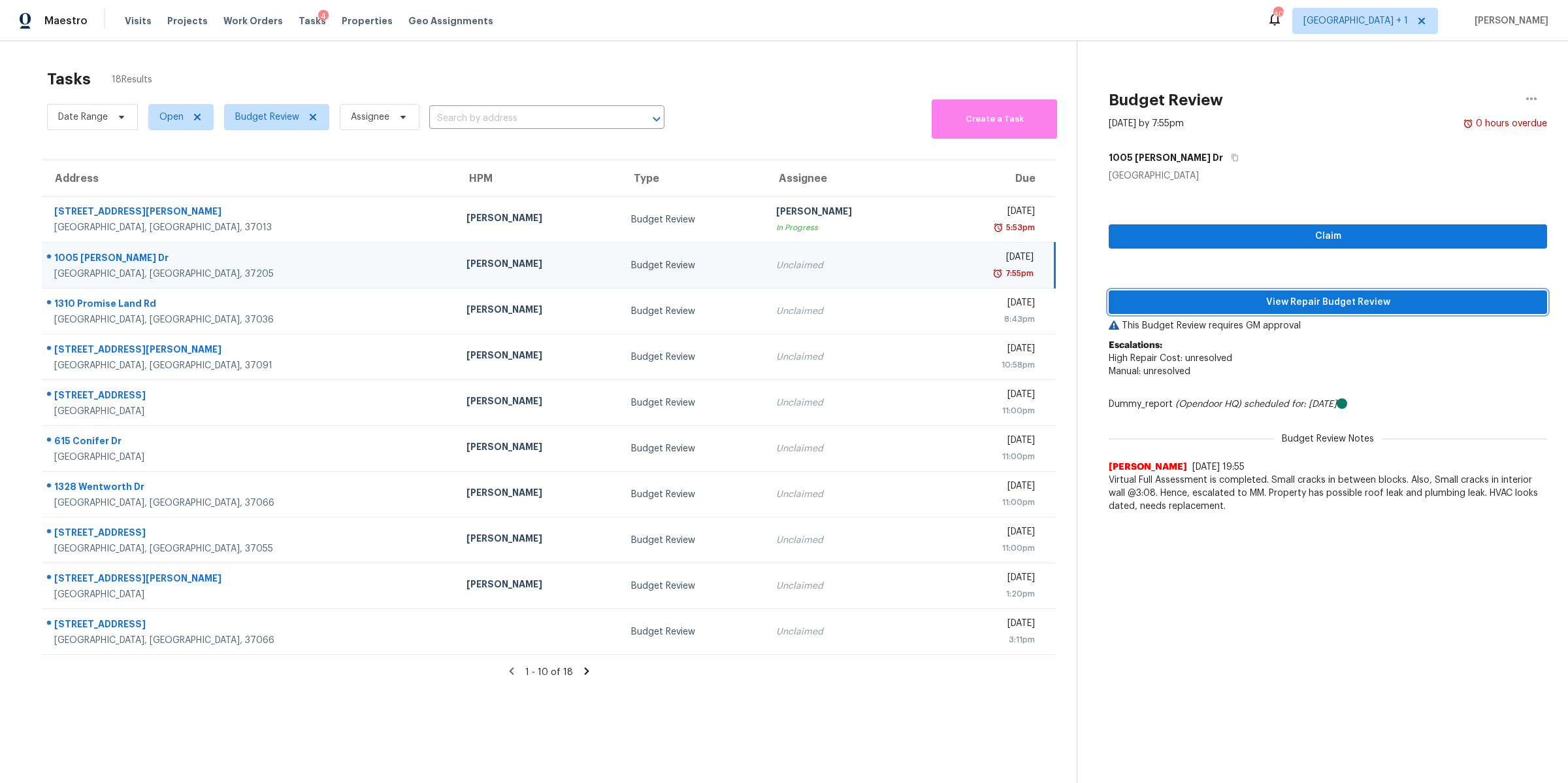
click at [1279, 296] on span "View Repair Budget Review" at bounding box center [1328, 302] width 418 height 17
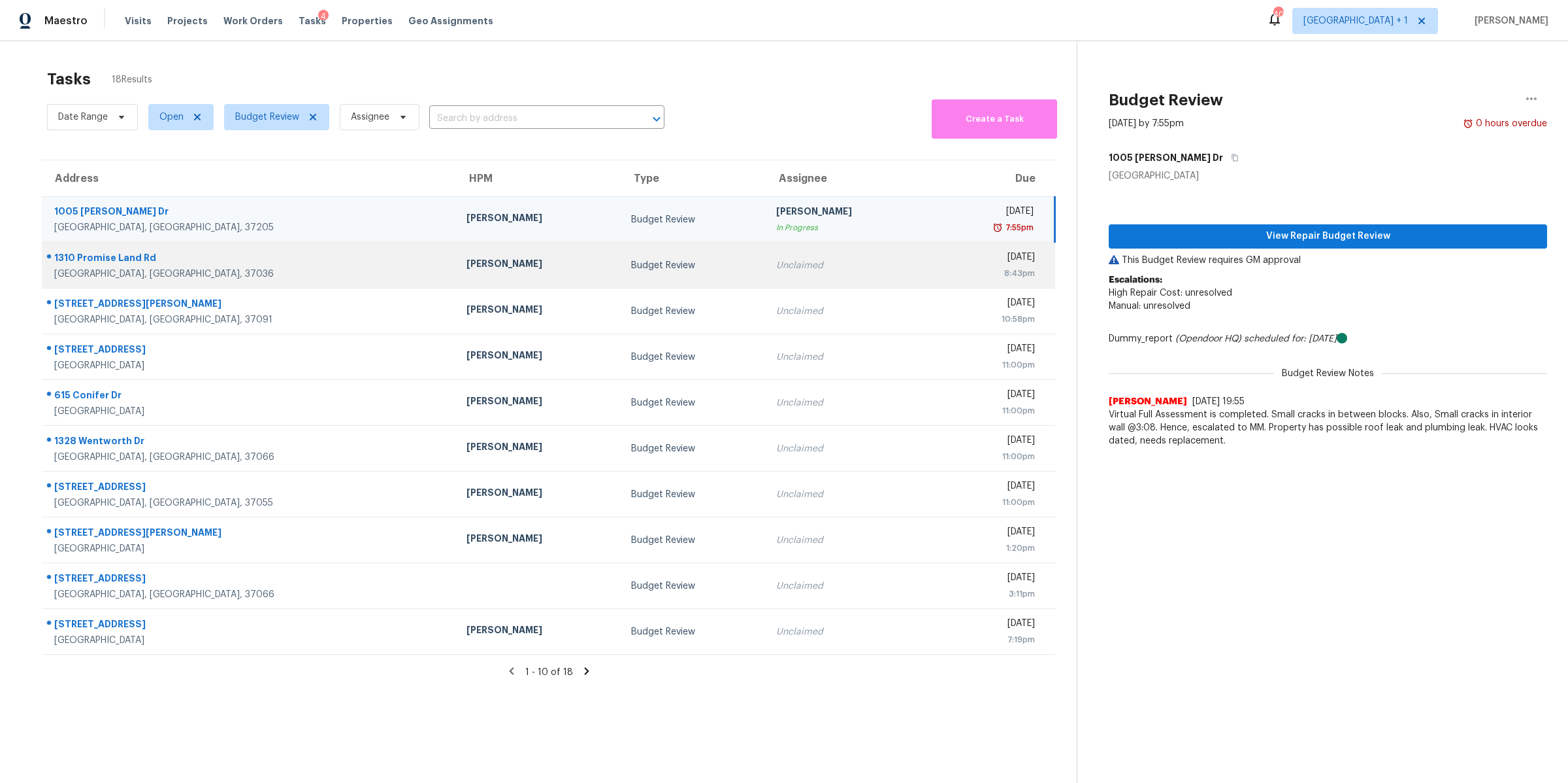
click at [110, 260] on div "1310 Promise Land Rd" at bounding box center [250, 259] width 391 height 17
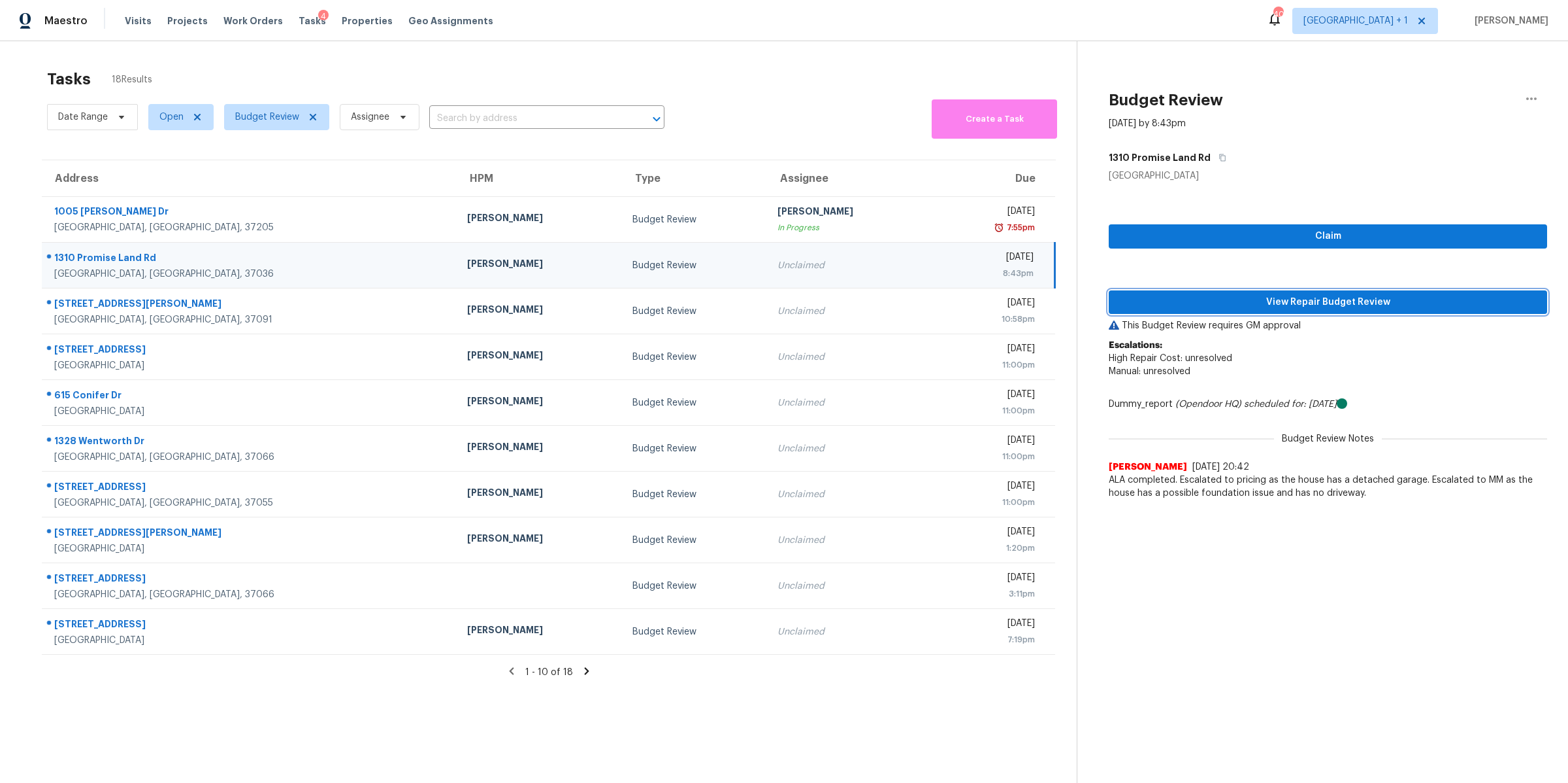
click at [1295, 305] on span "View Repair Budget Review" at bounding box center [1328, 302] width 418 height 17
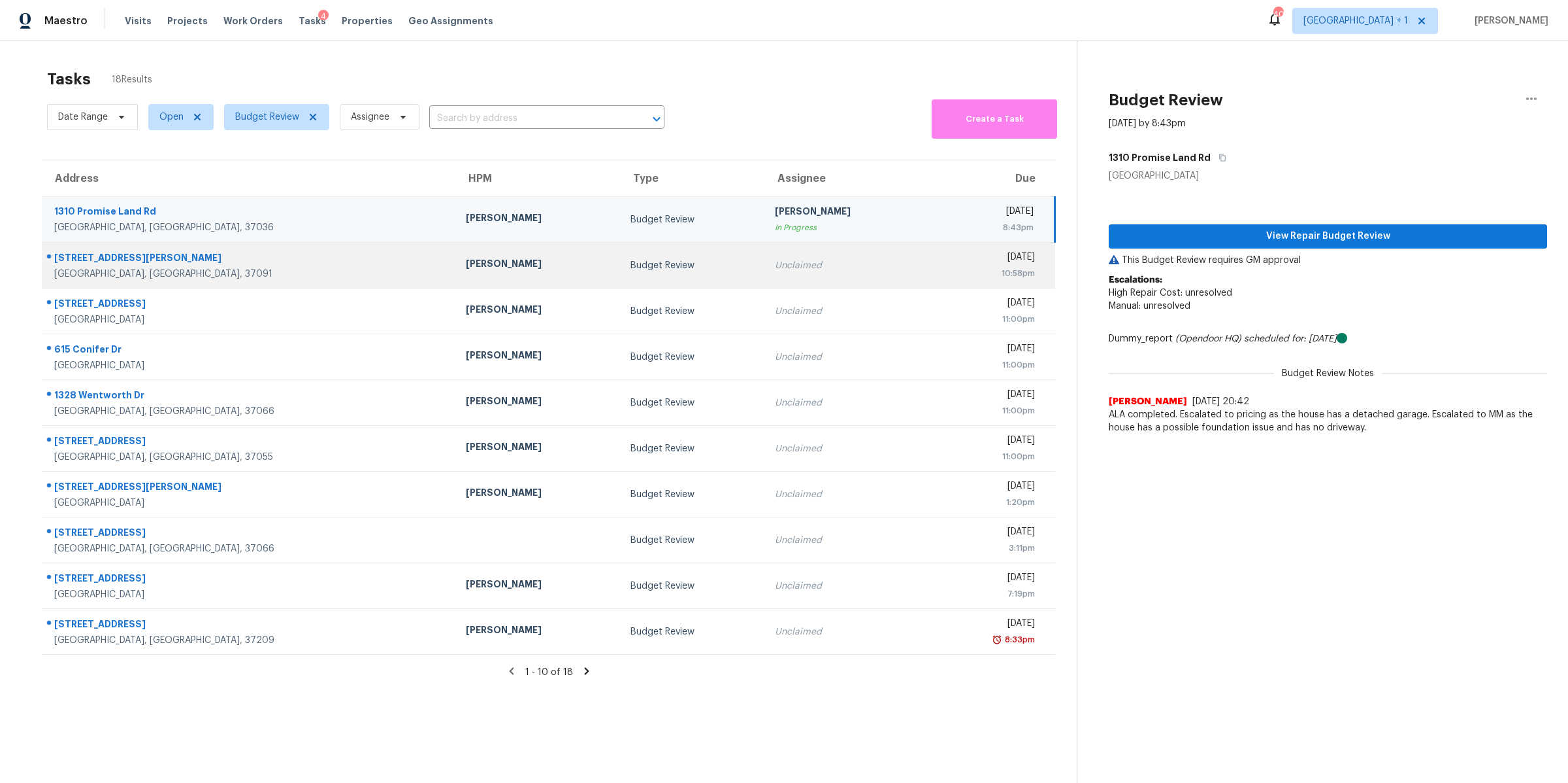
click at [96, 270] on div "[GEOGRAPHIC_DATA], [GEOGRAPHIC_DATA], 37091" at bounding box center [249, 274] width 390 height 13
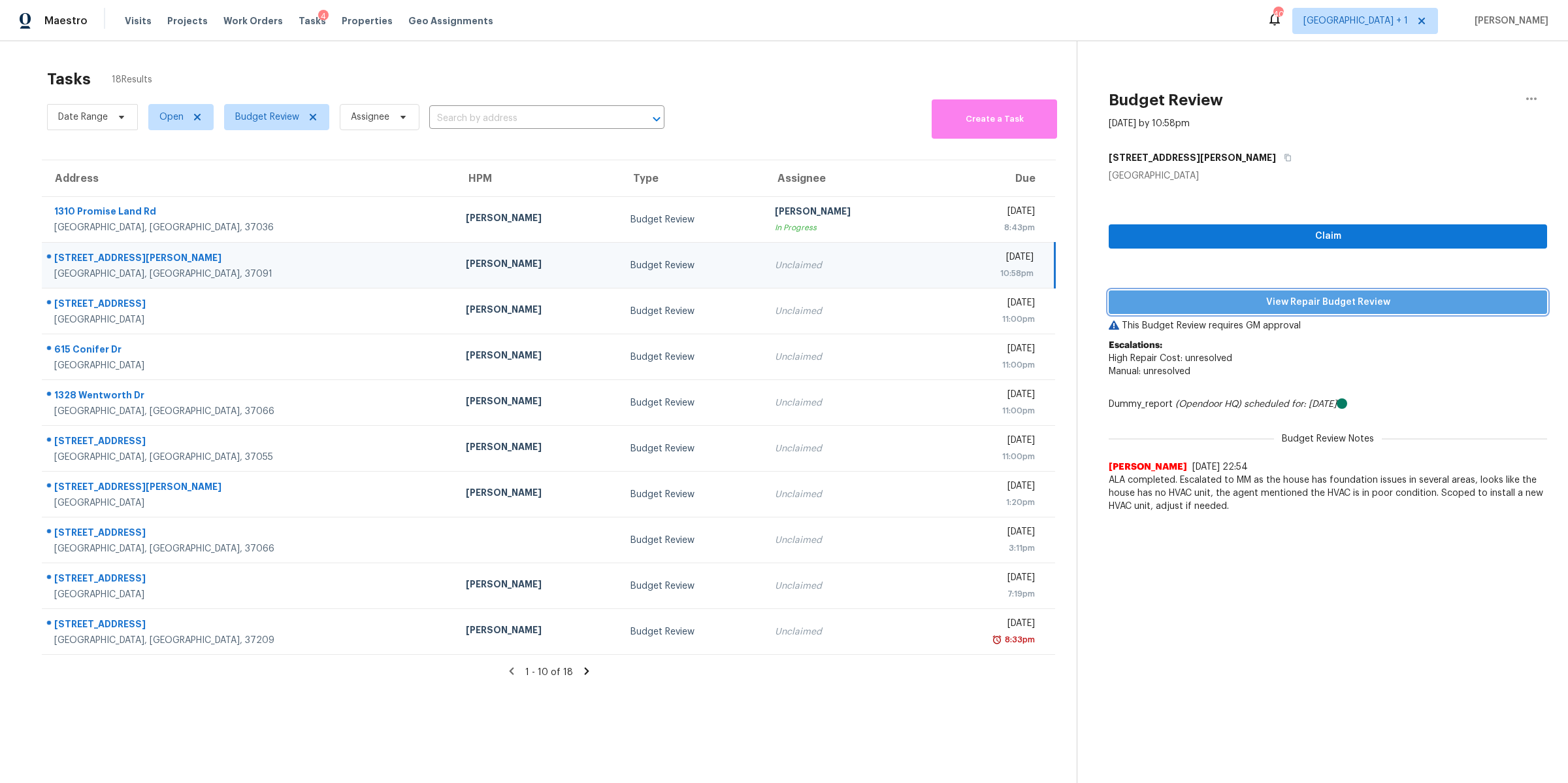
click at [1314, 298] on span "View Repair Budget Review" at bounding box center [1328, 302] width 418 height 17
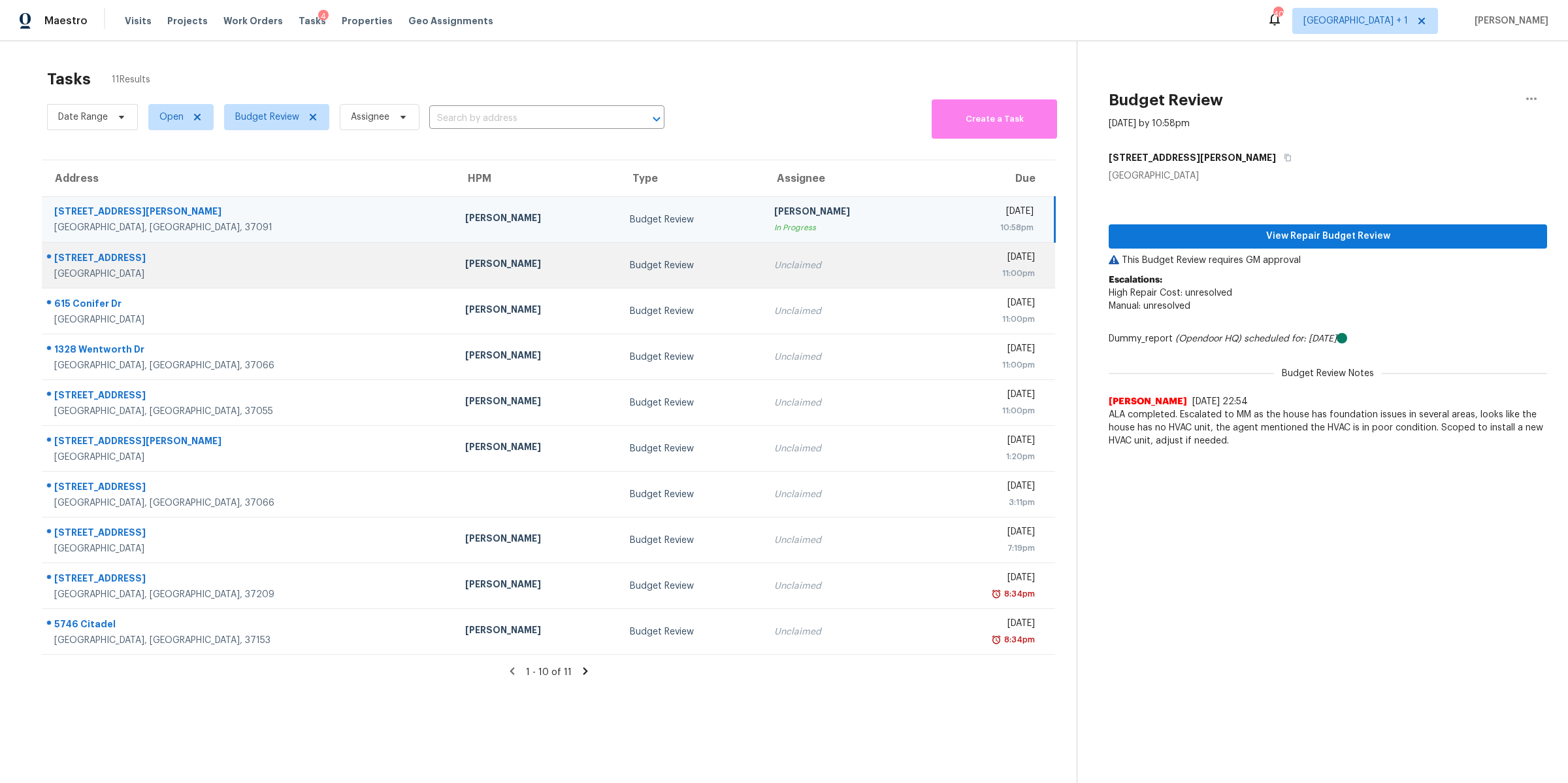
click at [100, 263] on div "[STREET_ADDRESS]" at bounding box center [249, 259] width 390 height 17
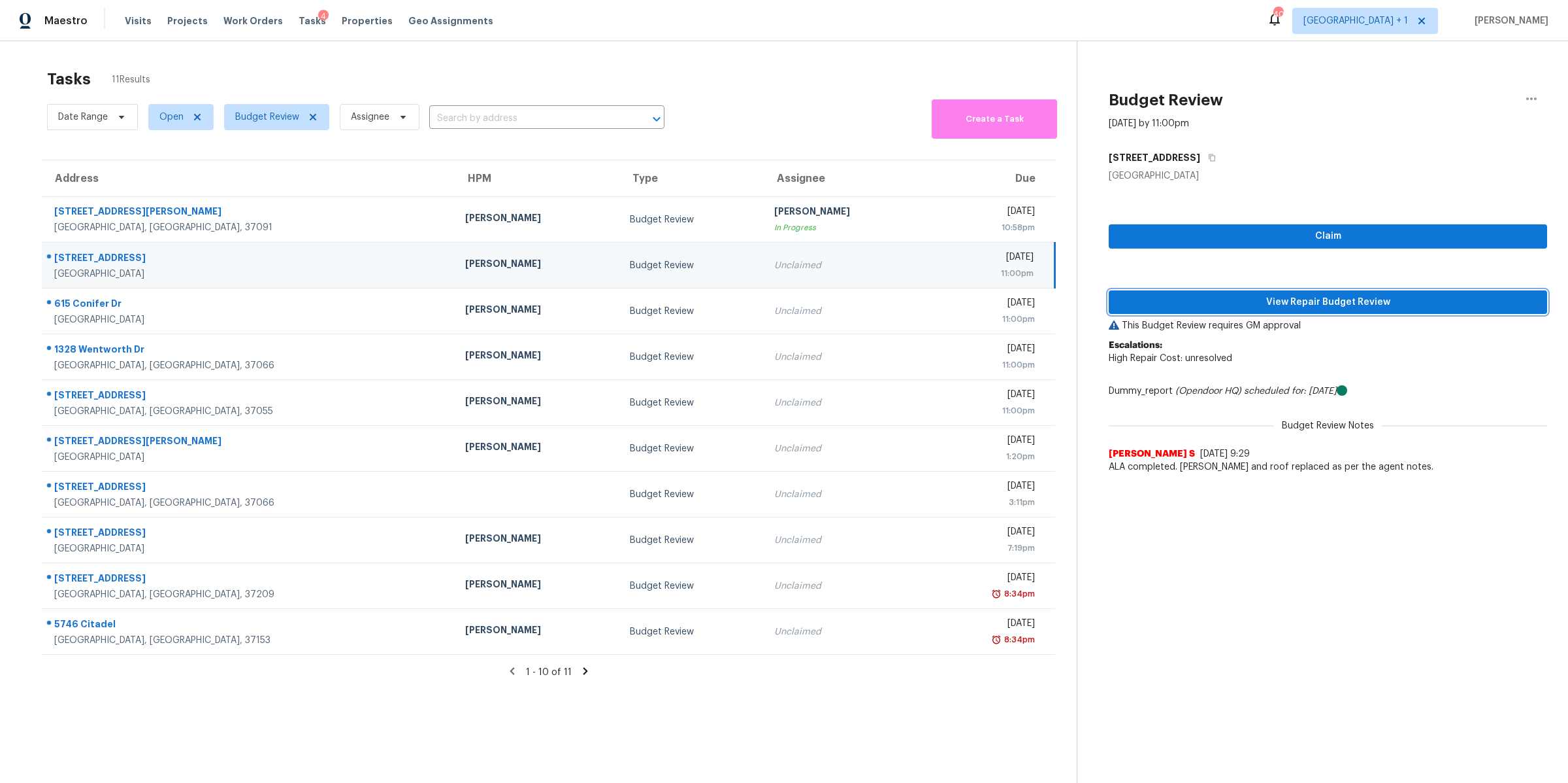
click at [1300, 298] on span "View Repair Budget Review" at bounding box center [1328, 302] width 418 height 17
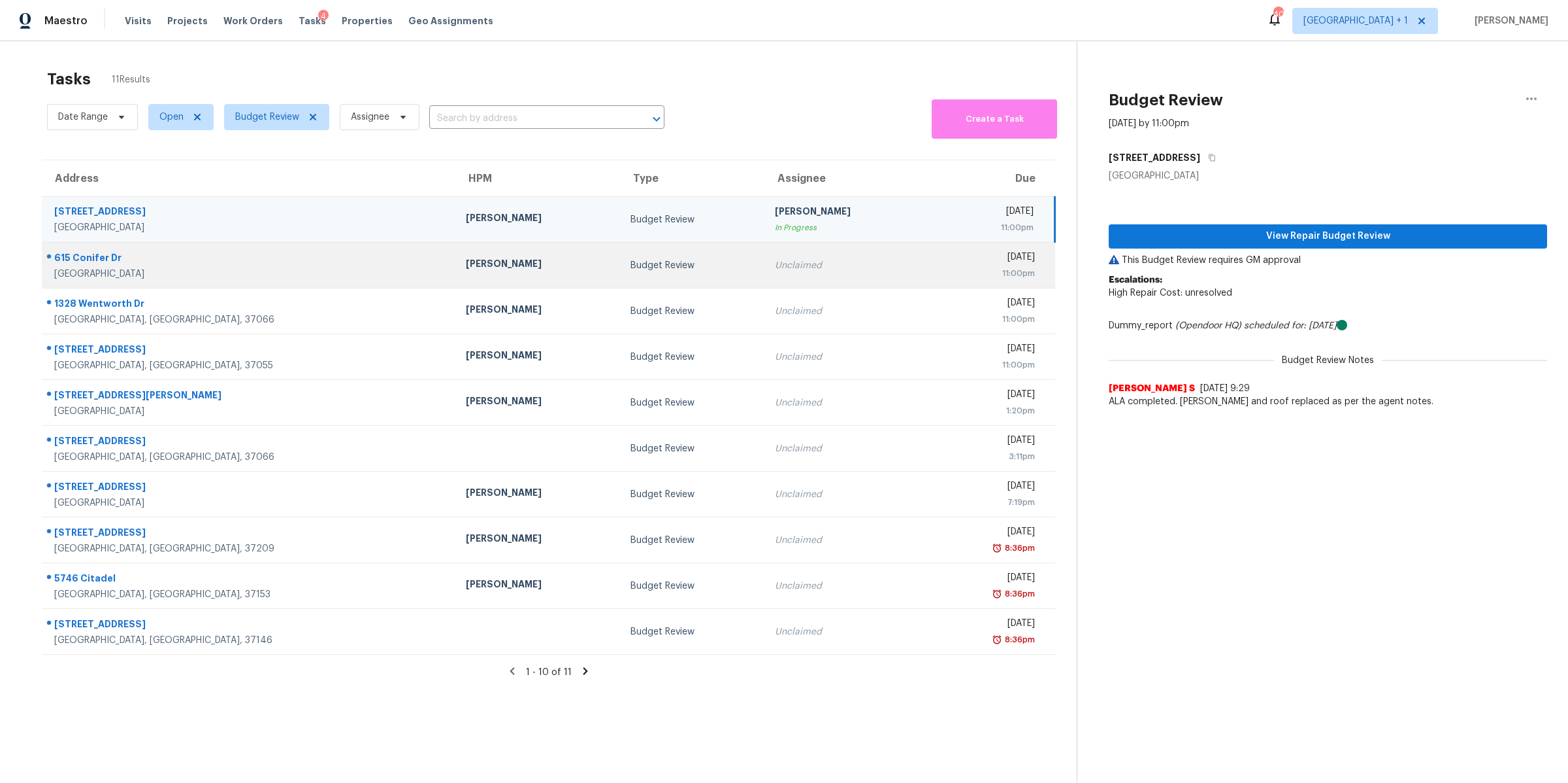
click at [90, 264] on div "615 Conifer Dr" at bounding box center [249, 259] width 390 height 17
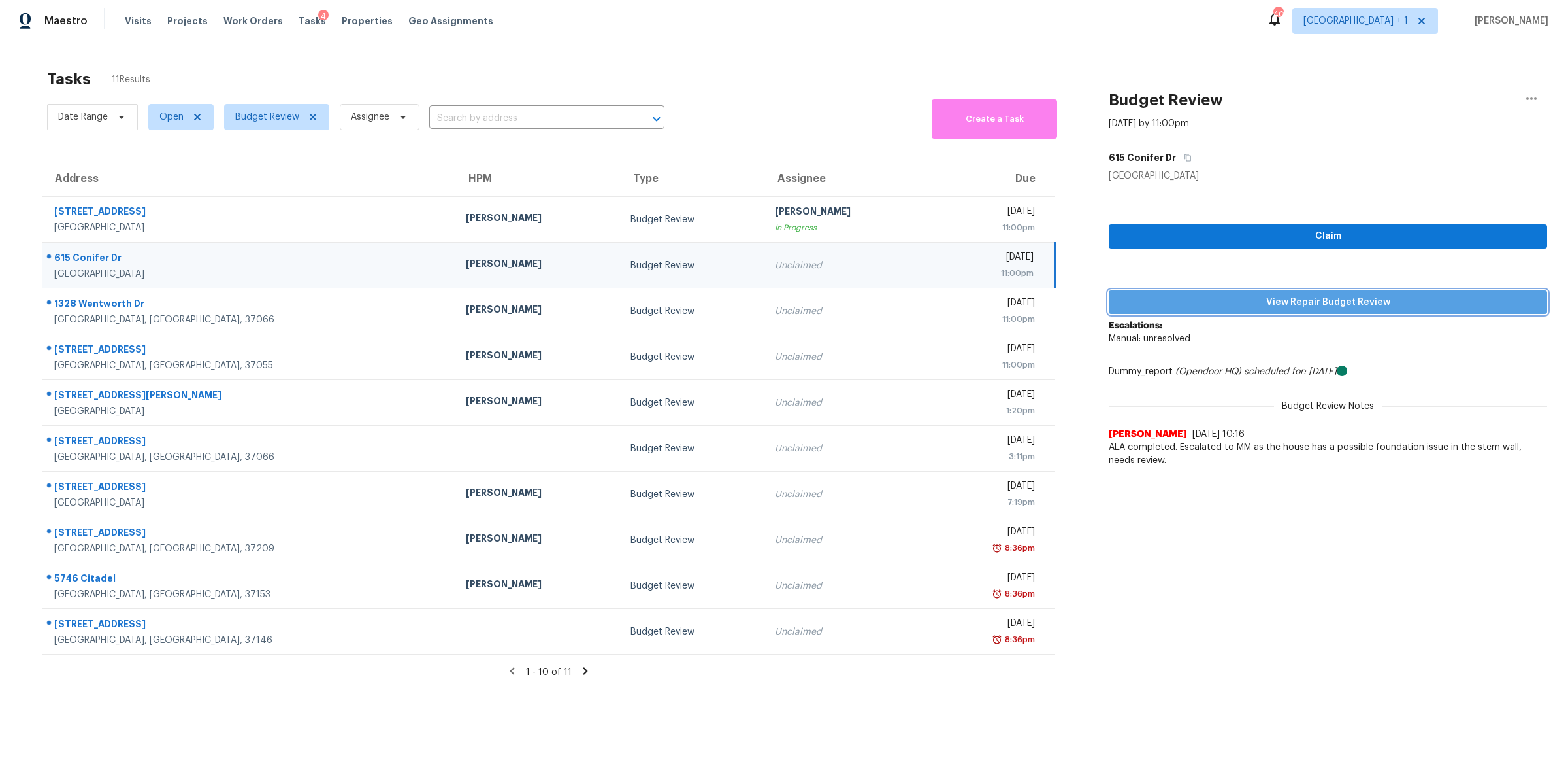
click at [1326, 297] on span "View Repair Budget Review" at bounding box center [1328, 302] width 418 height 17
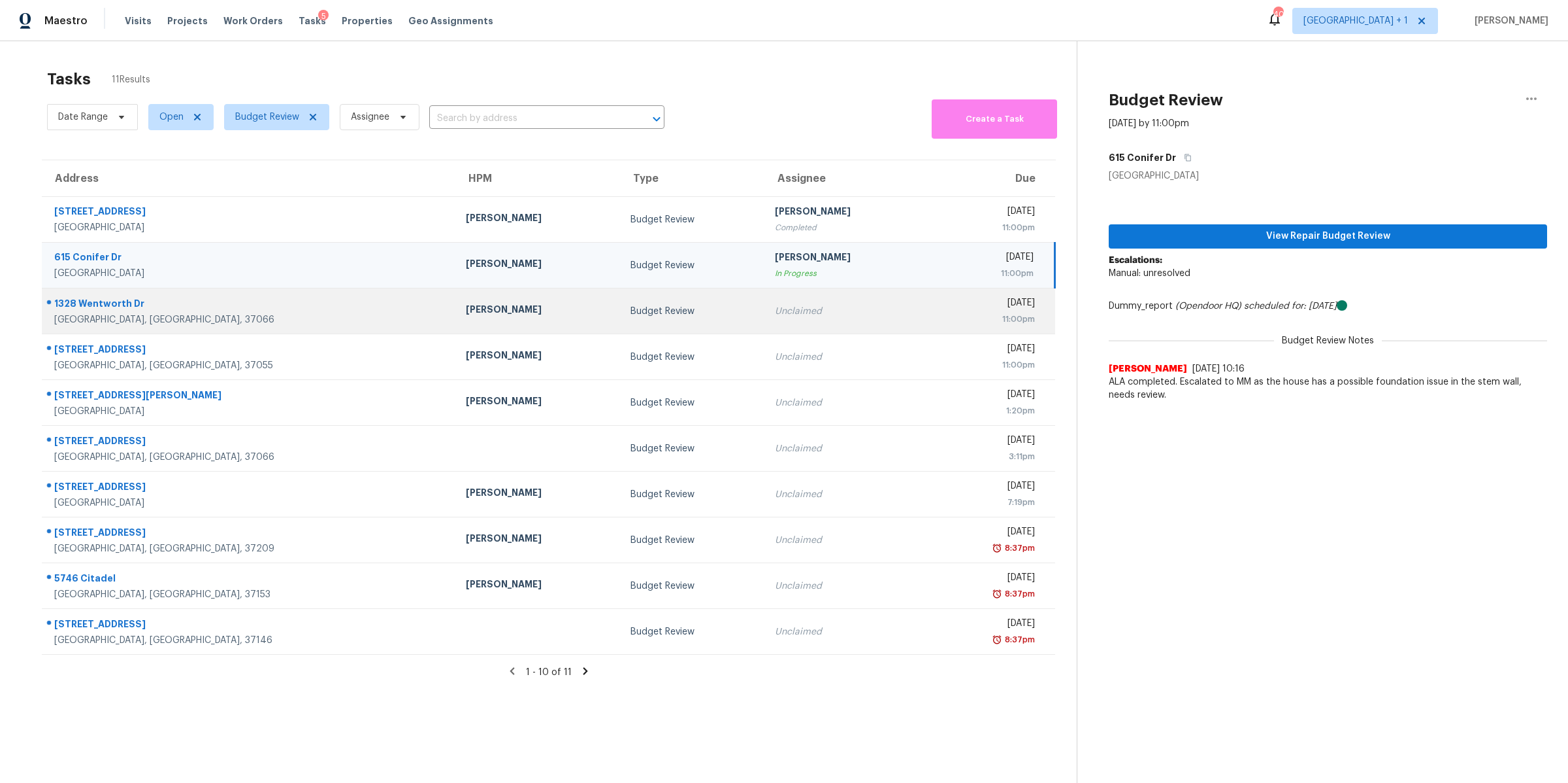
click at [101, 323] on div "[GEOGRAPHIC_DATA], [GEOGRAPHIC_DATA], 37066" at bounding box center [249, 320] width 390 height 13
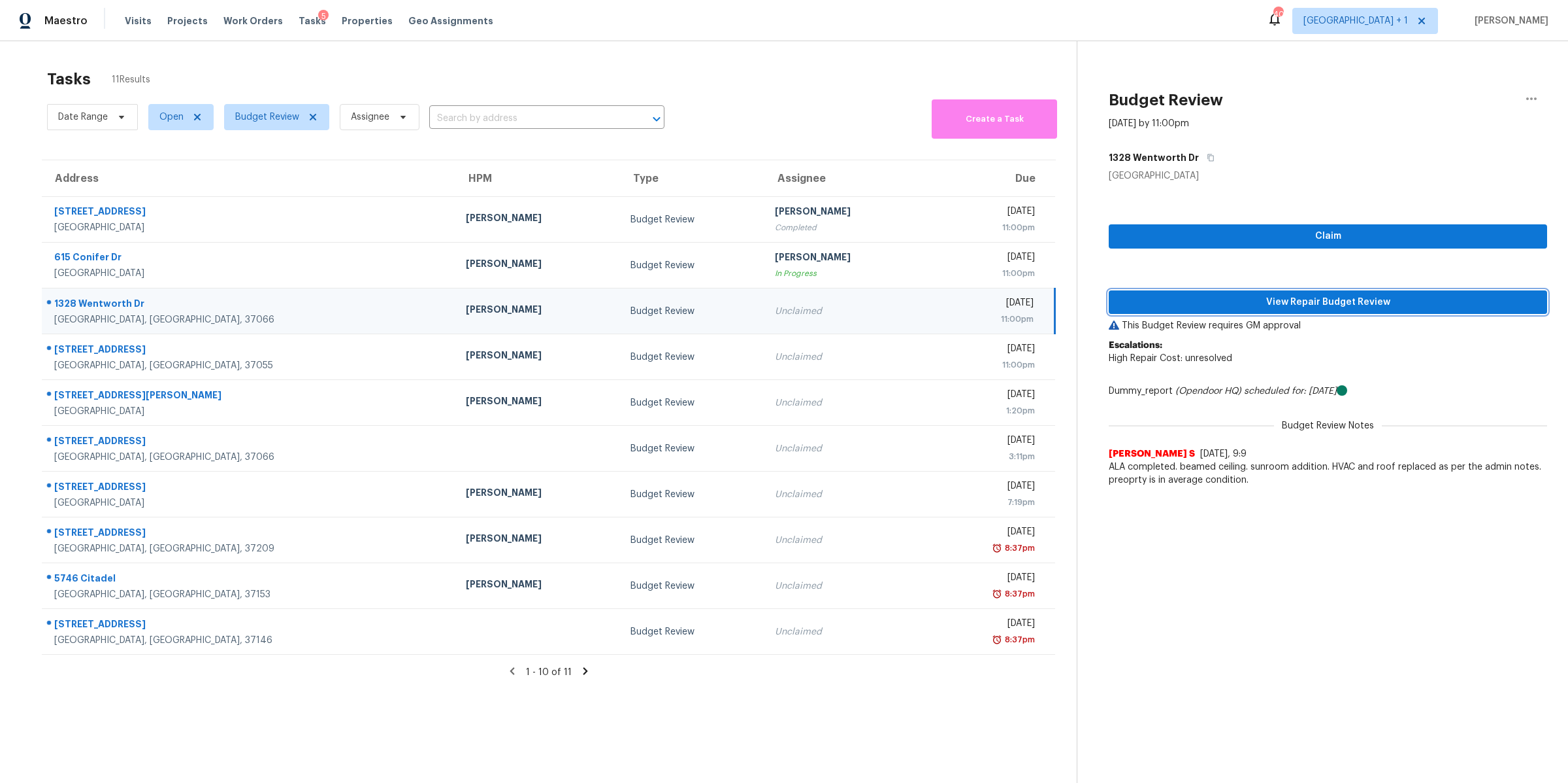
click at [1281, 296] on span "View Repair Budget Review" at bounding box center [1328, 302] width 418 height 17
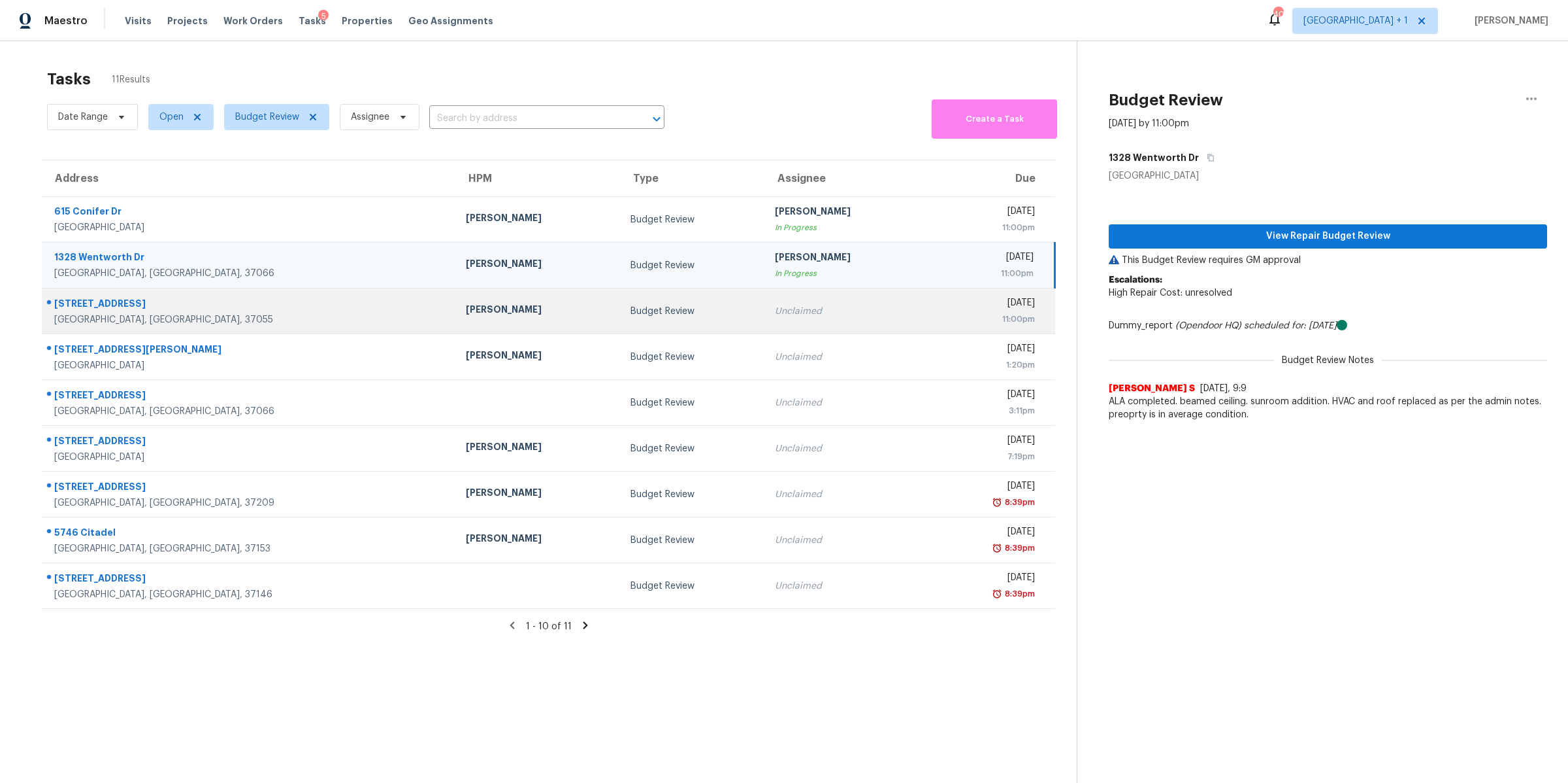
click at [83, 306] on div "[STREET_ADDRESS]" at bounding box center [249, 305] width 390 height 17
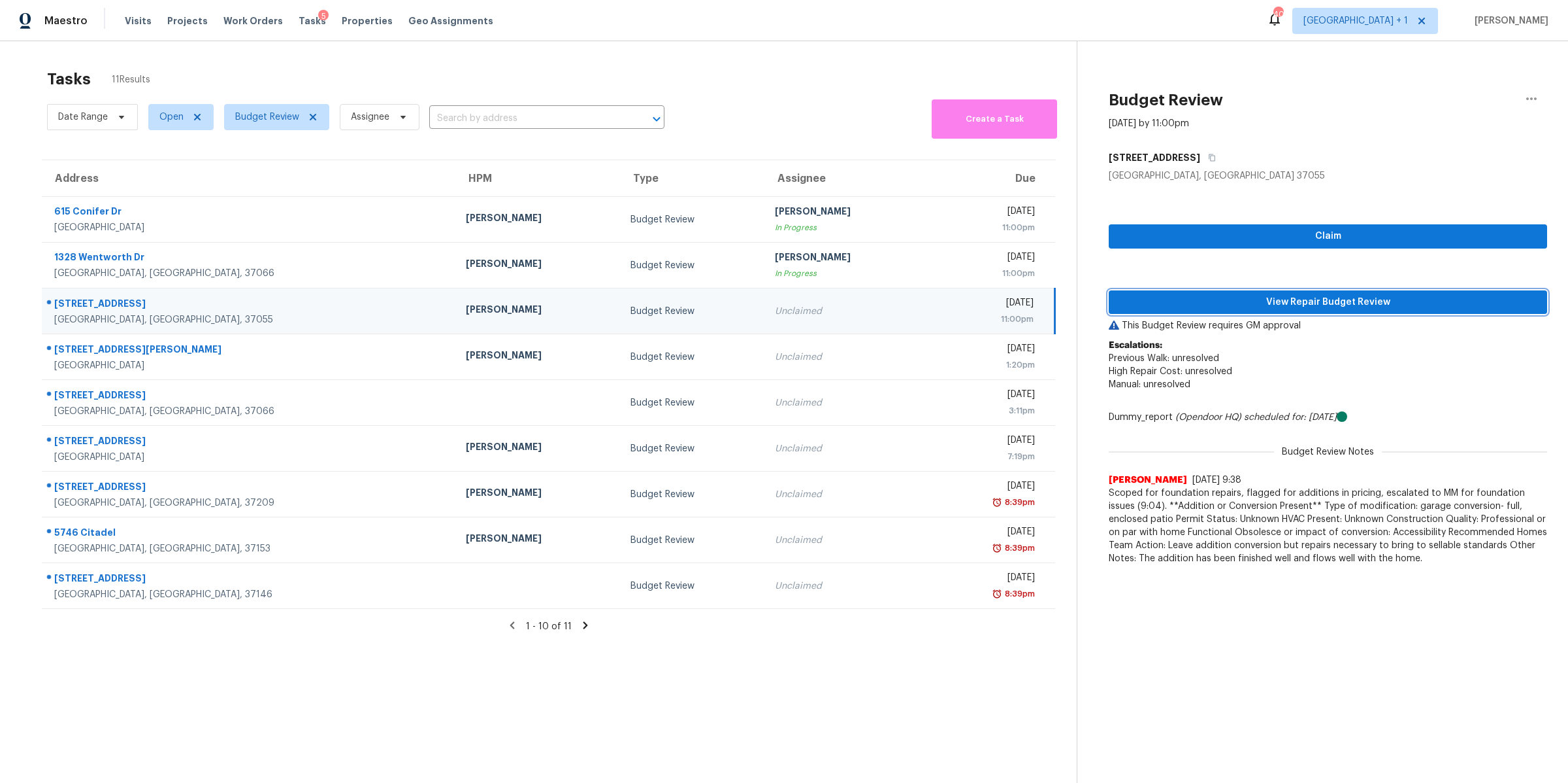
click at [1284, 307] on span "View Repair Budget Review" at bounding box center [1328, 302] width 418 height 17
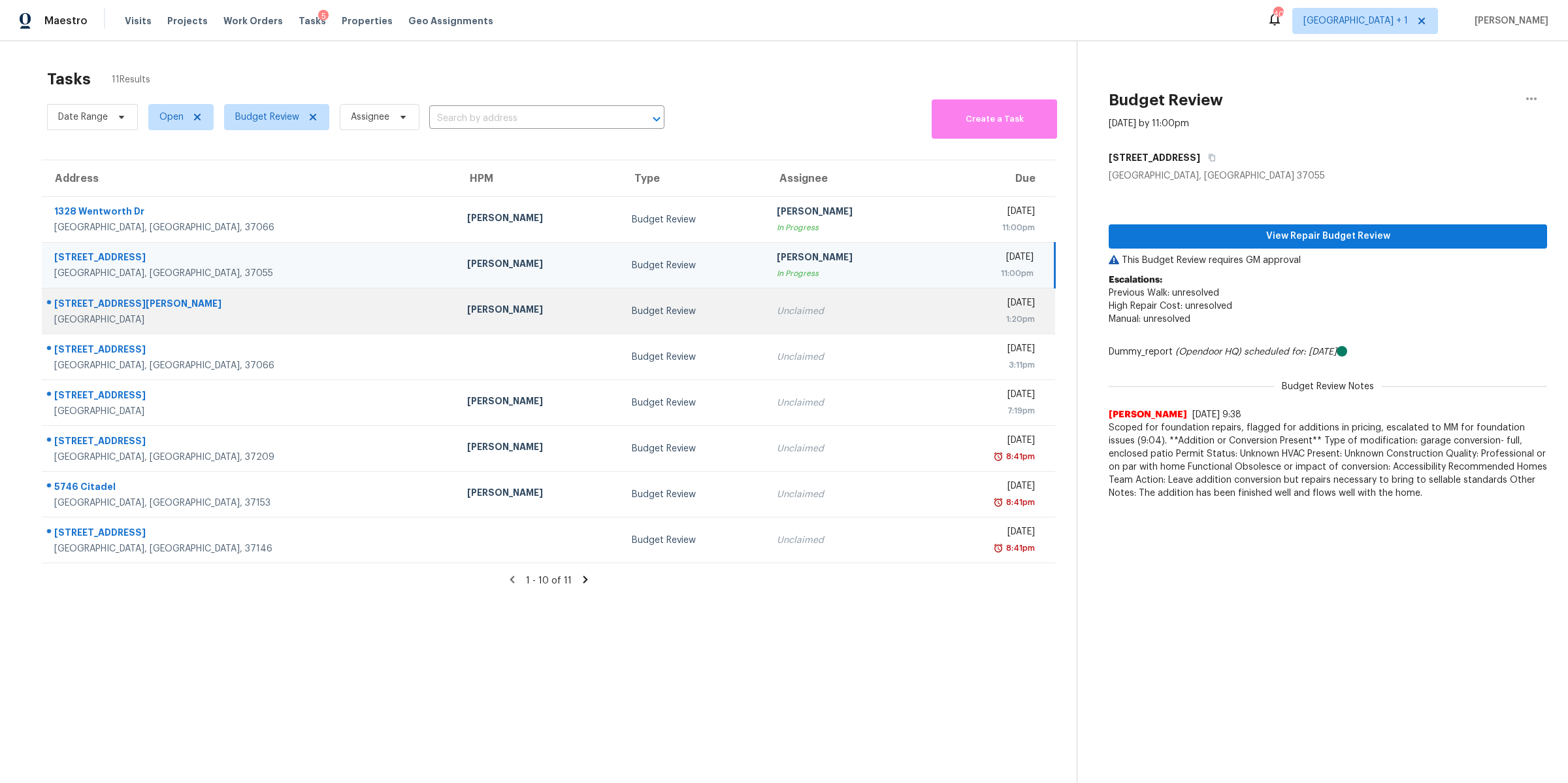
click at [81, 313] on div "[GEOGRAPHIC_DATA]" at bounding box center [250, 320] width 392 height 13
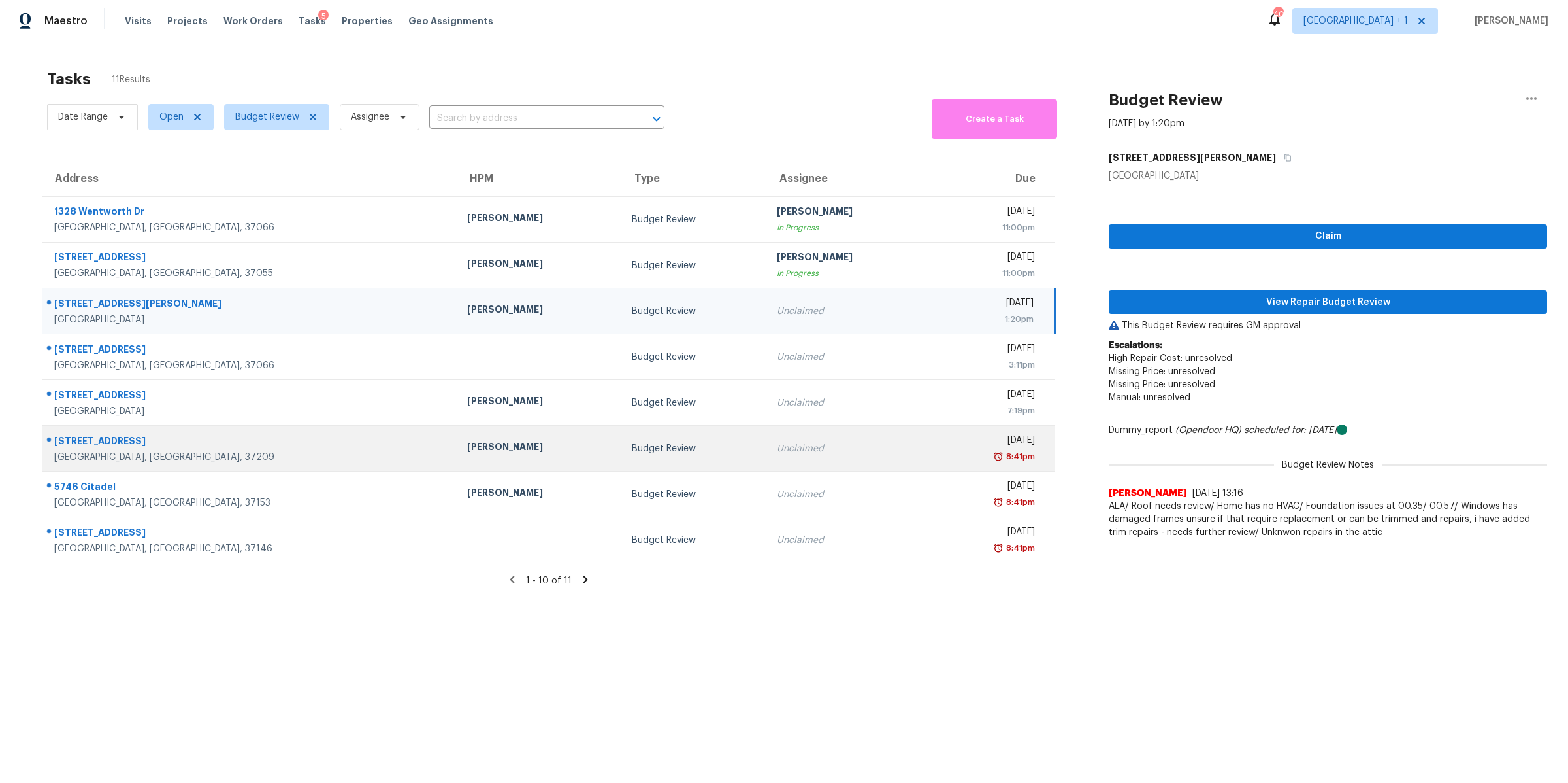
click at [52, 446] on div at bounding box center [244, 441] width 404 height 17
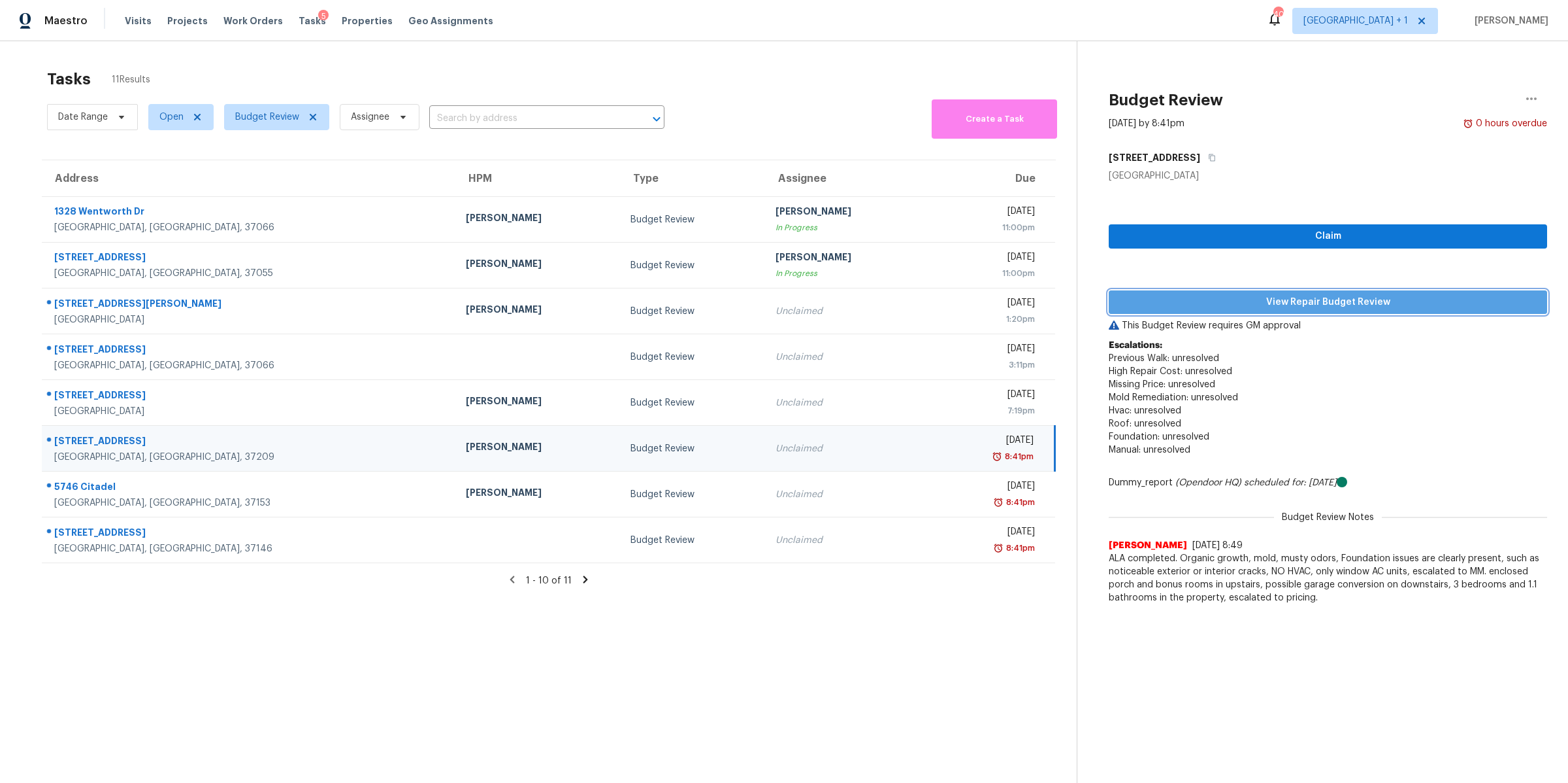
click at [1357, 295] on span "View Repair Budget Review" at bounding box center [1328, 302] width 418 height 17
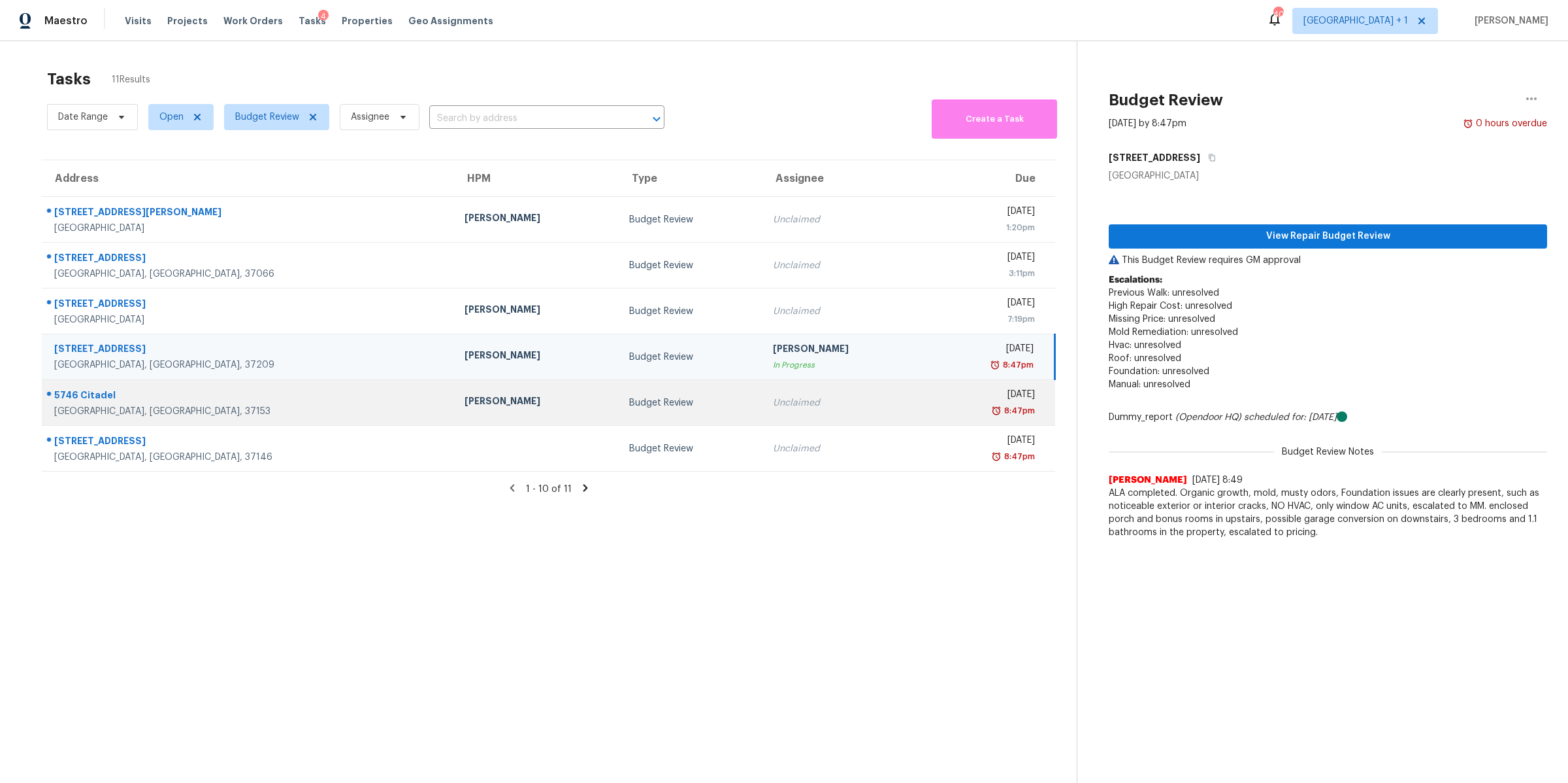
click at [107, 402] on div "5746 Citadel" at bounding box center [249, 397] width 389 height 17
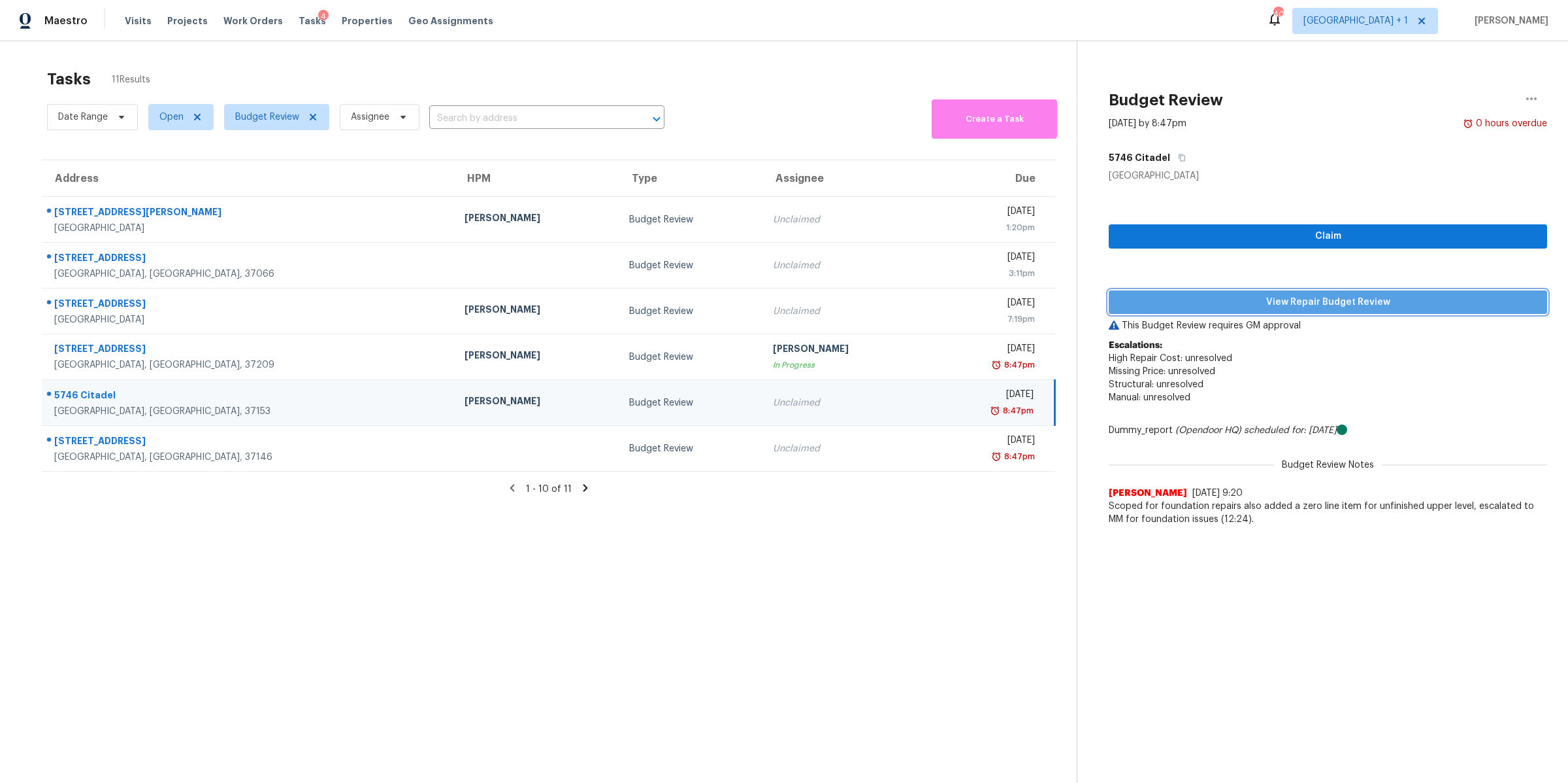
click at [1322, 303] on span "View Repair Budget Review" at bounding box center [1328, 302] width 418 height 17
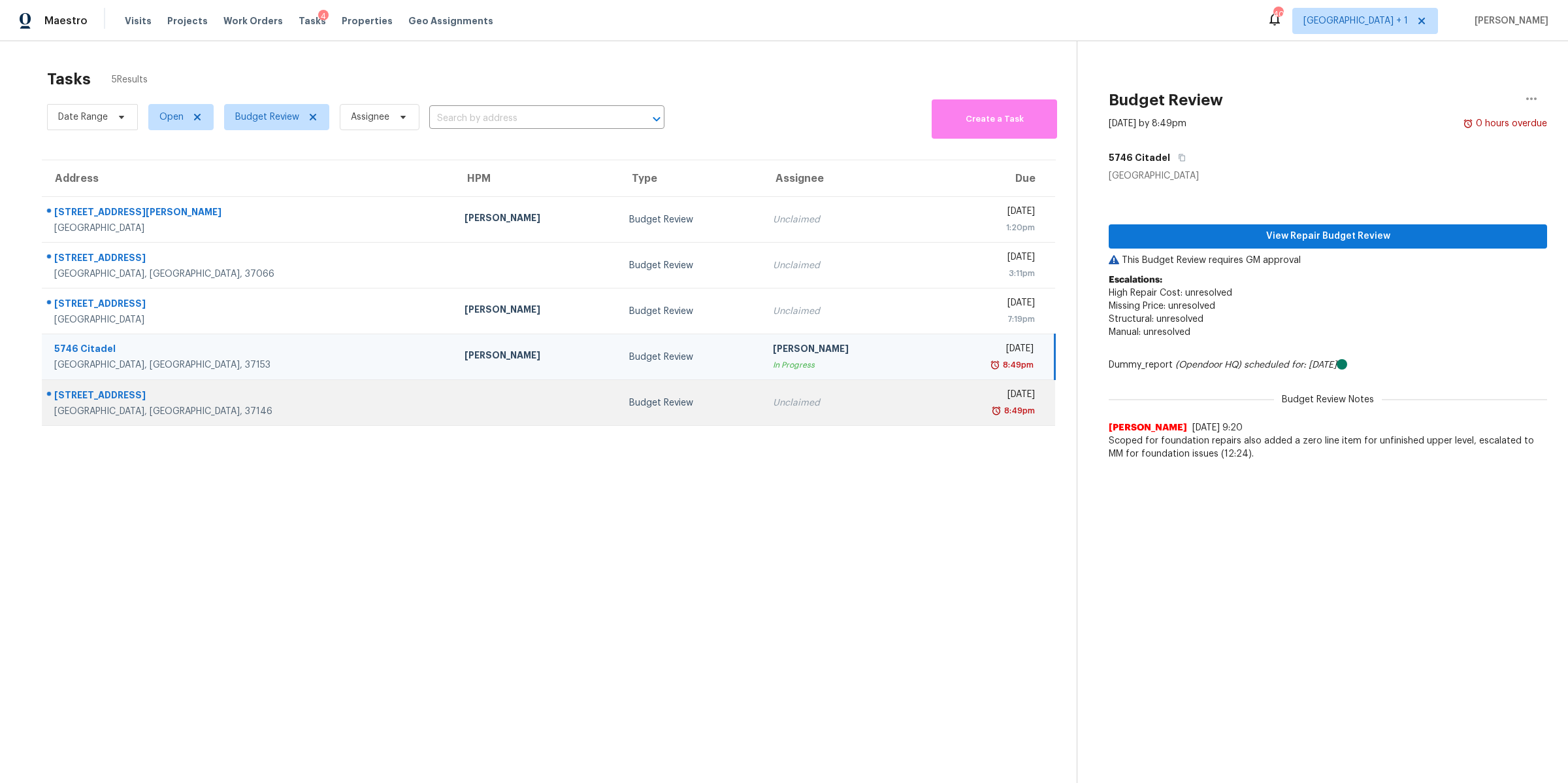
click at [121, 411] on div "[GEOGRAPHIC_DATA], [GEOGRAPHIC_DATA], 37146" at bounding box center [249, 411] width 389 height 13
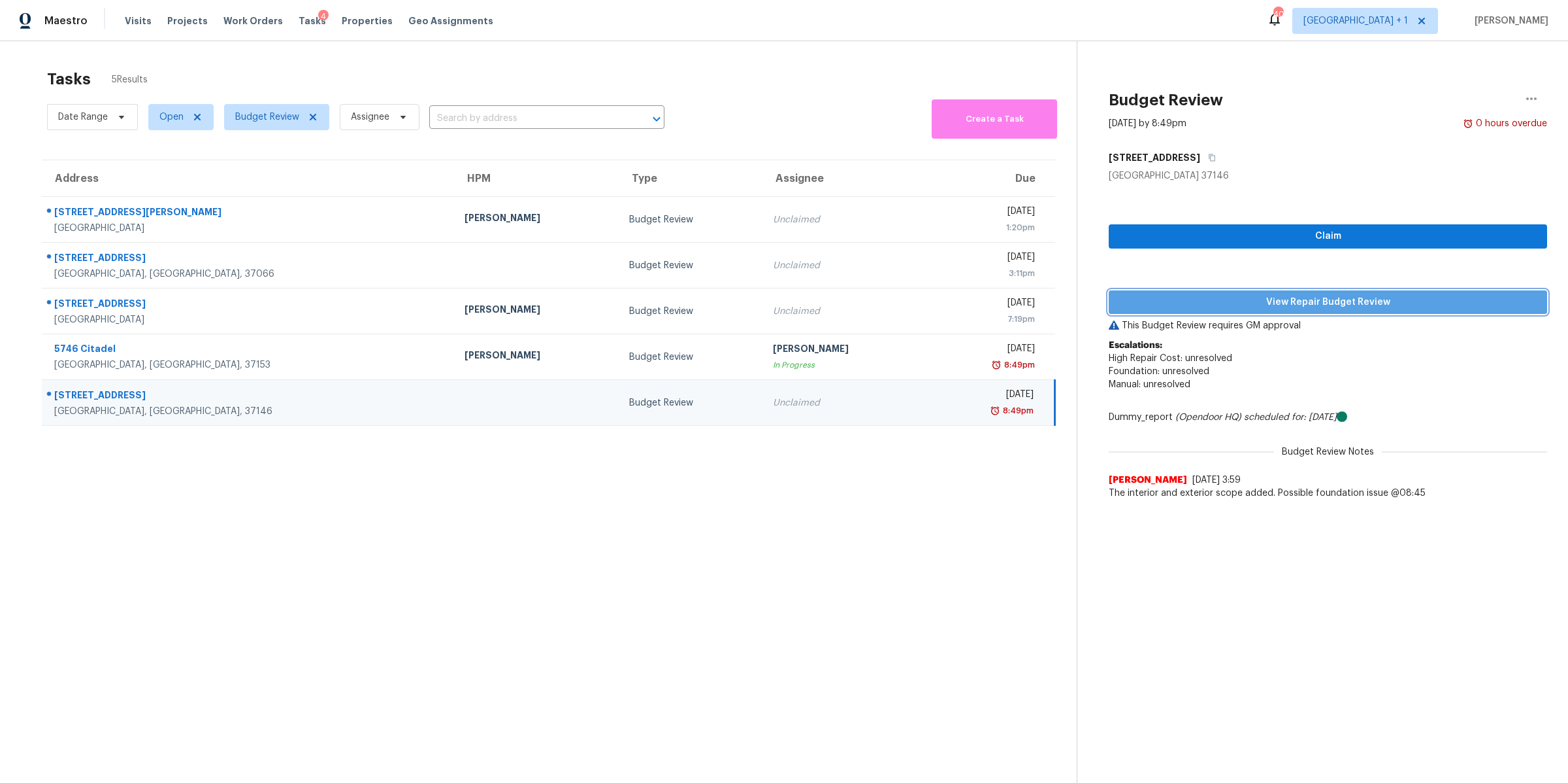
click at [1288, 302] on span "View Repair Budget Review" at bounding box center [1328, 302] width 418 height 17
